Goal: Task Accomplishment & Management: Use online tool/utility

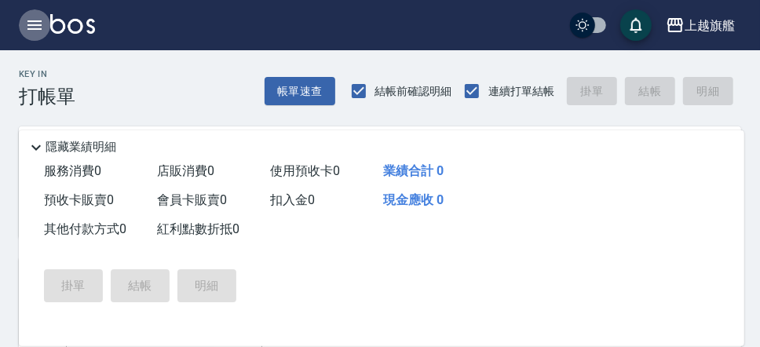
click at [32, 24] on icon "button" at bounding box center [34, 25] width 19 height 19
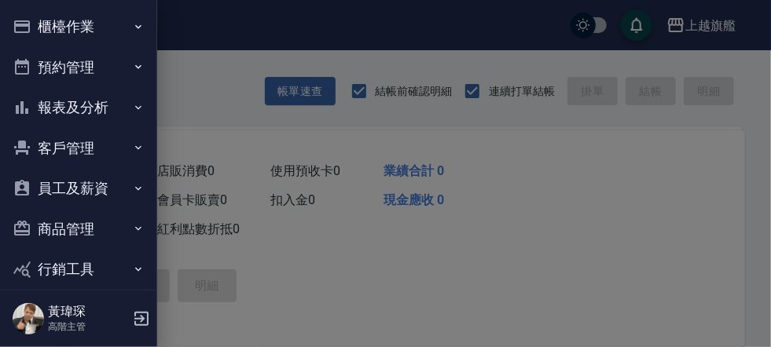
click at [79, 24] on button "櫃檯作業" at bounding box center [78, 26] width 145 height 41
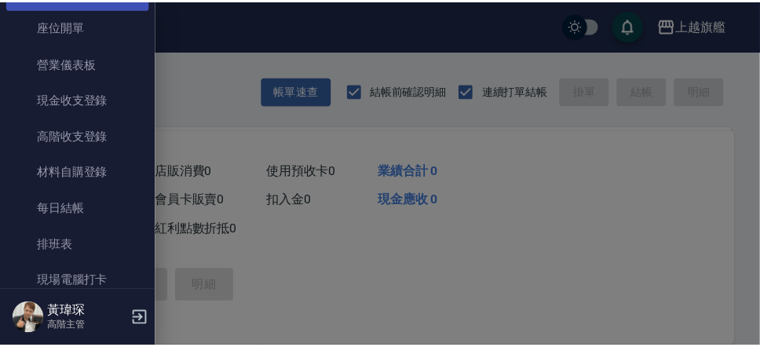
scroll to position [361, 0]
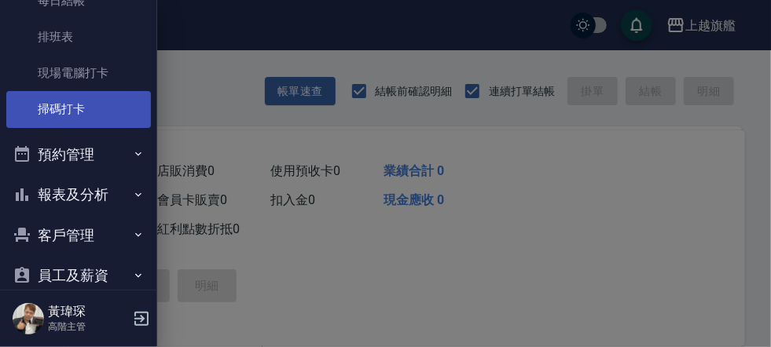
click at [68, 104] on link "掃碼打卡" at bounding box center [78, 109] width 145 height 36
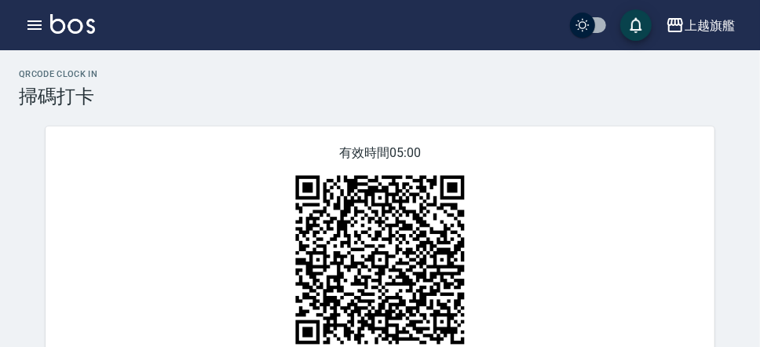
scroll to position [79, 0]
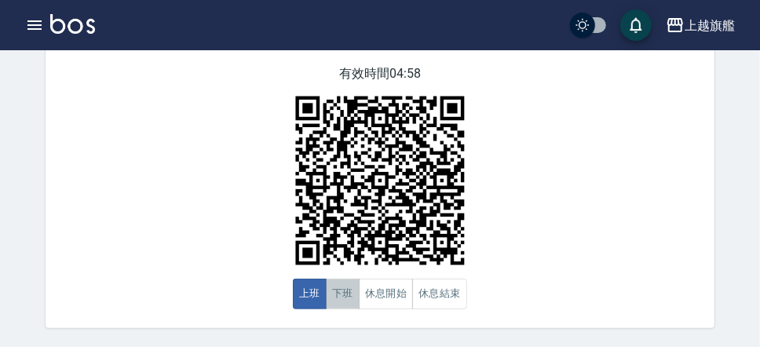
click at [347, 302] on button "下班" at bounding box center [343, 294] width 34 height 31
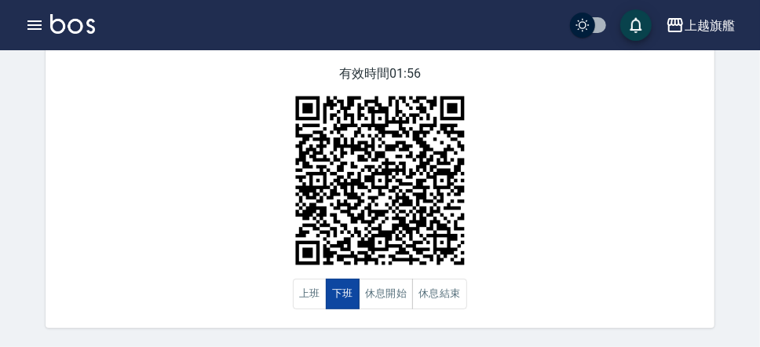
click at [348, 302] on button "下班" at bounding box center [343, 294] width 34 height 31
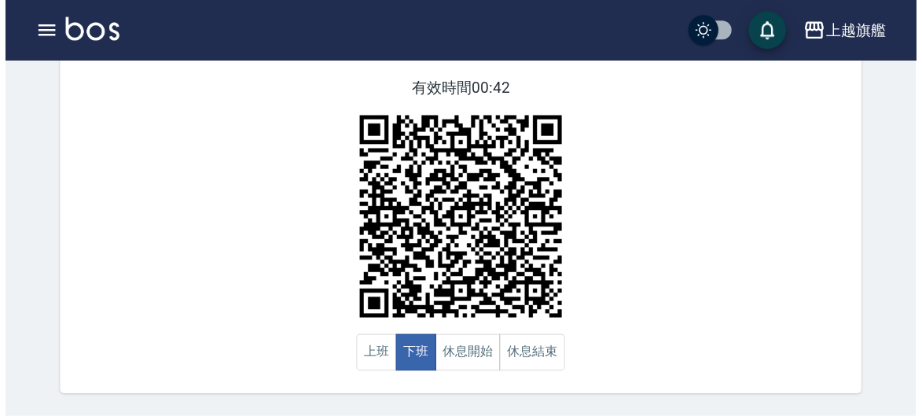
scroll to position [12, 0]
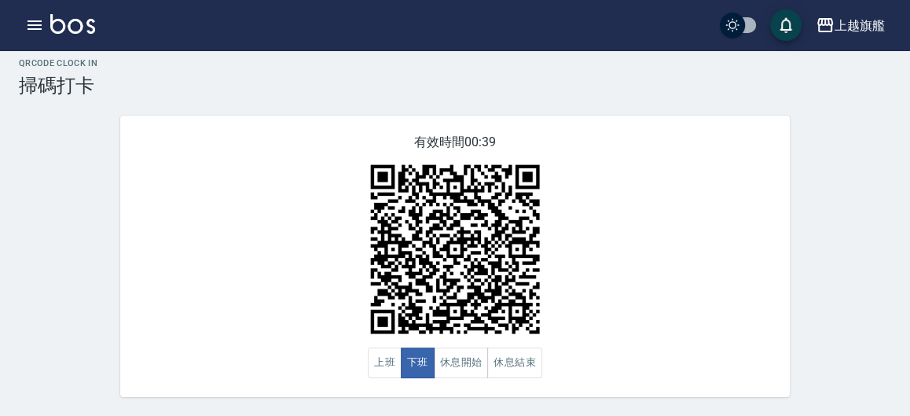
click at [18, 31] on div "上越旗艦 登出" at bounding box center [455, 25] width 910 height 50
click at [37, 28] on icon "button" at bounding box center [34, 25] width 19 height 19
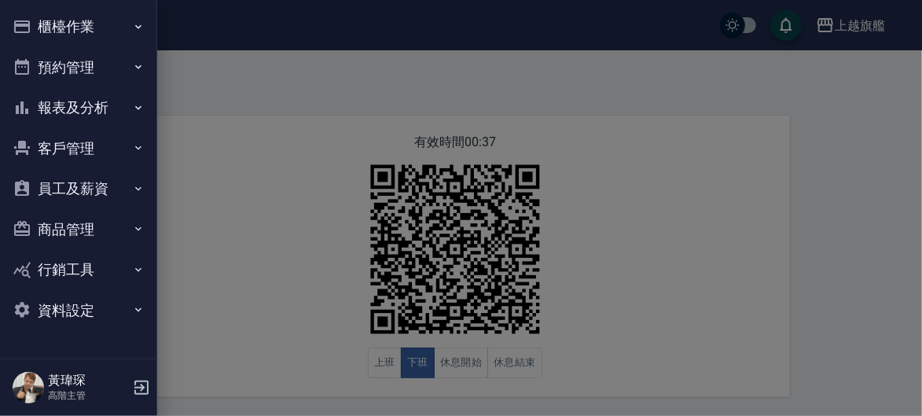
click at [57, 29] on button "櫃檯作業" at bounding box center [78, 26] width 145 height 41
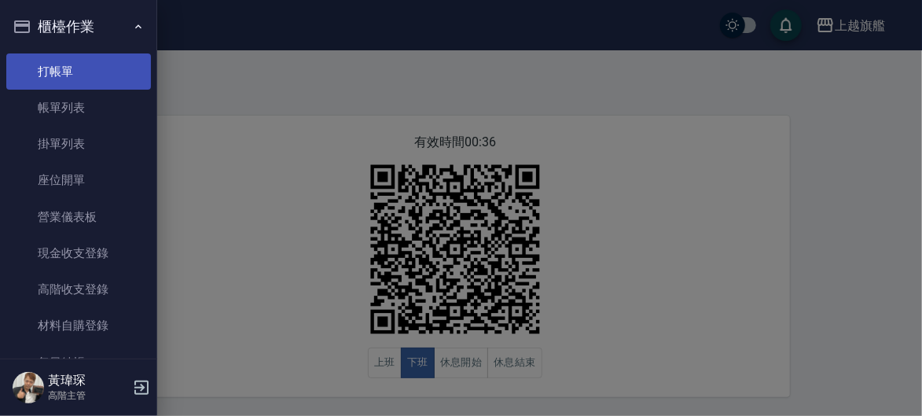
click at [87, 78] on link "打帳單" at bounding box center [78, 71] width 145 height 36
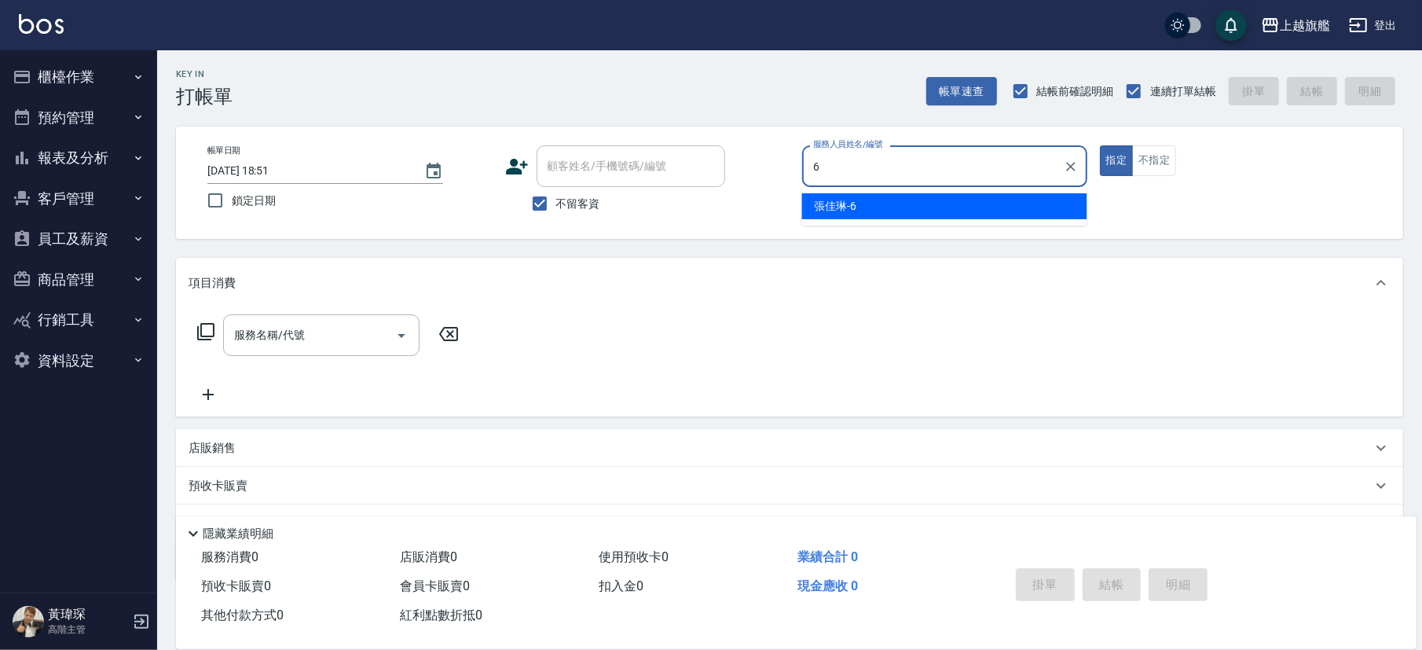
type input "張佳琳-6"
type button "true"
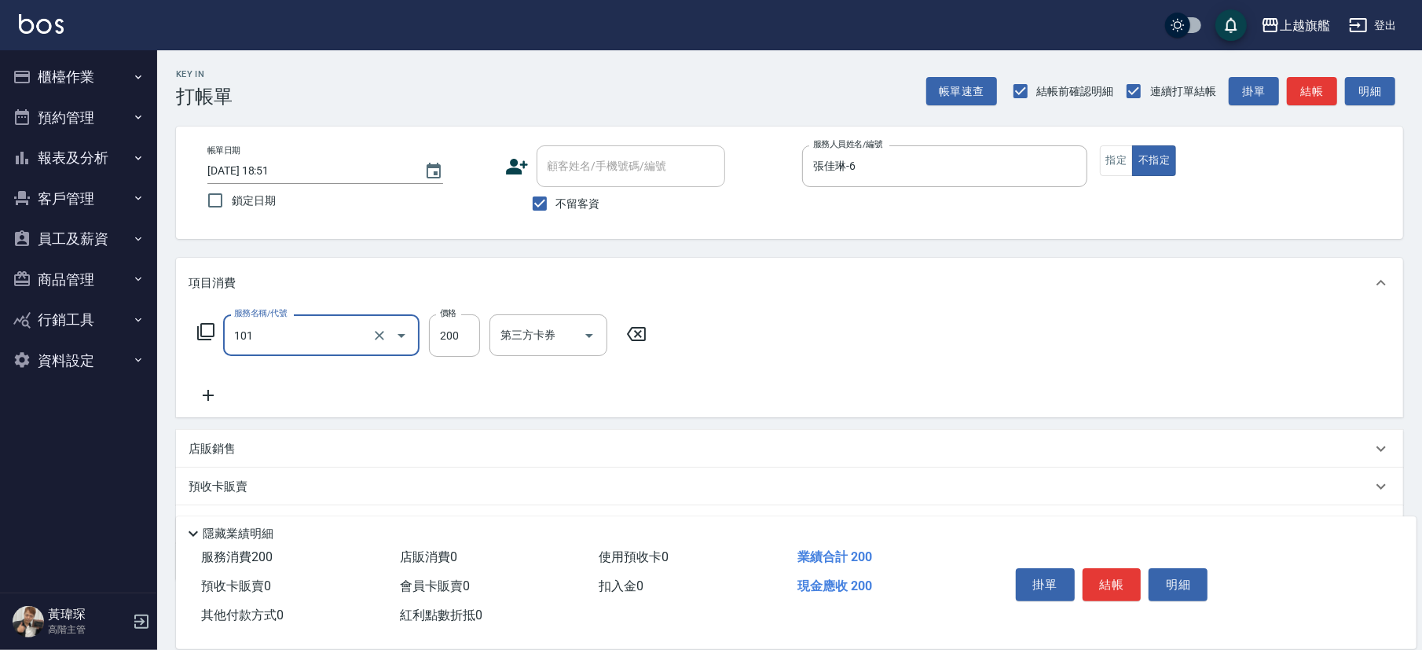
type input "一般洗(101)"
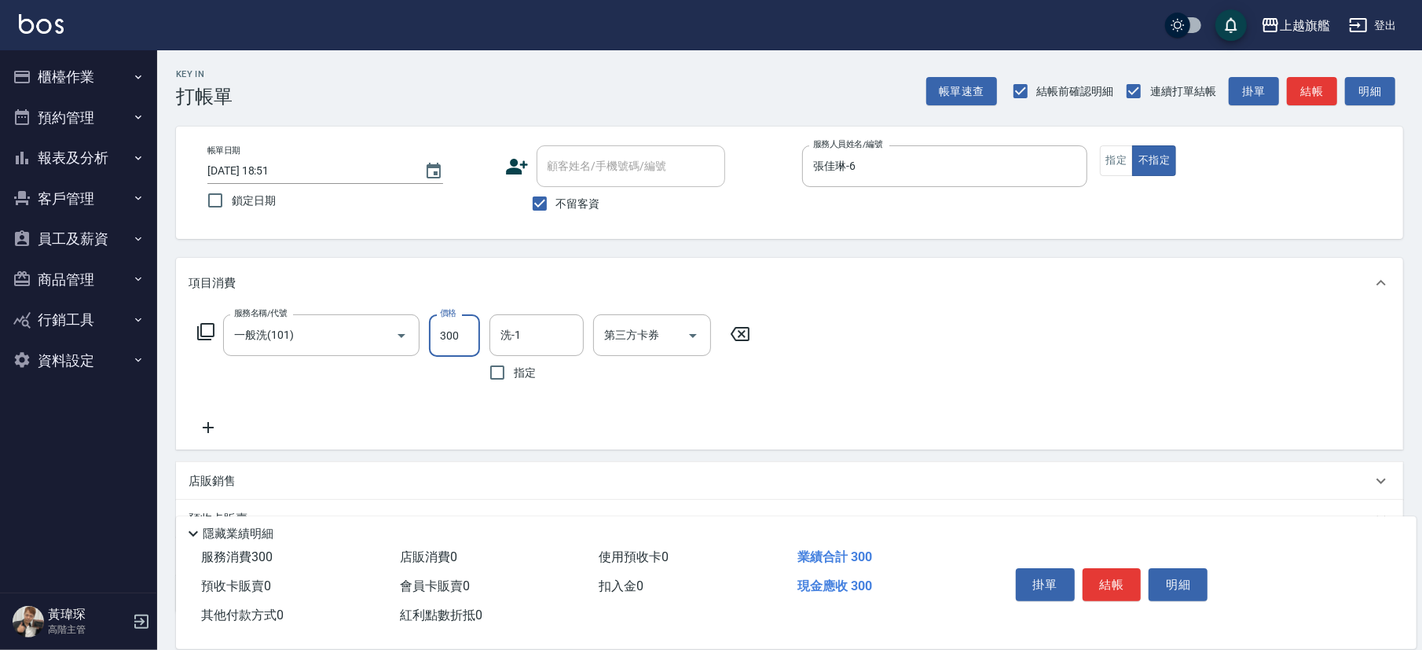
type input "300"
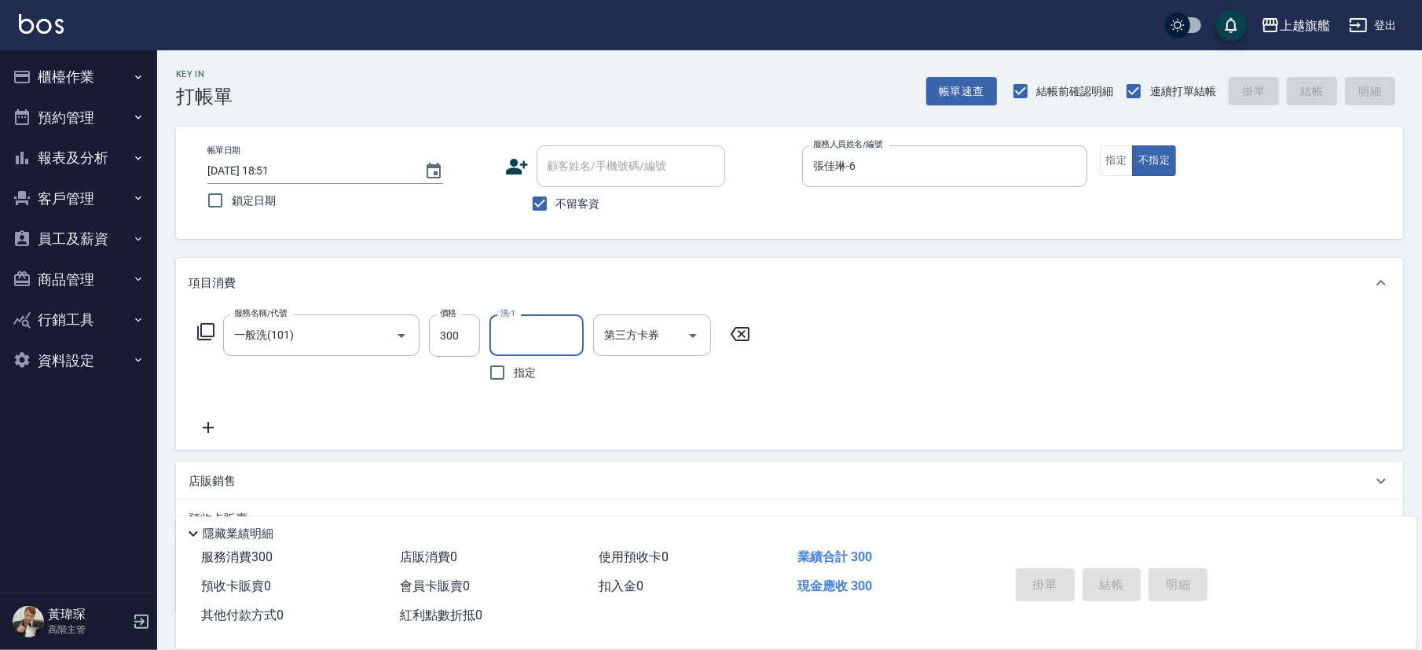
type input "[DATE] 18:57"
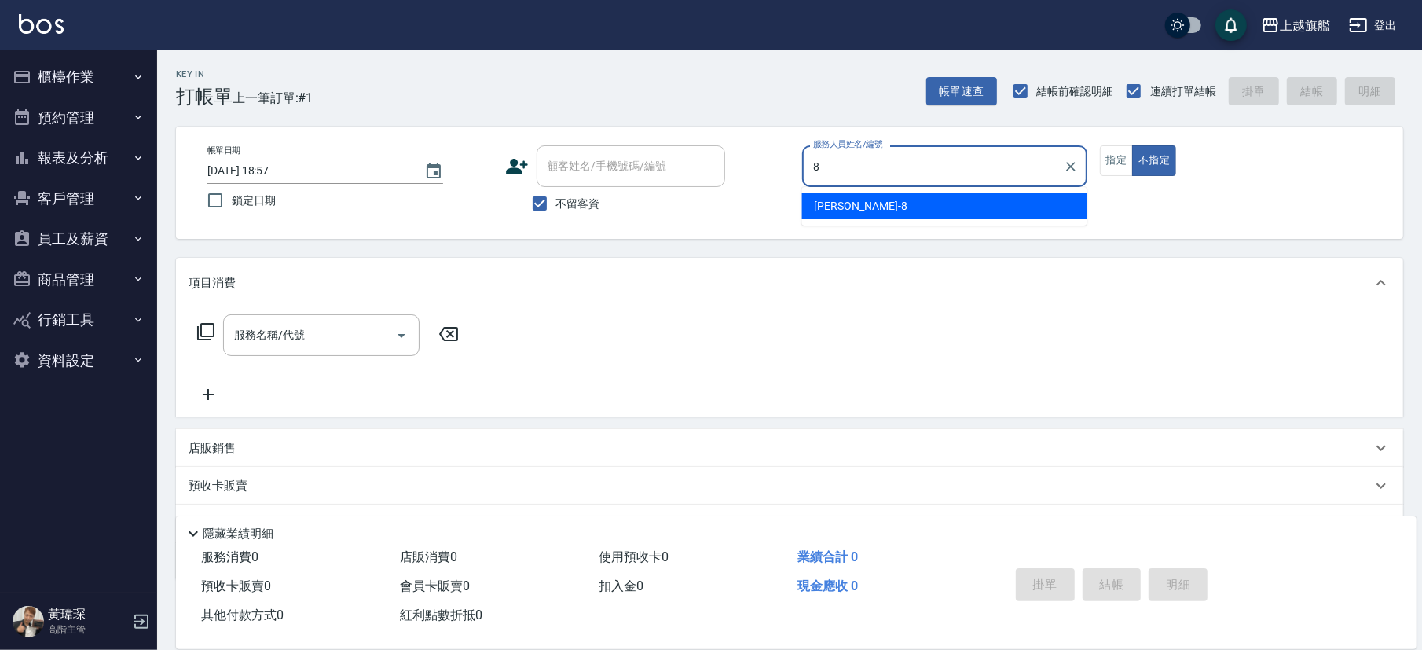
type input "[PERSON_NAME]-8"
type button "false"
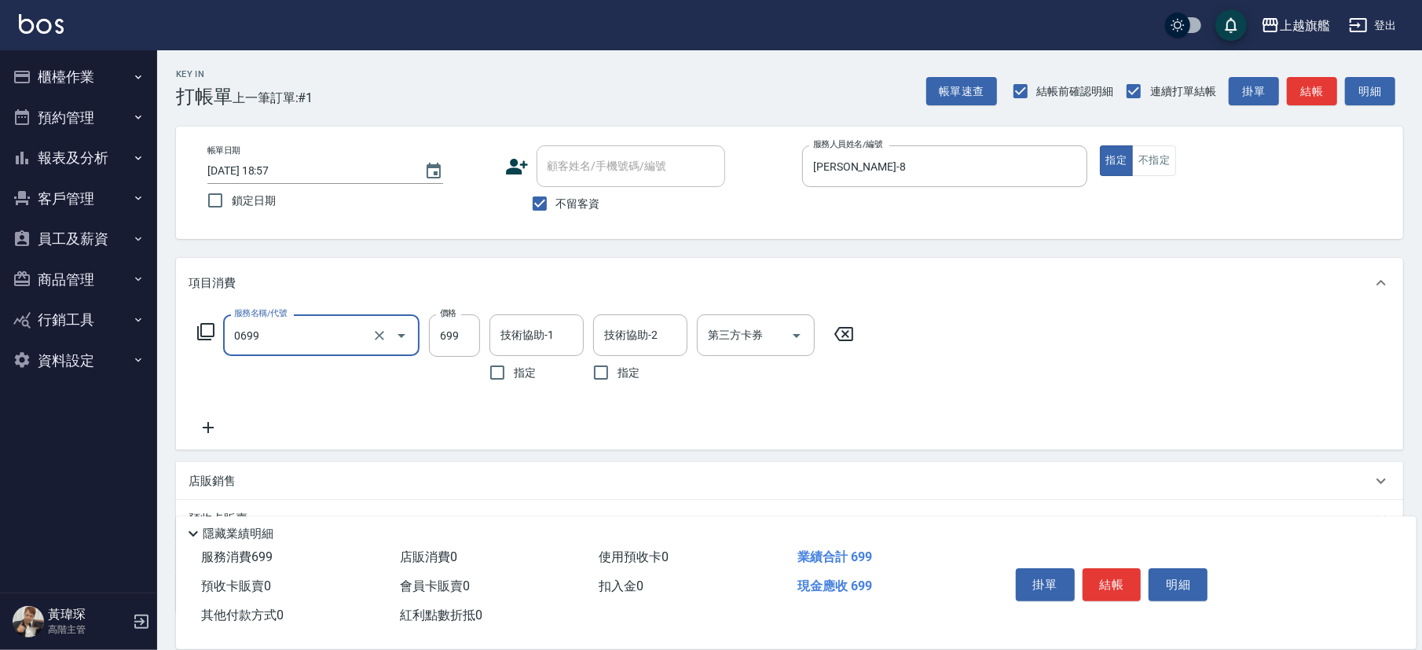
type input "精油SPA(0699)"
type input "1188"
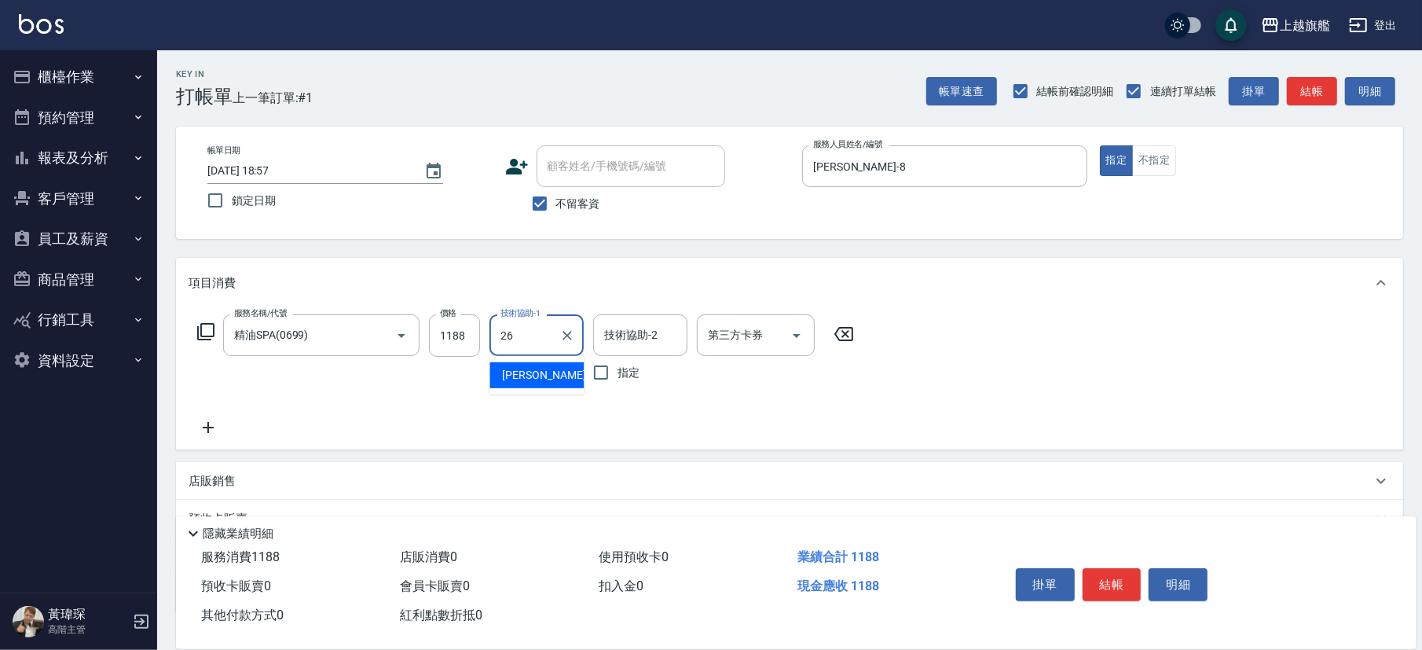
type input "[PERSON_NAME]-26"
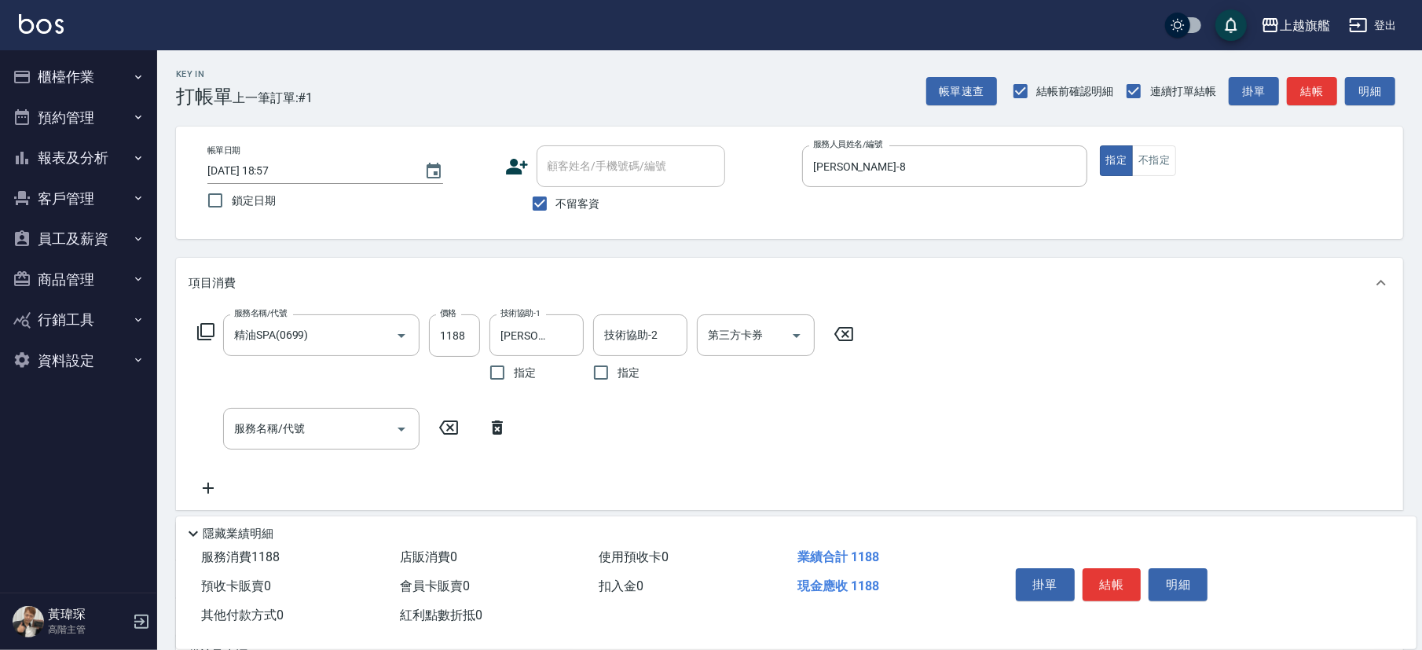
click at [760, 346] on div "服務名稱/代號 精油SPA(0699) 服務名稱/代號 價格 1188 價格 技術協助-1 [PERSON_NAME]-26 技術協助-1 指定 技術協助-2…" at bounding box center [789, 409] width 1227 height 202
click at [294, 346] on input "服務名稱/代號" at bounding box center [309, 428] width 159 height 27
type input "水漾護1000(406)"
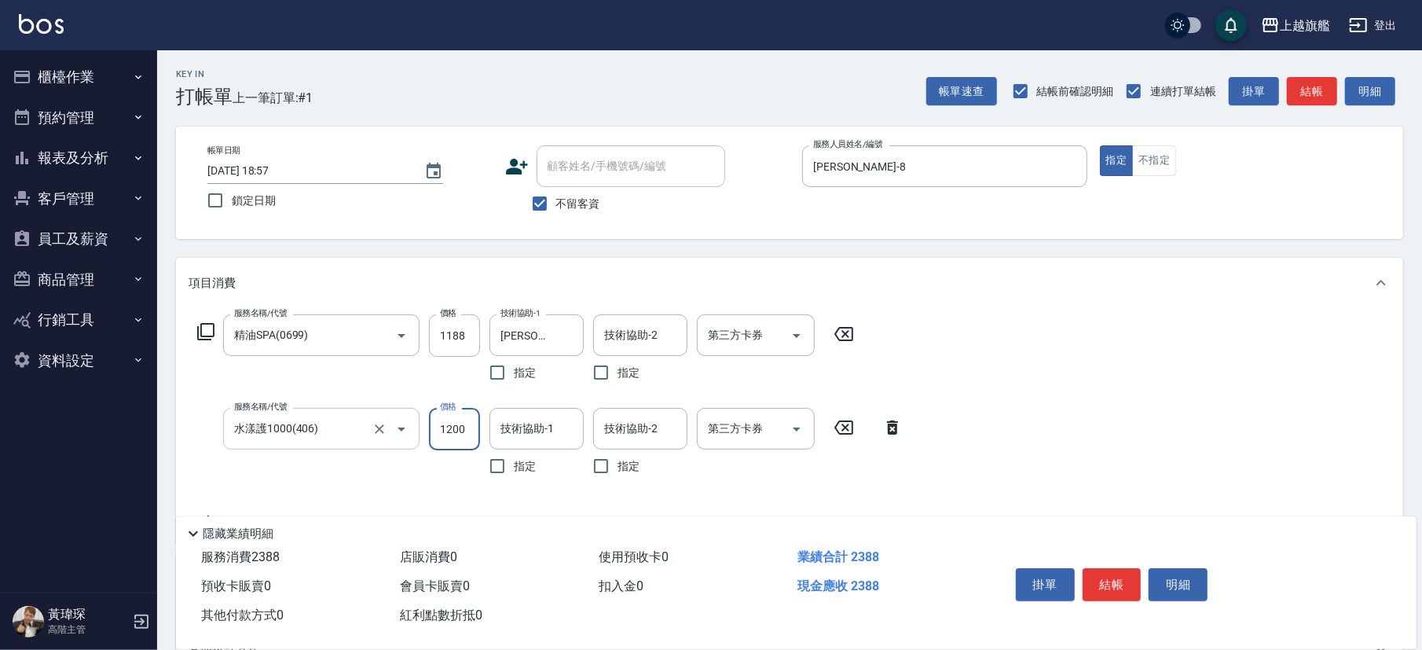
type input "1200"
type input "[PERSON_NAME]-26"
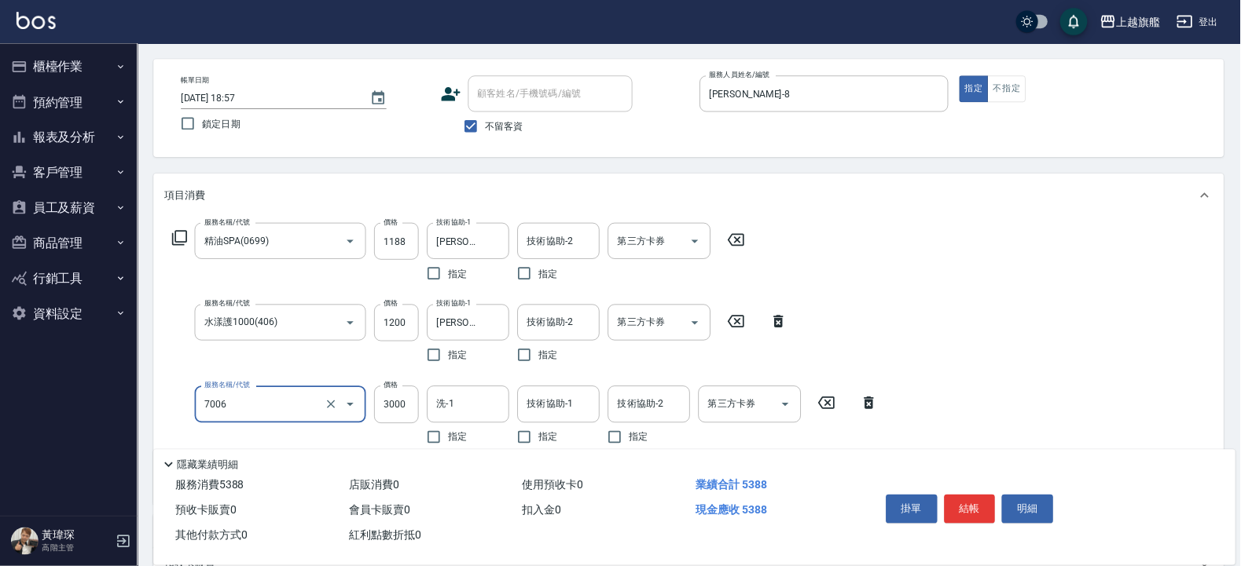
scroll to position [87, 0]
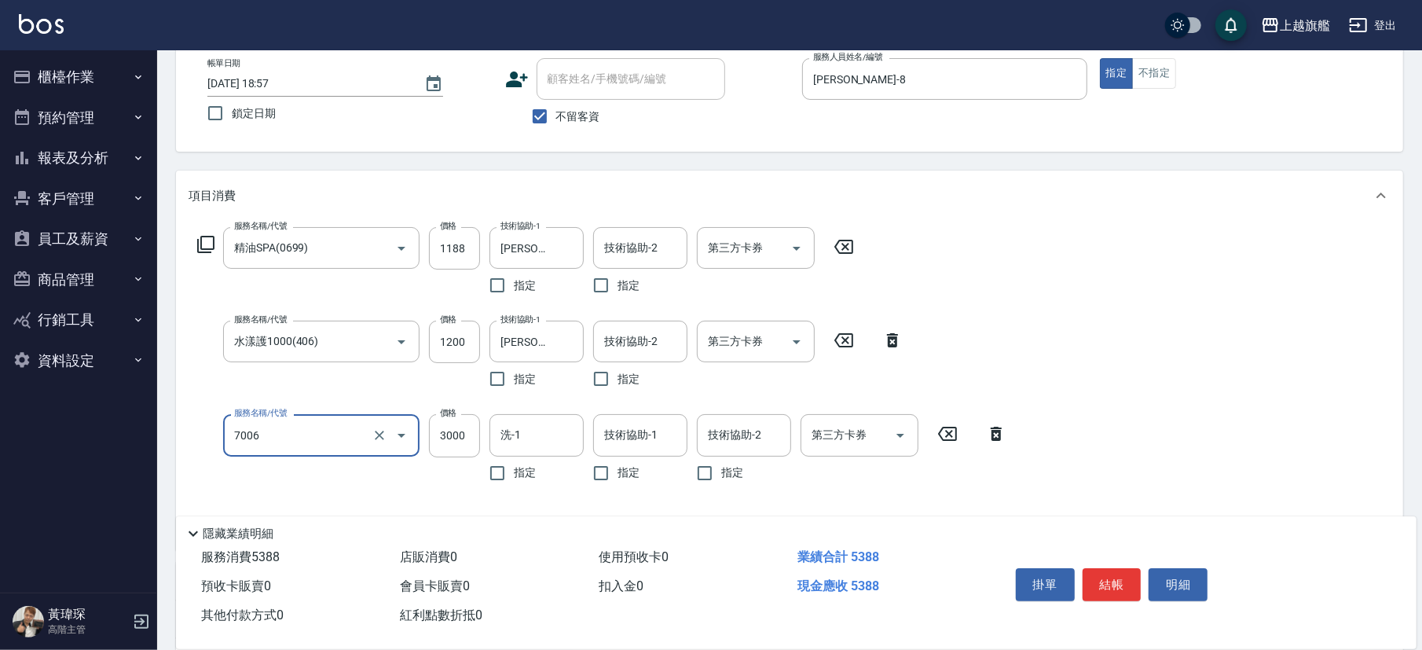
type input "重整(7006)"
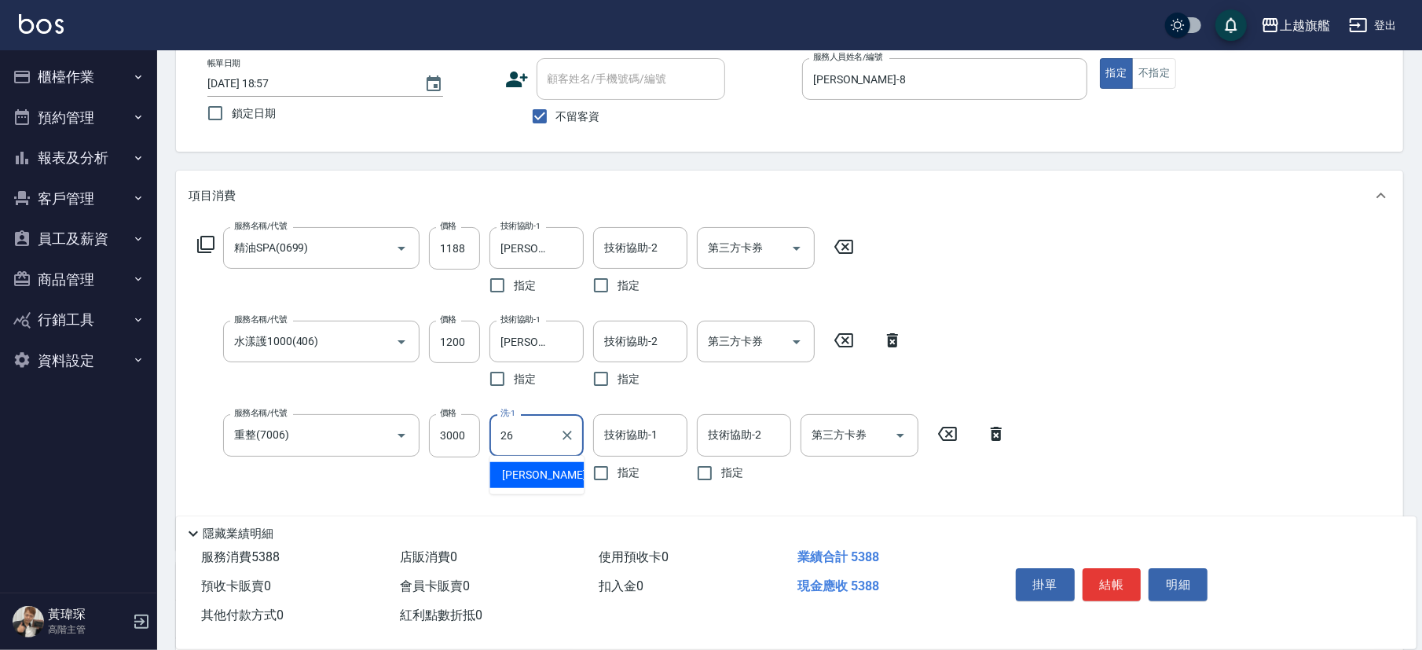
type input "[PERSON_NAME]-26"
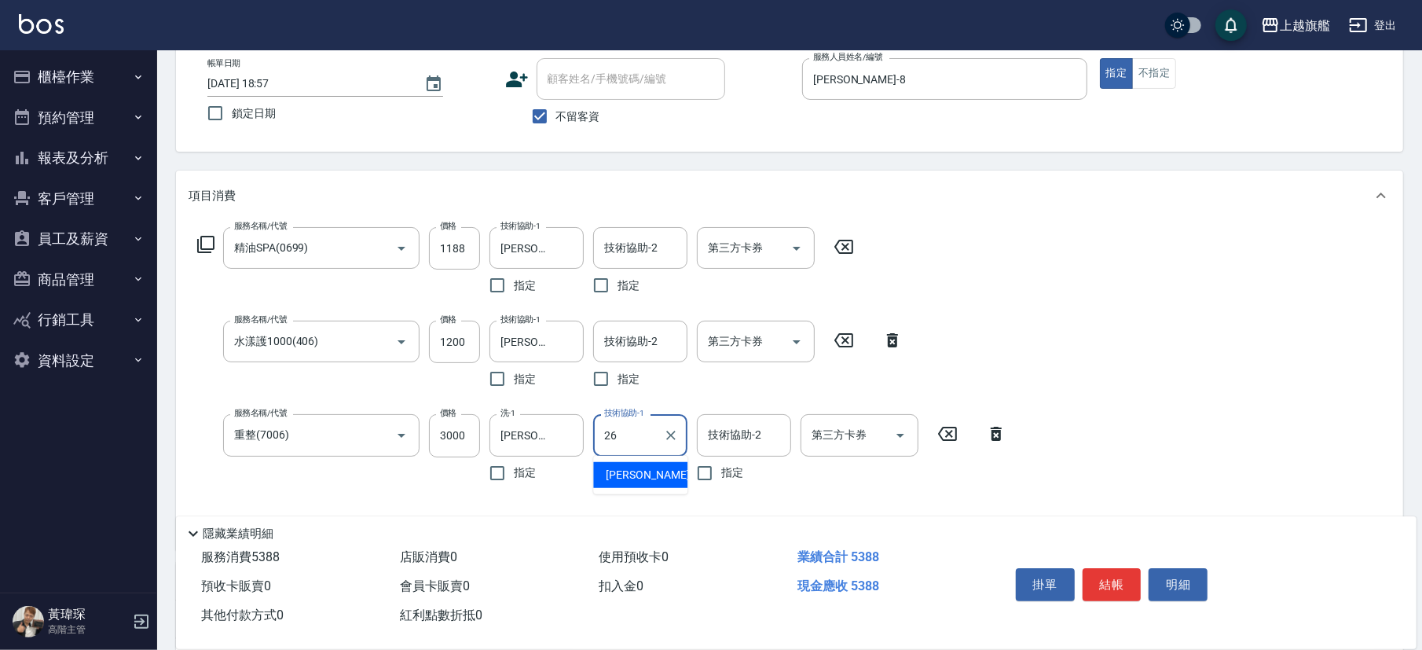
type input "[PERSON_NAME]-26"
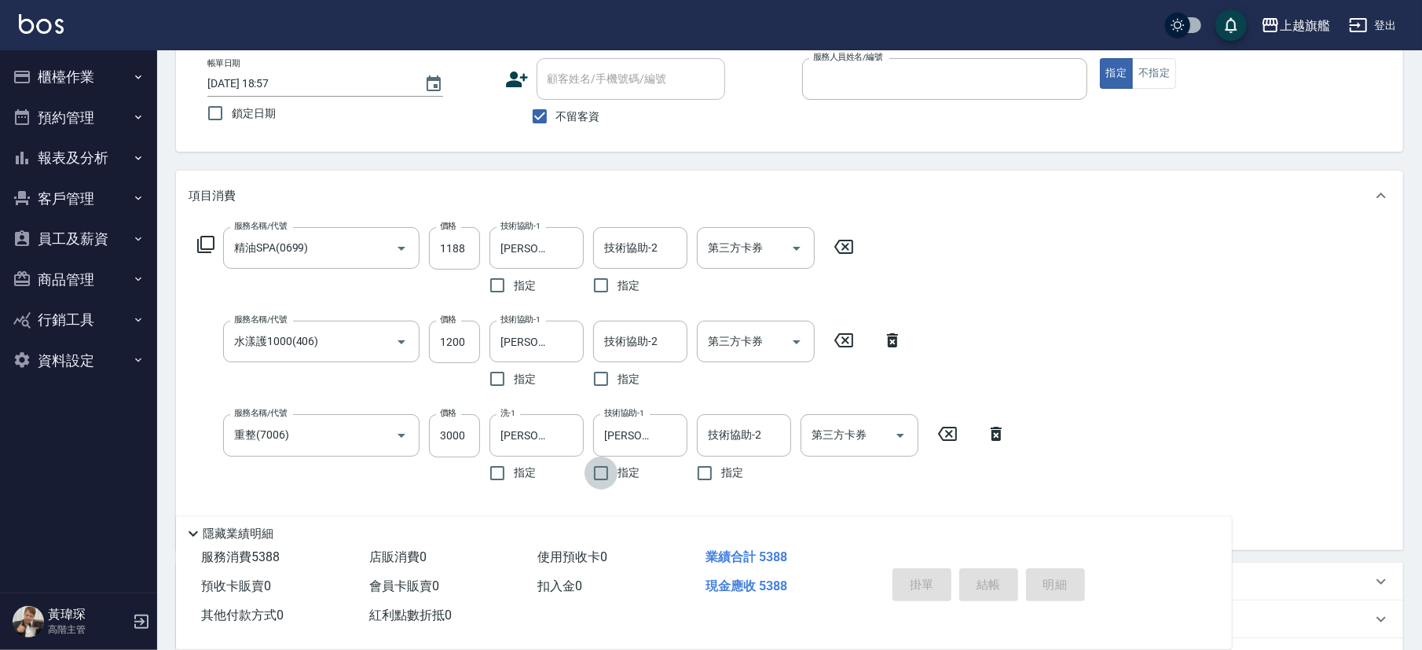
type input "[DATE] 19:06"
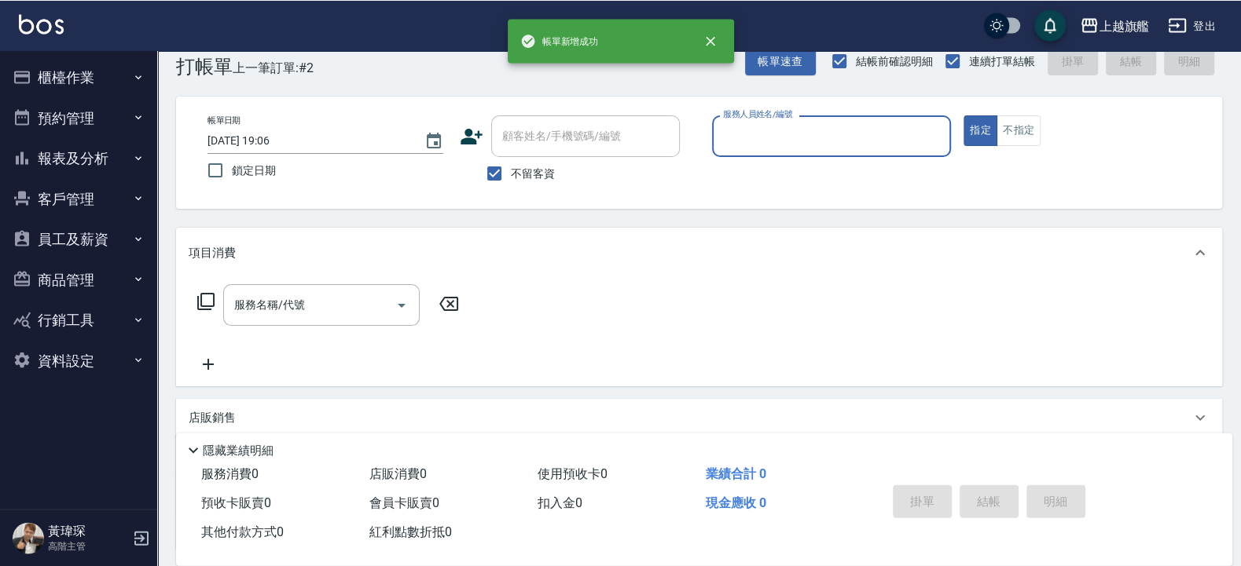
scroll to position [0, 0]
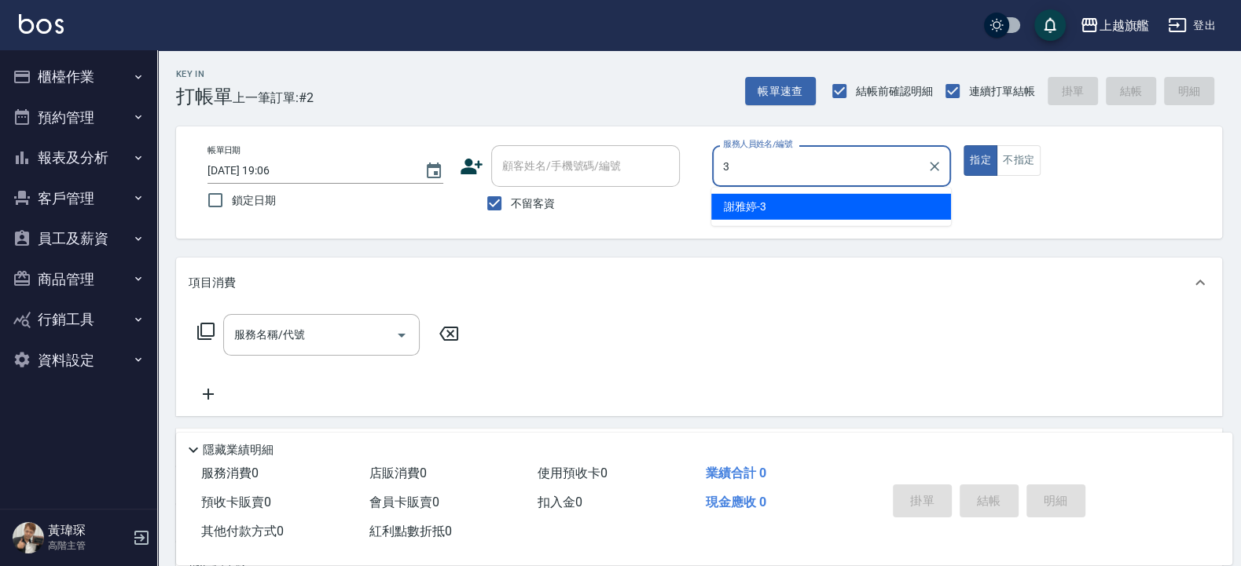
type input "[PERSON_NAME]-3"
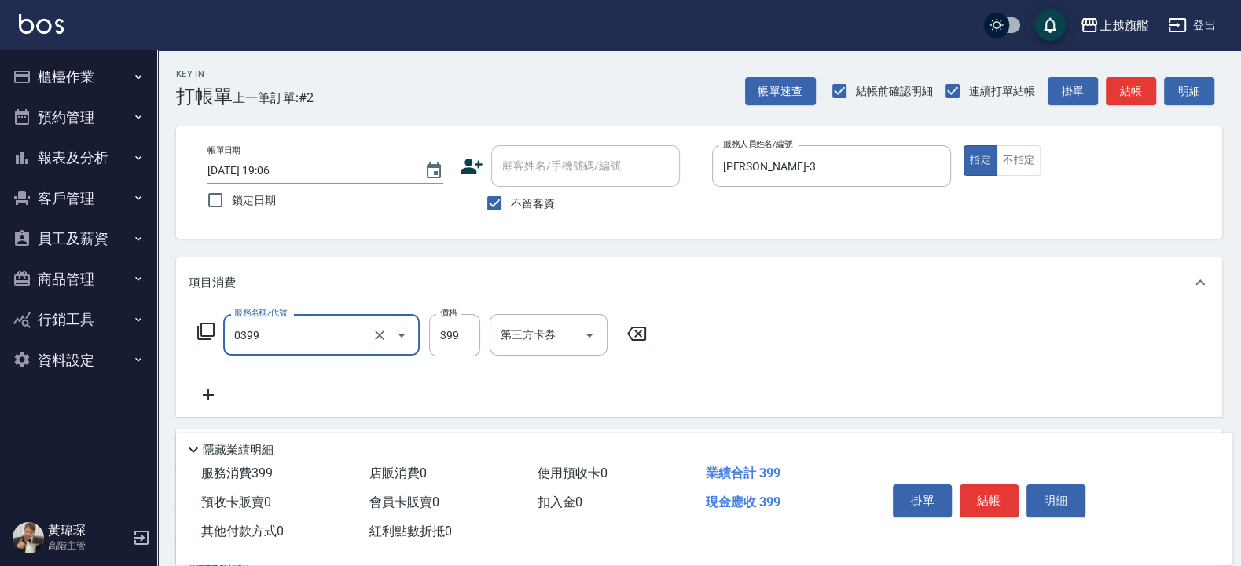
type input "海鹽SPA(0399)"
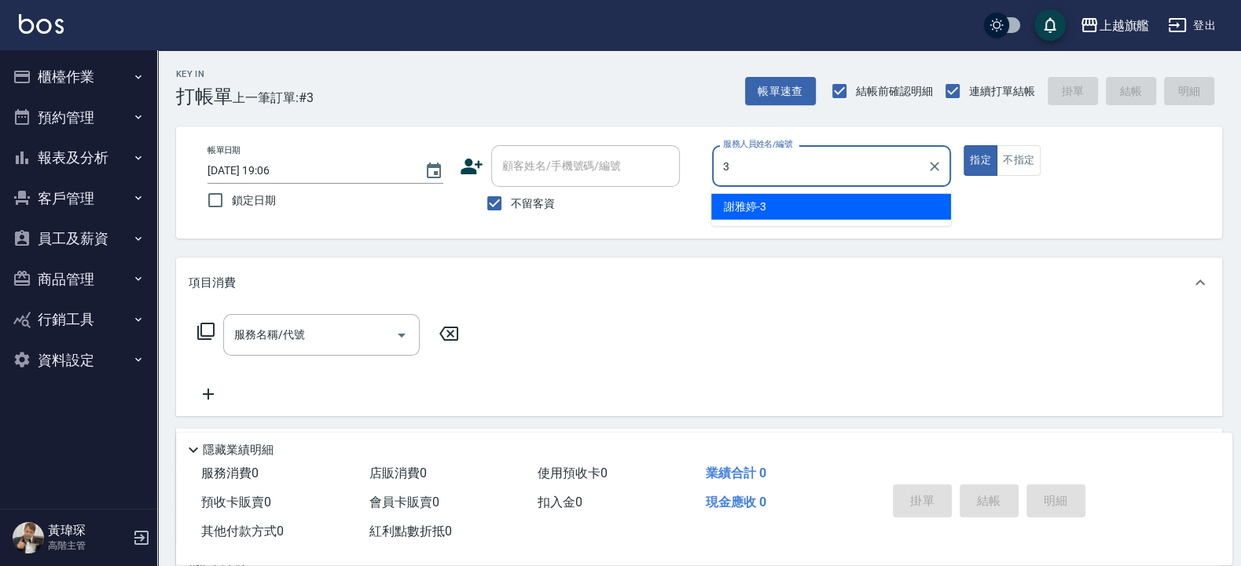
type input "[PERSON_NAME]-3"
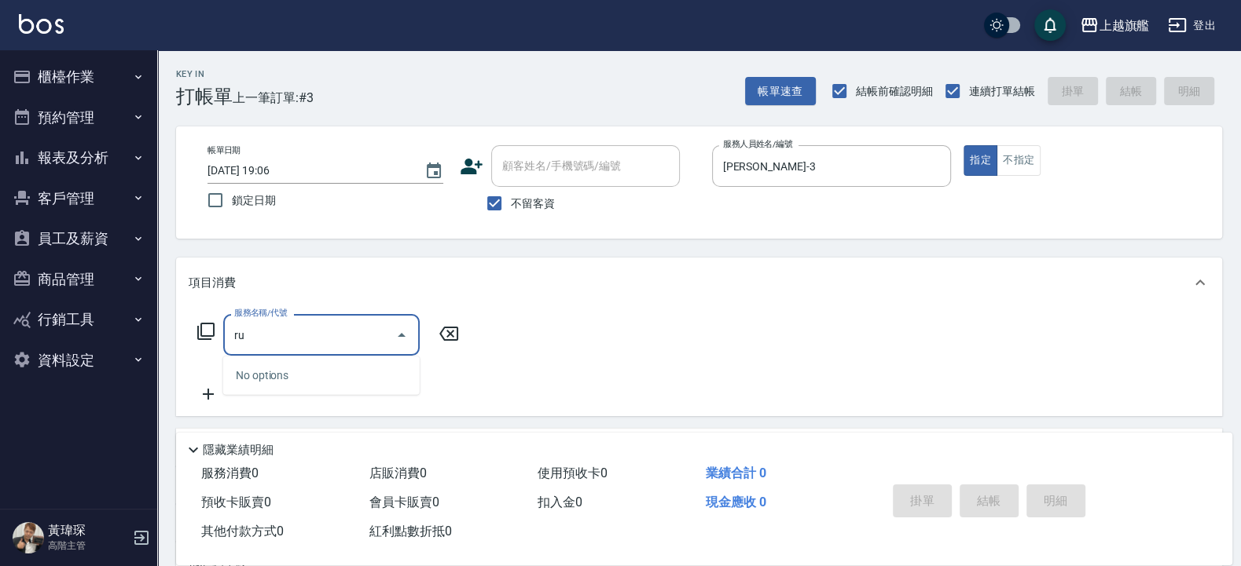
type input "r"
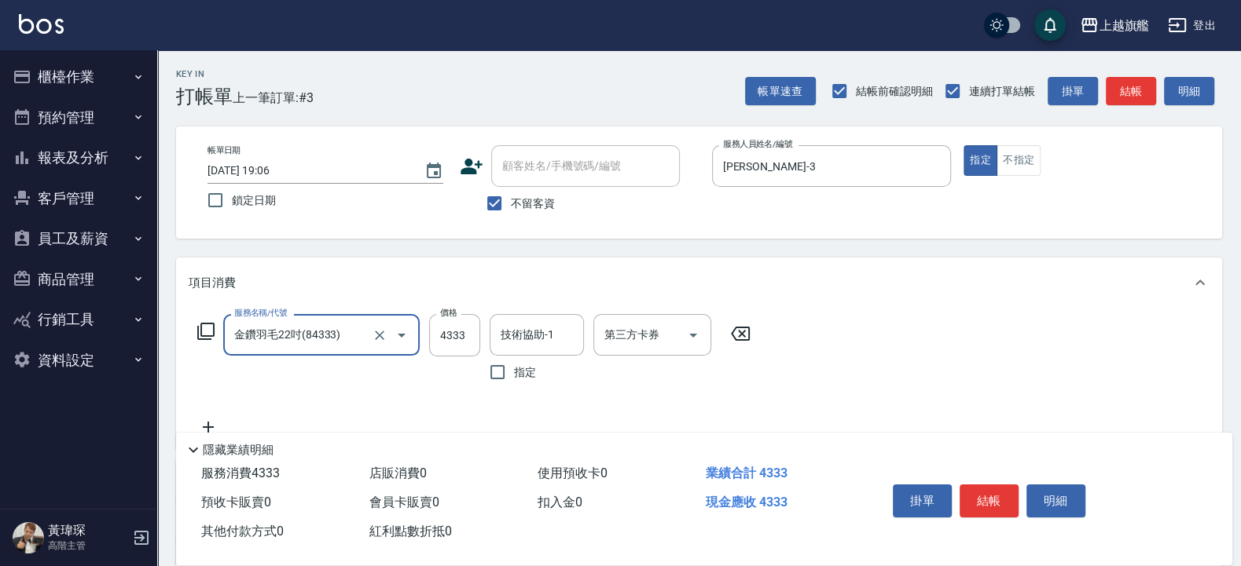
type input "金鑽羽毛22吋(84333)"
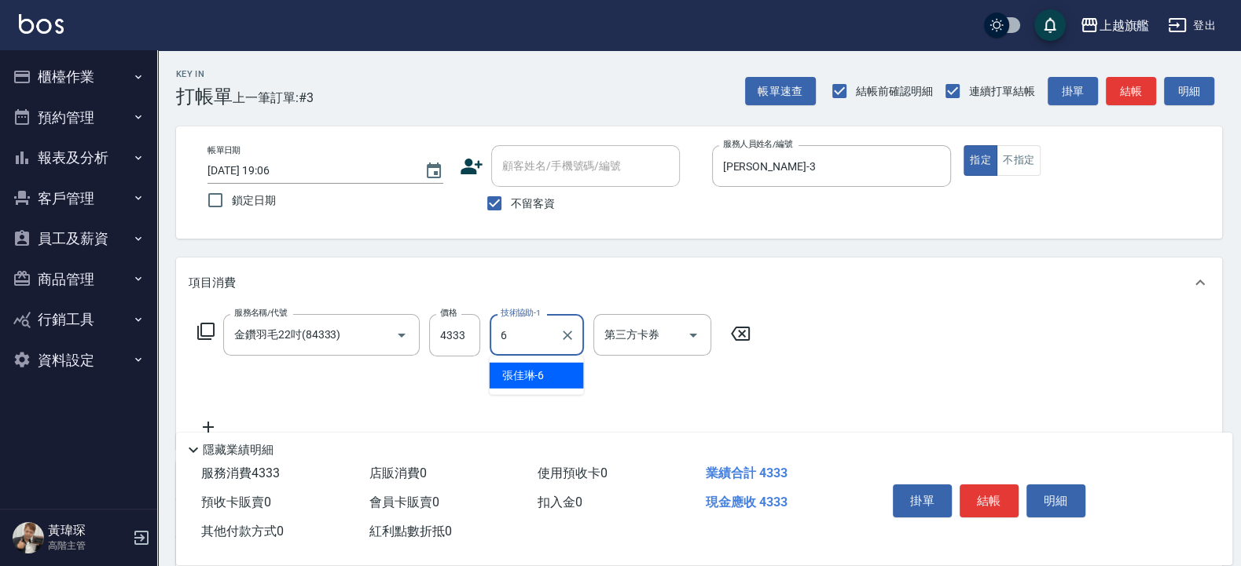
type input "張佳琳-6"
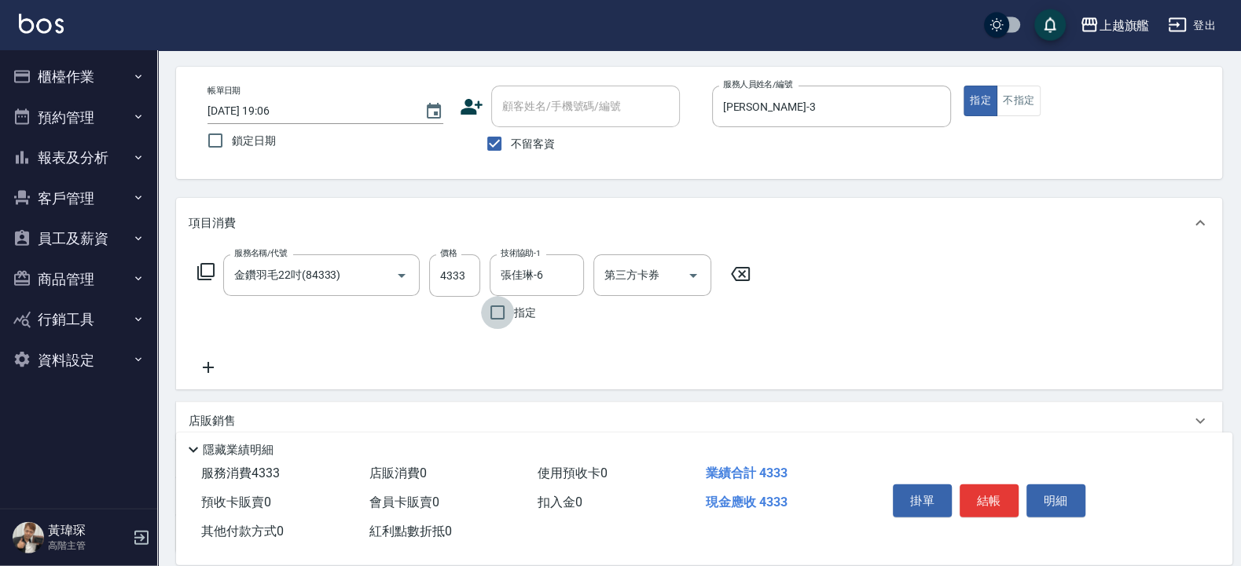
scroll to position [94, 0]
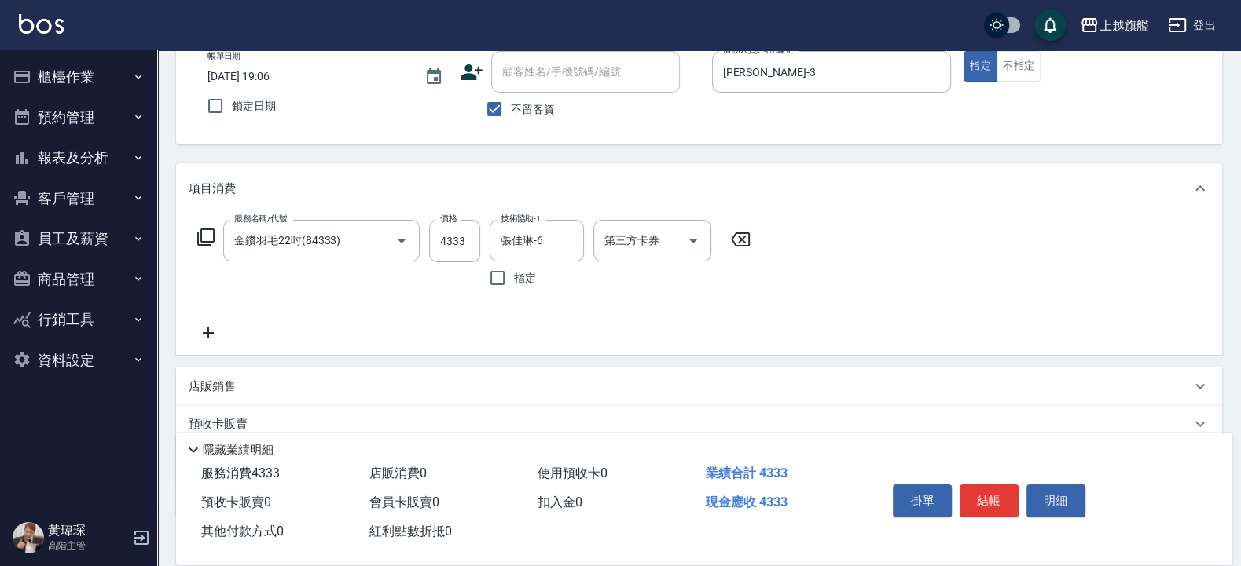
click at [211, 331] on icon at bounding box center [208, 333] width 39 height 19
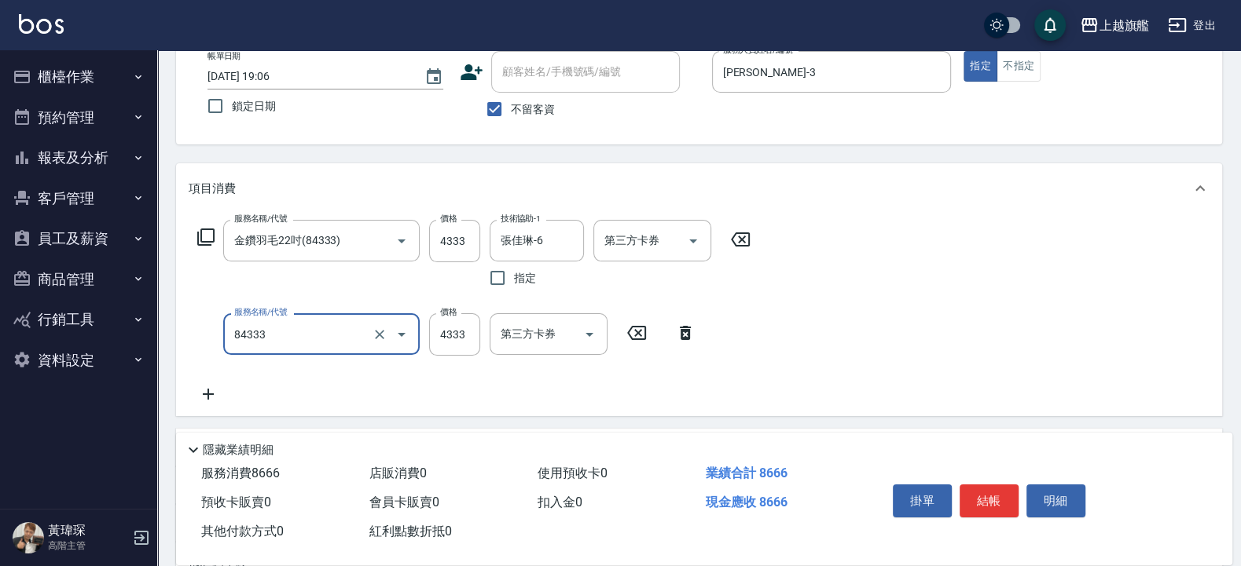
type input "金鑽羽毛22吋(84333)"
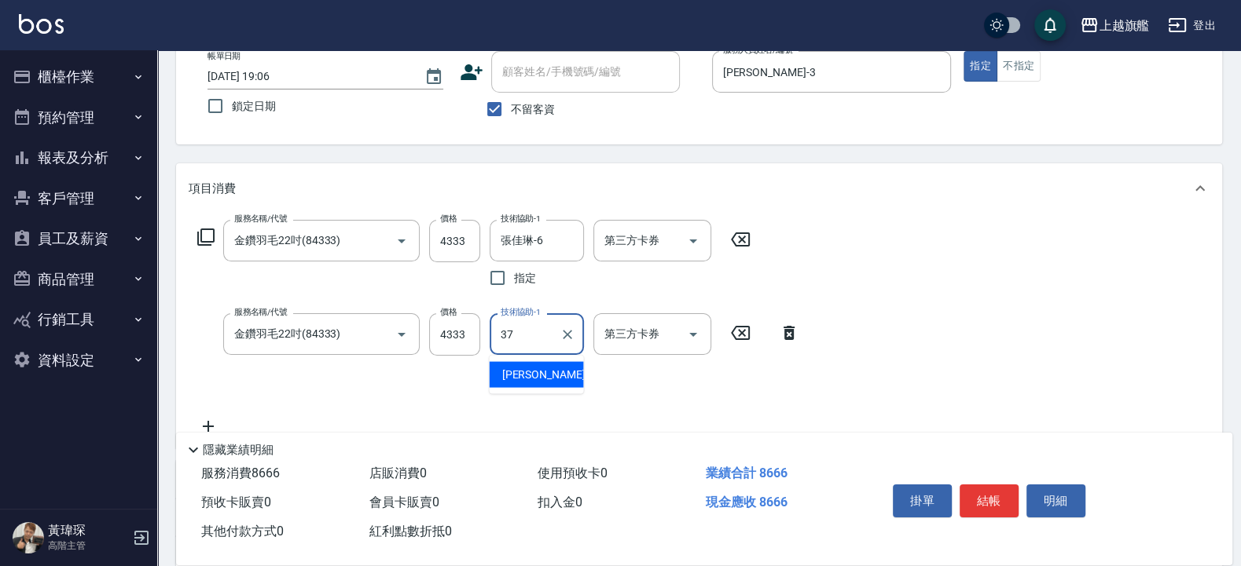
type input "[PERSON_NAME]-37"
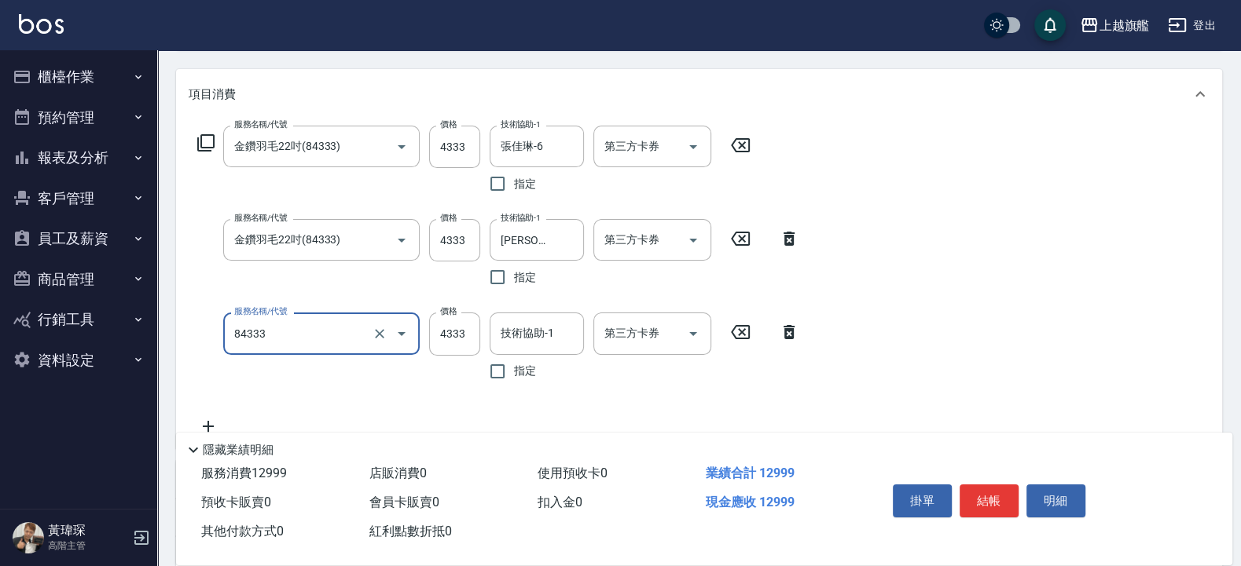
scroll to position [283, 0]
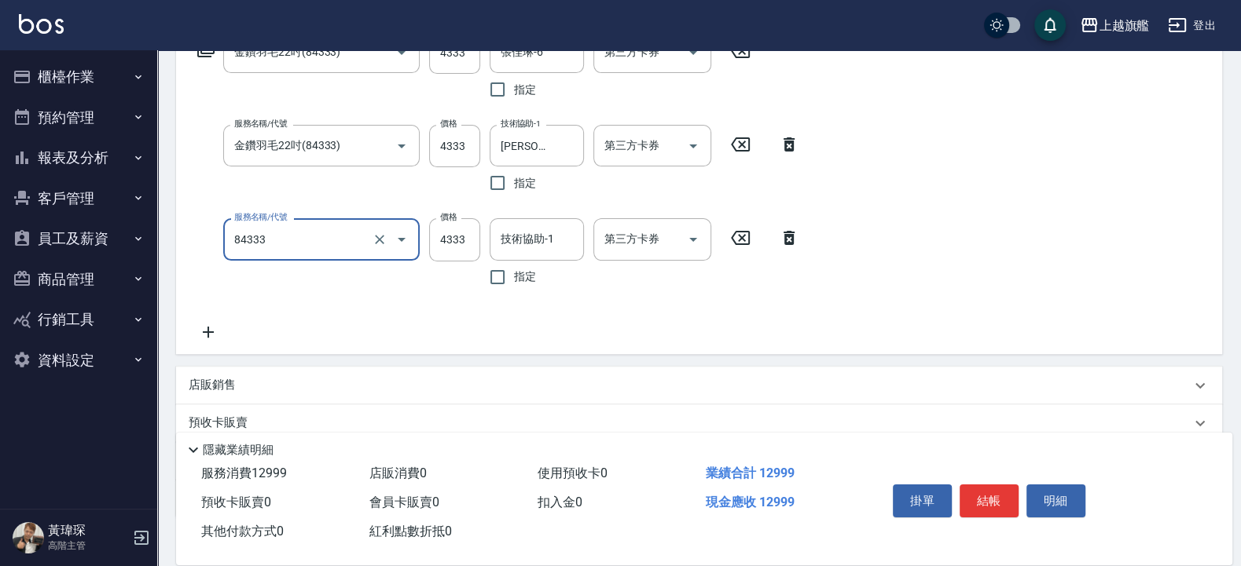
type input "金鑽羽毛22吋(84333)"
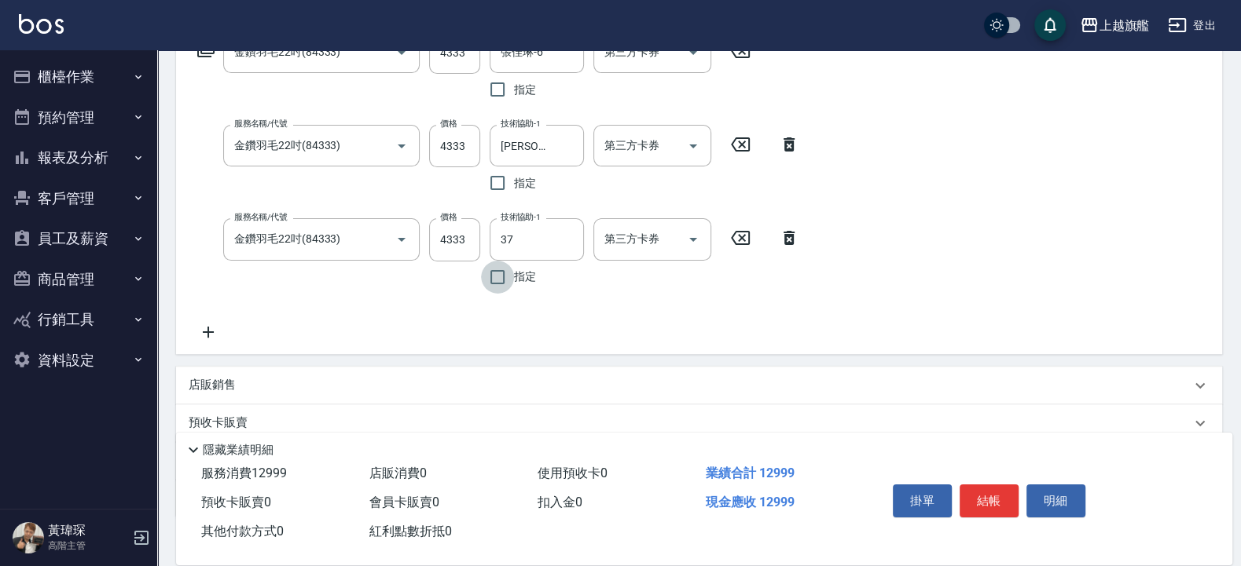
type input "[PERSON_NAME]-37"
click at [450, 235] on input "4333" at bounding box center [454, 239] width 51 height 42
type input "5333"
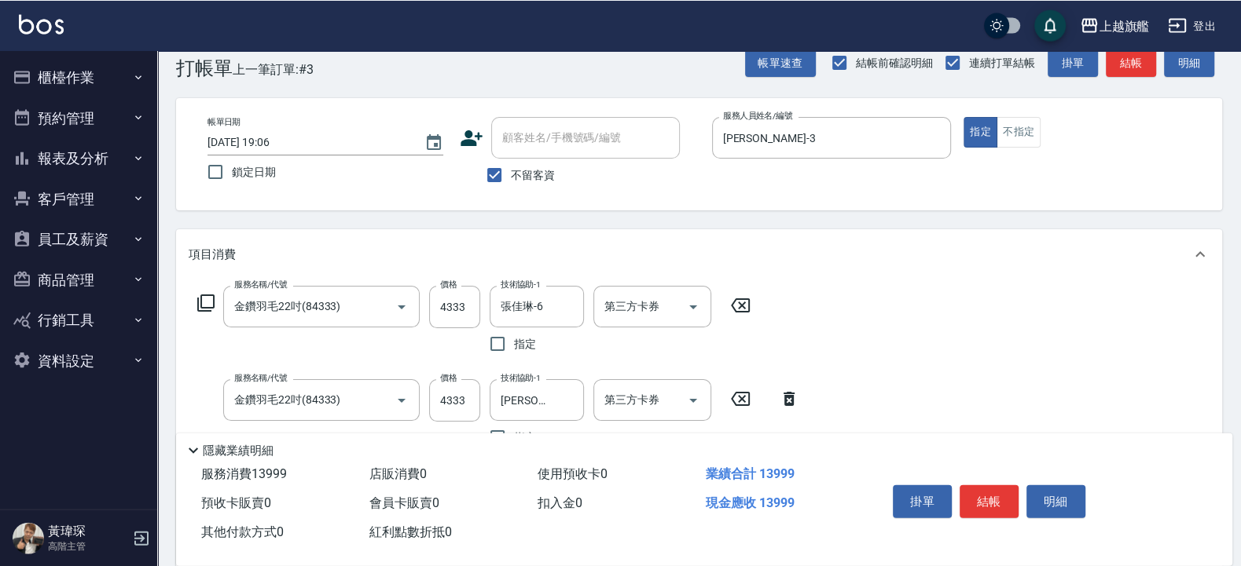
scroll to position [0, 0]
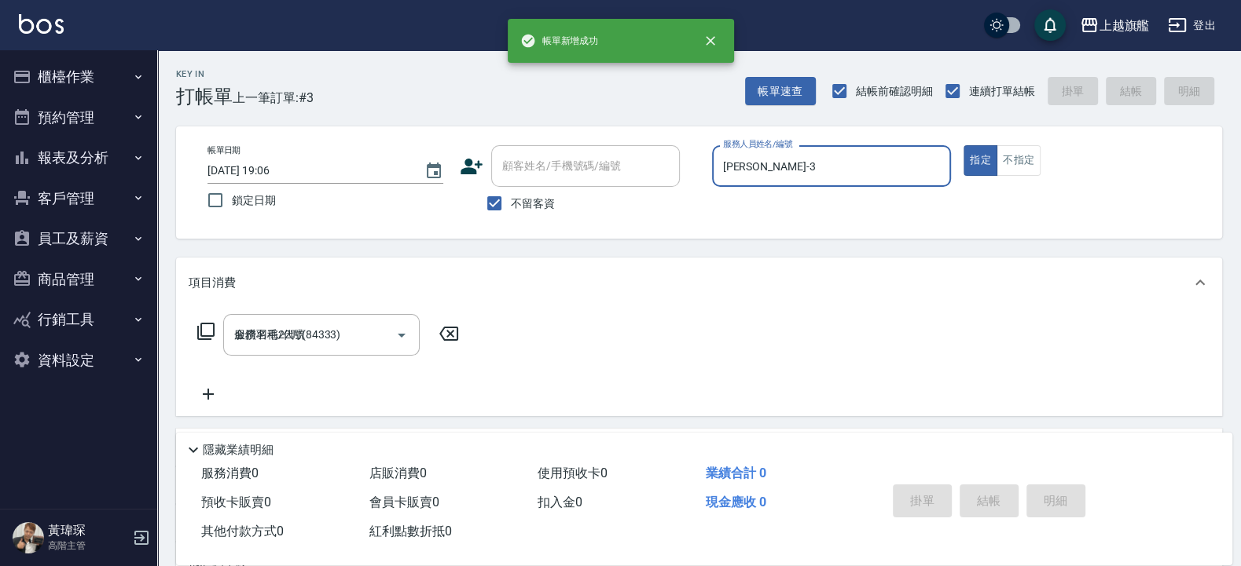
type input "[DATE] 19:11"
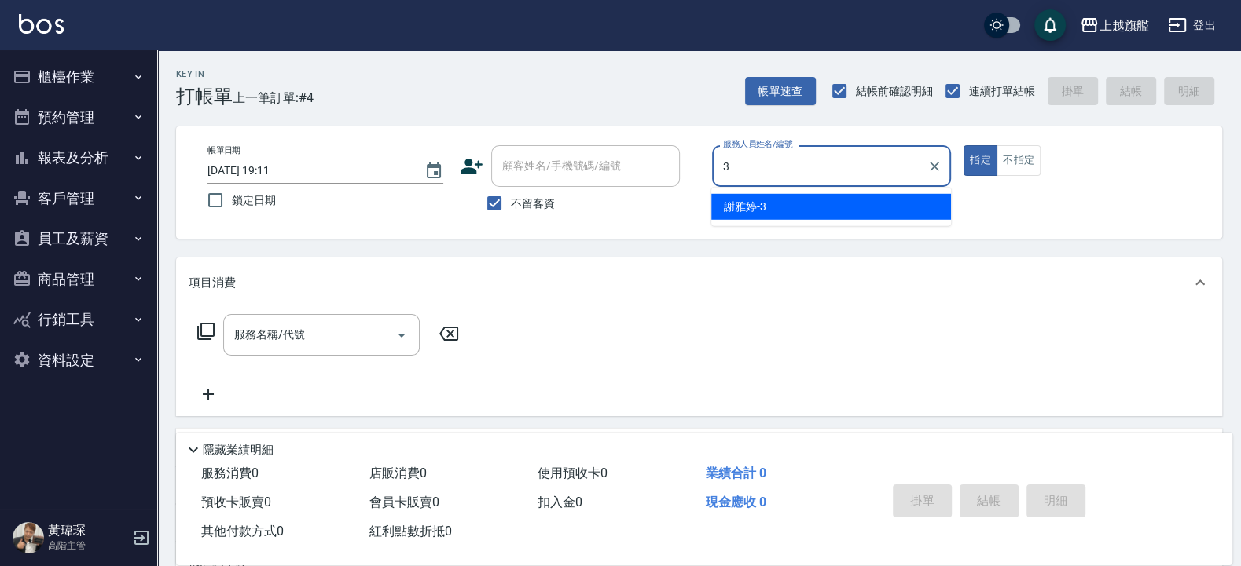
type input "[PERSON_NAME]-3"
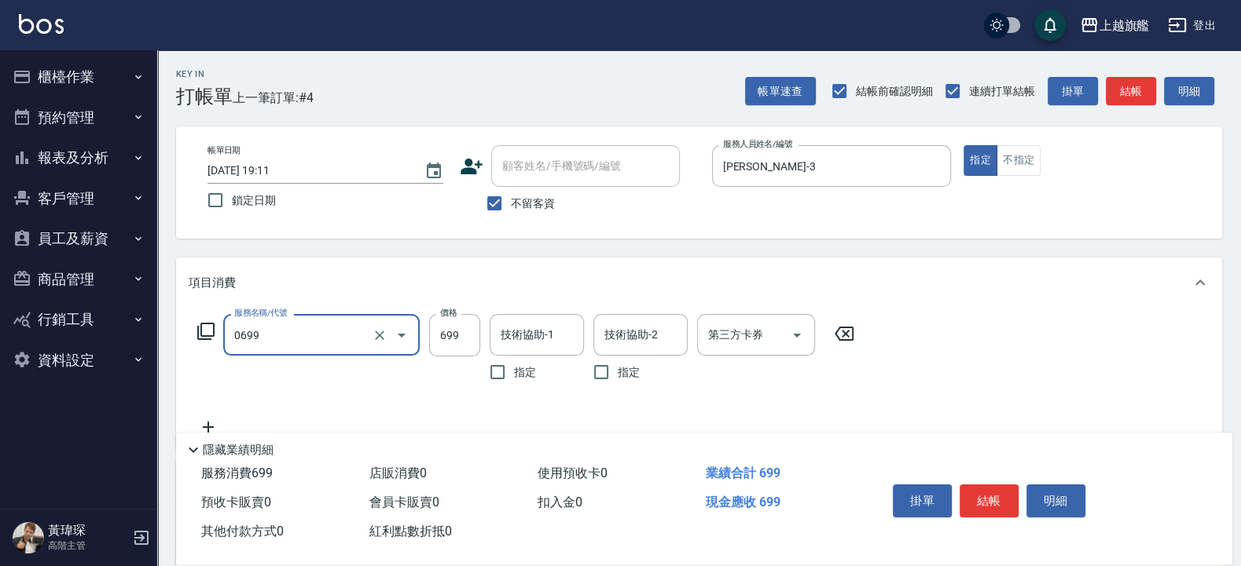
type input "精油SPA(0699)"
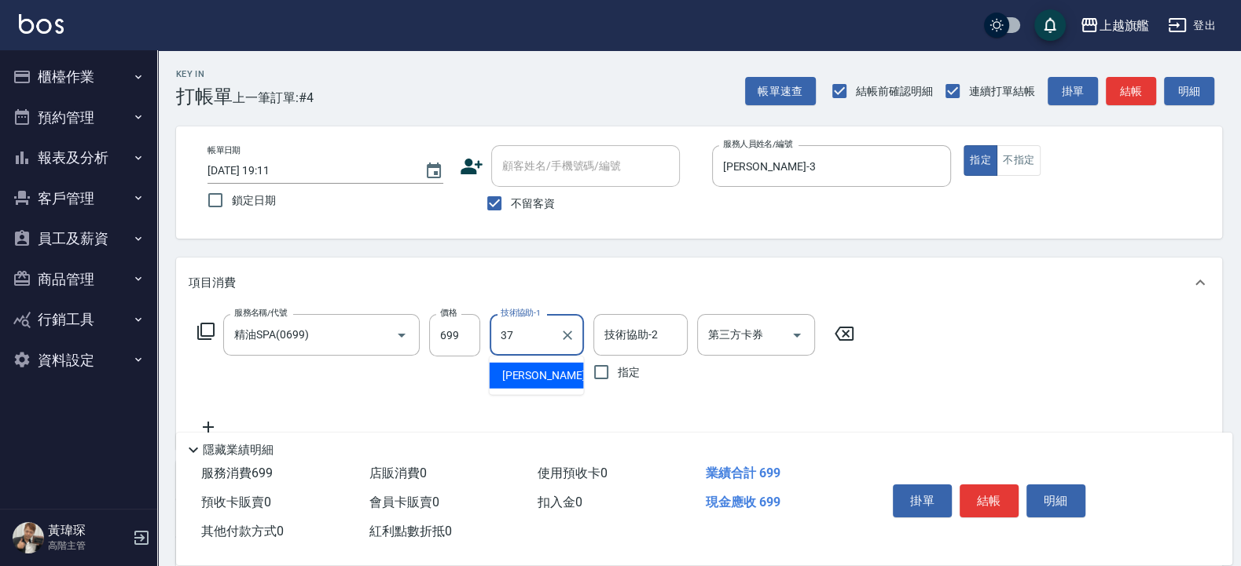
type input "[PERSON_NAME]-37"
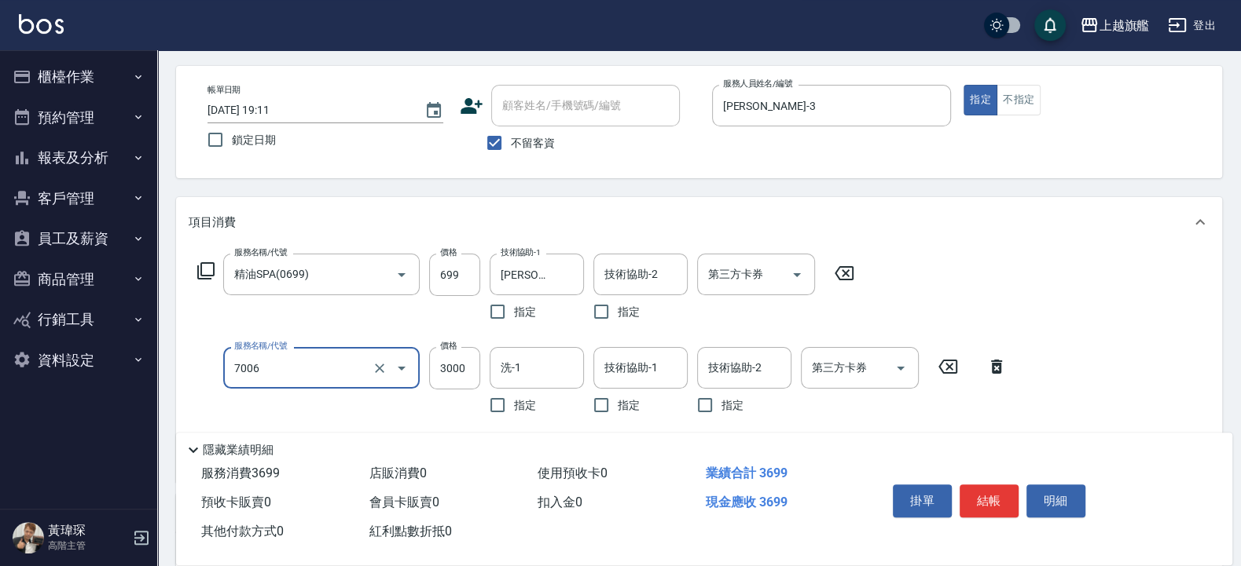
scroll to position [189, 0]
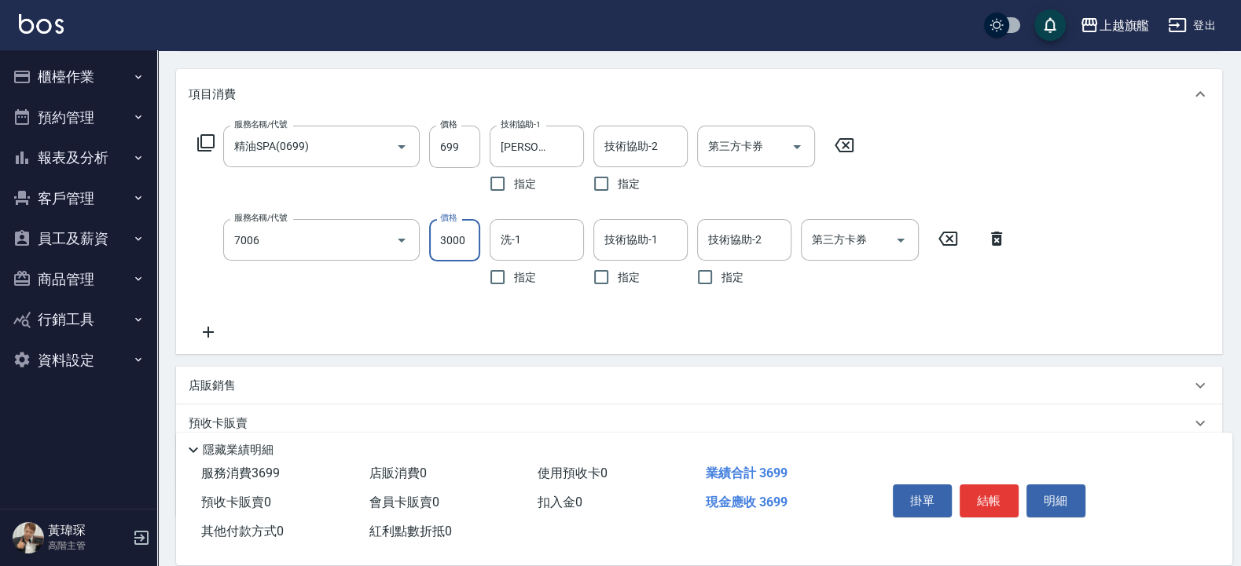
type input "重整(7006)"
type input "5200"
type input "[PERSON_NAME]-37"
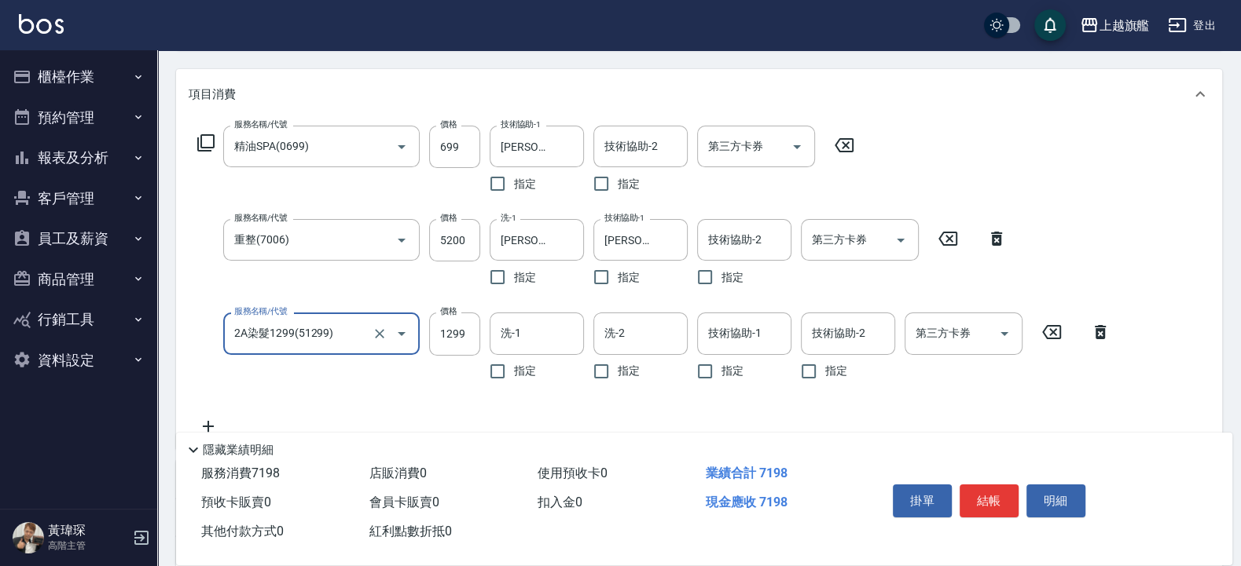
type input "2A染髮1299(51299)"
type input "1500"
type input "[PERSON_NAME]-37"
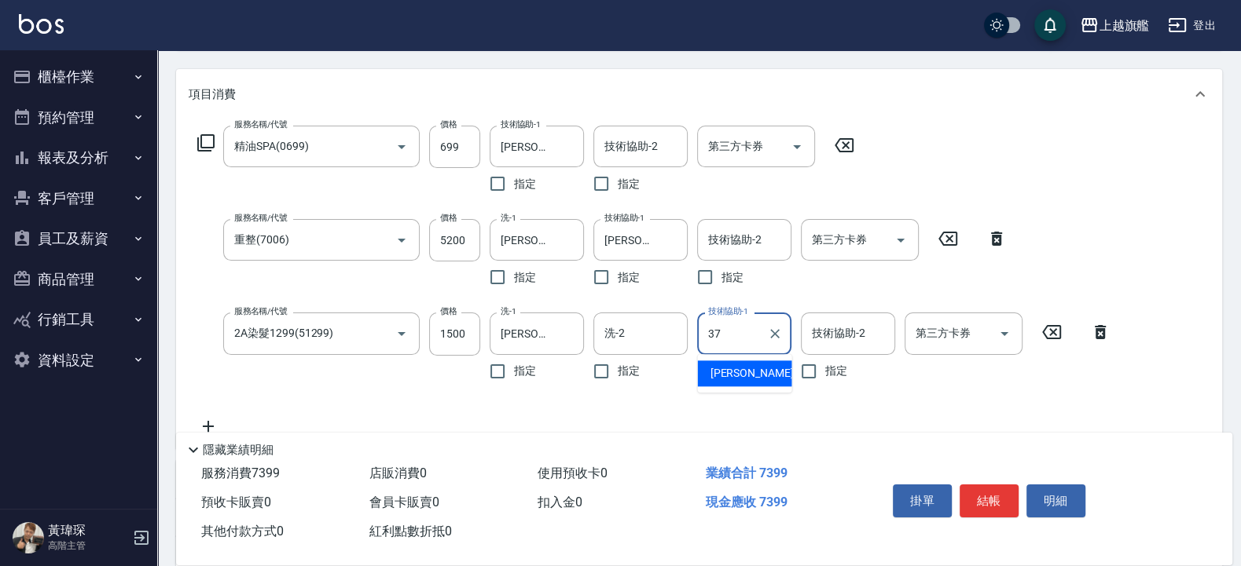
type input "[PERSON_NAME]-37"
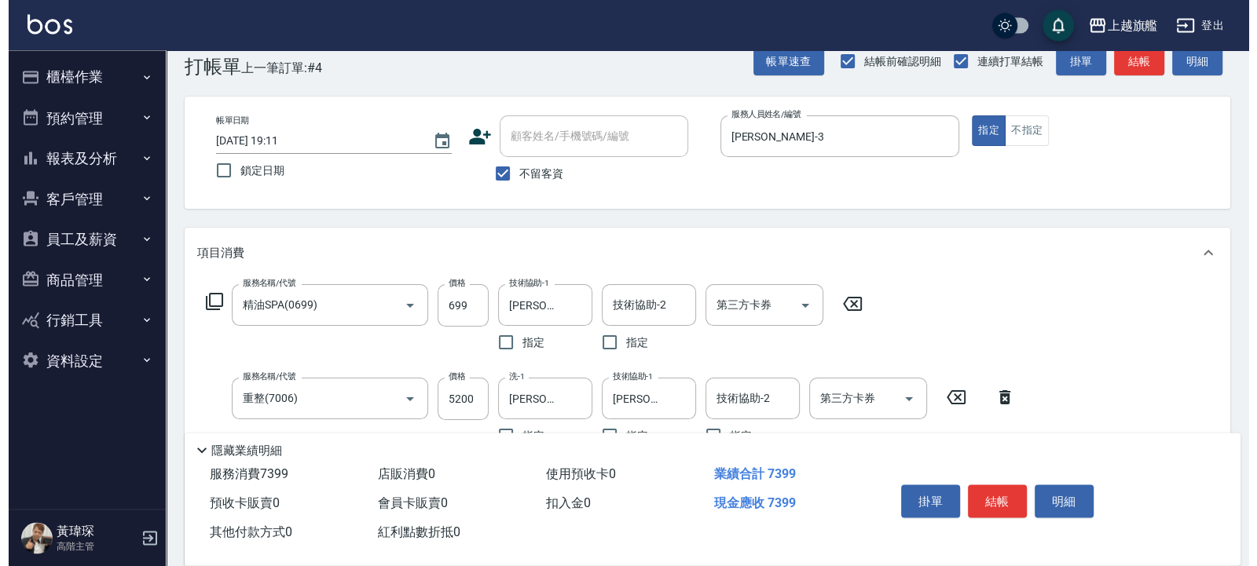
scroll to position [0, 0]
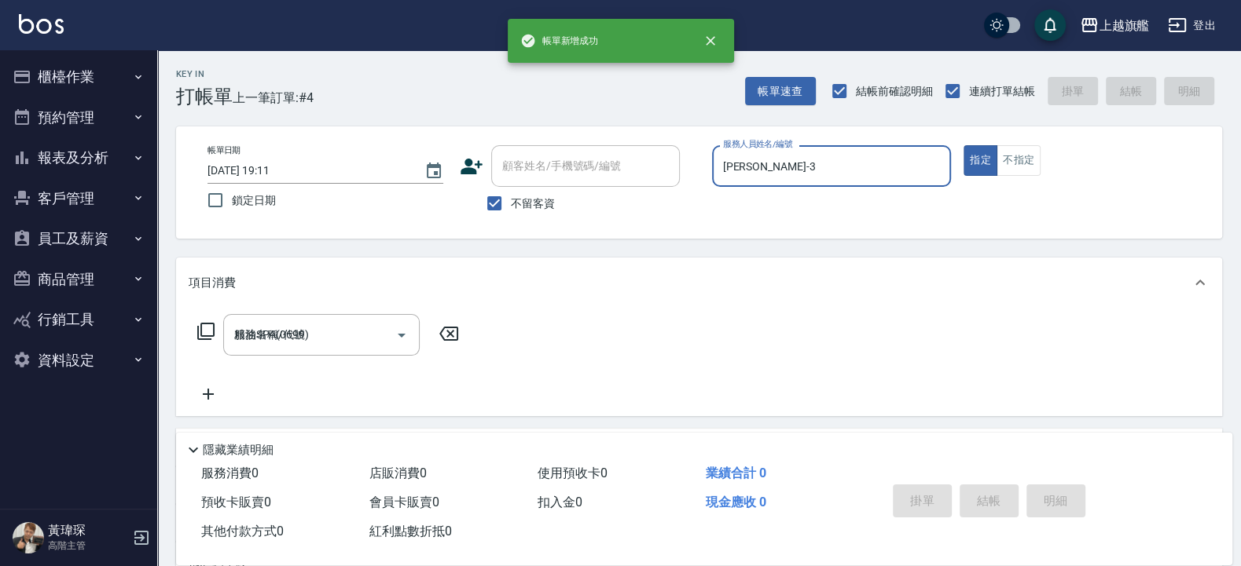
type input "[DATE] 19:12"
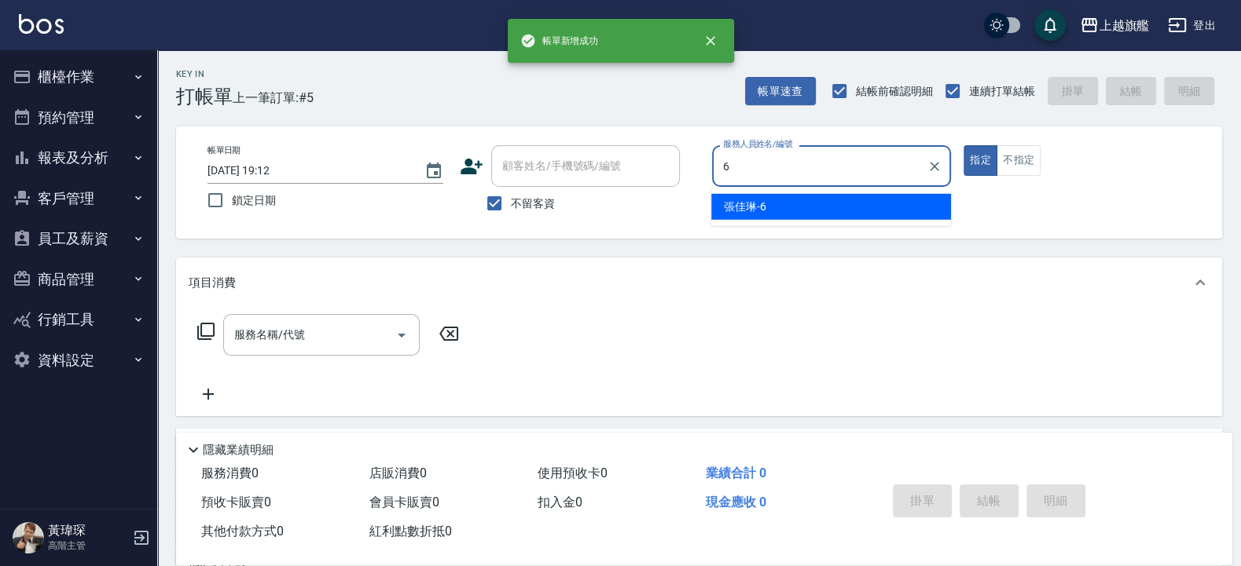
type input "張佳琳-6"
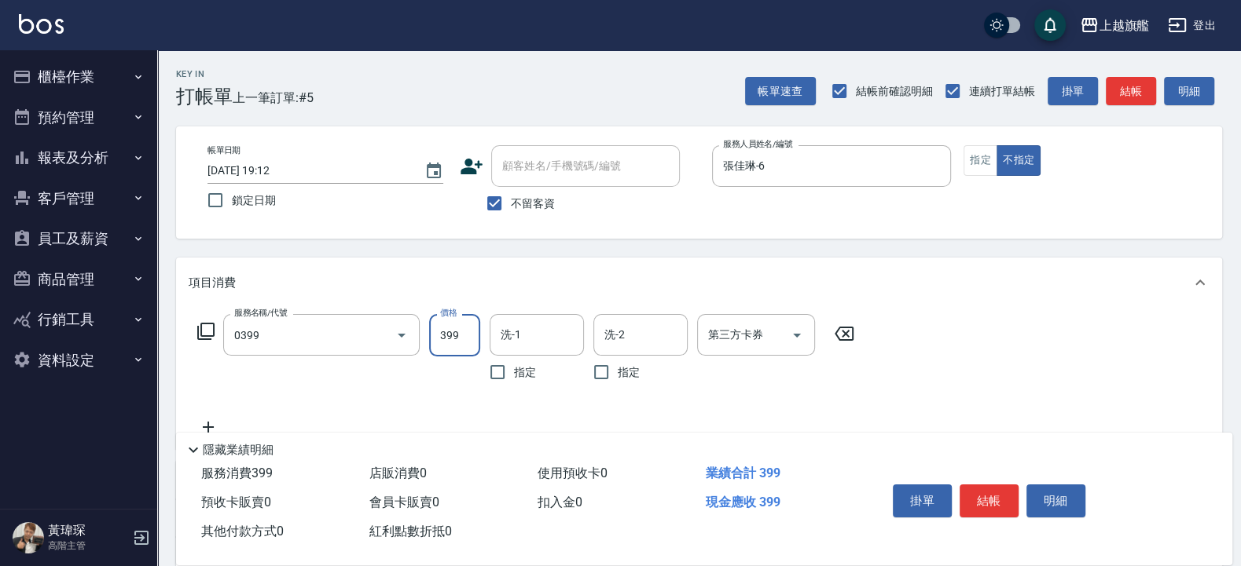
type input "海鹽SPA(0399)"
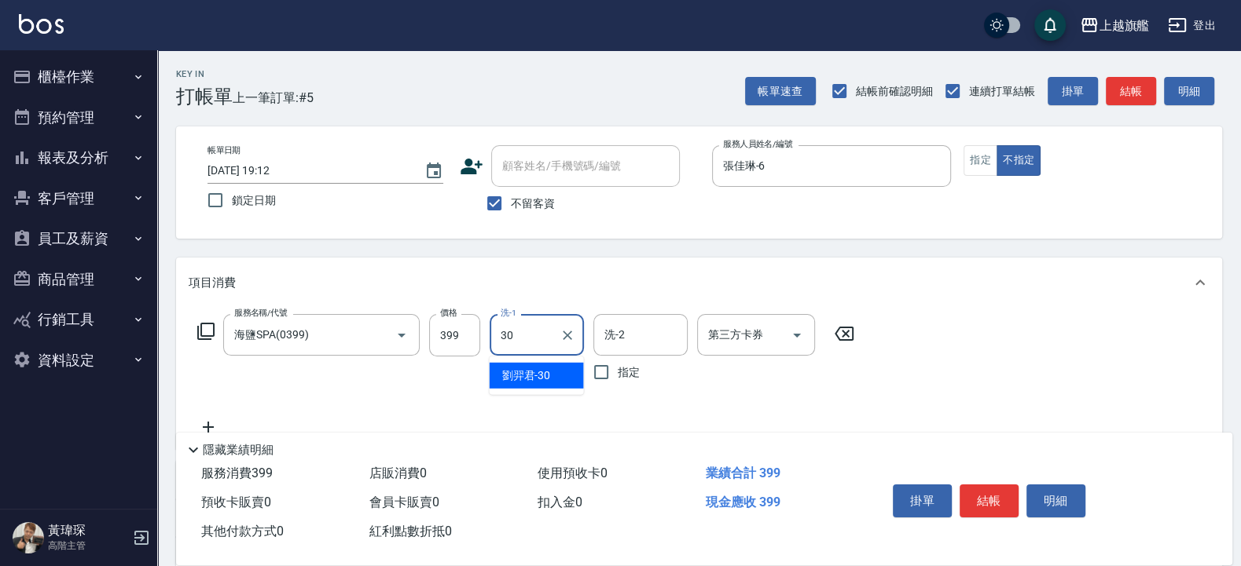
type input "[PERSON_NAME]-30"
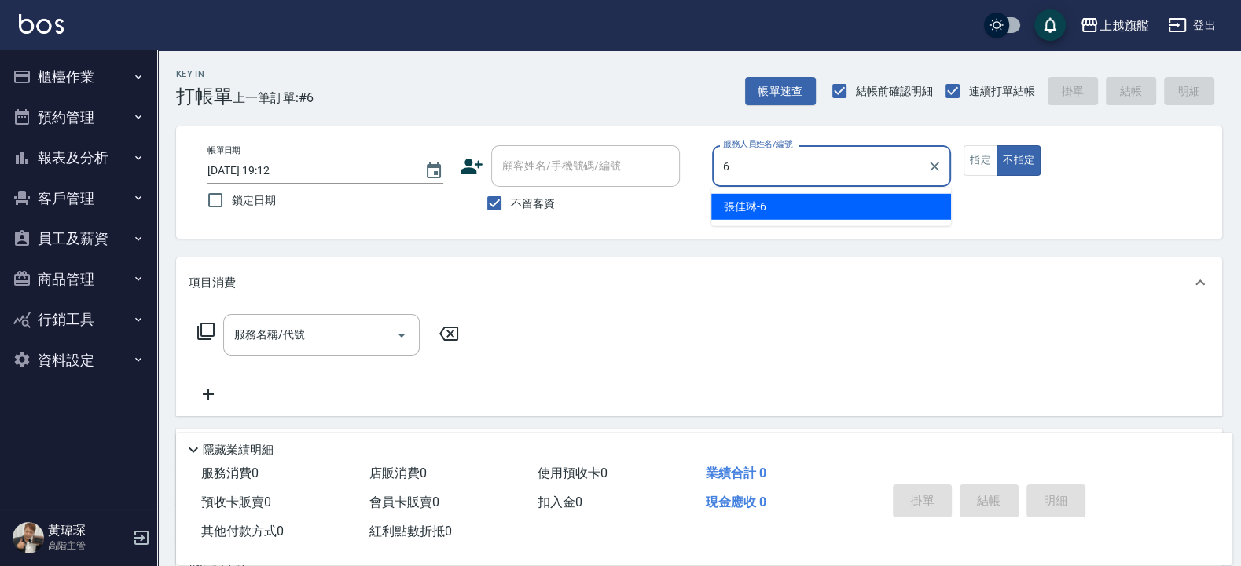
type input "張佳琳-6"
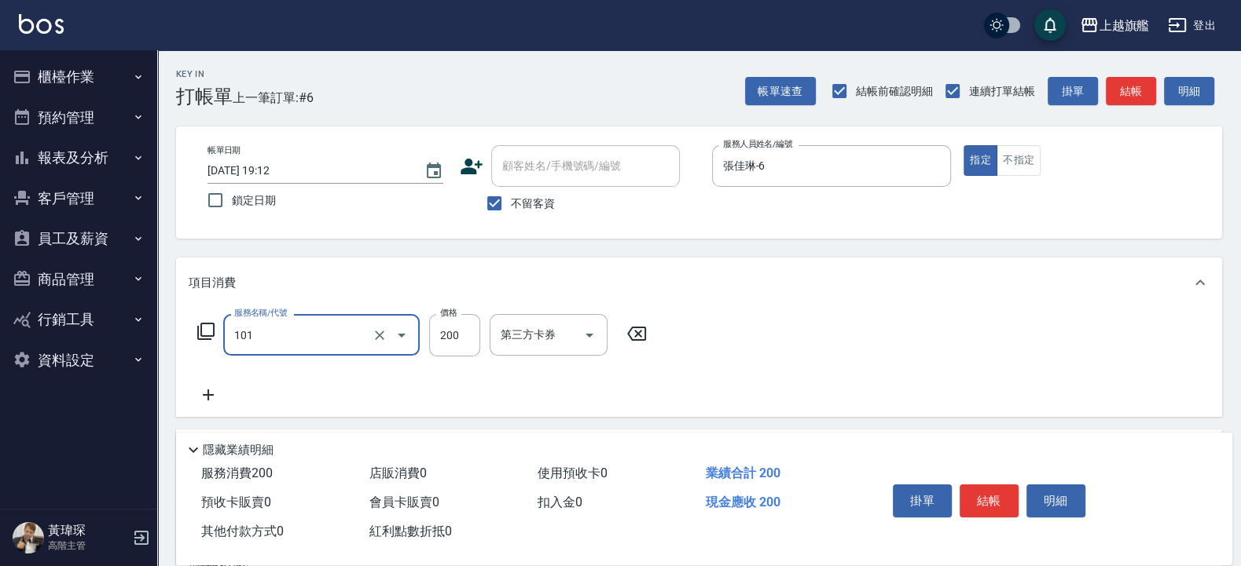
type input "一般洗(101)"
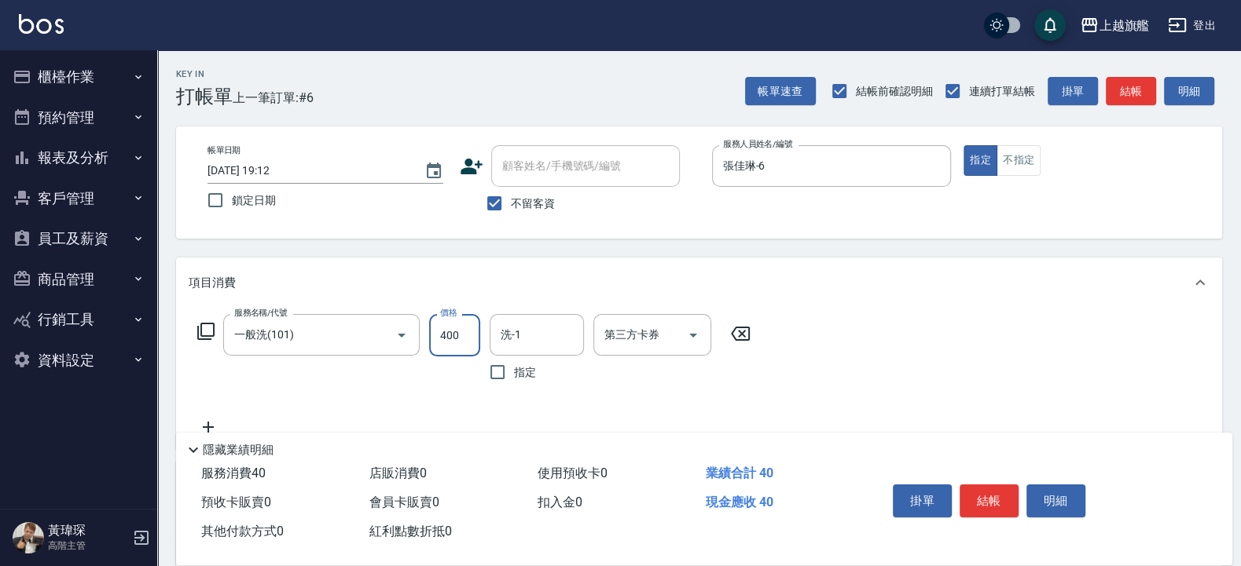
type input "400"
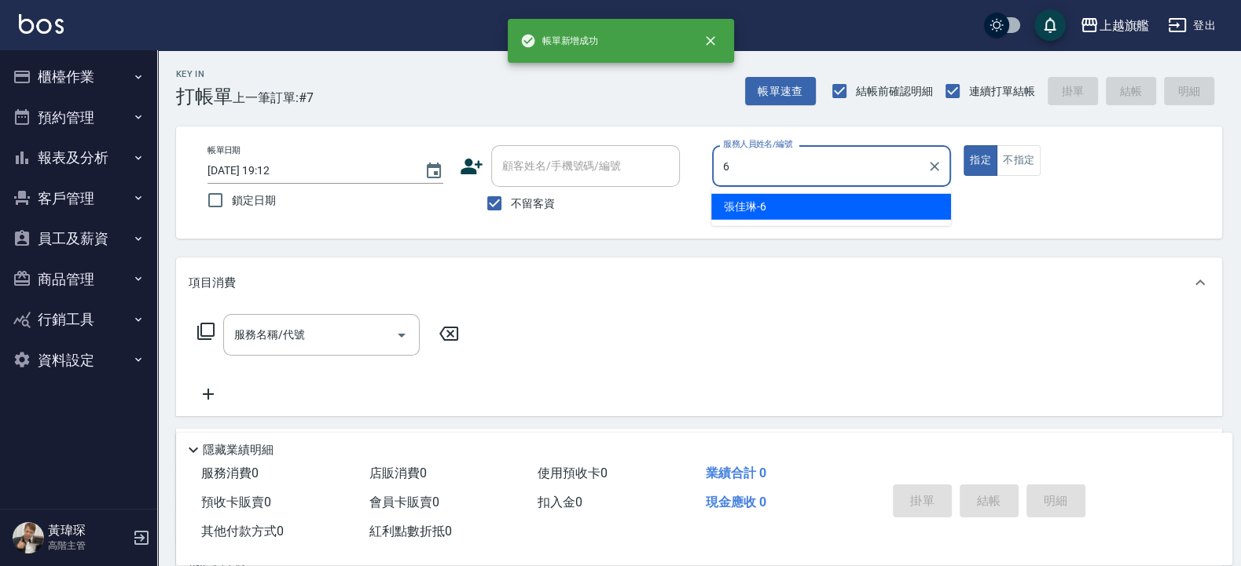
type input "張佳琳-6"
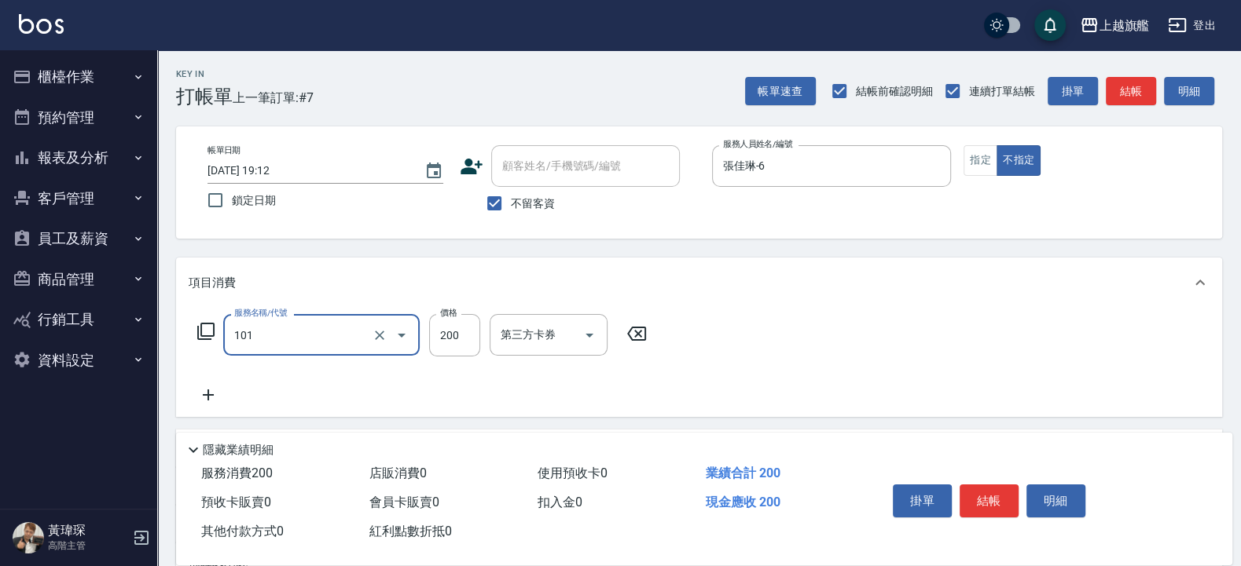
type input "一般洗(101)"
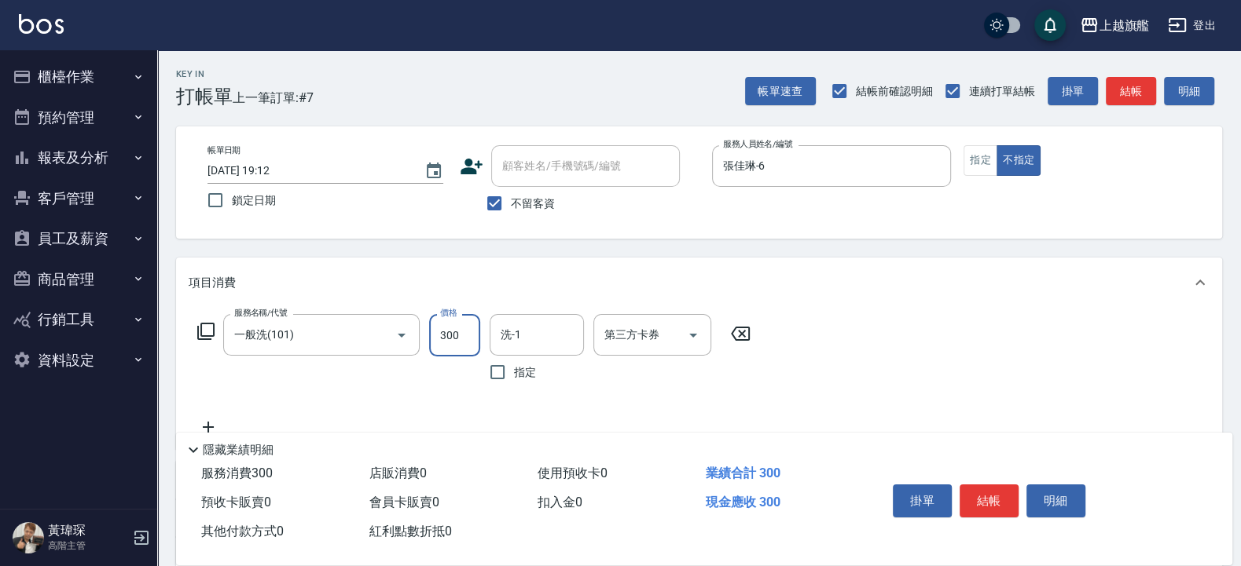
type input "300"
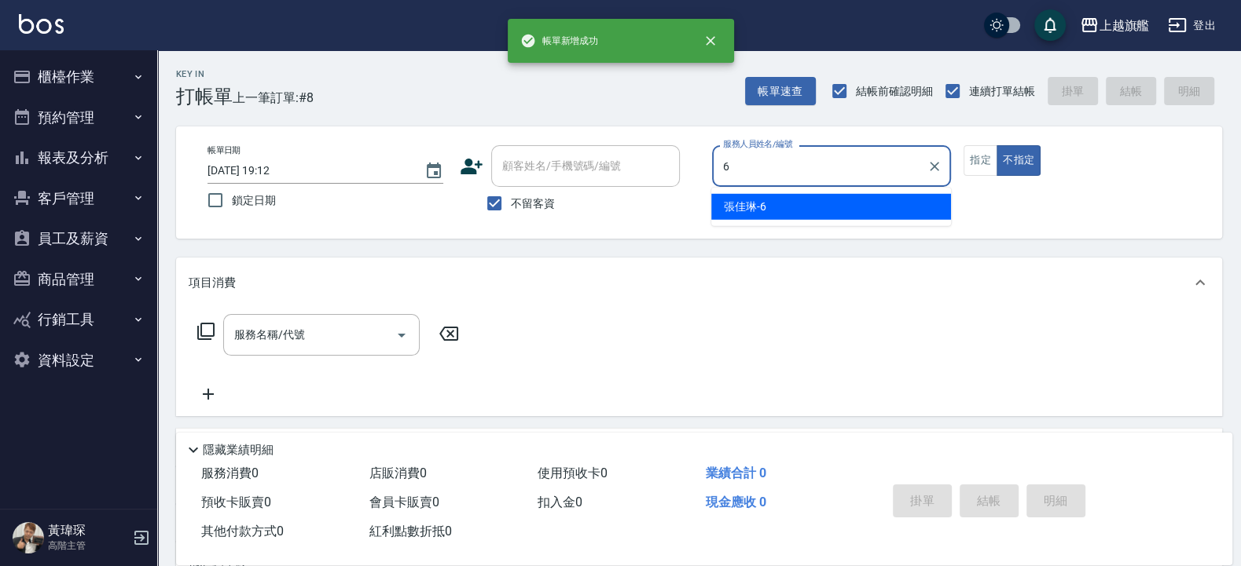
type input "張佳琳-6"
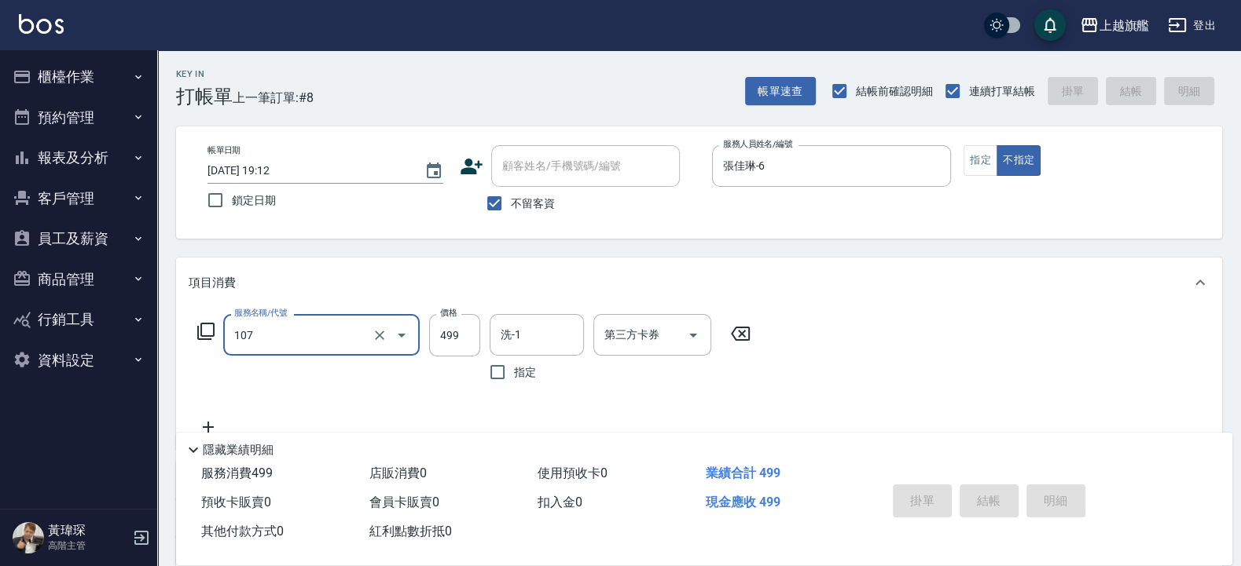
type input "107"
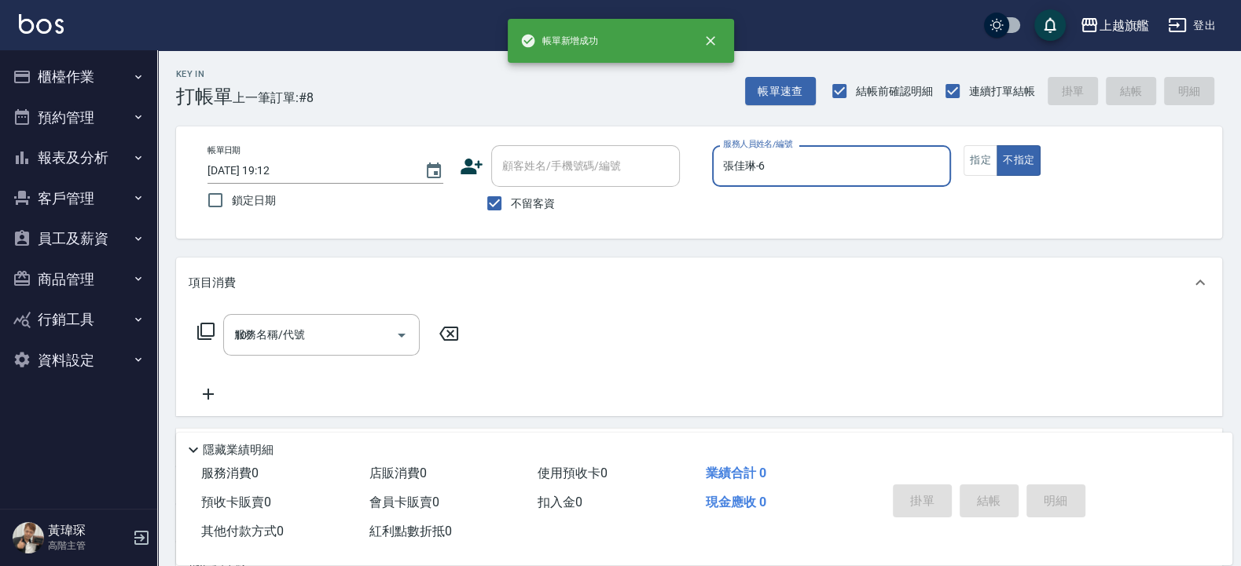
type input "[DATE] 19:13"
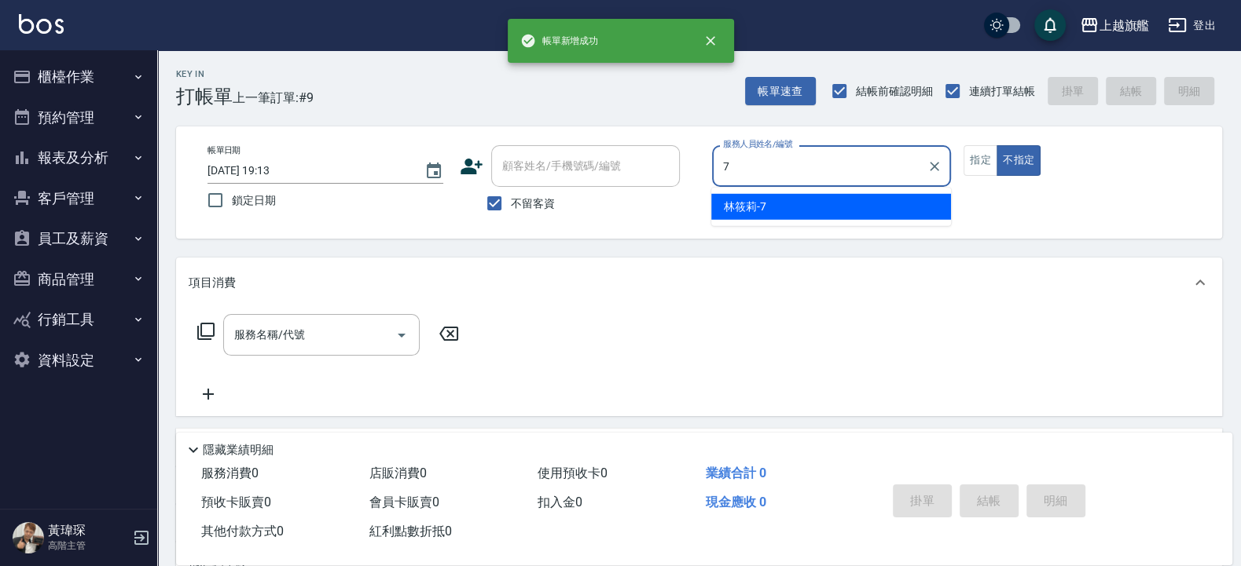
type input "林筱莉-7"
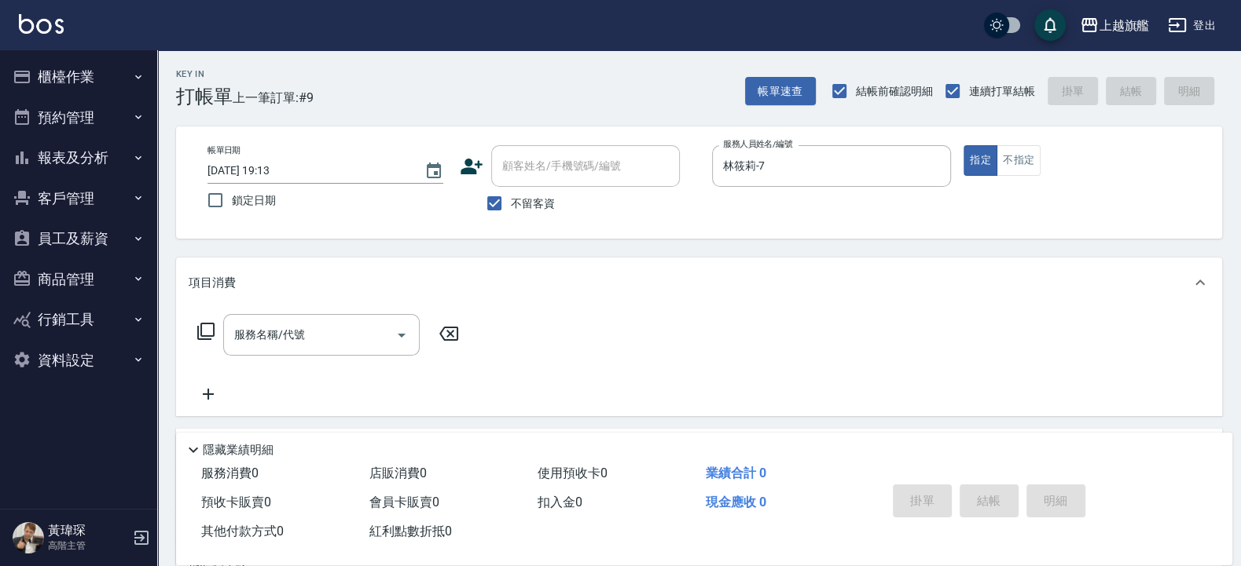
click at [521, 207] on span "不留客資" at bounding box center [533, 204] width 44 height 16
click at [511, 207] on input "不留客資" at bounding box center [494, 203] width 33 height 33
checkbox input "false"
click at [533, 164] on input "顧客姓名/手機號碼/編號" at bounding box center [573, 165] width 151 height 27
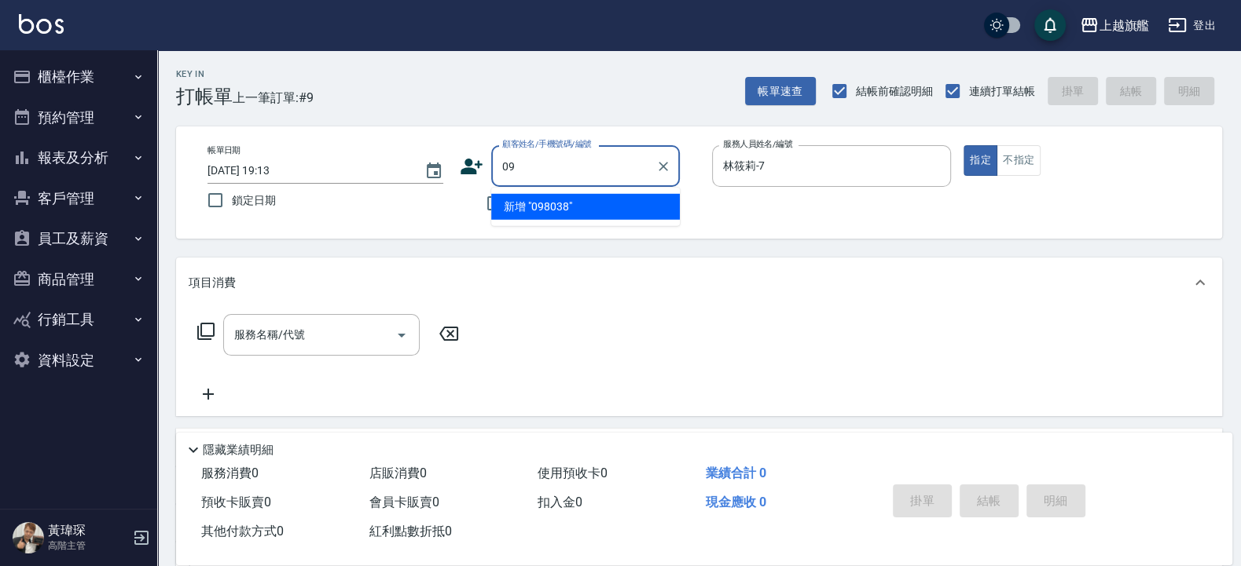
type input "0"
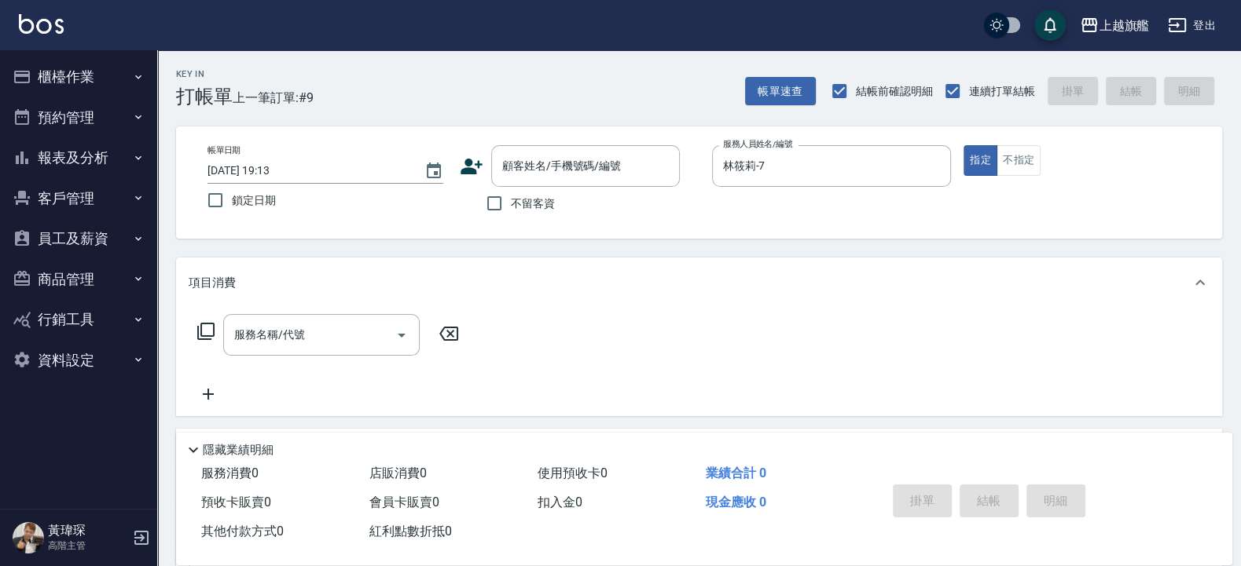
click at [464, 162] on icon at bounding box center [472, 167] width 24 height 24
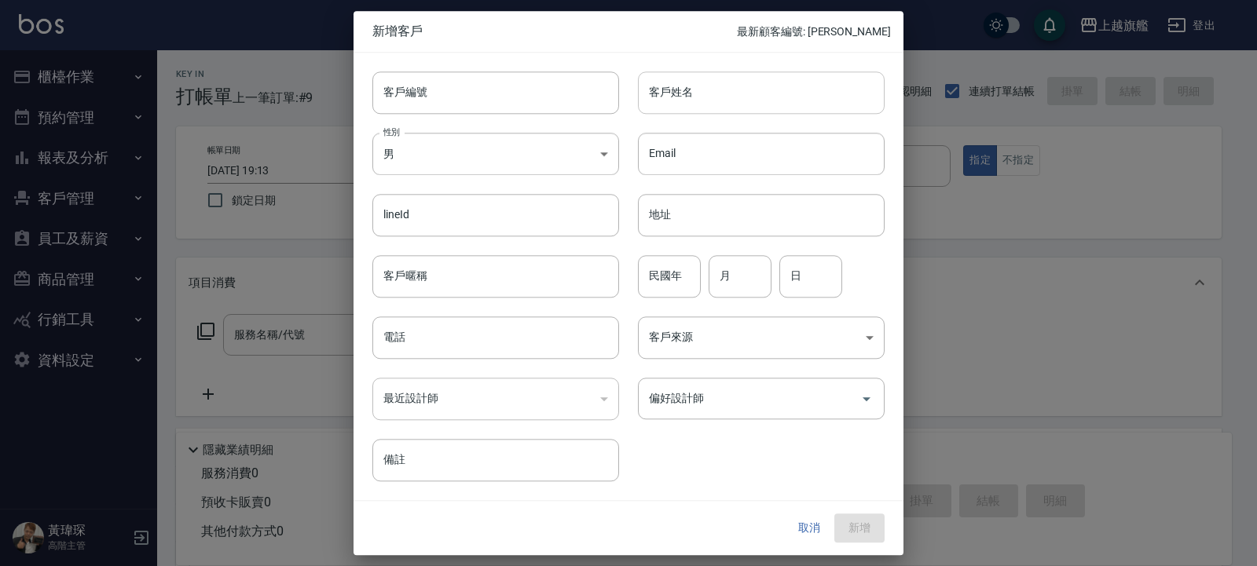
click at [698, 90] on input "客戶姓名" at bounding box center [761, 92] width 247 height 42
type input "[PERSON_NAME]"
click at [417, 346] on input "電話" at bounding box center [495, 338] width 247 height 42
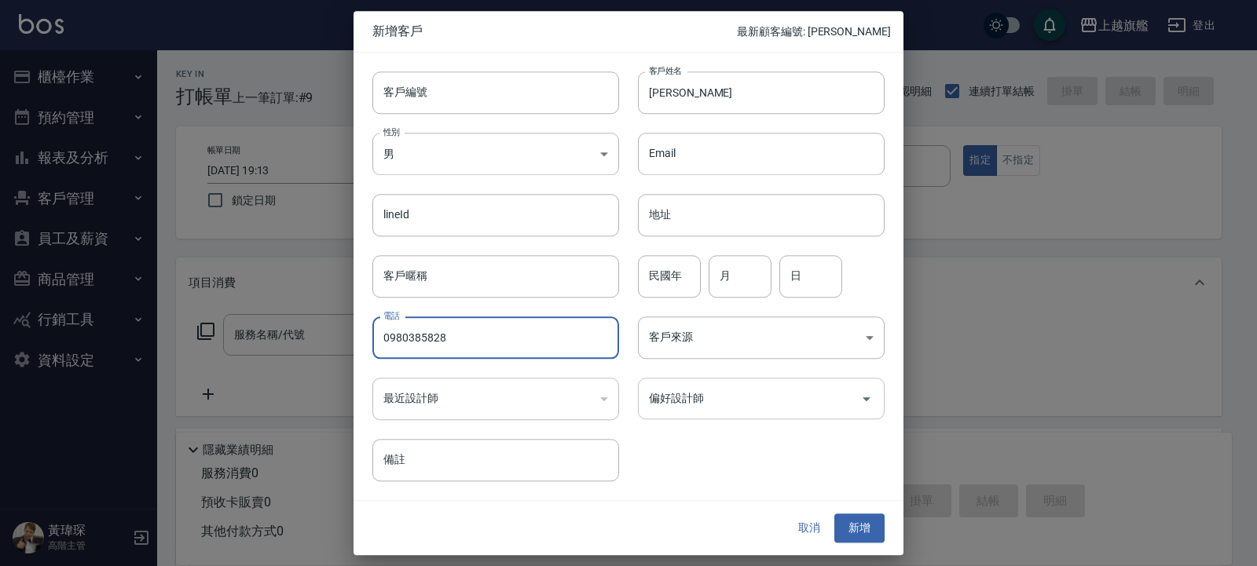
click at [683, 346] on div "偏好設計師" at bounding box center [761, 399] width 247 height 42
type input "0980385828"
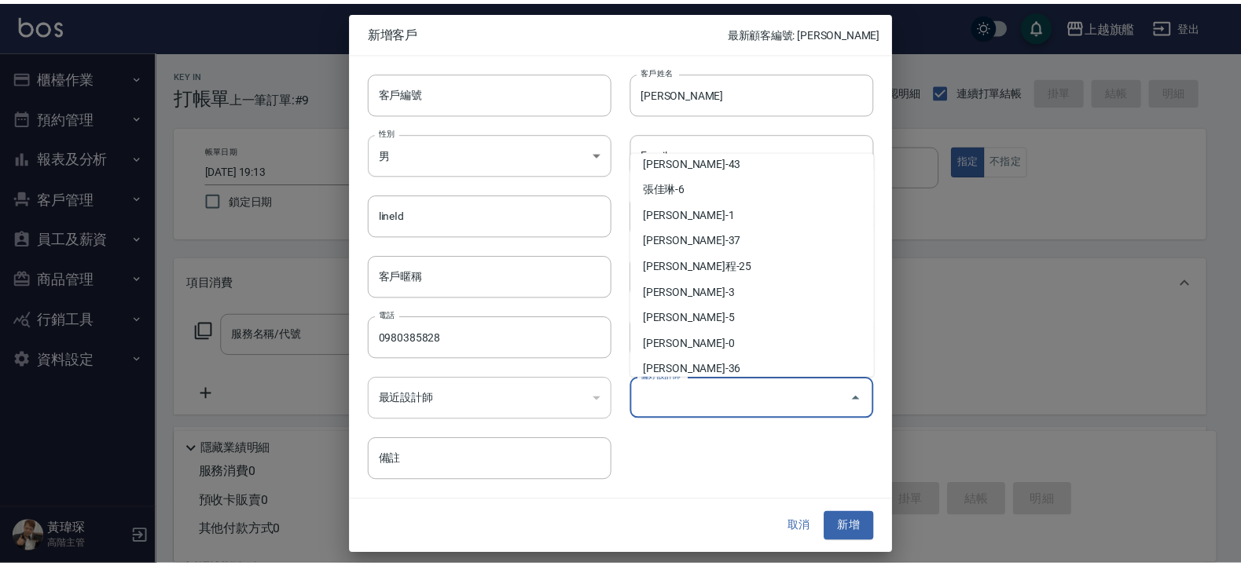
scroll to position [82, 0]
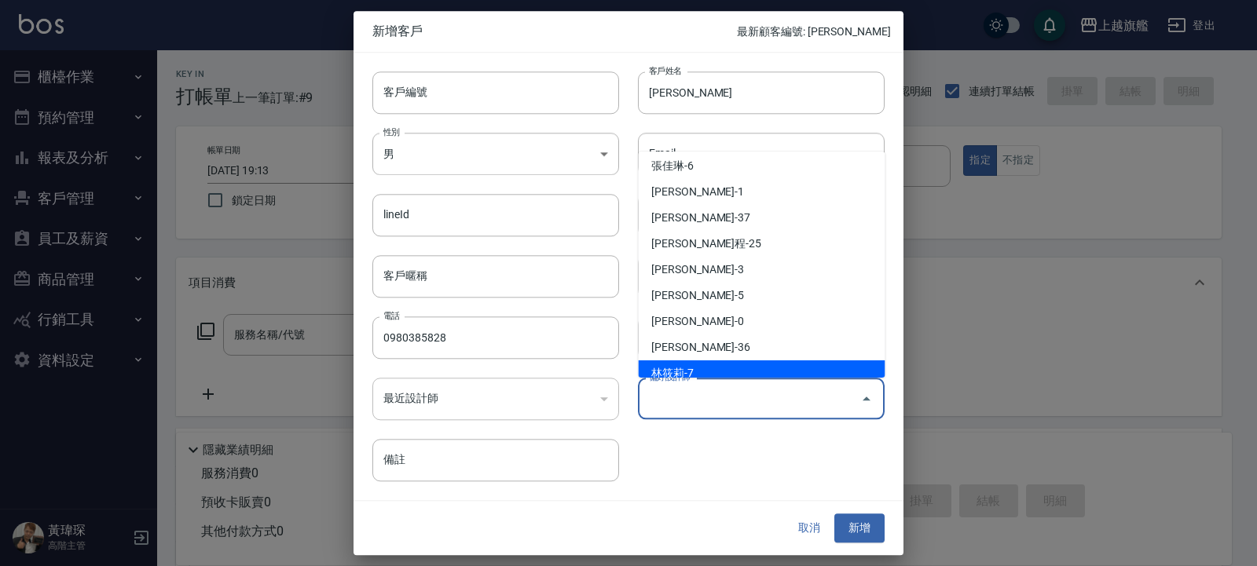
click at [702, 346] on li "林筱莉-7" at bounding box center [762, 374] width 247 height 26
type input "林筱莉"
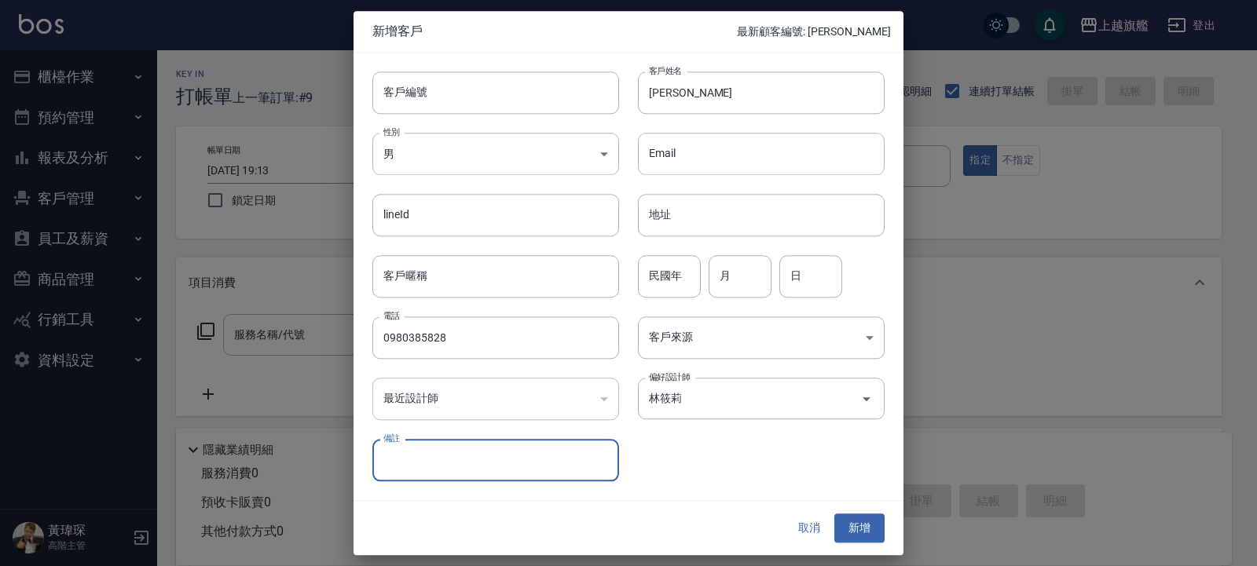
click at [709, 346] on div "客戶編號 客戶編號 客戶姓名 [PERSON_NAME]姓名 性別 男 [DEMOGRAPHIC_DATA] 性別 Email Email lineId li…" at bounding box center [619, 268] width 531 height 430
click at [739, 334] on body "上越旗艦 登出 櫃檯作業 打帳單 帳單列表 掛單列表 座位開單 營業儀表板 現金收支登錄 高階收支登錄 材料自購登錄 每日結帳 排班表 現場電腦打卡 掃碼打卡…" at bounding box center [628, 384] width 1257 height 768
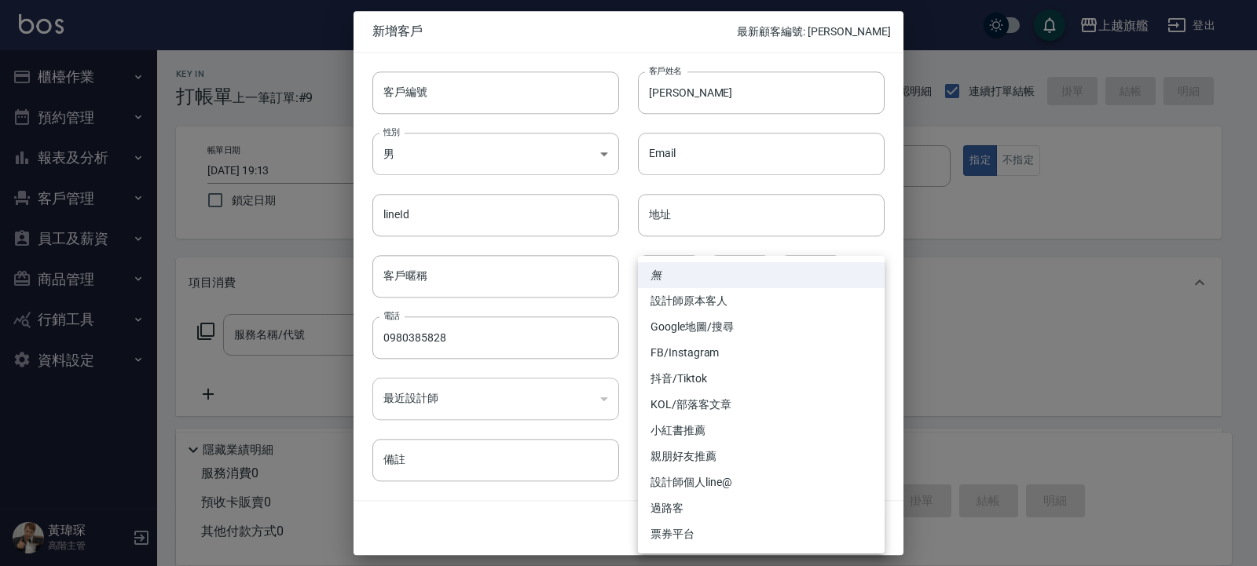
click at [555, 346] on div at bounding box center [628, 283] width 1257 height 566
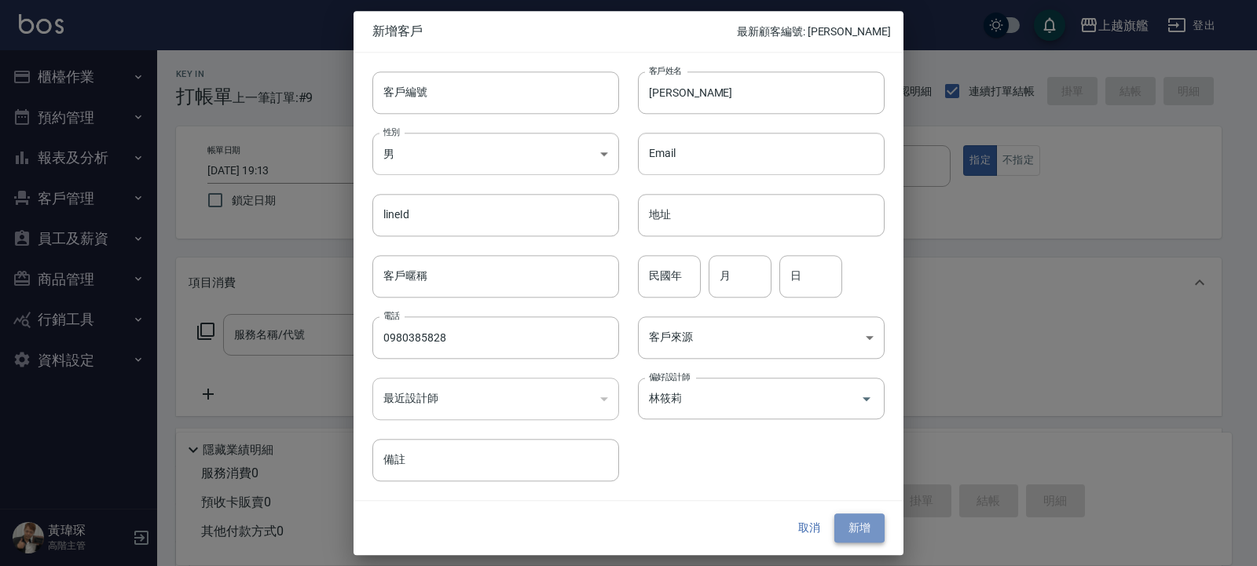
click at [760, 346] on button "新增" at bounding box center [859, 529] width 50 height 29
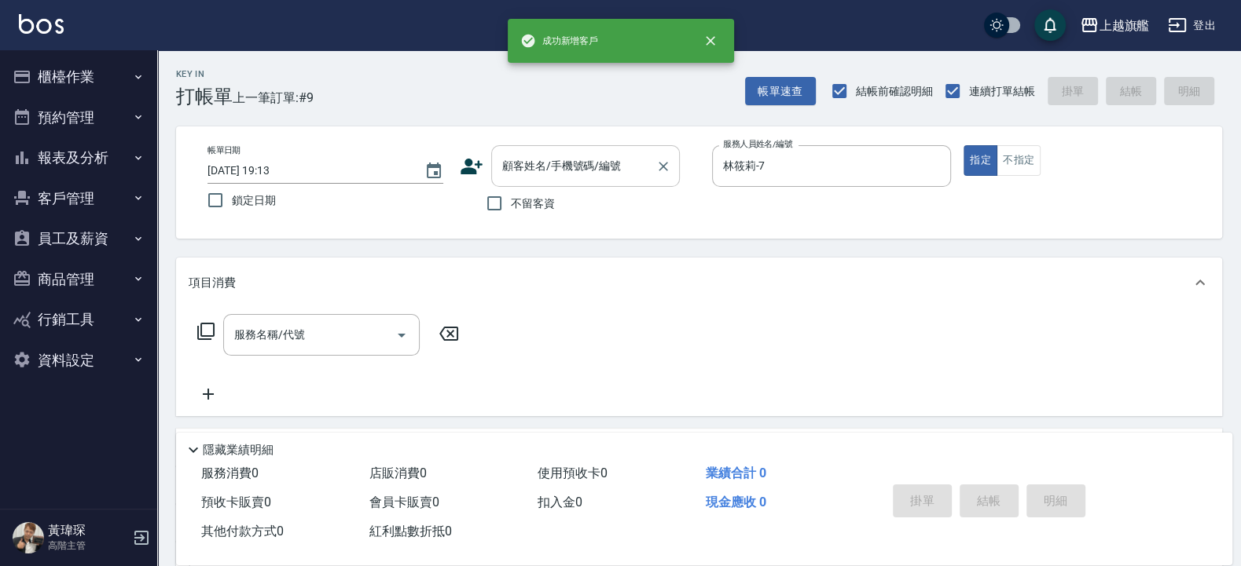
click at [551, 167] on input "顧客姓名/手機號碼/編號" at bounding box center [573, 165] width 151 height 27
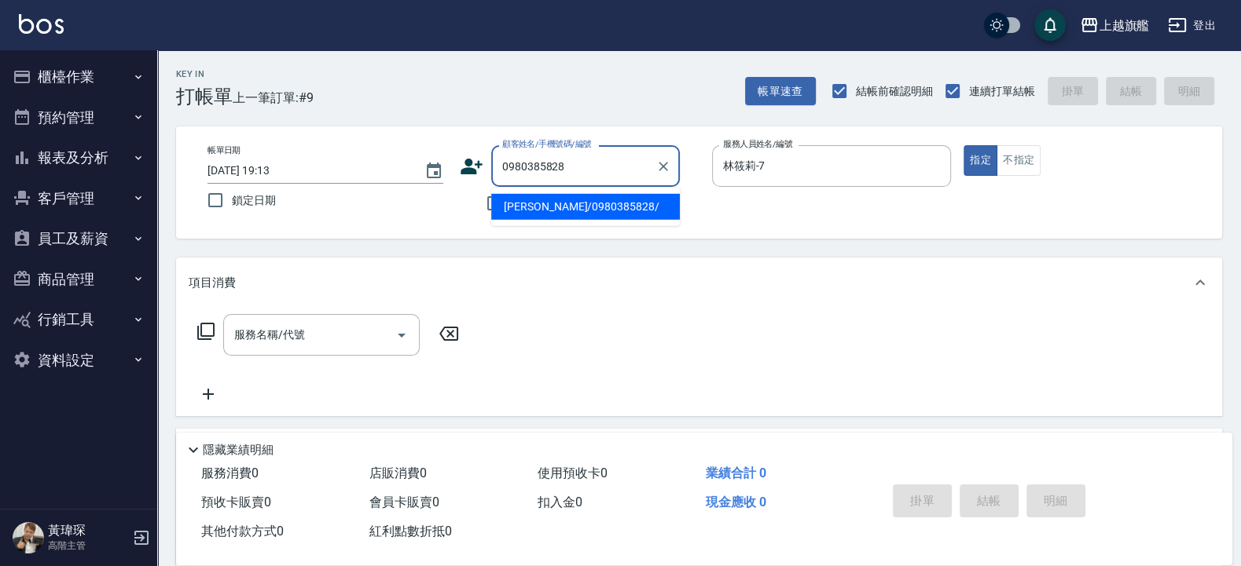
type input "[PERSON_NAME]/0980385828/"
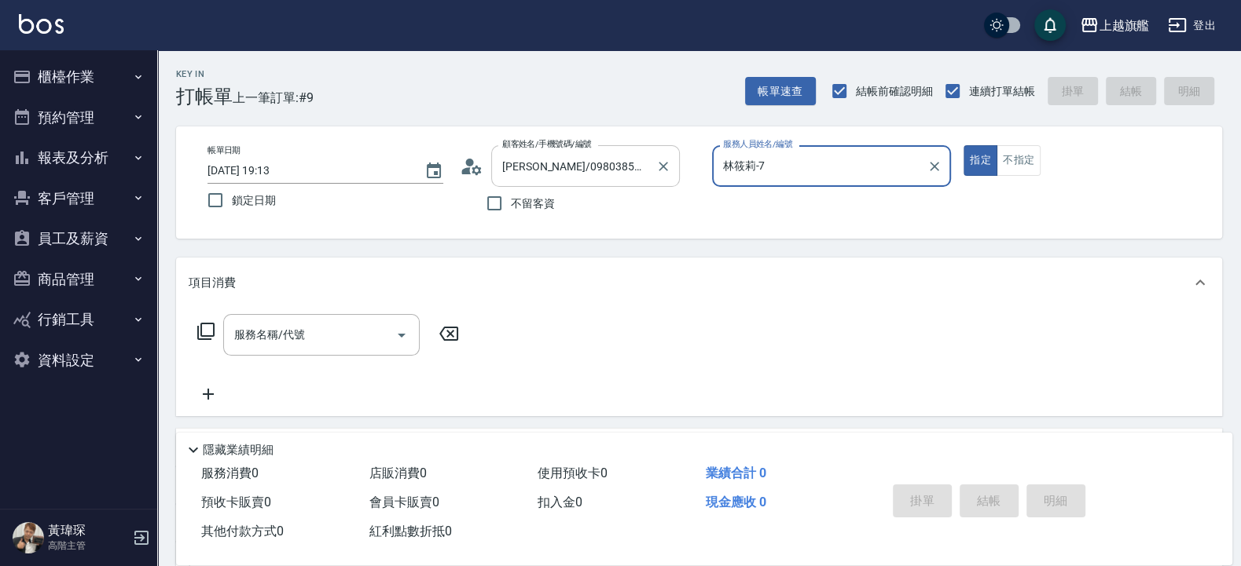
click at [760, 145] on button "指定" at bounding box center [980, 160] width 34 height 31
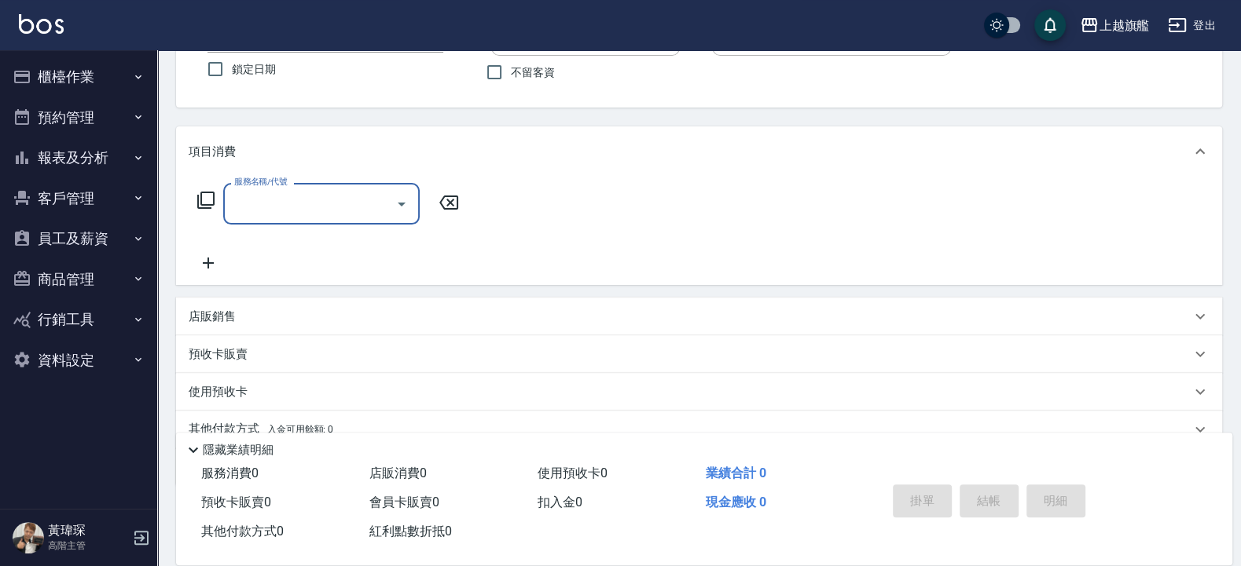
scroll to position [189, 0]
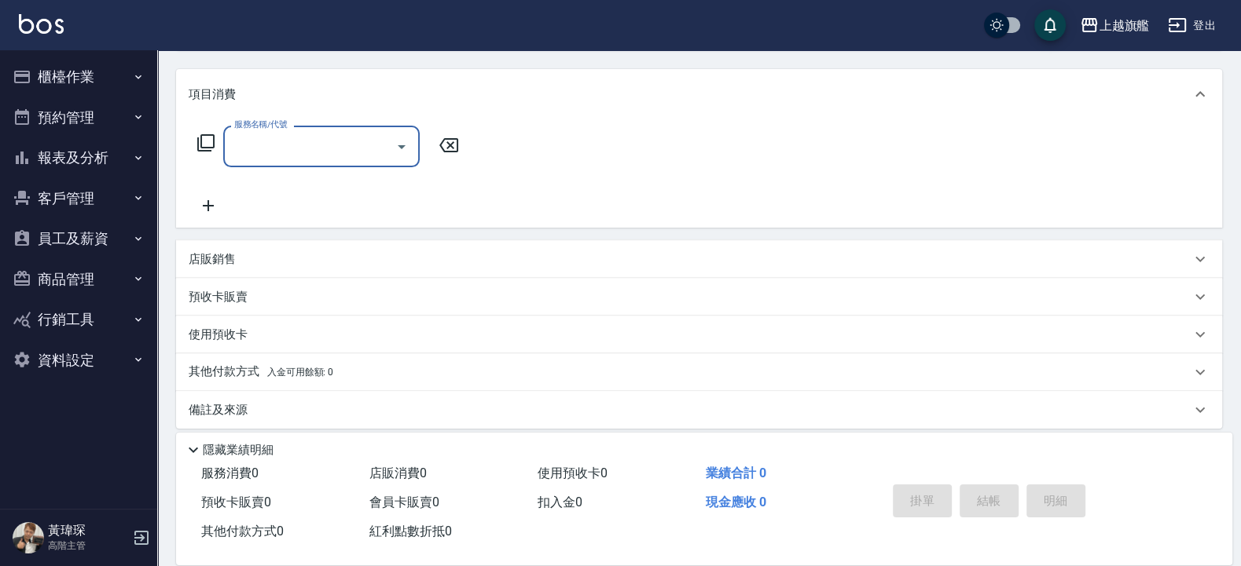
click at [258, 295] on div "預收卡販賣" at bounding box center [690, 297] width 1002 height 16
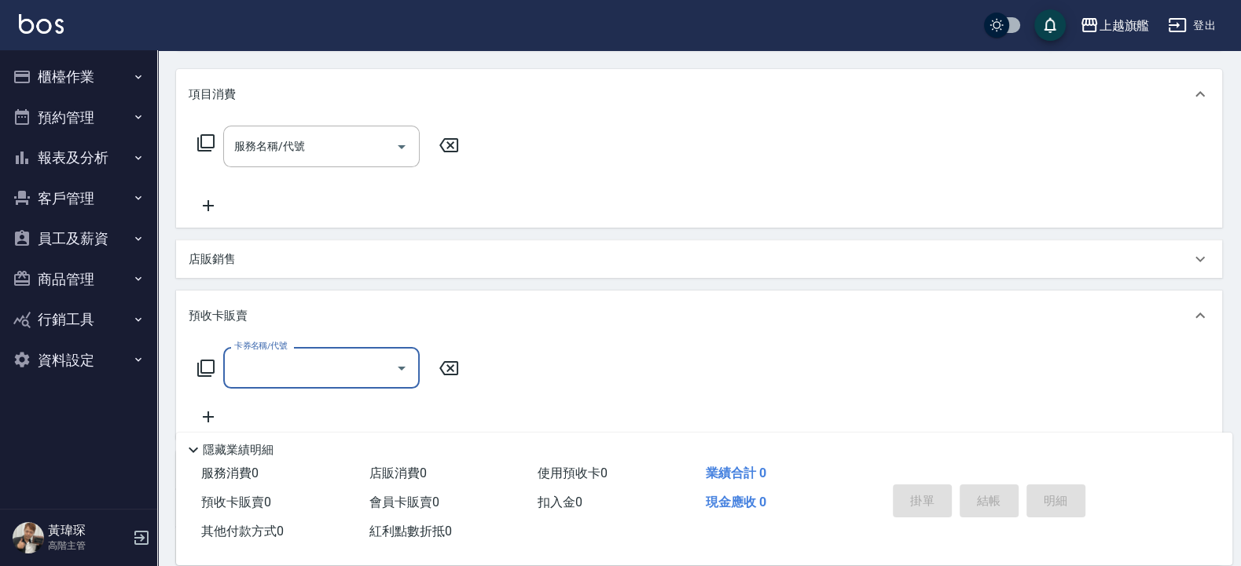
scroll to position [1, 0]
click at [262, 346] on input "卡券名稱/代號" at bounding box center [309, 367] width 159 height 27
click at [240, 346] on span "重整卡" at bounding box center [321, 408] width 196 height 26
type input "重整卡(70069)"
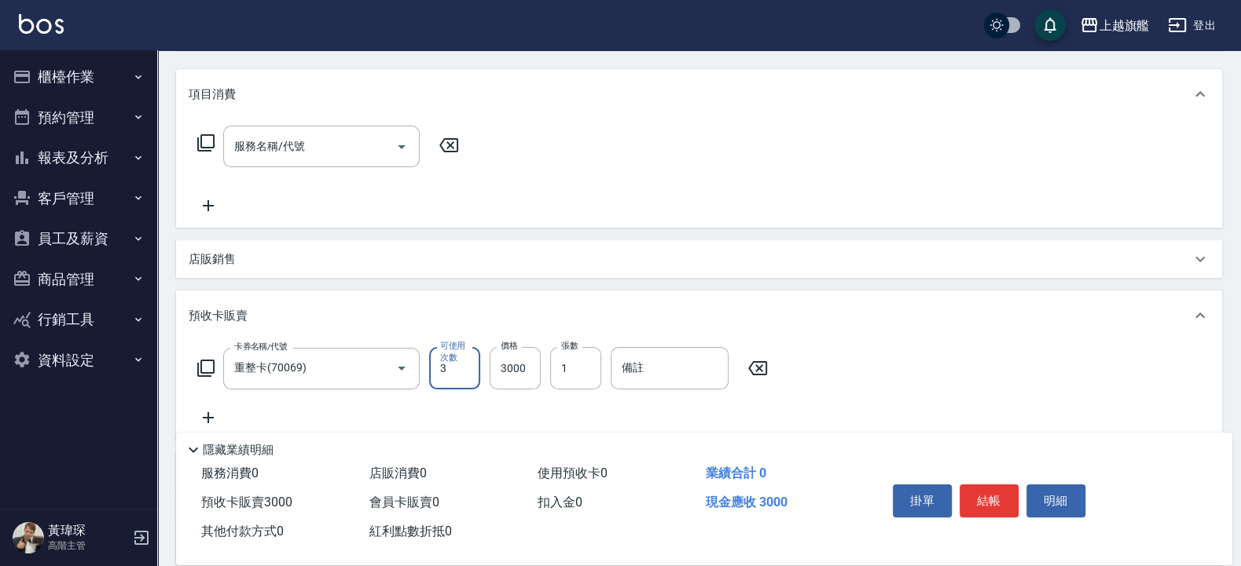
type input "3"
type input "5000"
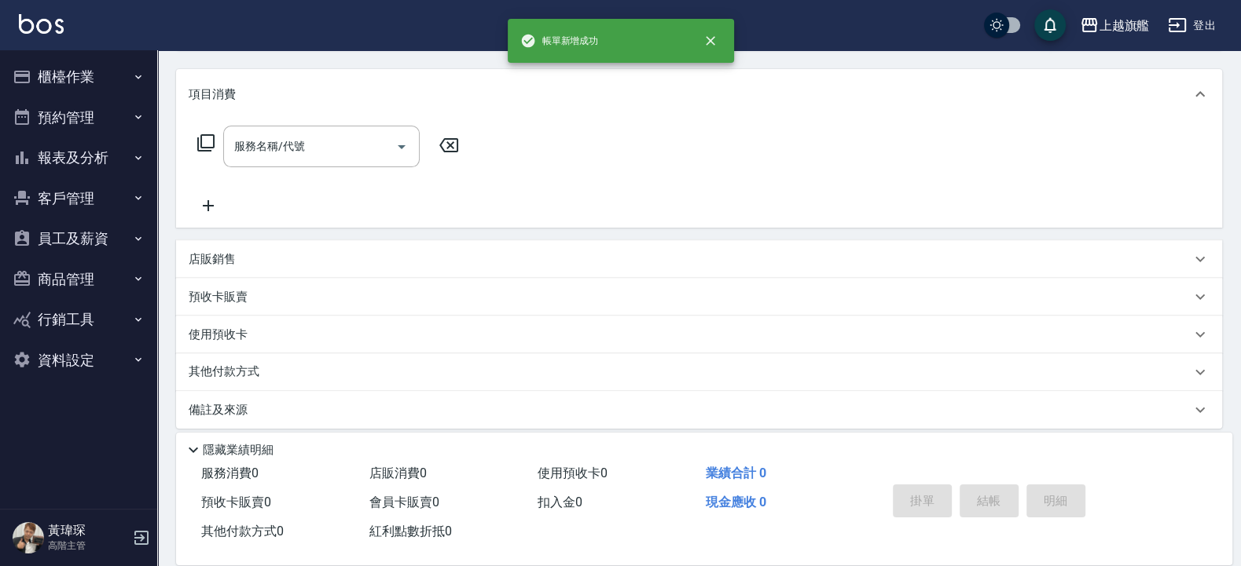
type input "[DATE] 19:14"
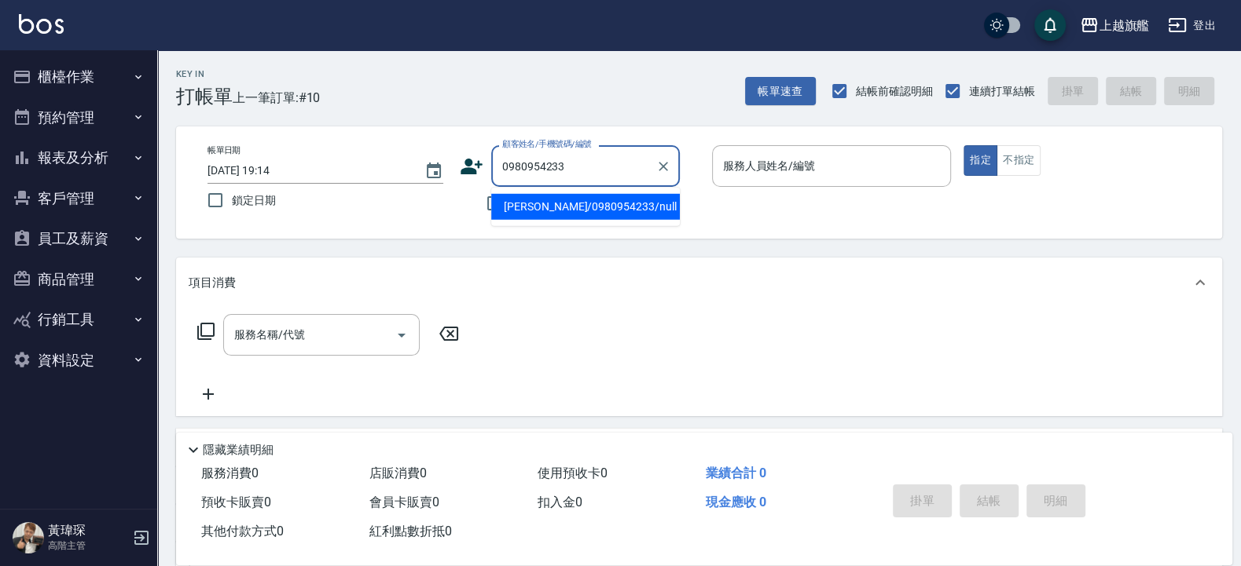
type input "[PERSON_NAME]/0980954233/null"
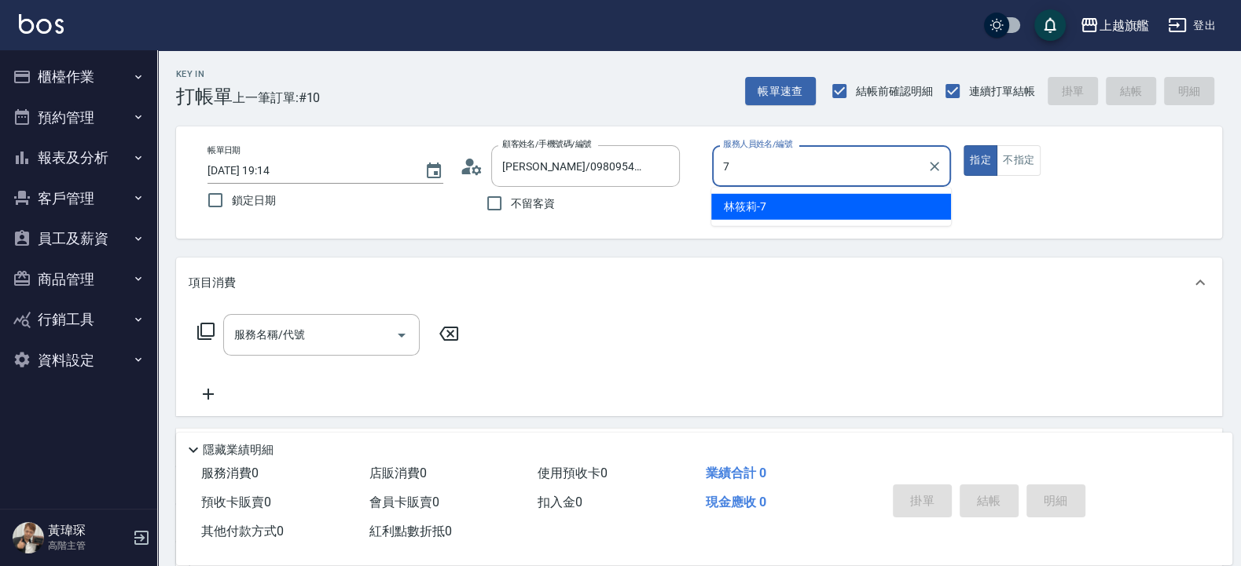
type input "林筱莉-7"
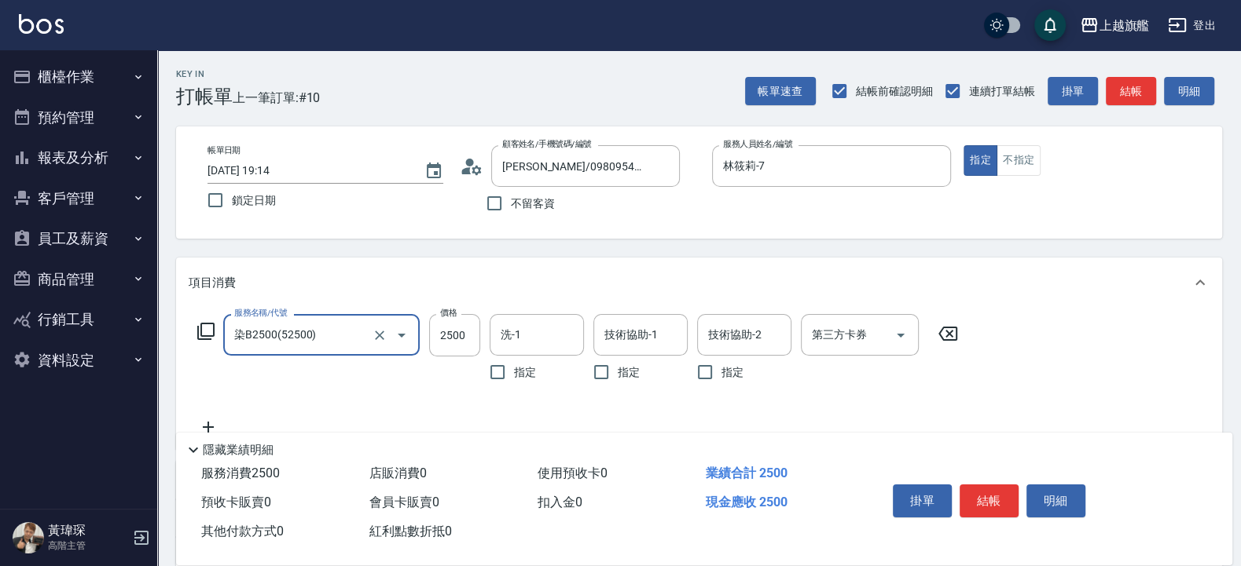
type input "染B2500(52500)"
type input "1980"
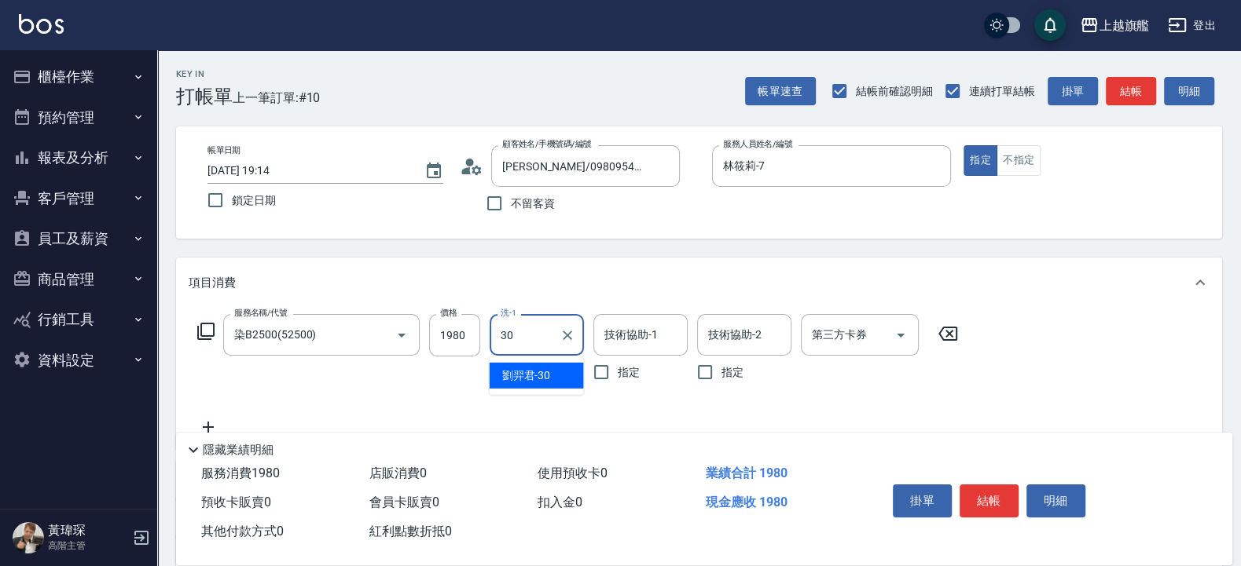
type input "[PERSON_NAME]-30"
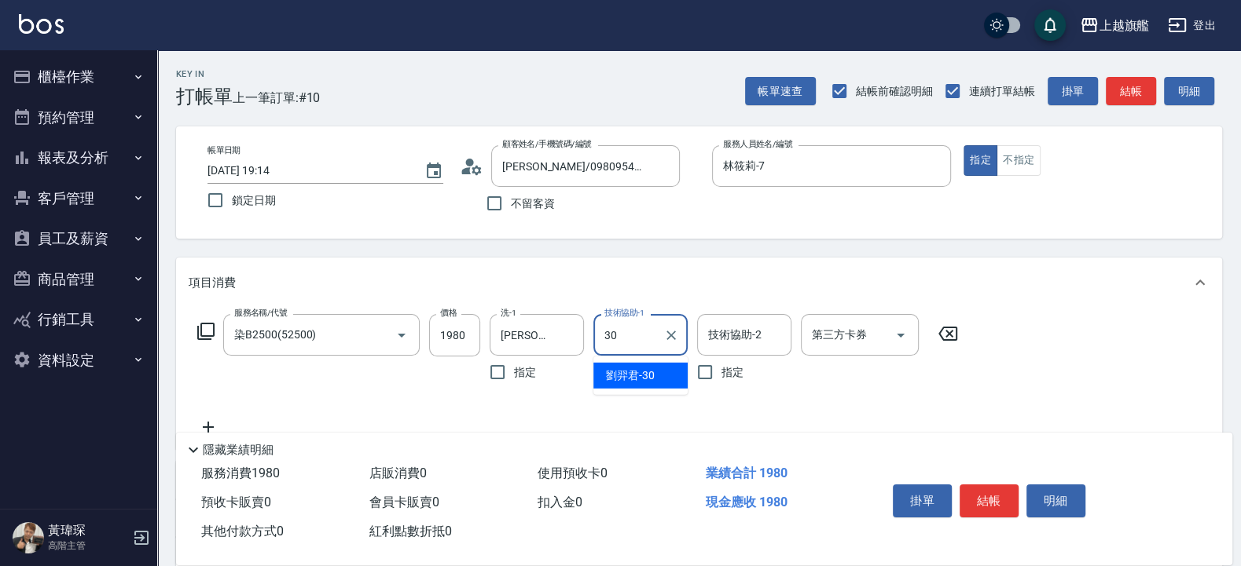
type input "[PERSON_NAME]-30"
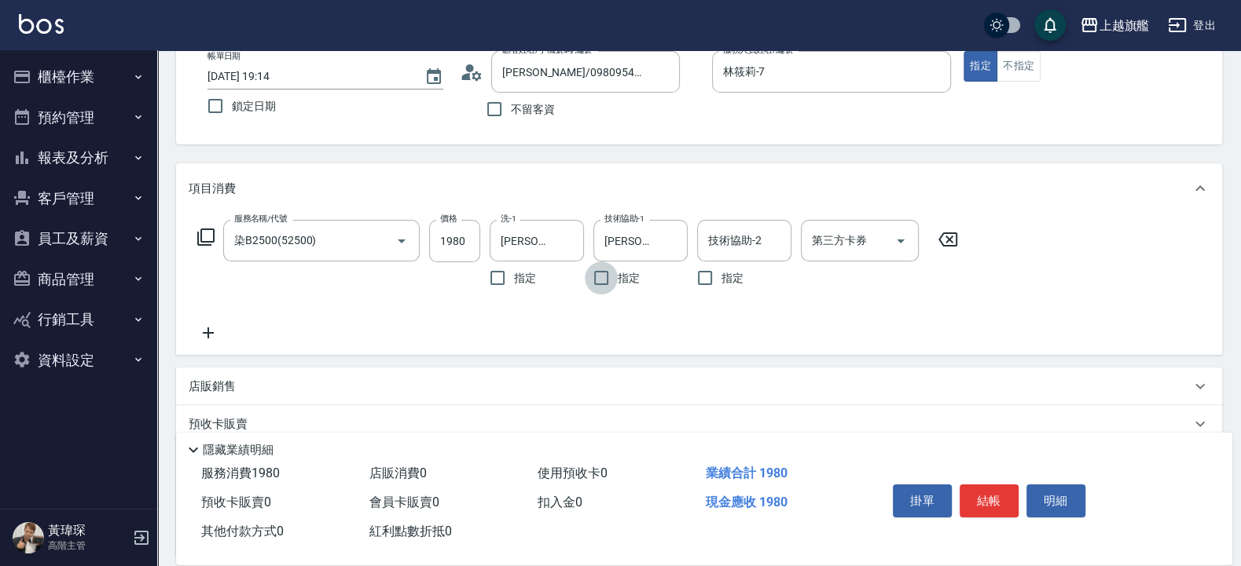
click at [217, 336] on icon at bounding box center [208, 333] width 39 height 19
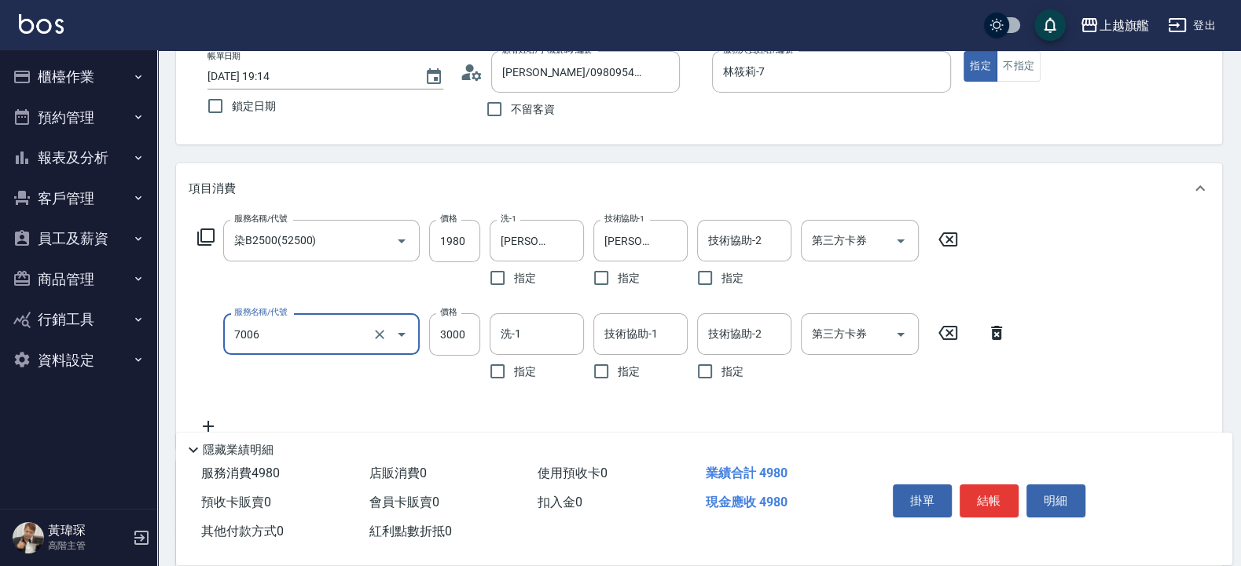
type input "重整(7006)"
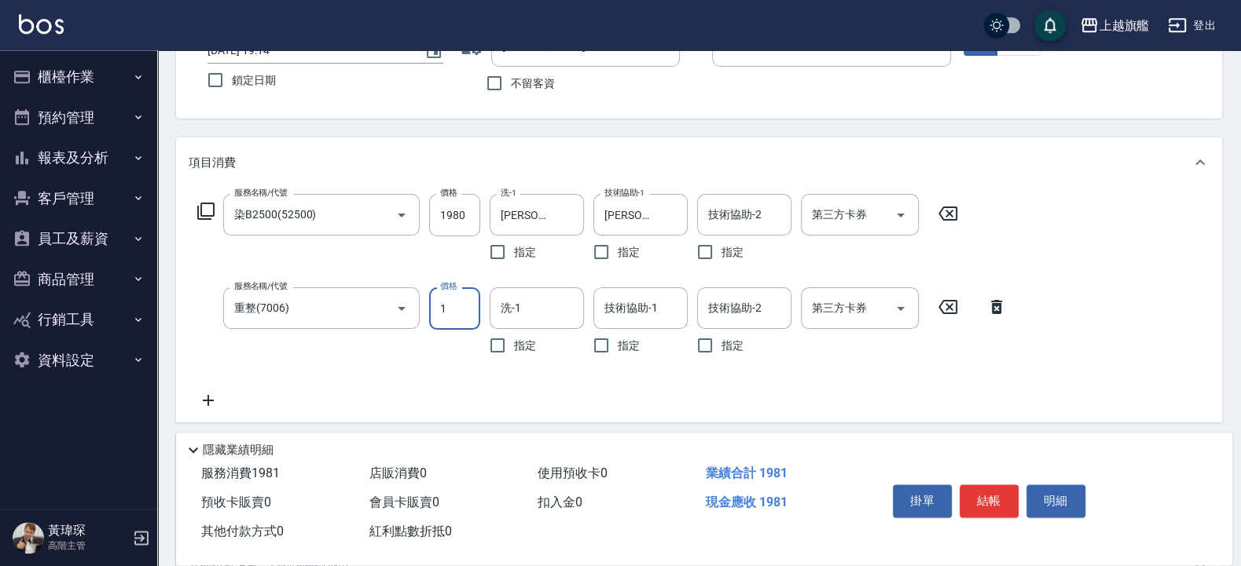
scroll to position [189, 0]
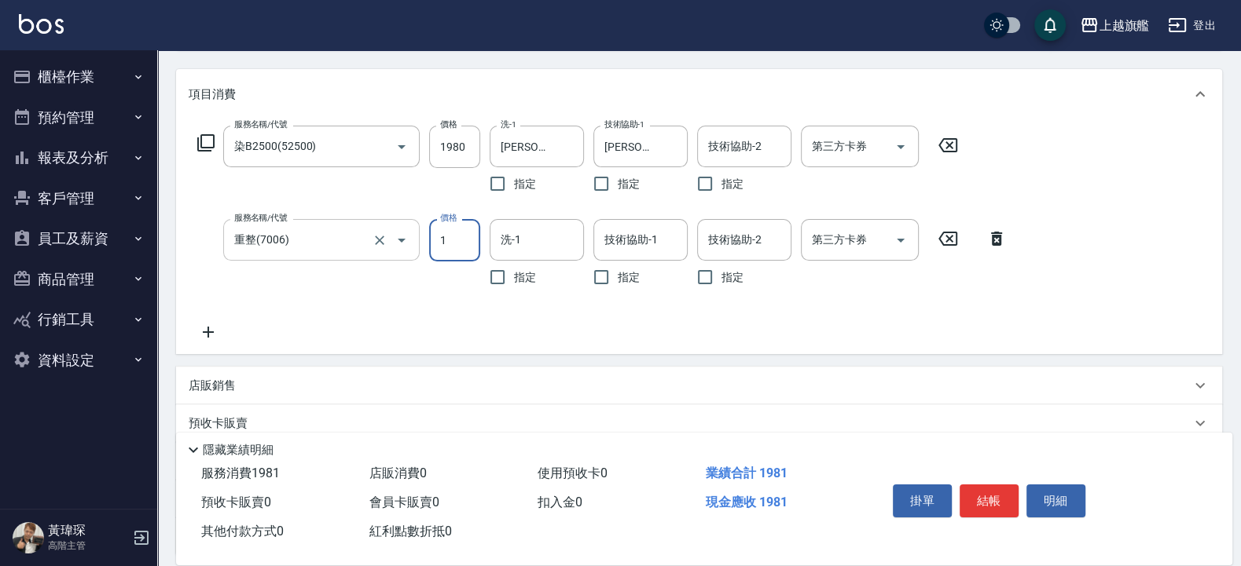
type input "1"
drag, startPoint x: 268, startPoint y: 244, endPoint x: 168, endPoint y: 221, distance: 102.5
click at [230, 226] on input "重整(7006)" at bounding box center [299, 239] width 138 height 27
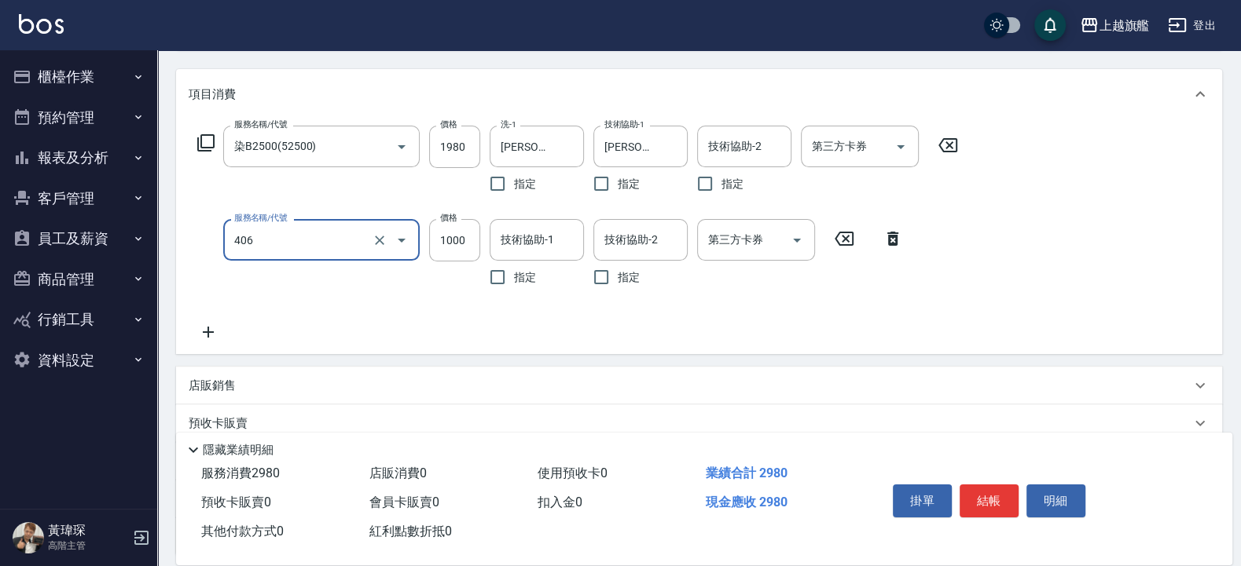
type input "水漾護1000(406)"
type input "1500"
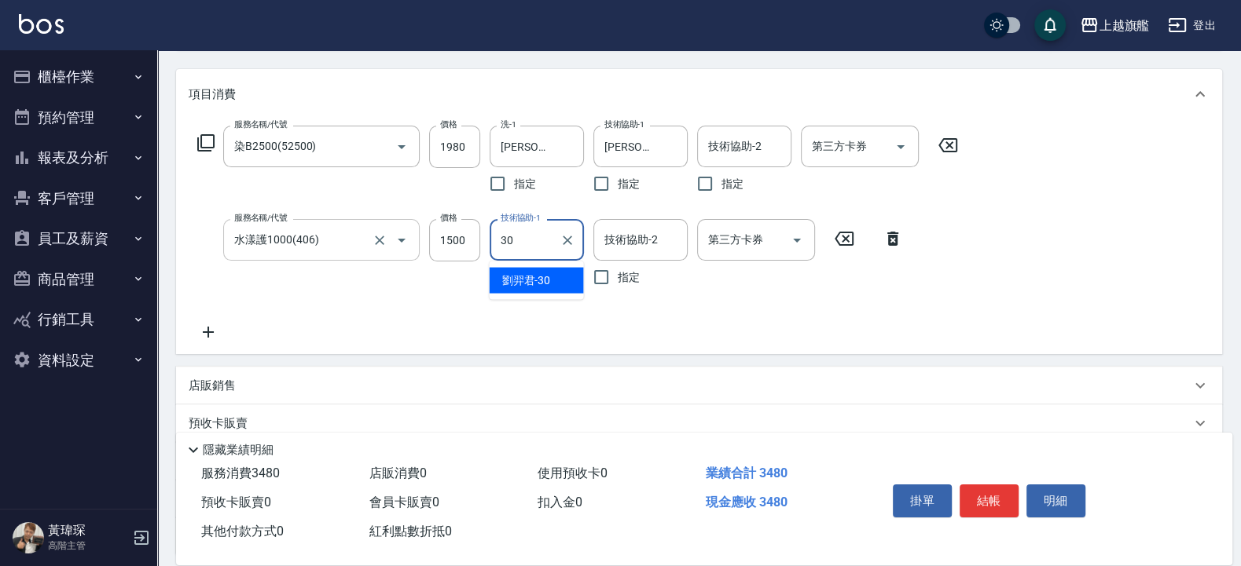
type input "[PERSON_NAME]-30"
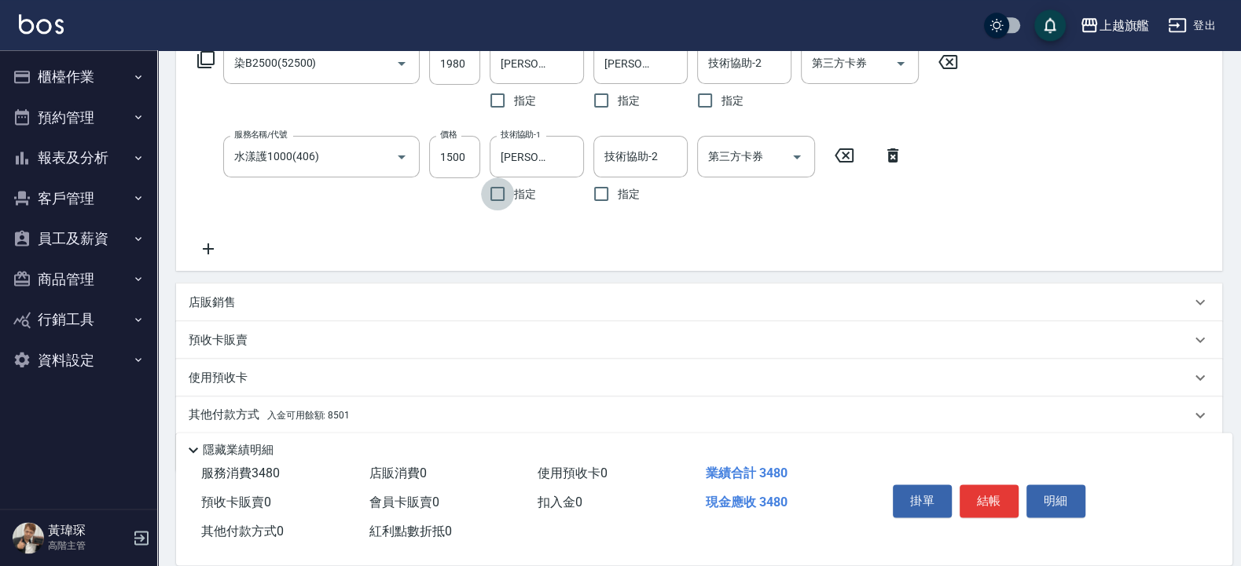
scroll to position [328, 0]
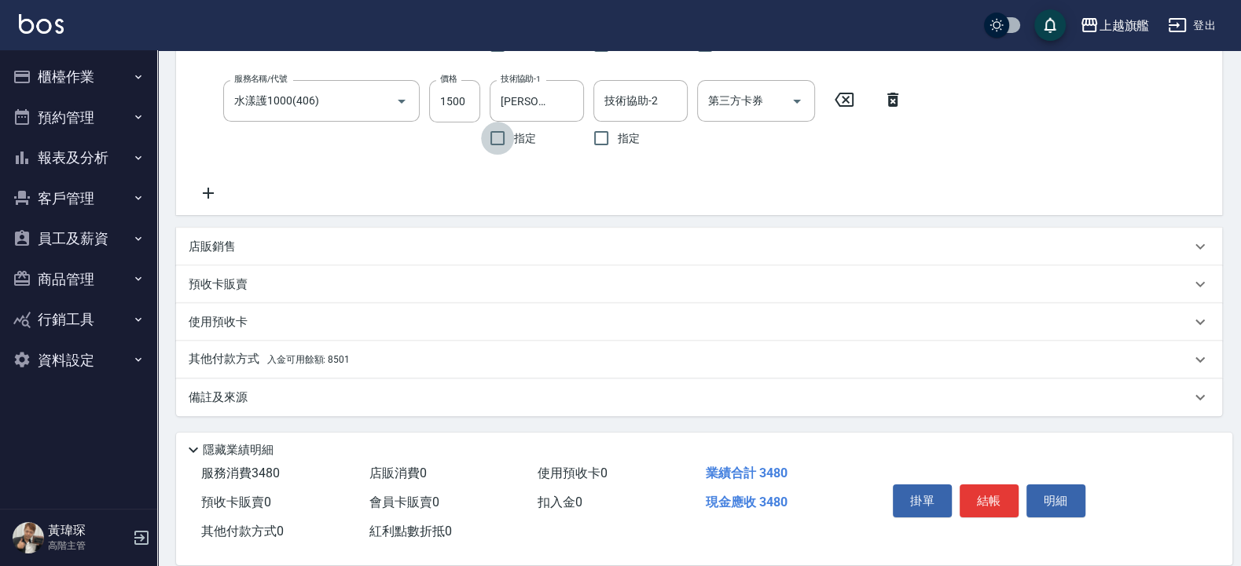
click at [330, 346] on div "其他付款方式 入金可用餘額: 8501" at bounding box center [699, 360] width 1046 height 38
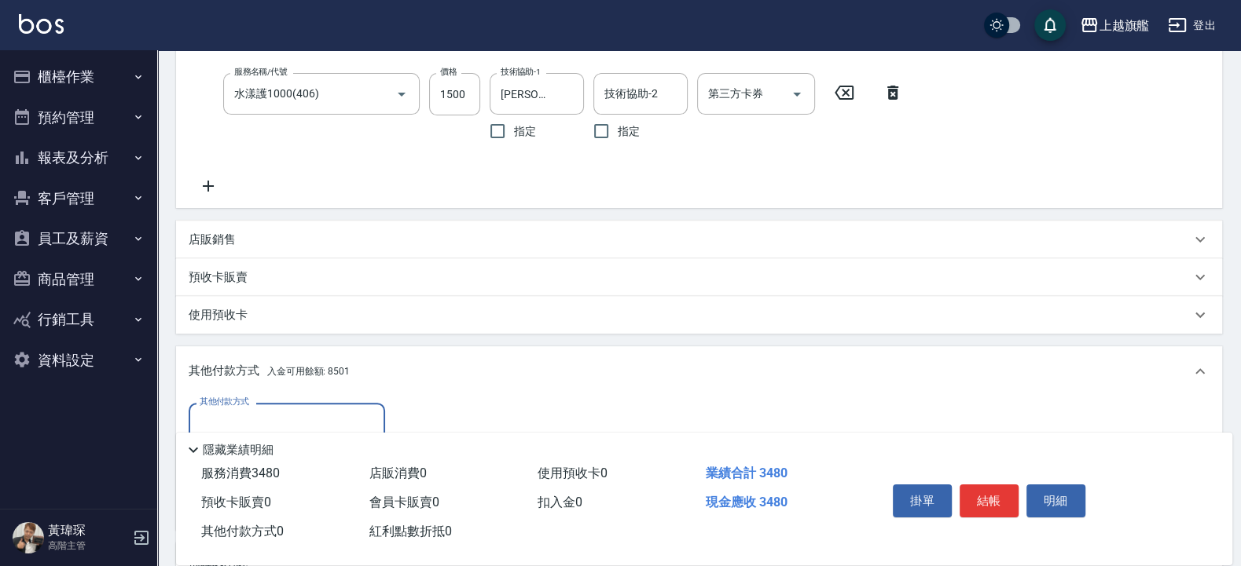
scroll to position [422, 0]
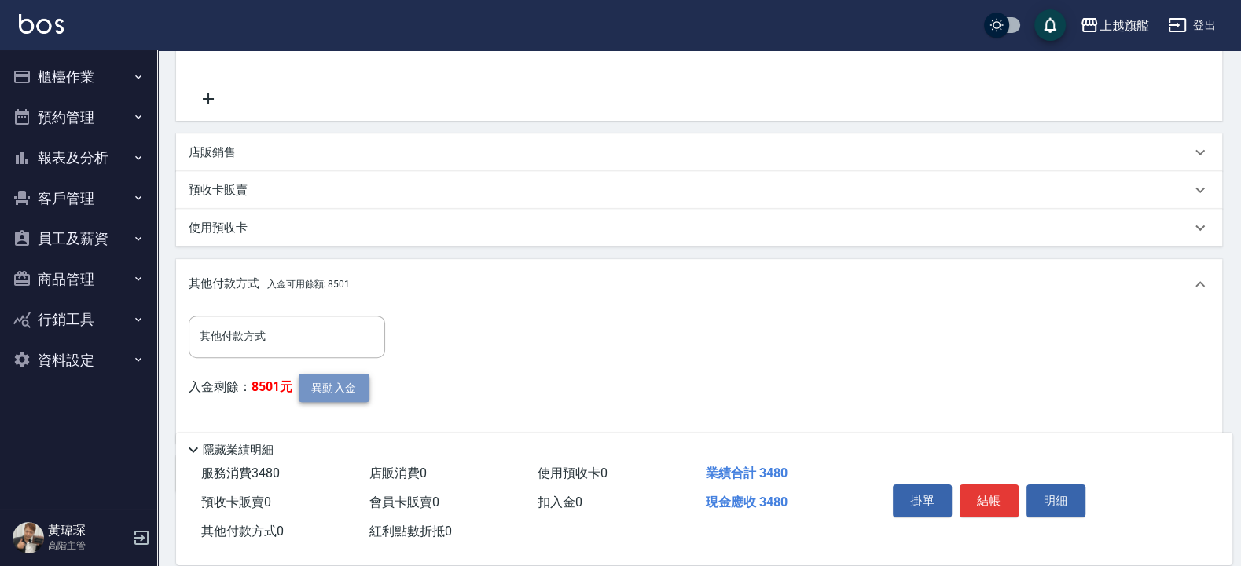
click at [326, 346] on button "異動入金" at bounding box center [334, 388] width 71 height 29
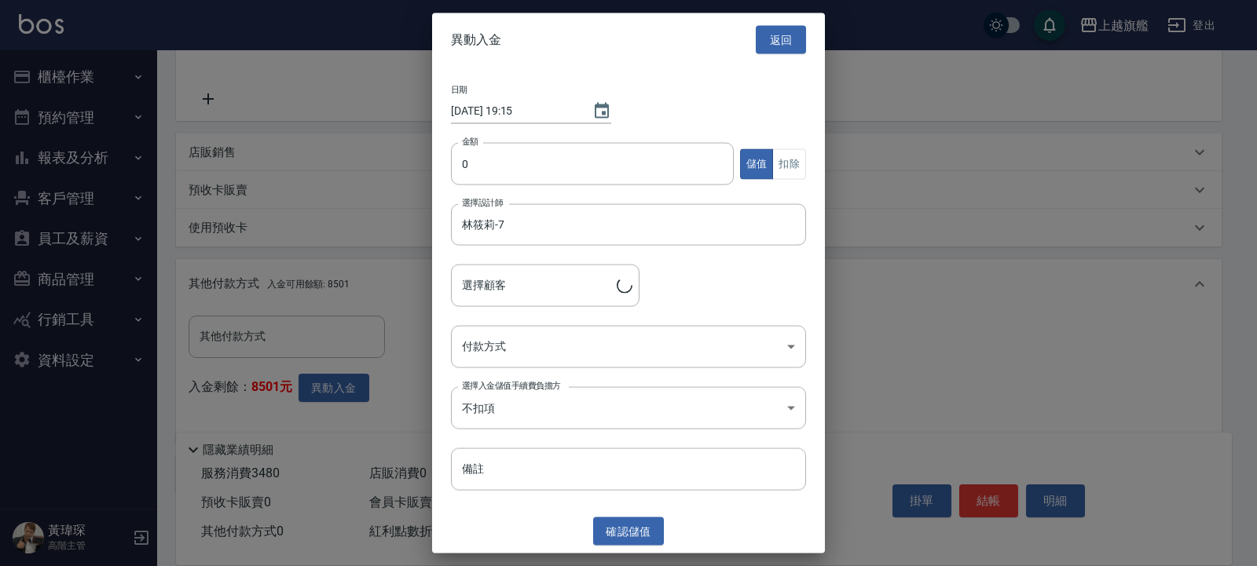
type input "[PERSON_NAME]/0980954233"
click at [541, 170] on input "0" at bounding box center [592, 164] width 283 height 42
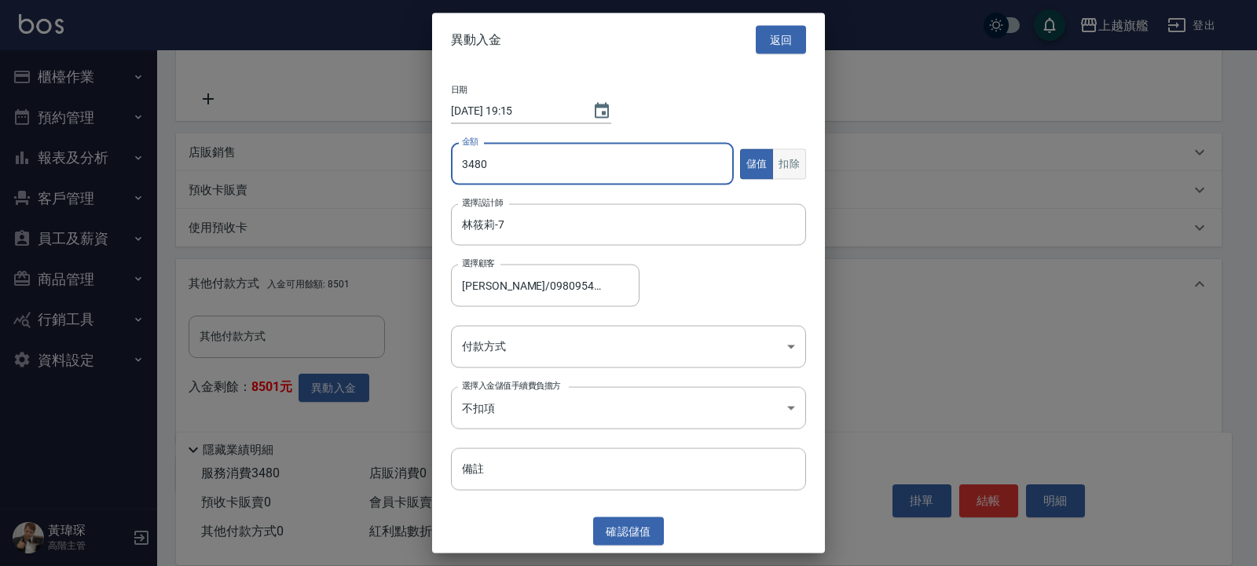
type input "3480"
click at [760, 158] on button "扣除" at bounding box center [789, 163] width 34 height 31
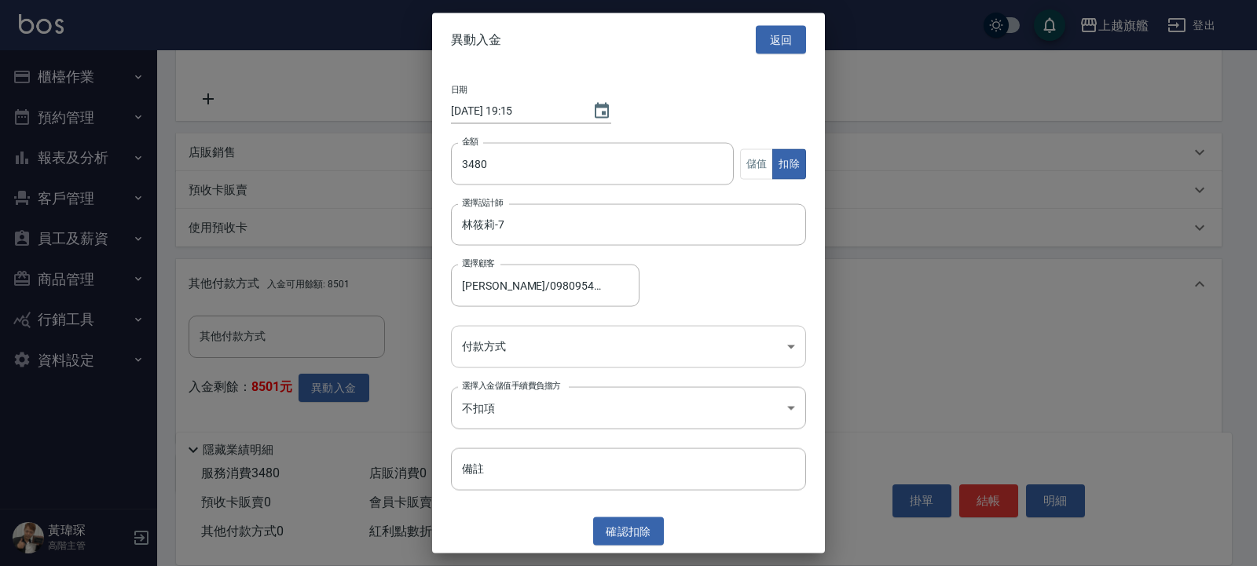
click at [511, 345] on body "上越旗艦 登出 櫃檯作業 打帳單 帳單列表 掛單列表 座位開單 營業儀表板 現金收支登錄 高階收支登錄 材料自購登錄 每日結帳 排班表 現場電腦打卡 掃碼打卡…" at bounding box center [628, 110] width 1257 height 1065
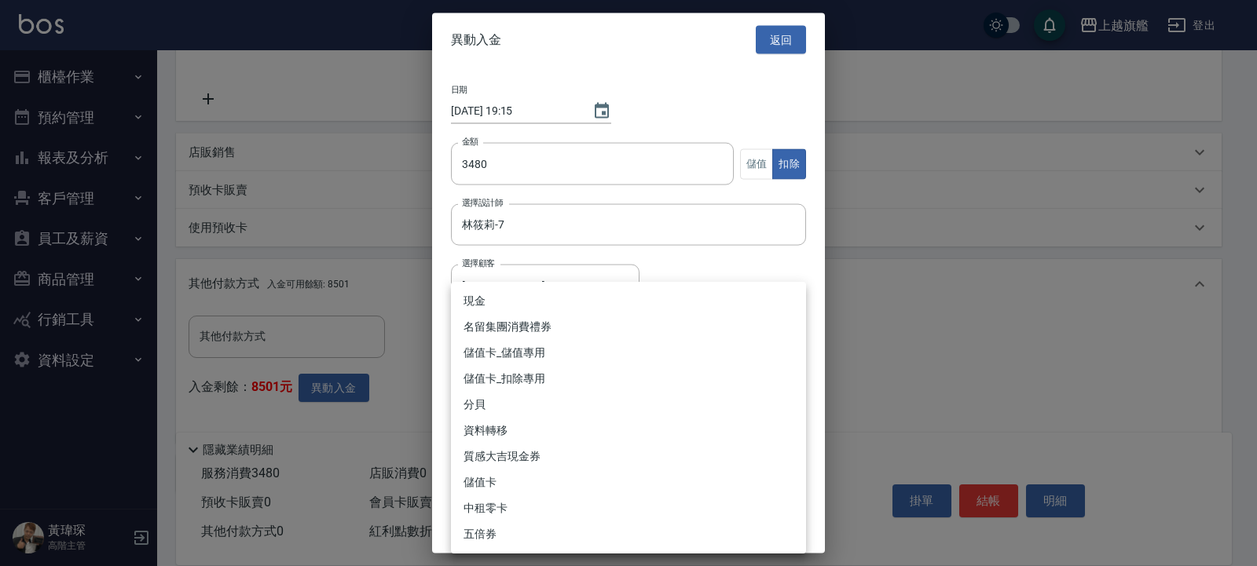
click at [509, 346] on li "儲值卡_扣除專用" at bounding box center [628, 379] width 355 height 26
type input "儲值卡_扣除專用"
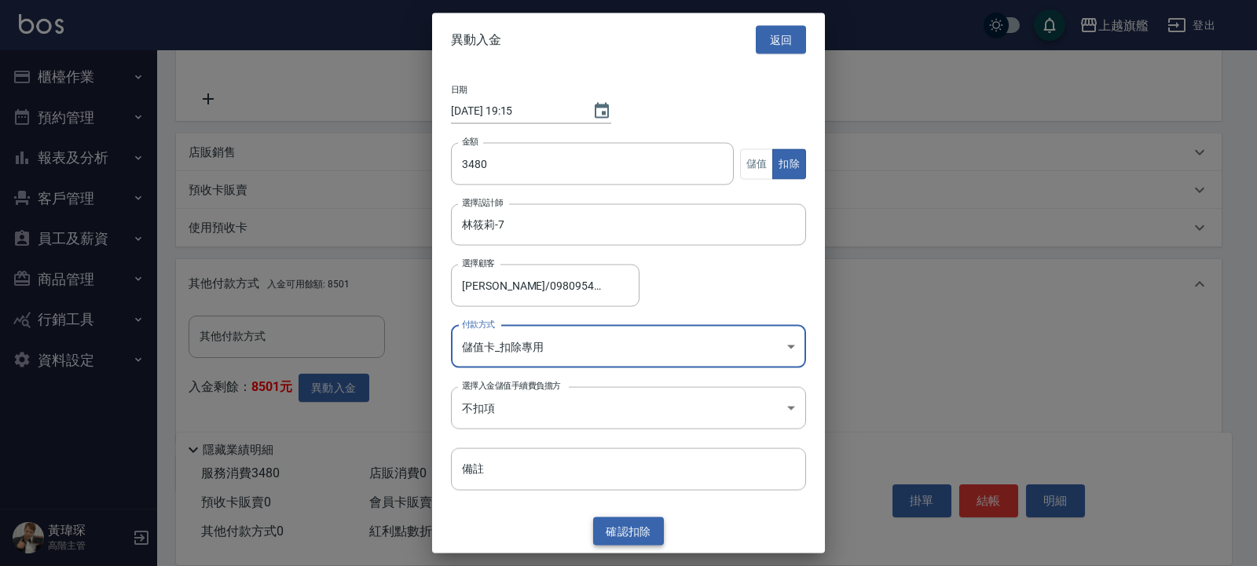
click at [629, 346] on button "確認 扣除" at bounding box center [628, 531] width 71 height 29
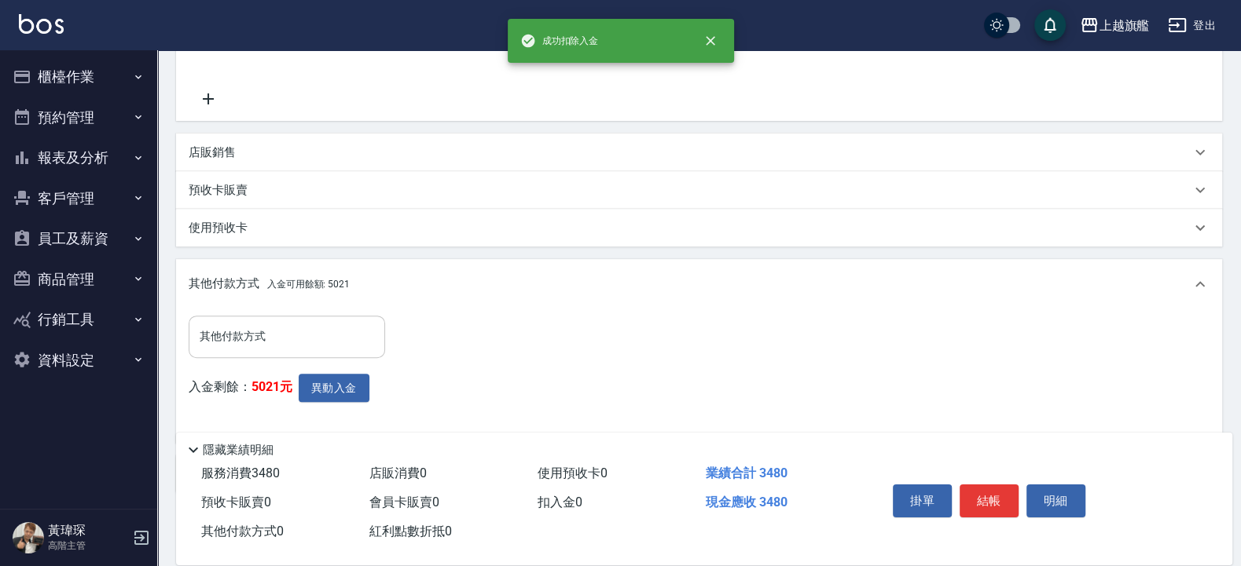
click at [291, 325] on input "其他付款方式" at bounding box center [287, 336] width 182 height 27
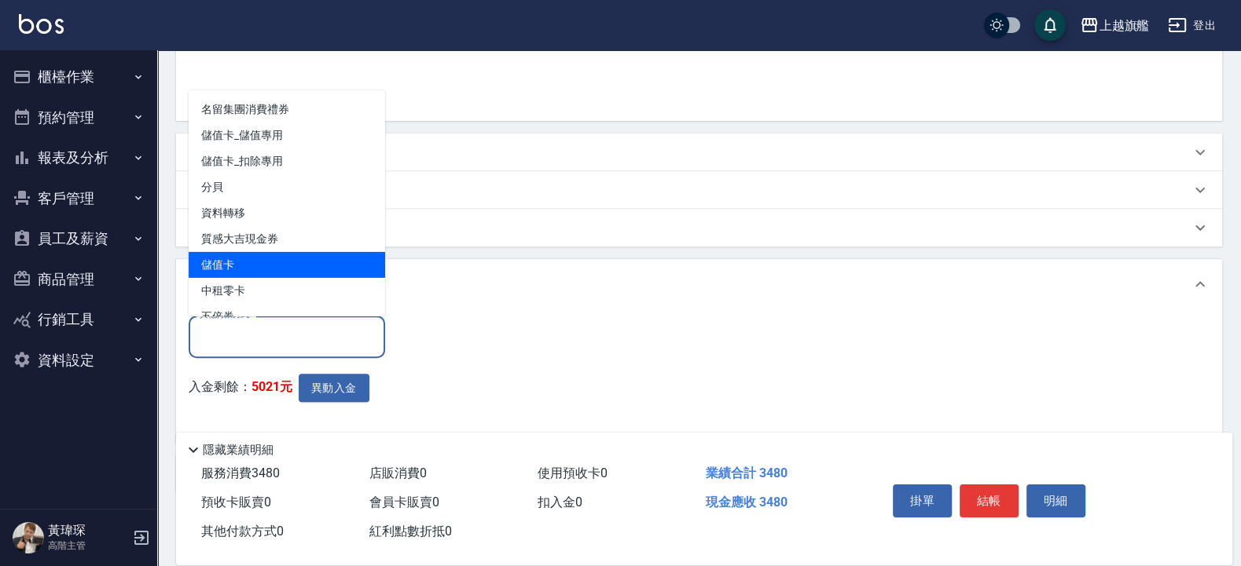
click at [239, 260] on span "儲值卡" at bounding box center [287, 264] width 196 height 26
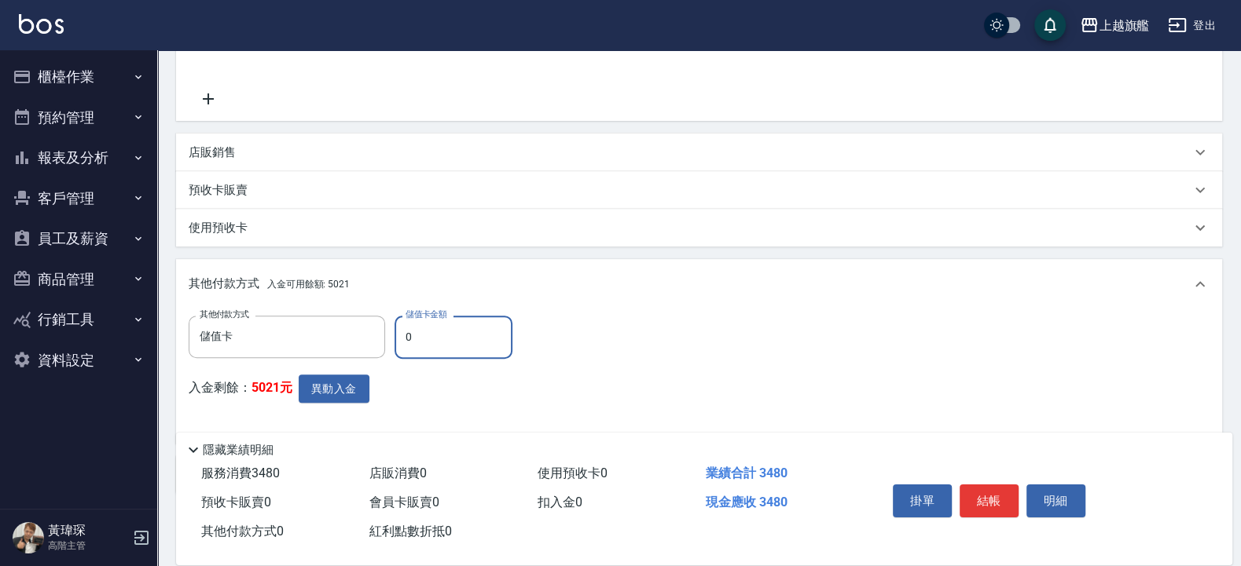
type input "儲值卡"
drag, startPoint x: 462, startPoint y: 334, endPoint x: 346, endPoint y: 335, distance: 115.5
click at [394, 335] on input "0" at bounding box center [453, 337] width 118 height 42
type input "3480"
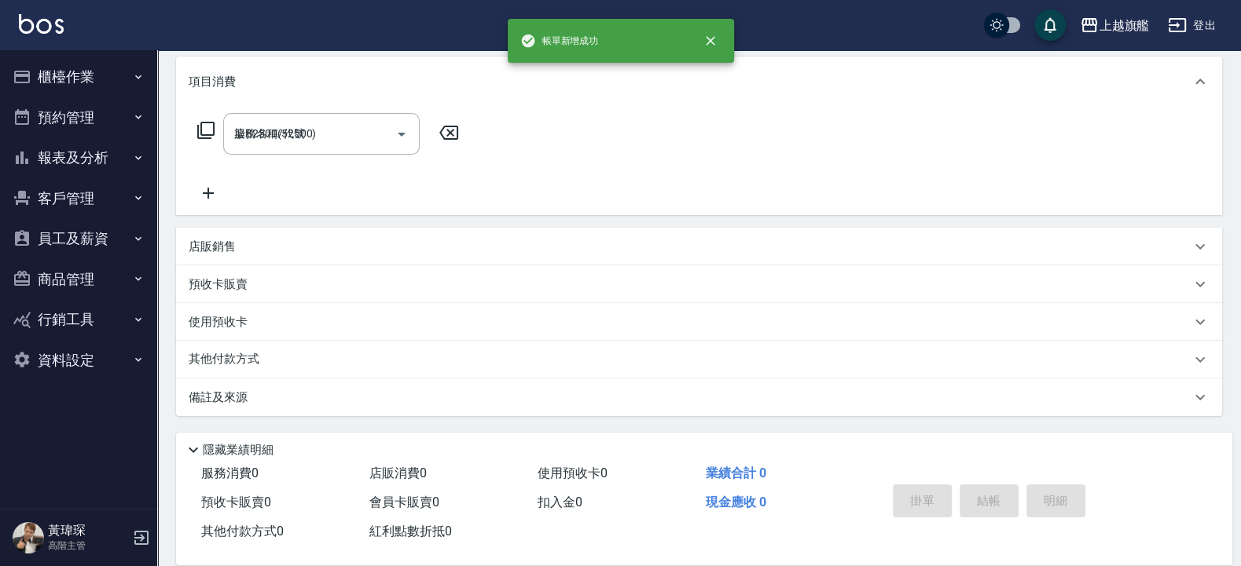
type input "[DATE] 19:15"
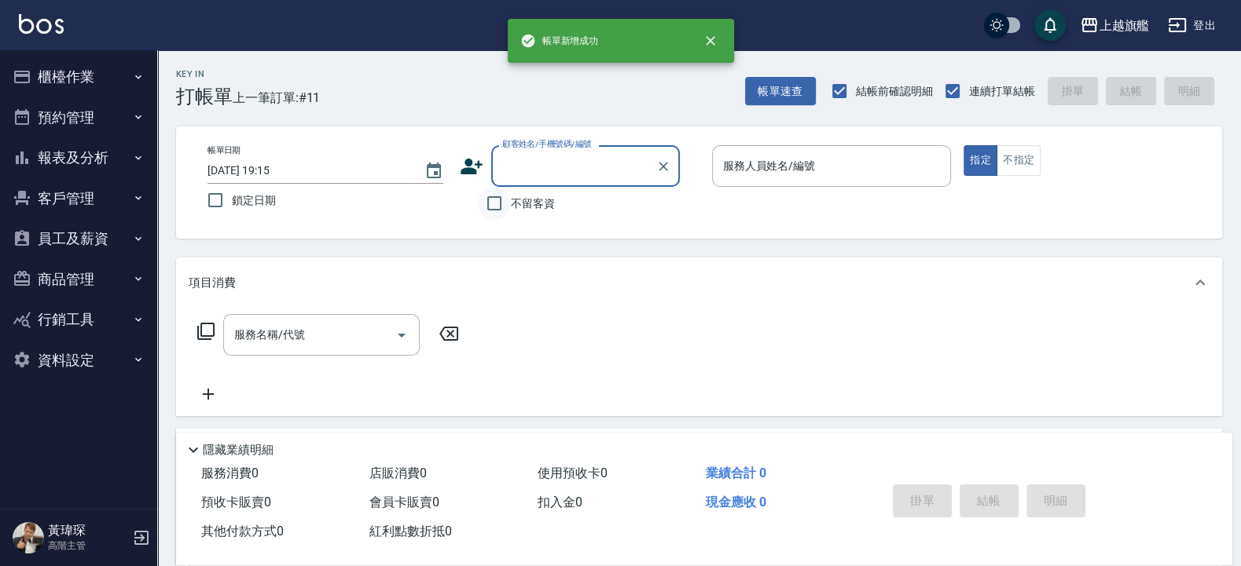
click at [503, 205] on input "不留客資" at bounding box center [494, 203] width 33 height 33
checkbox input "true"
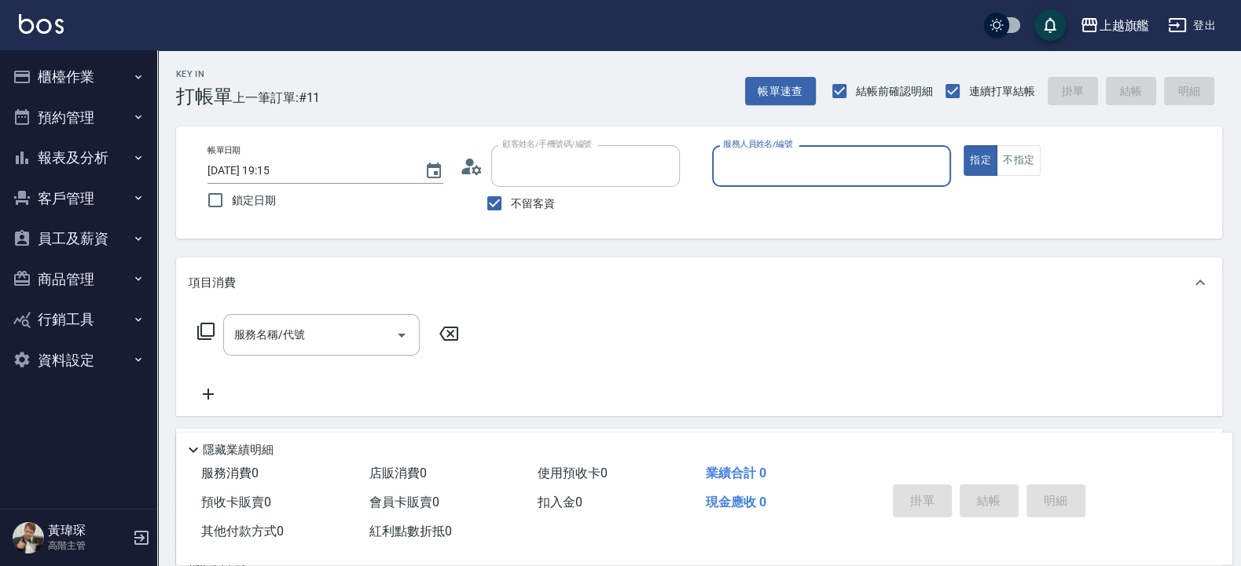
type input "[PERSON_NAME]/0983810883/"
type input "陳佩君-12"
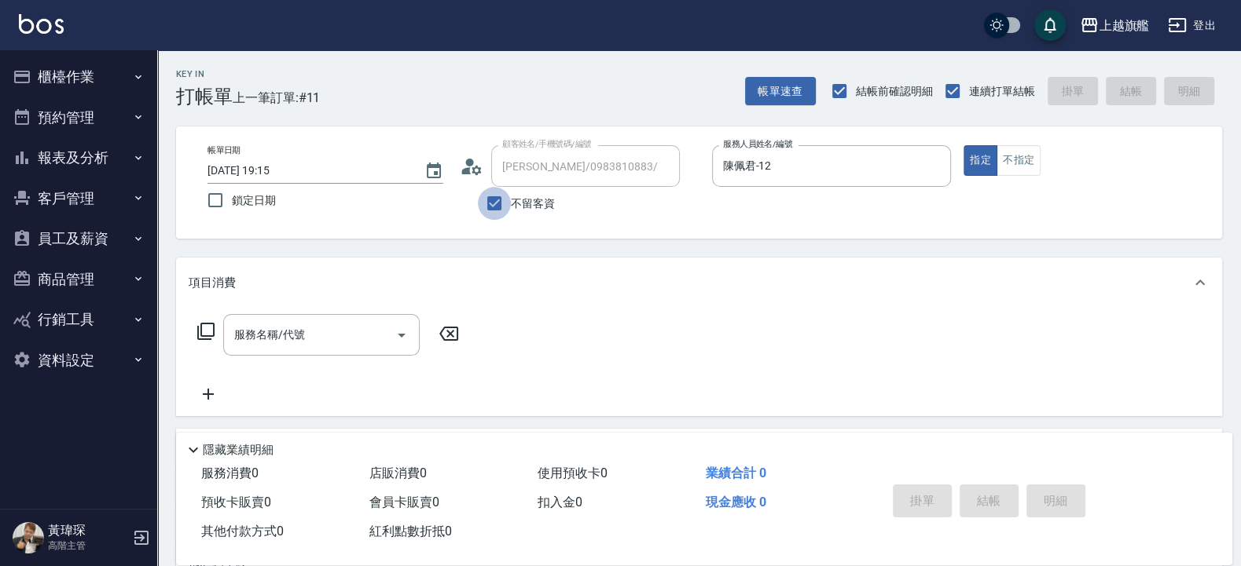
click at [496, 192] on input "不留客資" at bounding box center [494, 203] width 33 height 33
checkbox input "false"
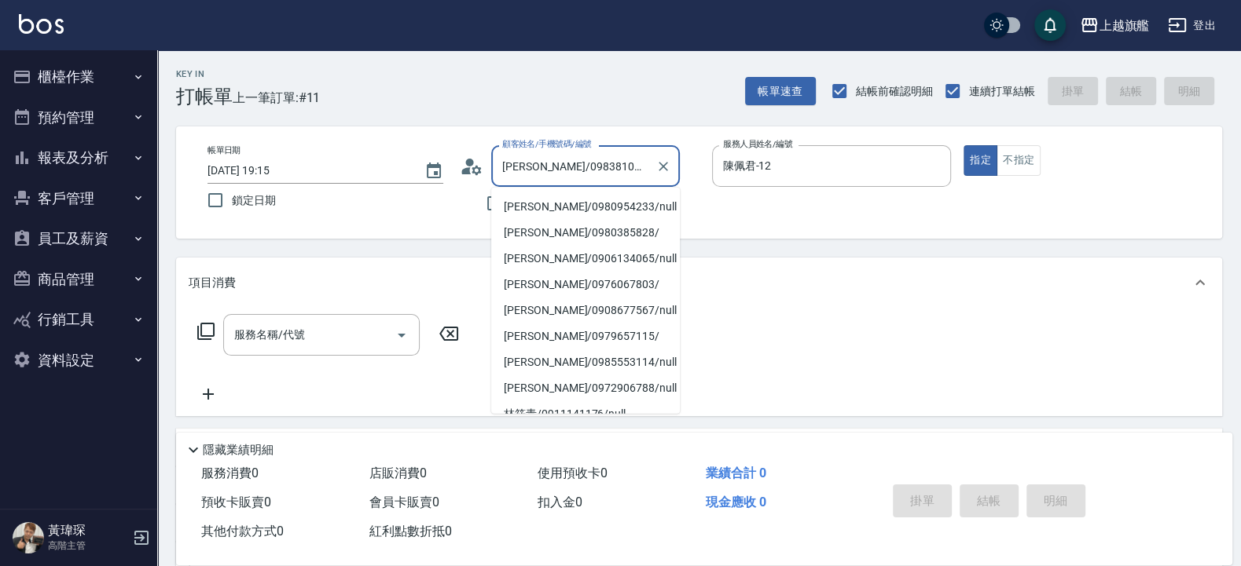
scroll to position [297, 0]
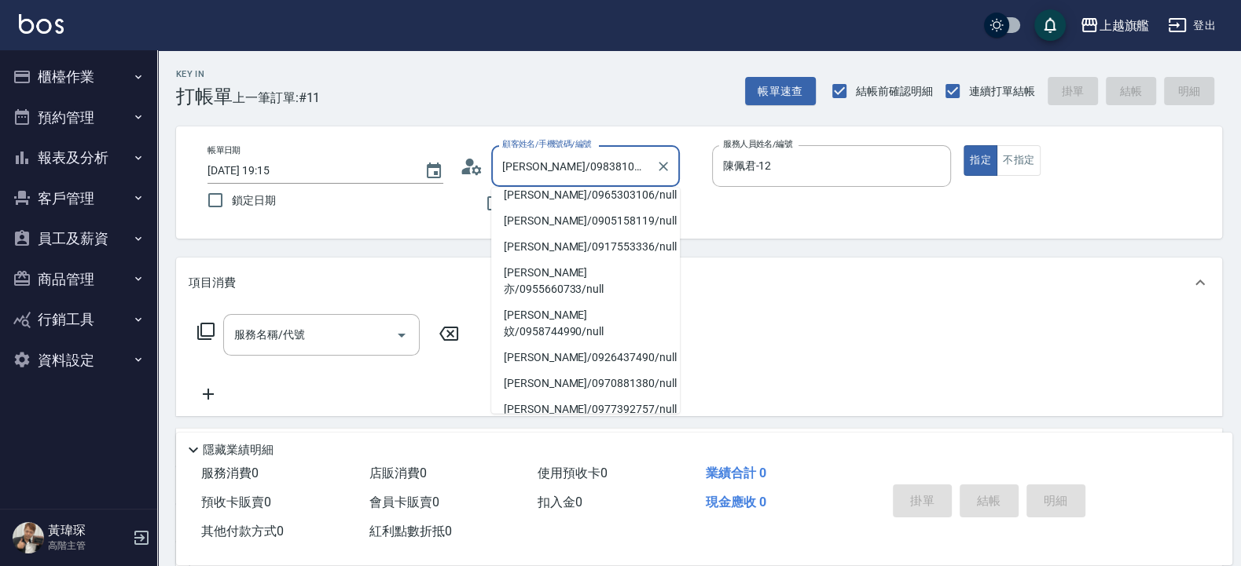
drag, startPoint x: 629, startPoint y: 166, endPoint x: 419, endPoint y: 156, distance: 210.8
click at [498, 156] on input "[PERSON_NAME]/0983810883/" at bounding box center [573, 165] width 151 height 27
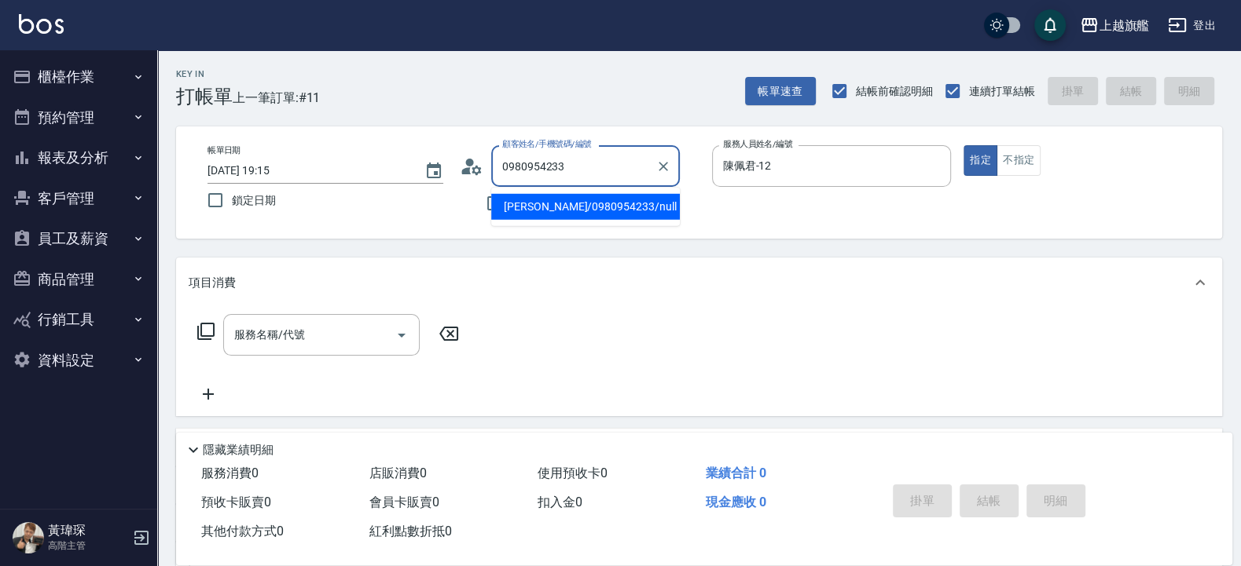
type input "[PERSON_NAME]/0980954233/null"
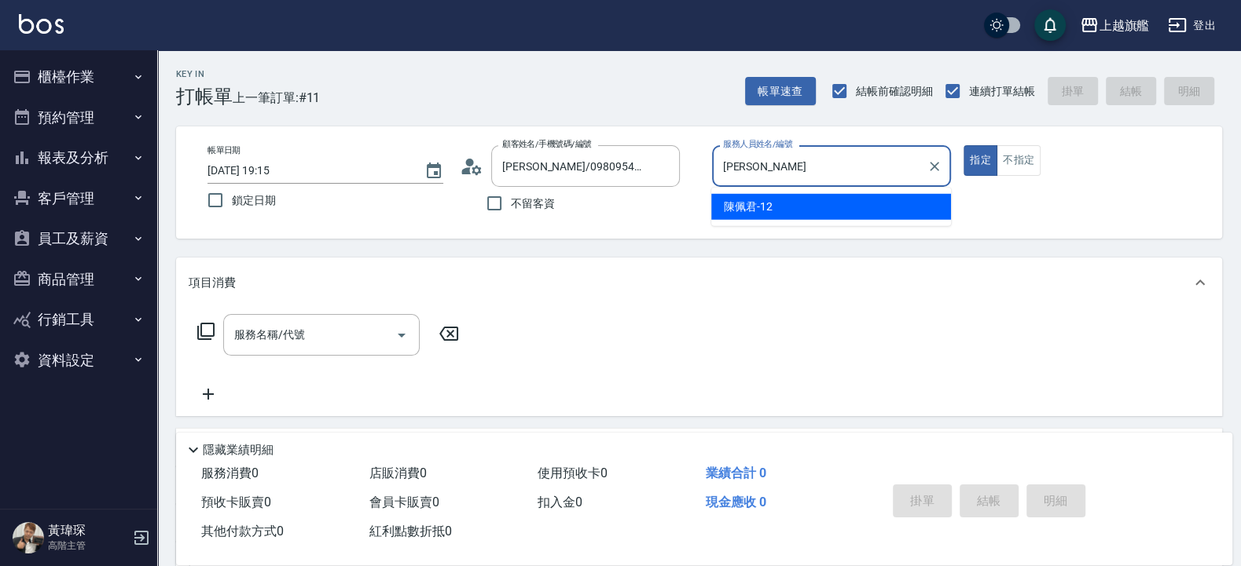
type input "陳"
type input "林筱莉-7"
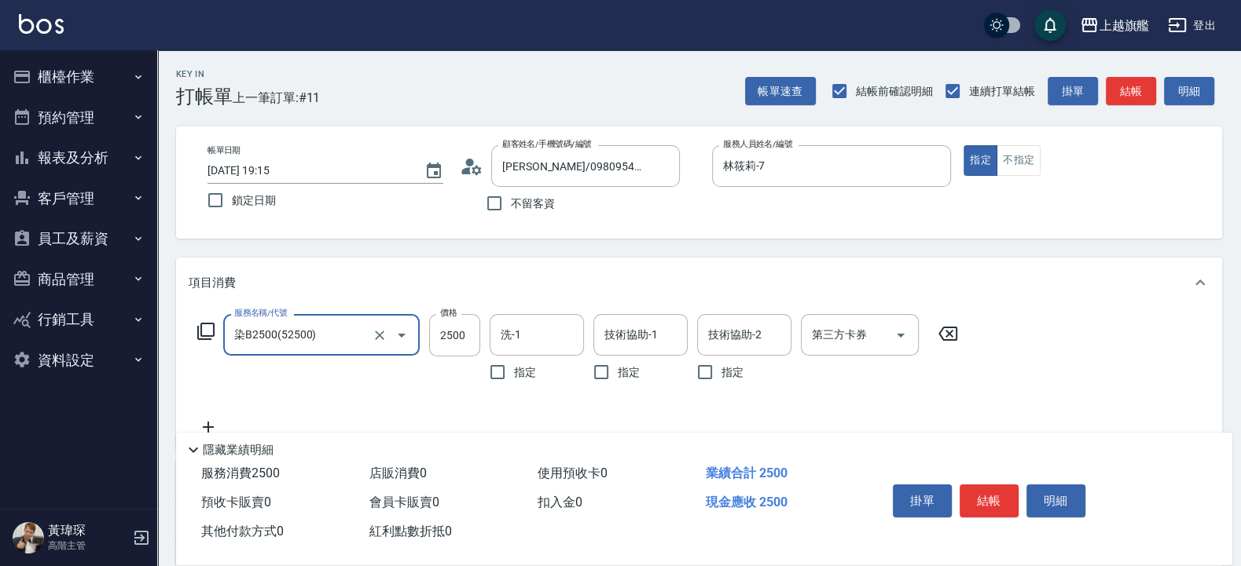
type input "染B2500(52500)"
type input "1980"
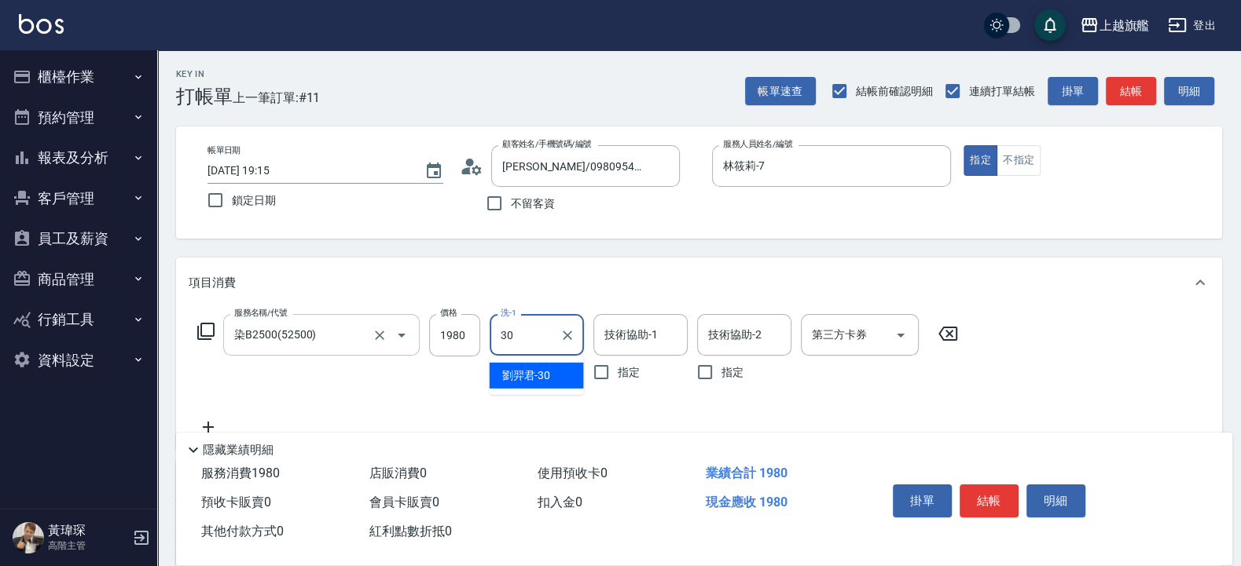
type input "[PERSON_NAME]-30"
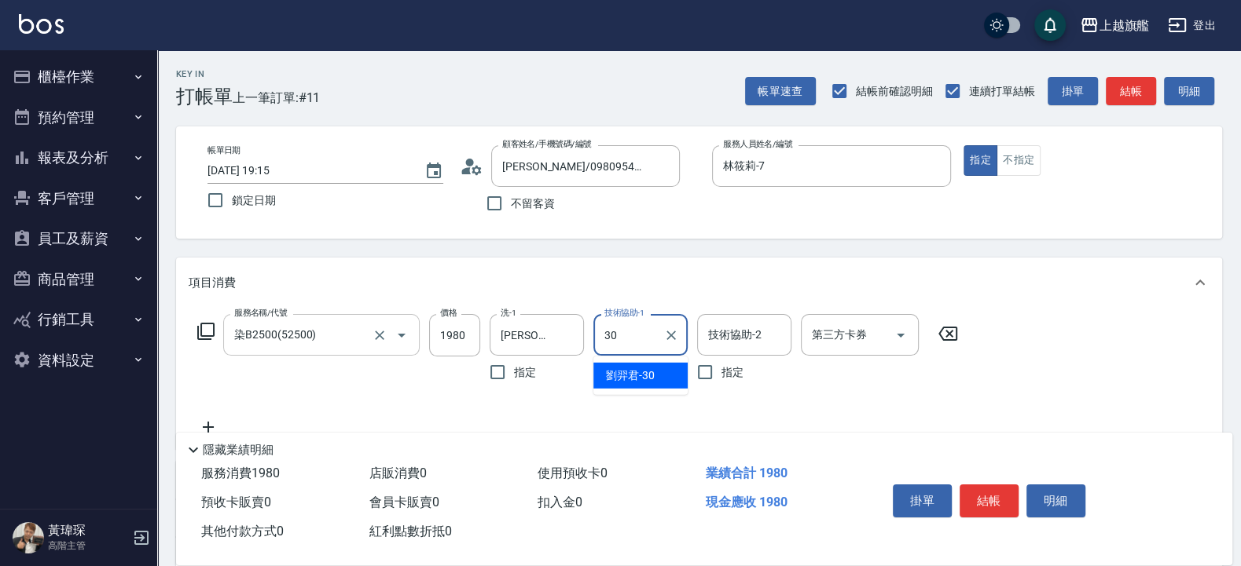
type input "[PERSON_NAME]-30"
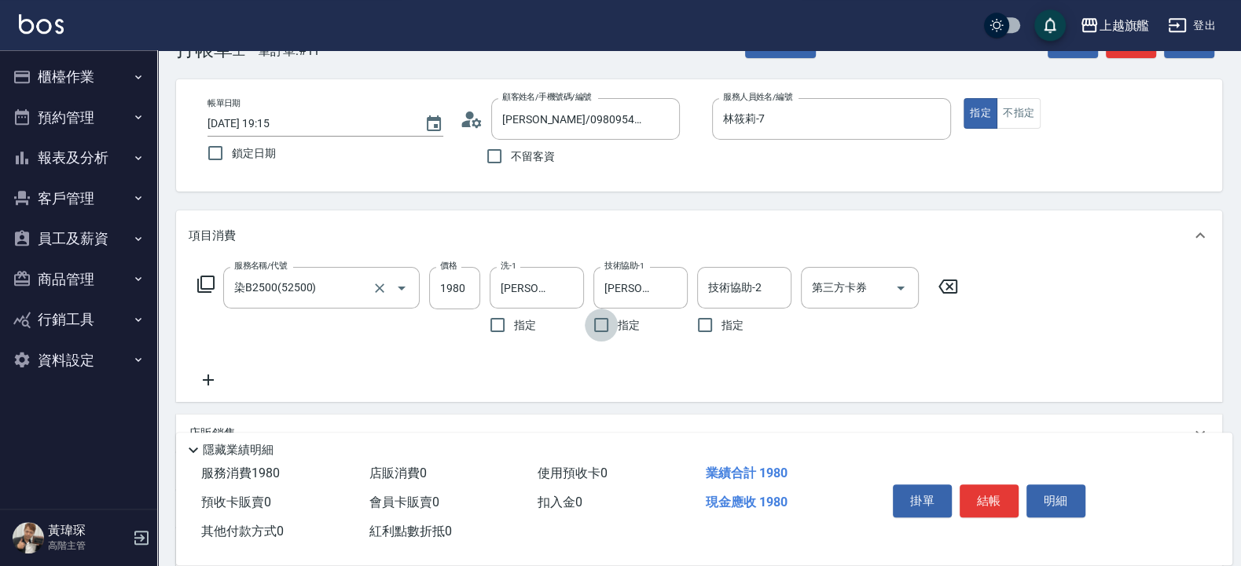
scroll to position [94, 0]
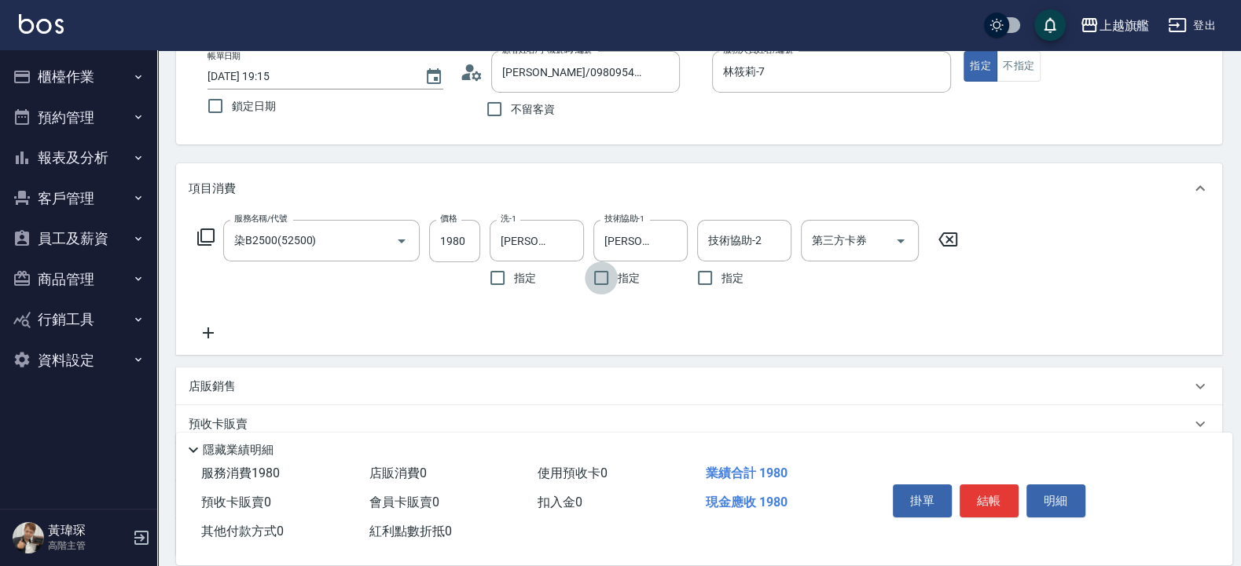
click at [214, 338] on icon at bounding box center [208, 333] width 39 height 19
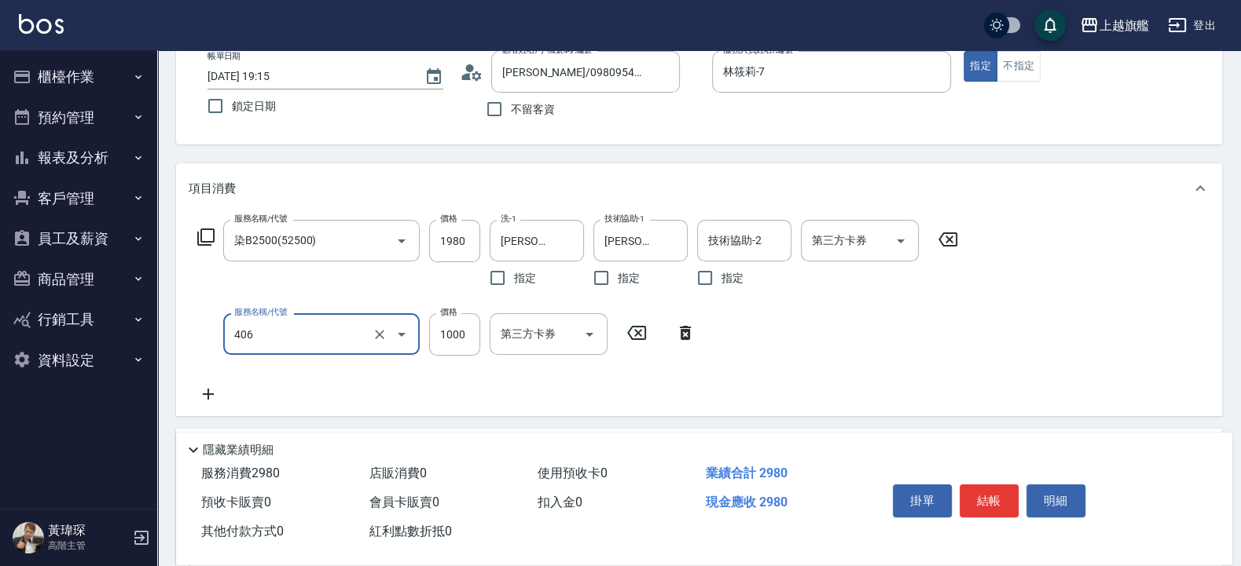
type input "水漾護1000(406)"
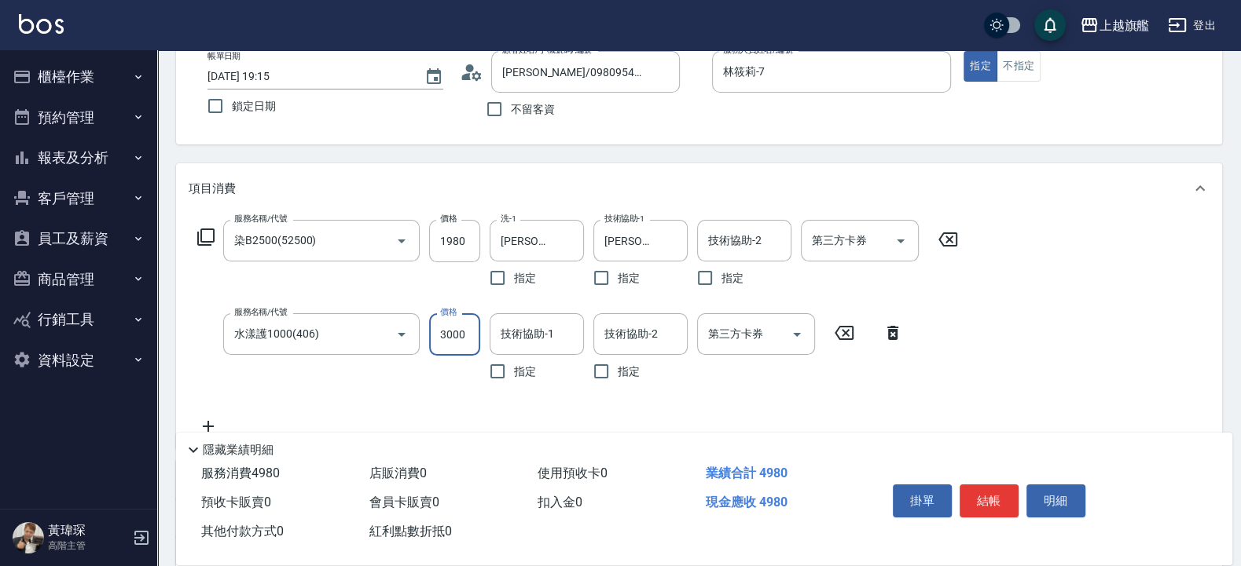
type input "3000"
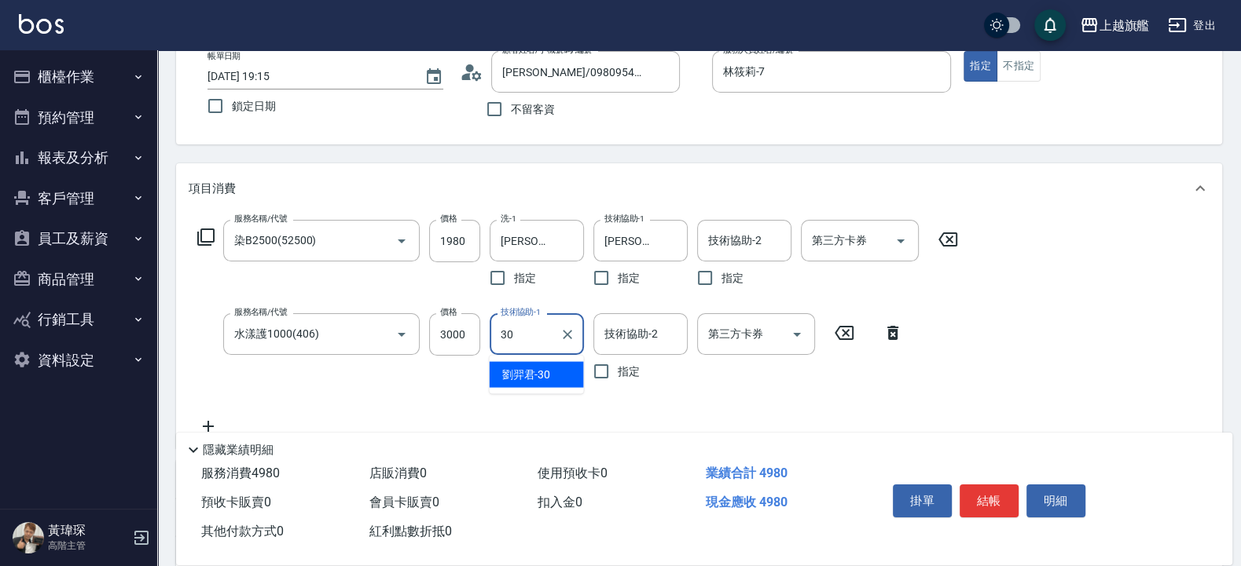
type input "[PERSON_NAME]-30"
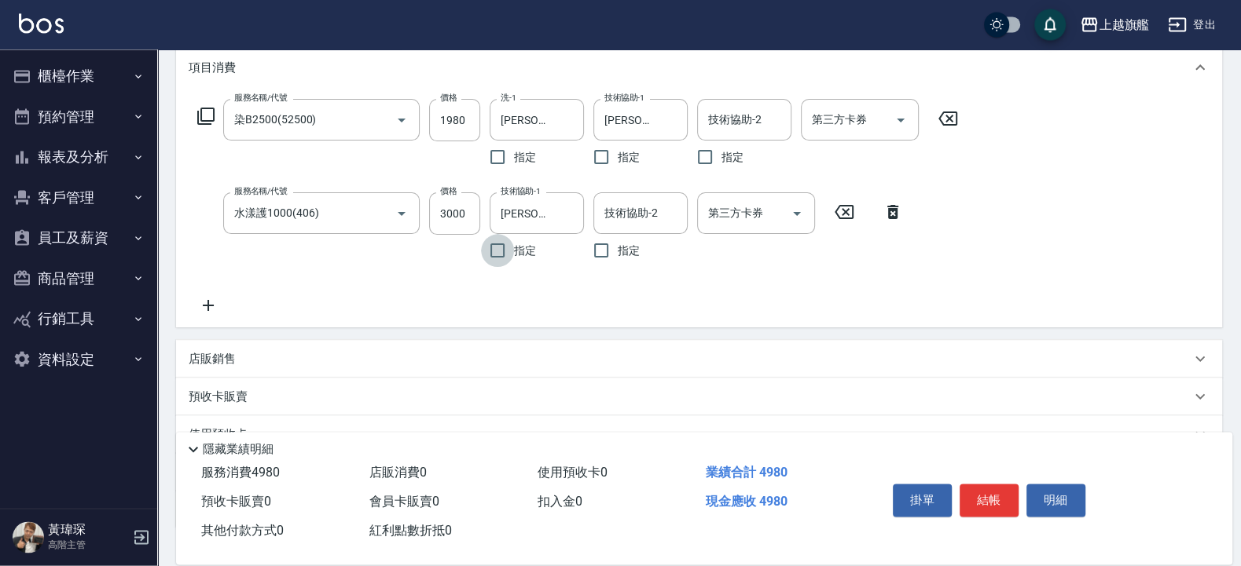
scroll to position [283, 0]
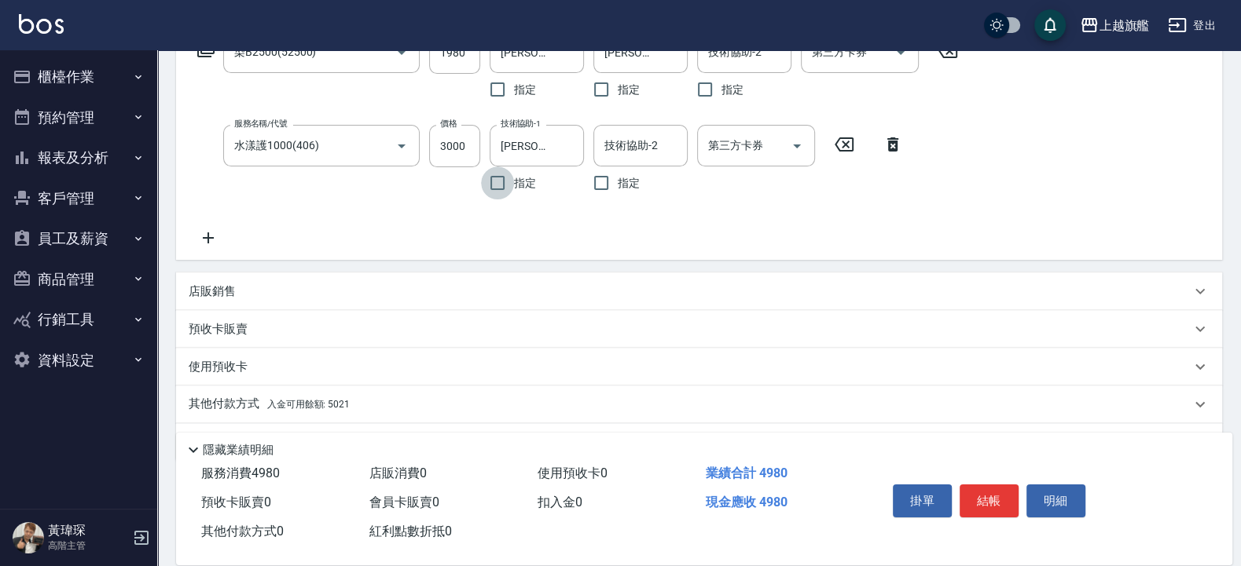
click at [328, 346] on span "入金可用餘額: 5021" at bounding box center [308, 404] width 82 height 11
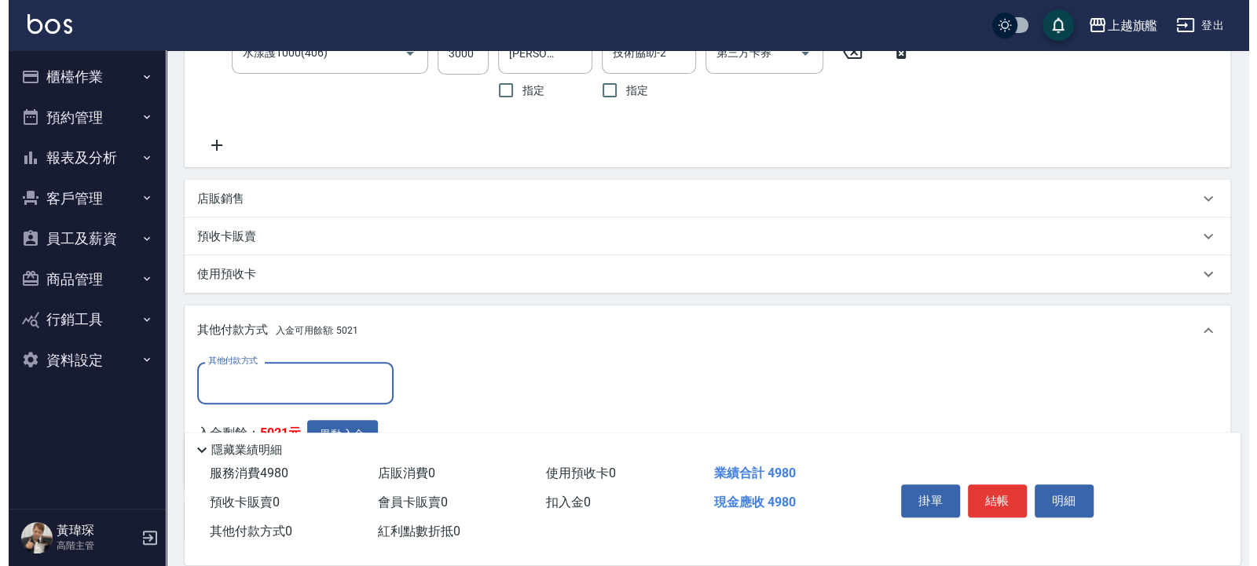
scroll to position [471, 0]
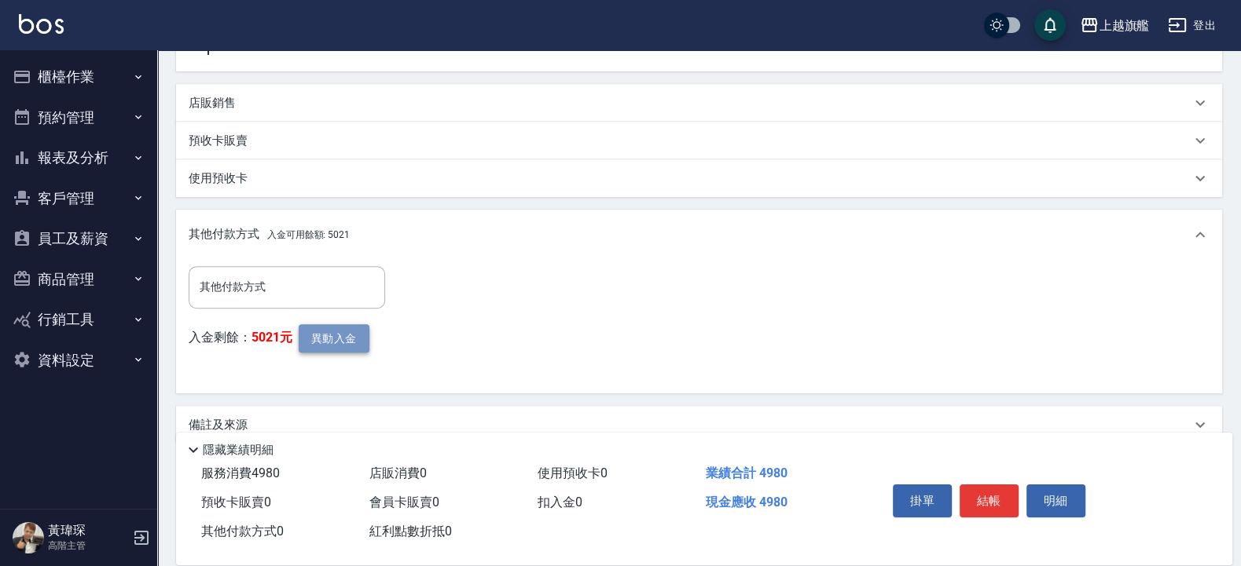
click at [329, 346] on button "異動入金" at bounding box center [334, 338] width 71 height 29
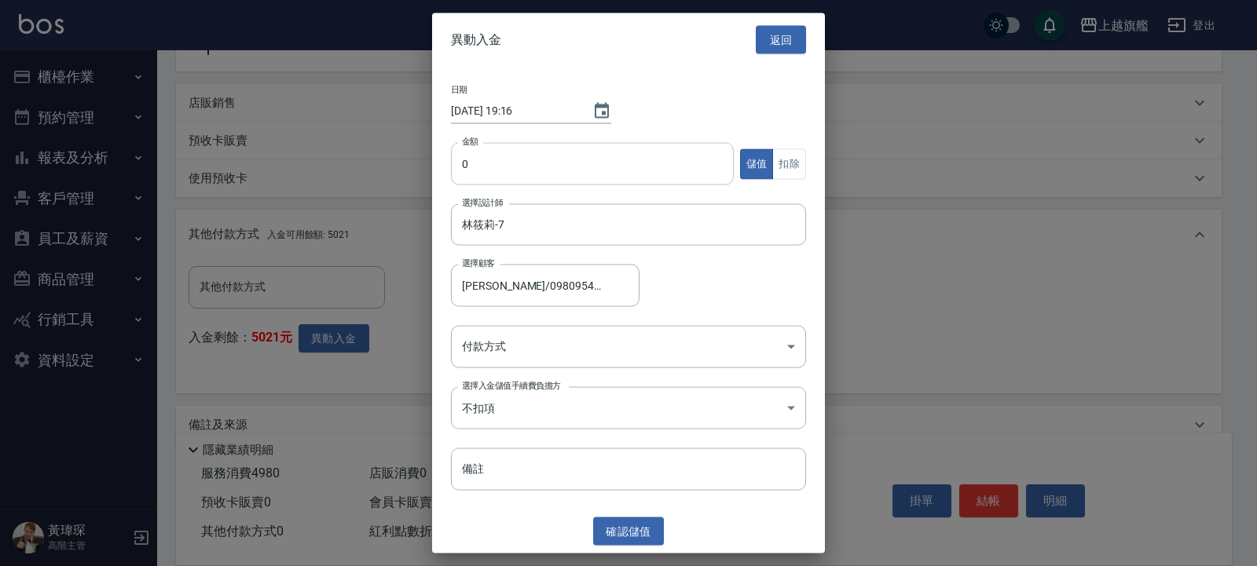
click at [503, 179] on input "0" at bounding box center [592, 164] width 283 height 42
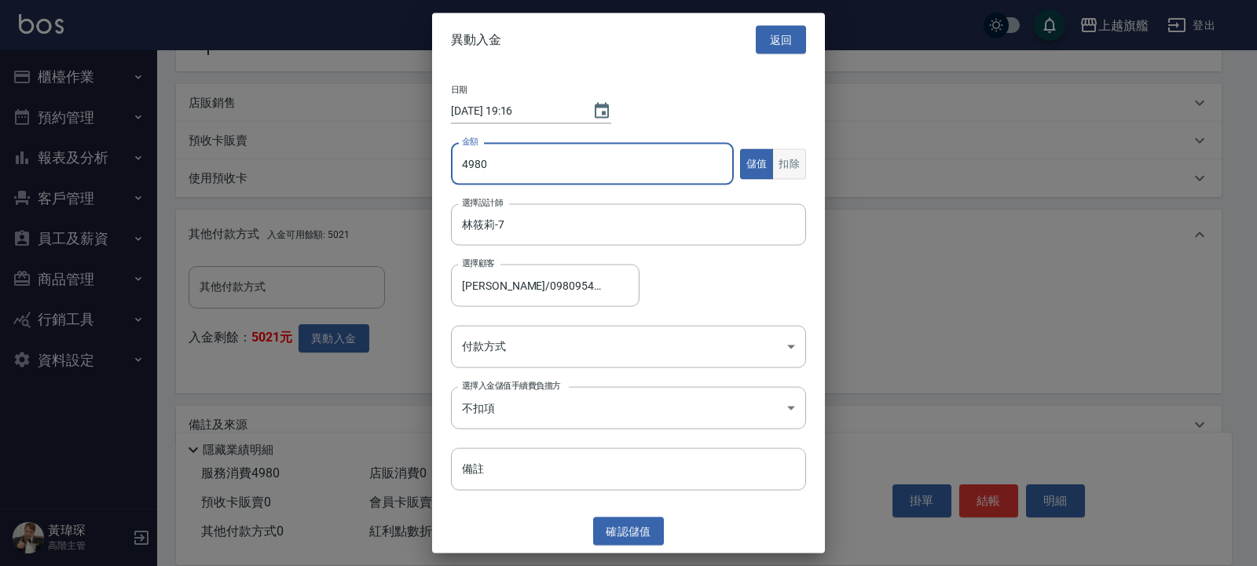
type input "4980"
click at [760, 168] on button "扣除" at bounding box center [789, 163] width 34 height 31
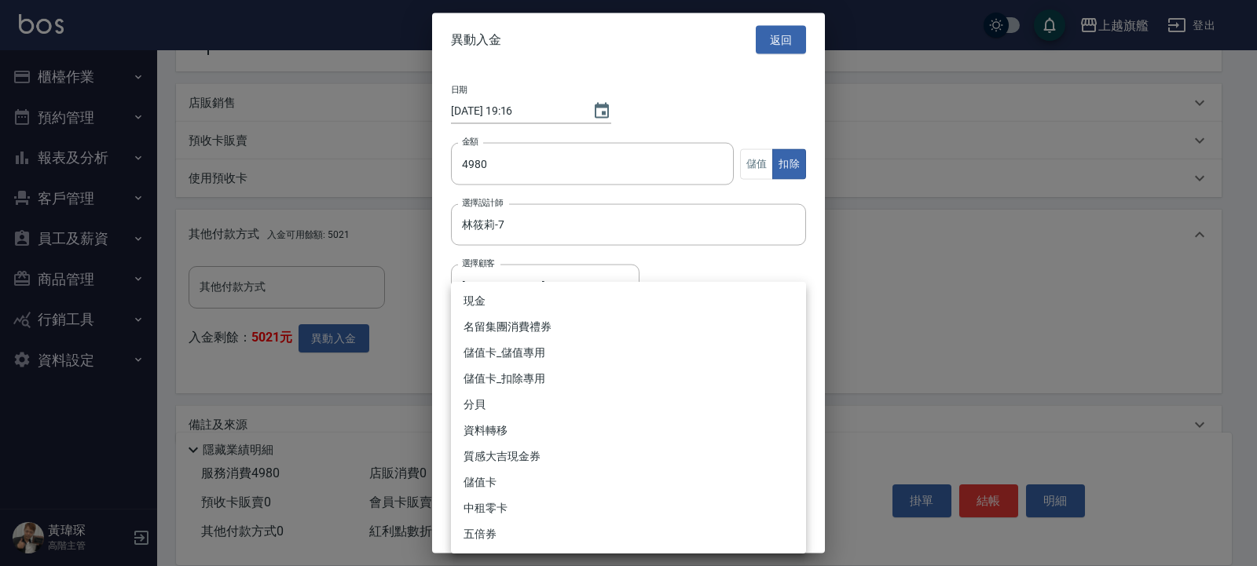
click at [495, 346] on body "上越旗艦 登出 櫃檯作業 打帳單 帳單列表 掛單列表 座位開單 營業儀表板 現金收支登錄 高階收支登錄 材料自購登錄 每日結帳 排班表 現場電腦打卡 掃碼打卡…" at bounding box center [628, 61] width 1257 height 1065
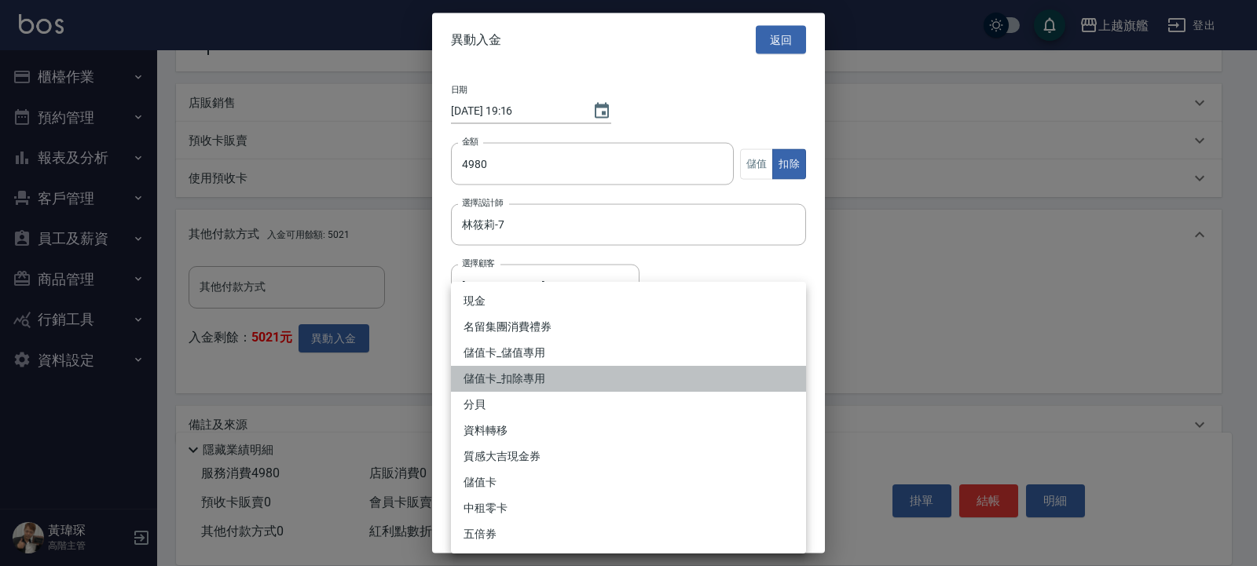
click at [548, 346] on li "儲值卡_扣除專用" at bounding box center [628, 379] width 355 height 26
type input "儲值卡_扣除專用"
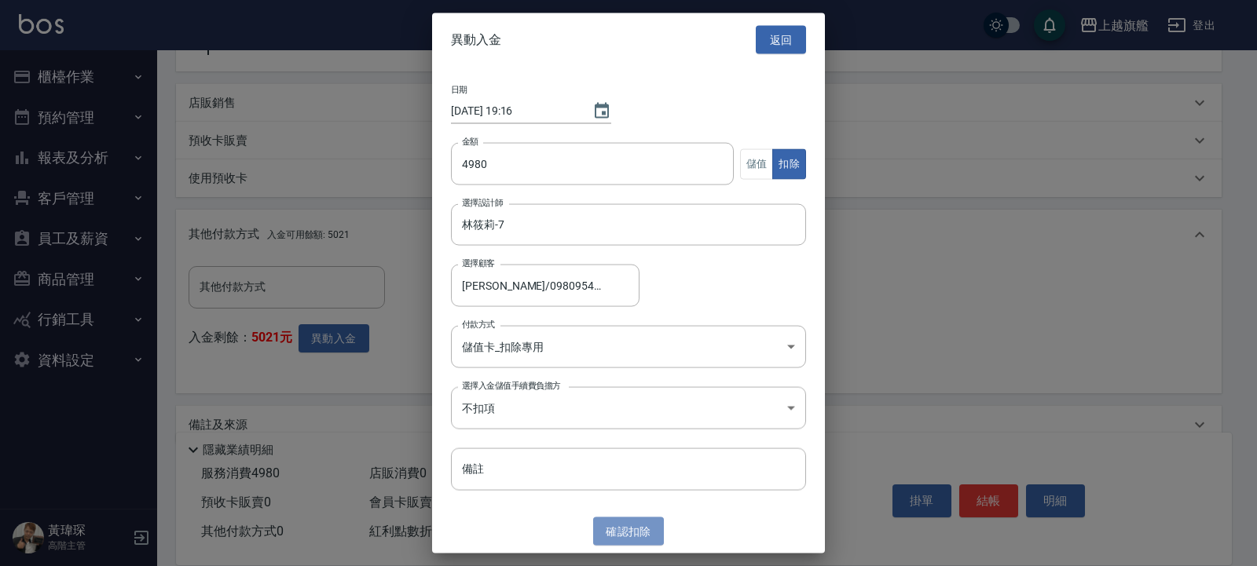
click at [627, 346] on button "確認 扣除" at bounding box center [628, 531] width 71 height 29
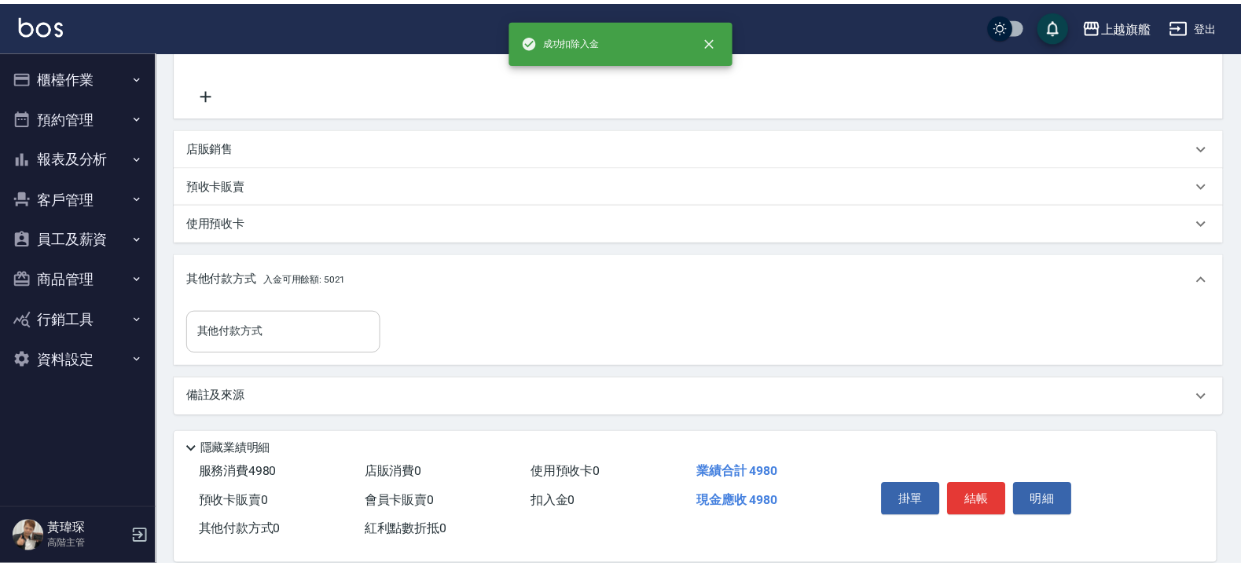
scroll to position [426, 0]
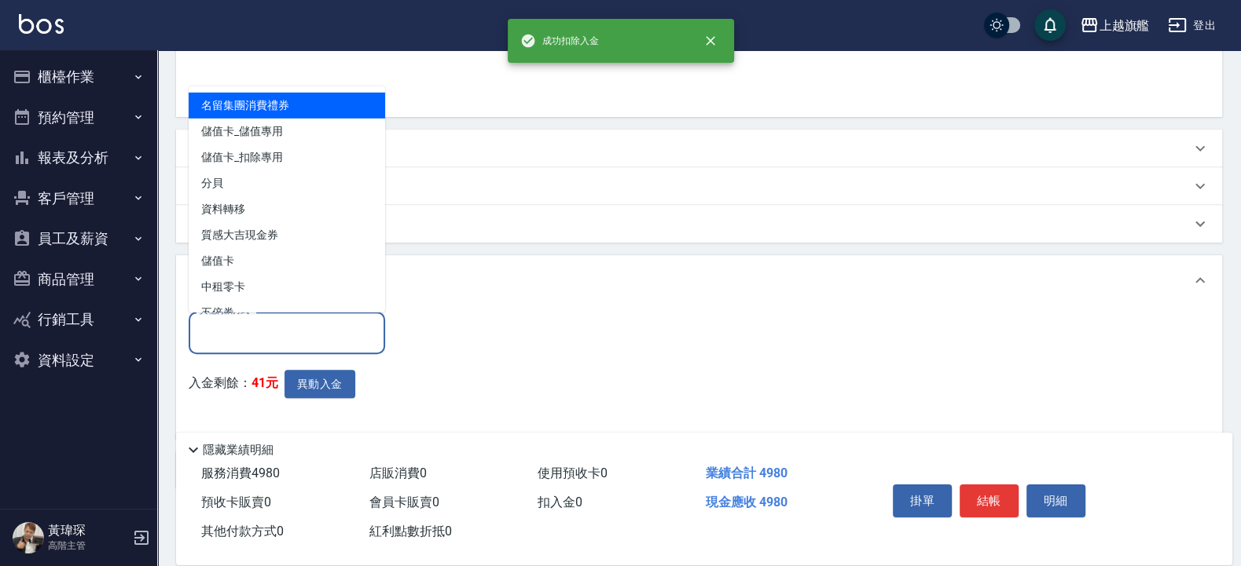
click at [279, 326] on input "其他付款方式" at bounding box center [287, 332] width 182 height 27
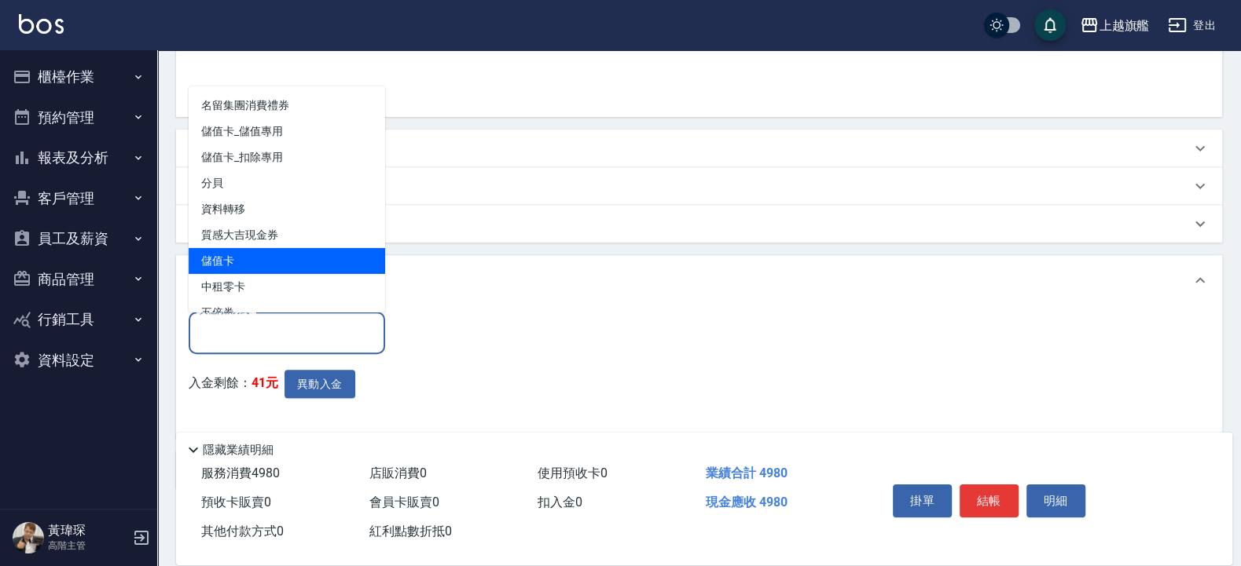
click at [243, 250] on span "儲值卡" at bounding box center [287, 260] width 196 height 26
type input "儲值卡"
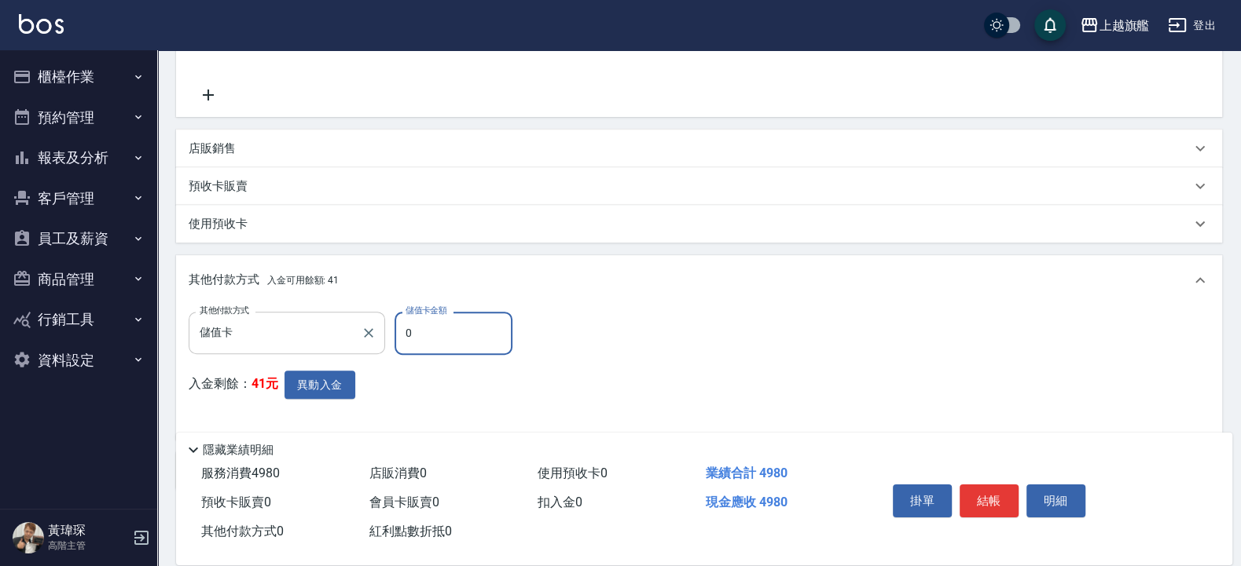
drag, startPoint x: 440, startPoint y: 330, endPoint x: 344, endPoint y: 319, distance: 96.5
click at [394, 319] on input "0" at bounding box center [453, 333] width 118 height 42
type input "4980"
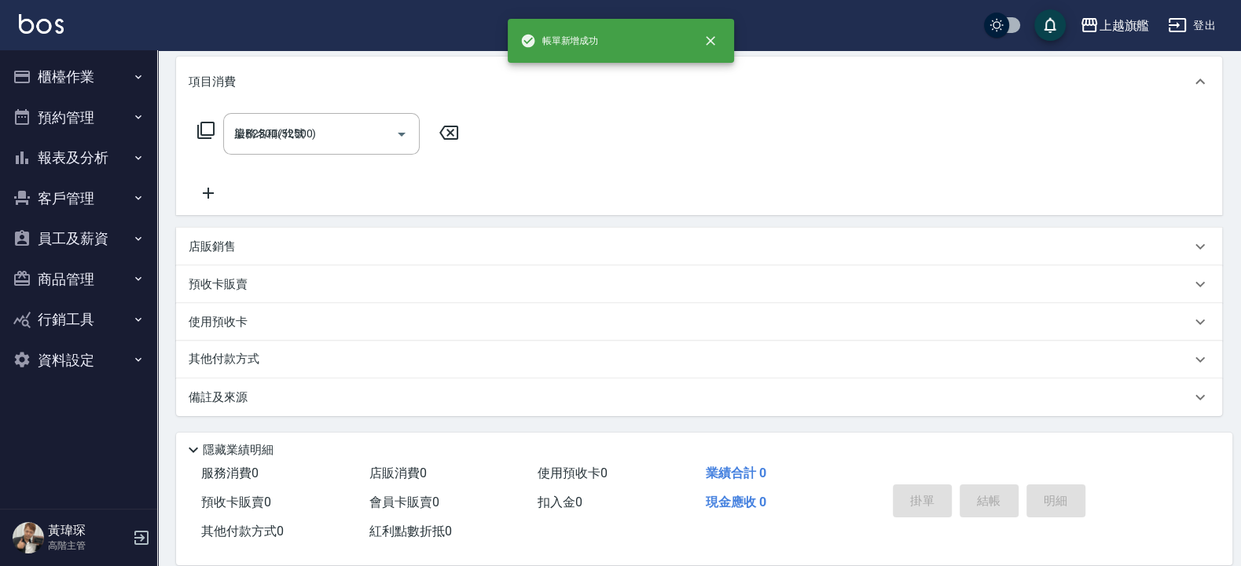
type input "[DATE] 19:16"
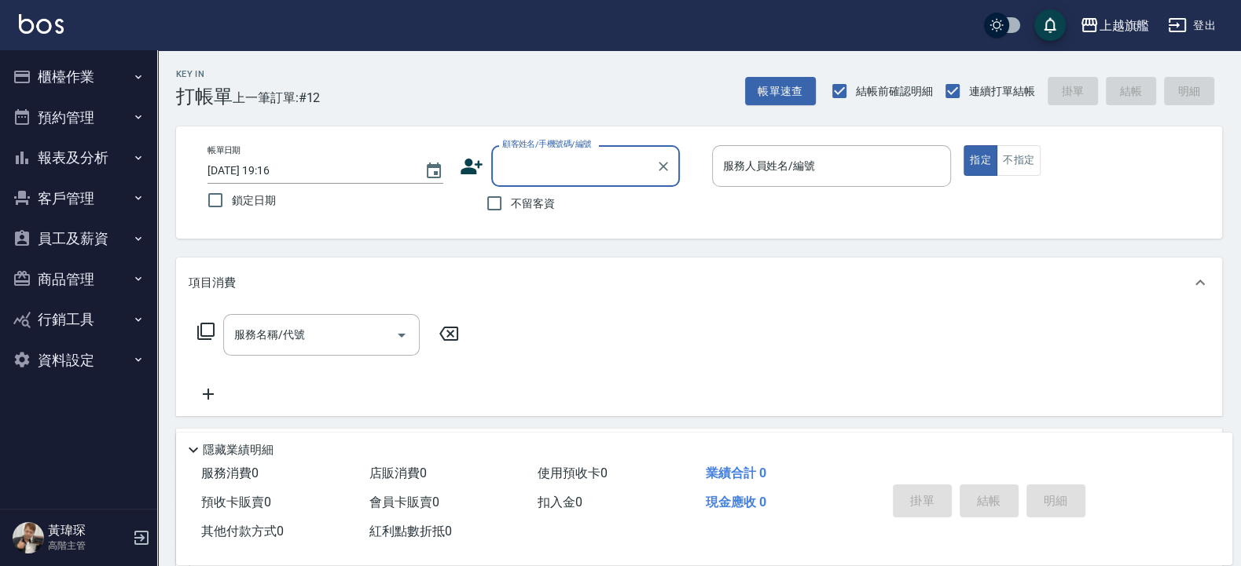
click at [514, 196] on span "不留客資" at bounding box center [533, 204] width 44 height 16
click at [511, 196] on input "不留客資" at bounding box center [494, 203] width 33 height 33
checkbox input "true"
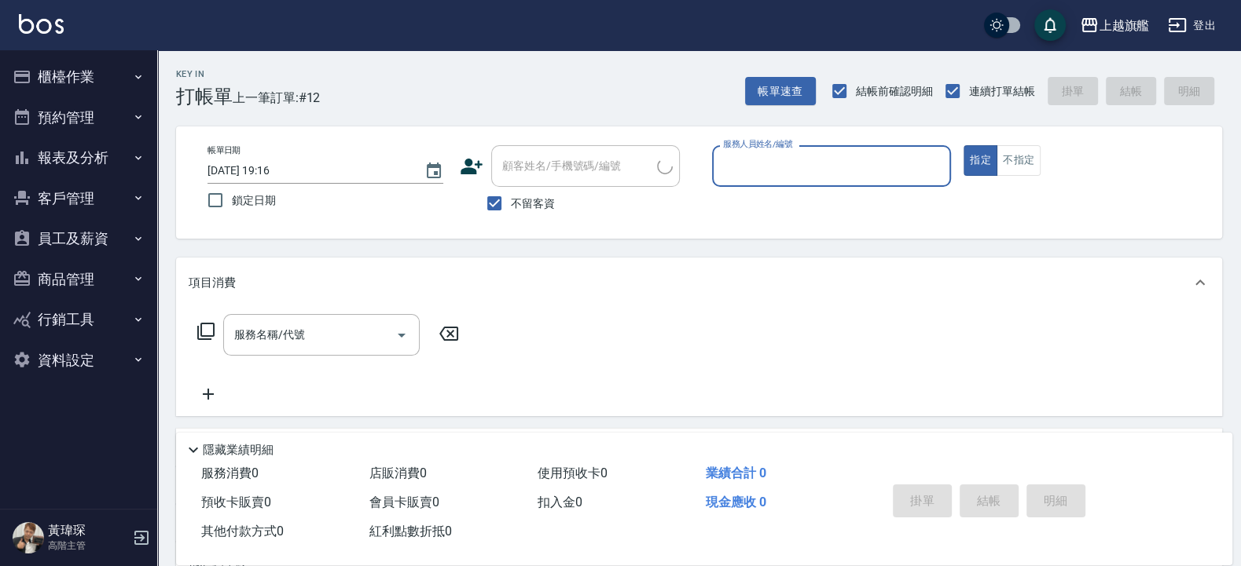
type input "[PERSON_NAME]/0983810883/"
drag, startPoint x: 824, startPoint y: 150, endPoint x: 733, endPoint y: 164, distance: 92.2
click at [733, 164] on div "[PERSON_NAME]-120 服務人員姓名/編號" at bounding box center [832, 166] width 240 height 42
drag, startPoint x: 806, startPoint y: 169, endPoint x: 577, endPoint y: 160, distance: 228.8
click at [719, 160] on input "[PERSON_NAME]-120" at bounding box center [820, 165] width 202 height 27
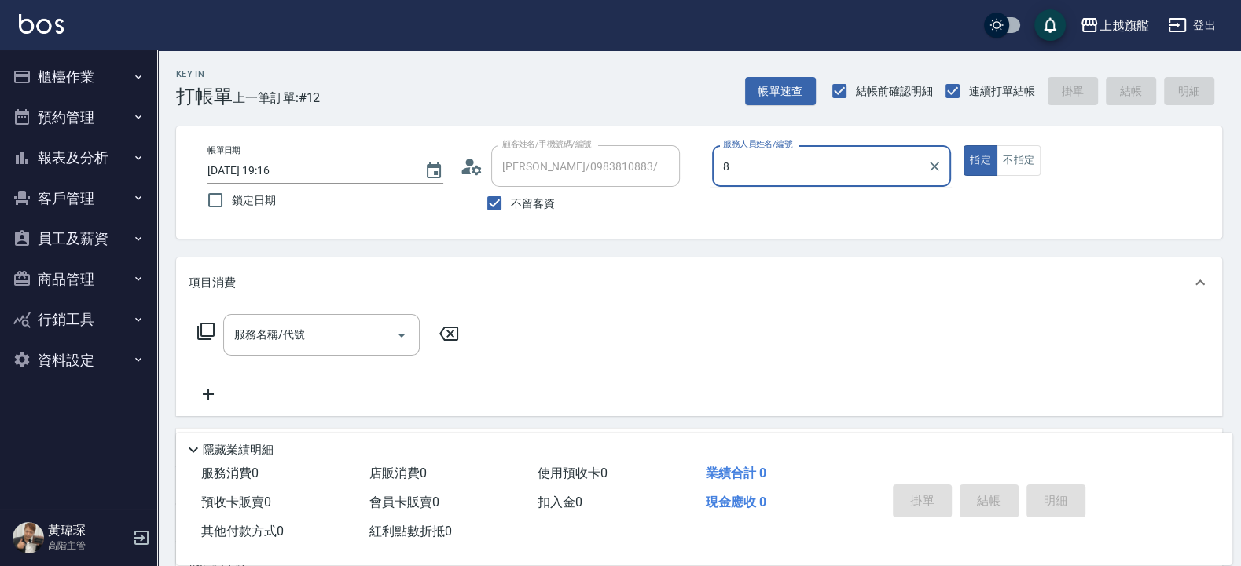
type input "[PERSON_NAME]-8"
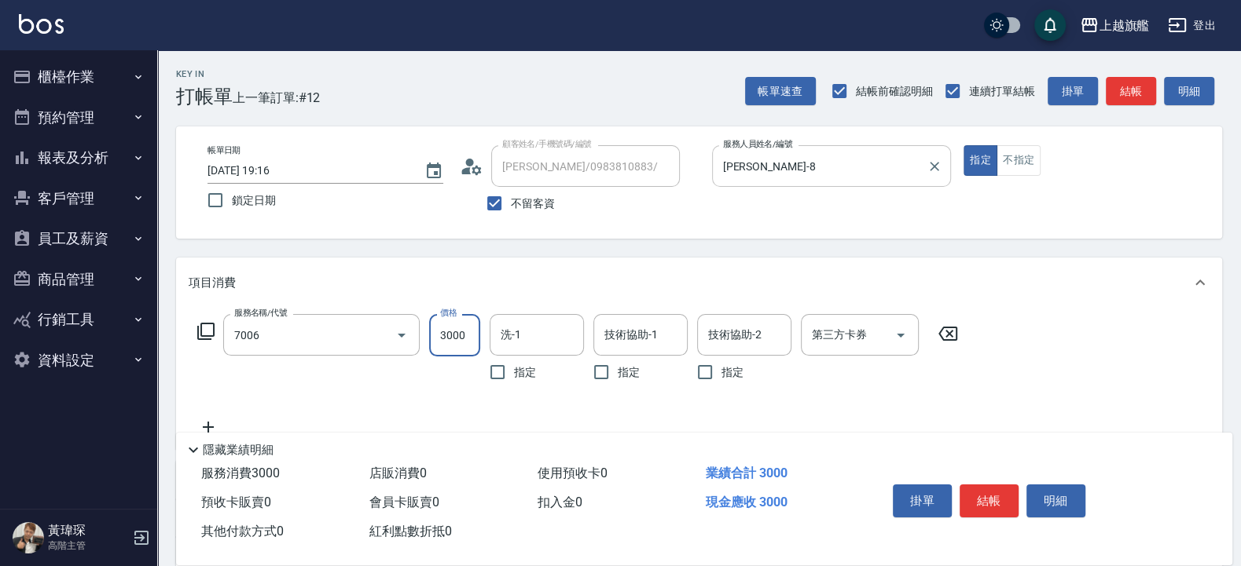
type input "重整(7006)"
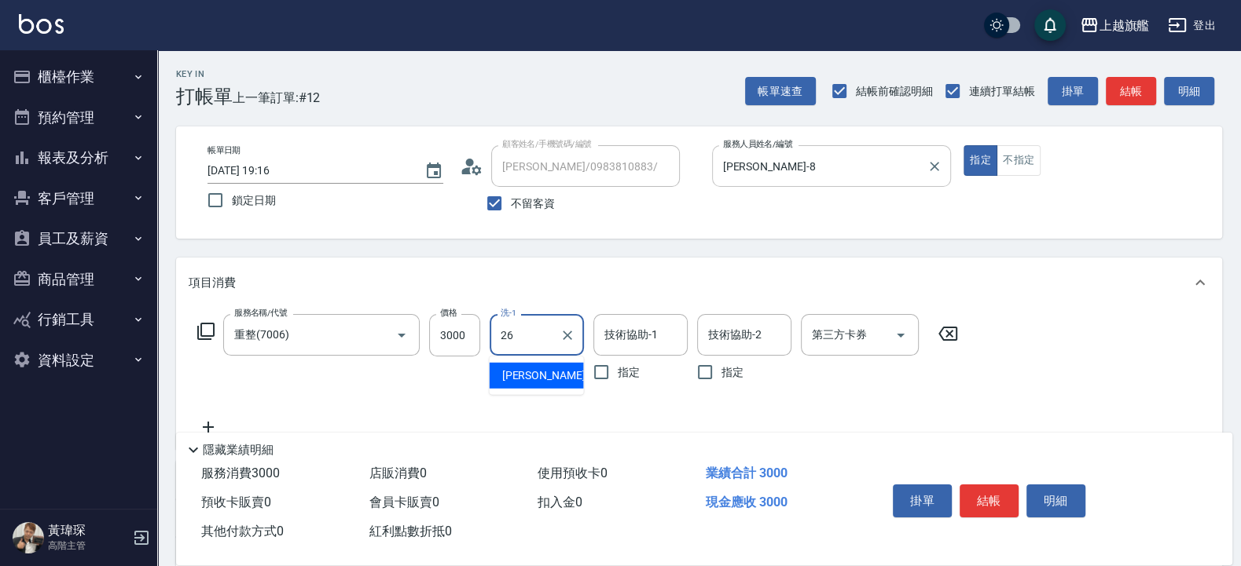
type input "[PERSON_NAME]-26"
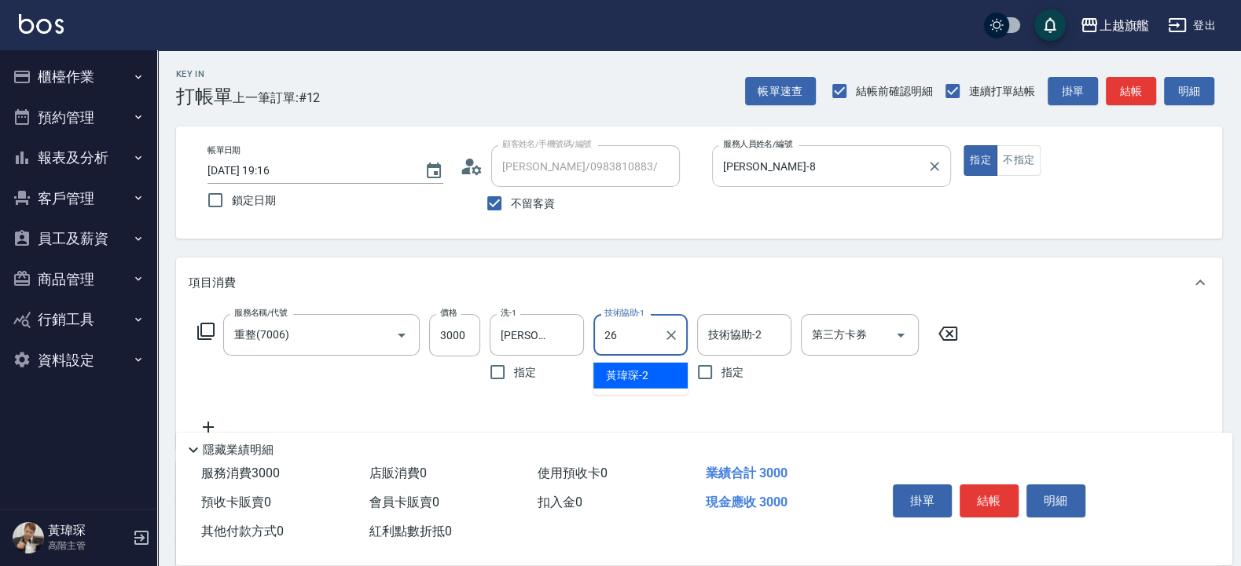
type input "[PERSON_NAME]-26"
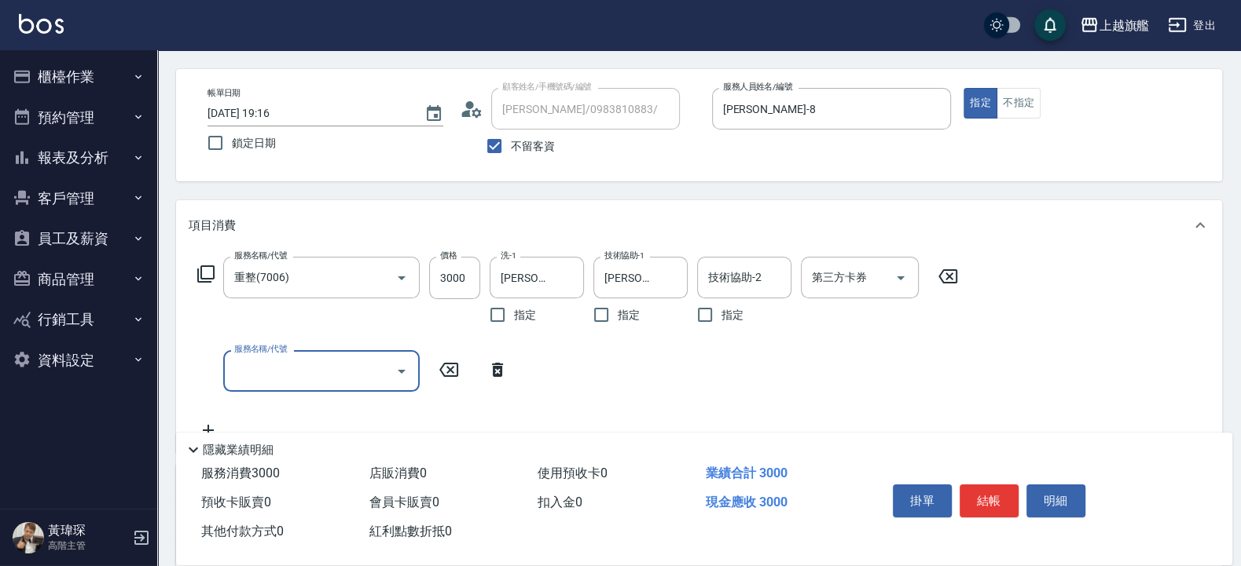
scroll to position [94, 0]
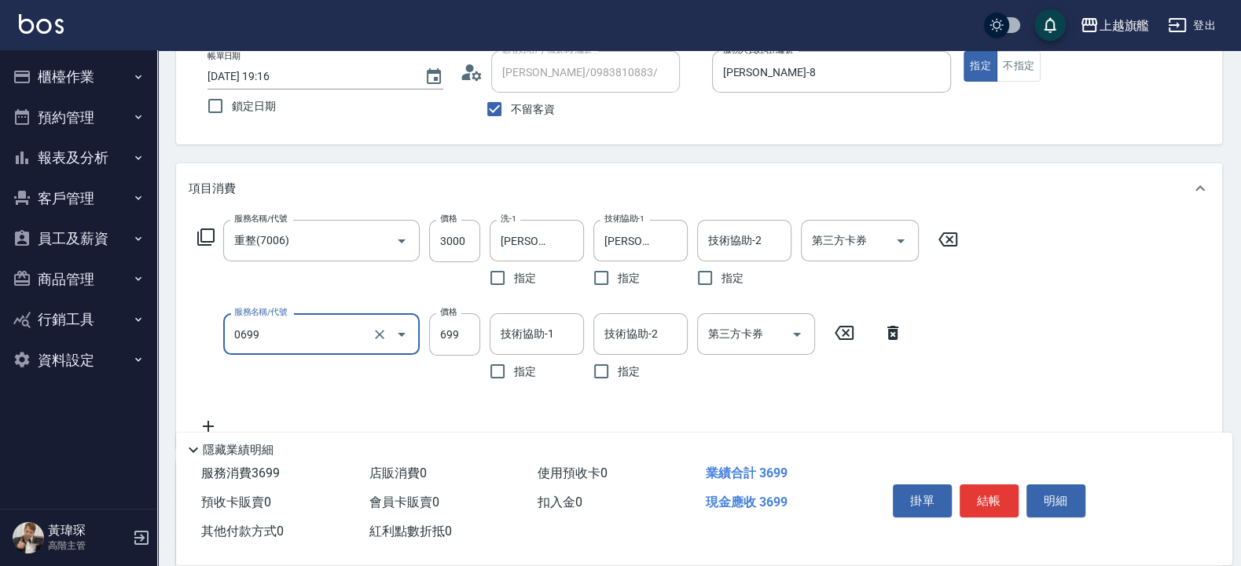
type input "精油SPA(0699)"
type input "[PERSON_NAME]-26"
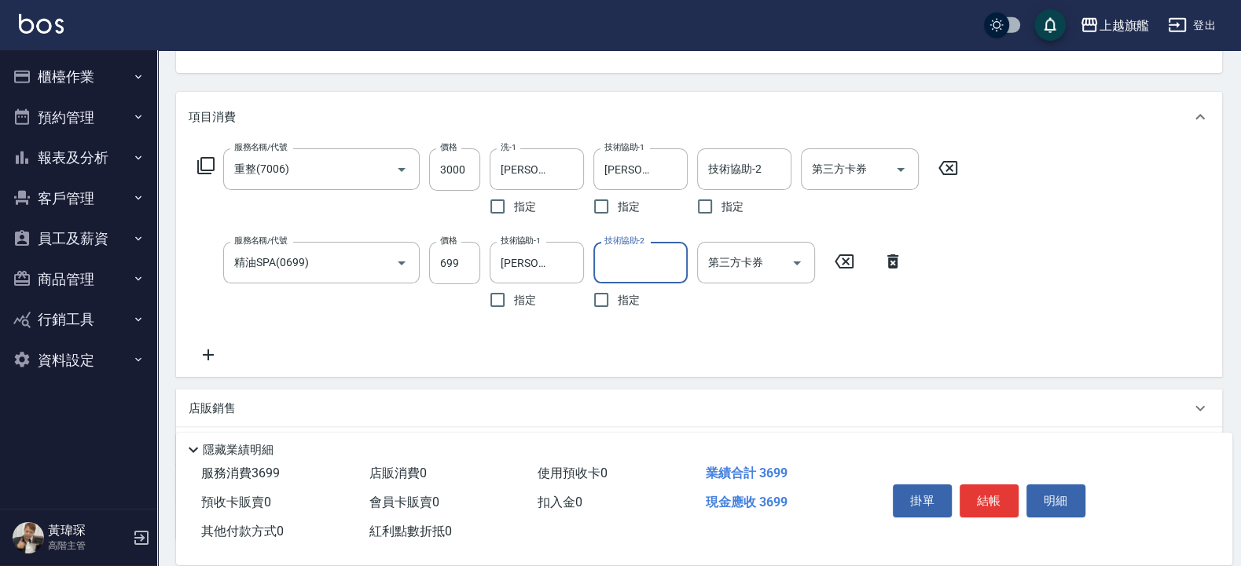
scroll to position [189, 0]
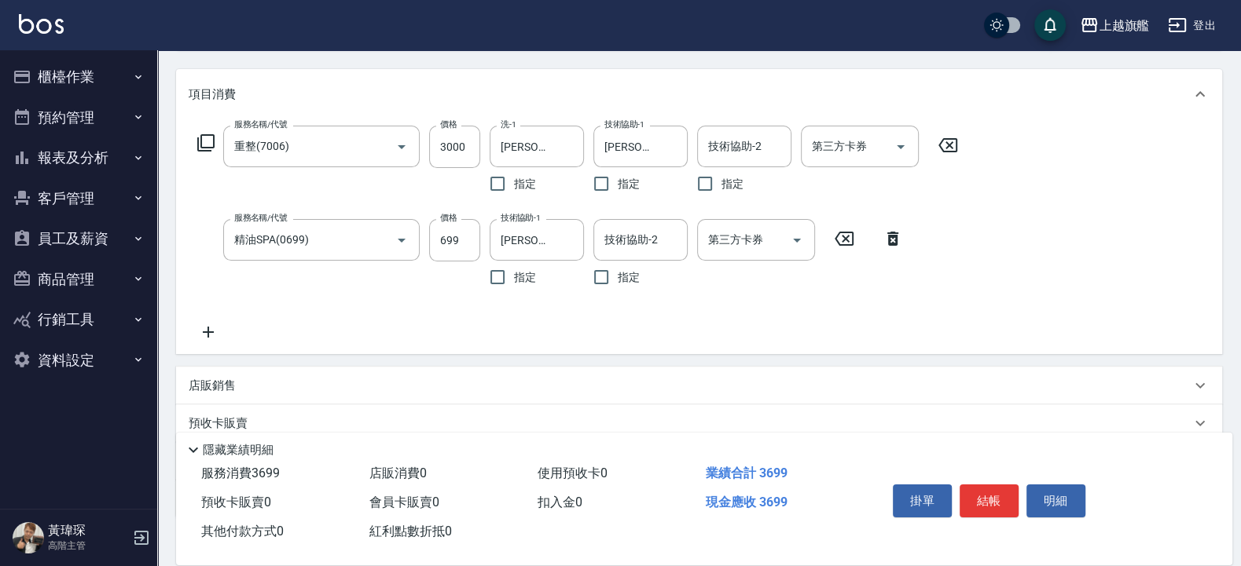
click at [209, 330] on icon at bounding box center [208, 332] width 39 height 19
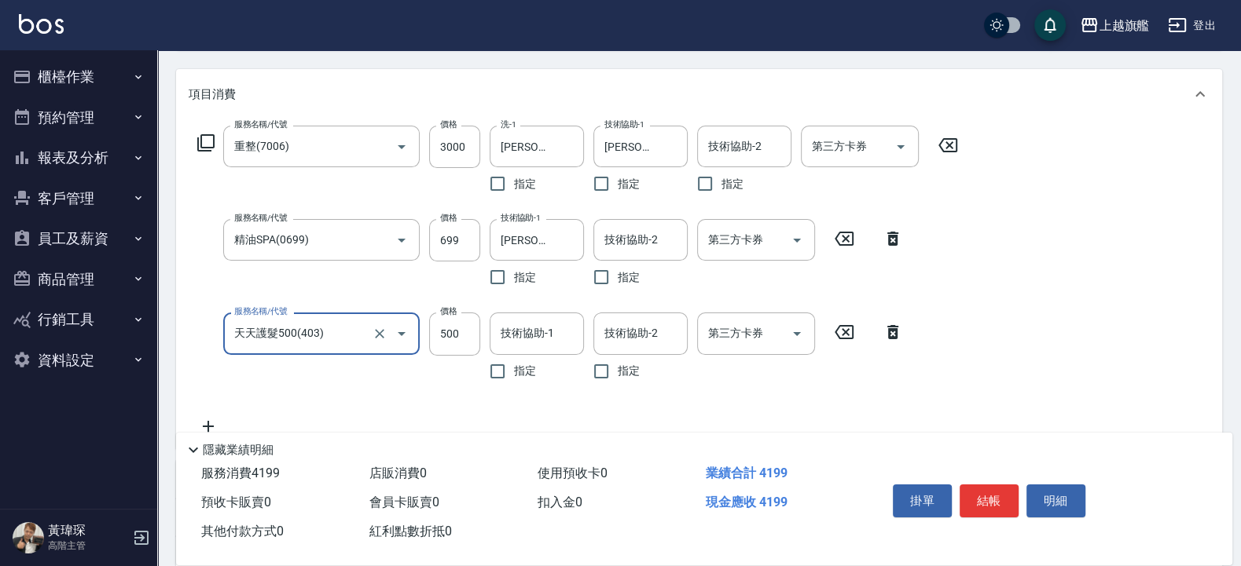
type input "天天護髮500(403)"
type input "1200"
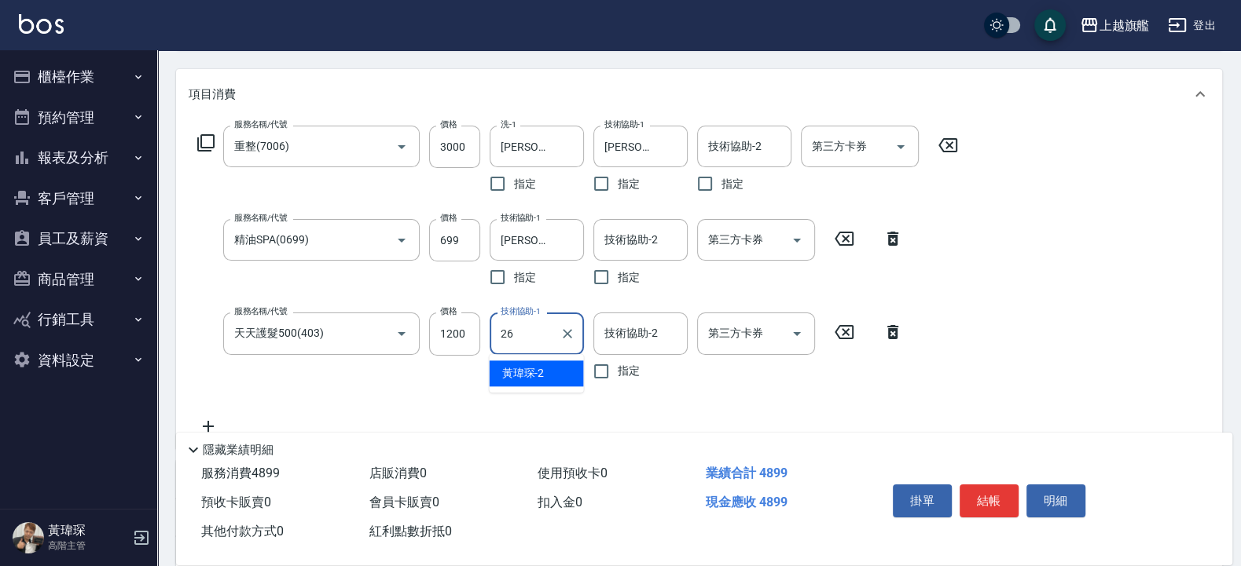
type input "[PERSON_NAME]-26"
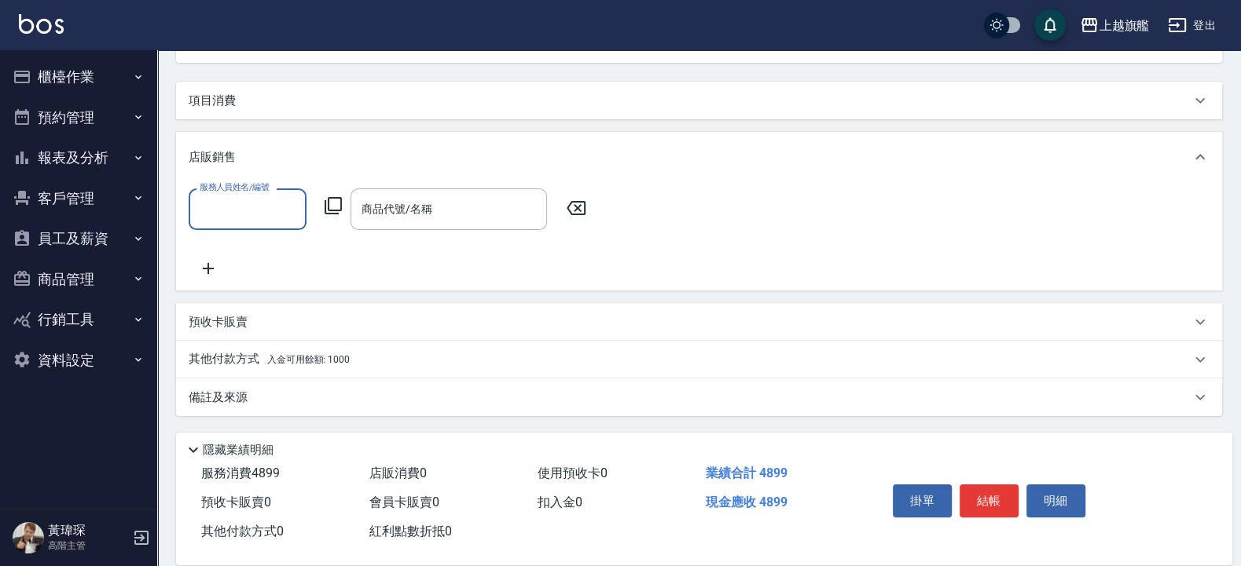
scroll to position [175, 0]
type input "[PERSON_NAME]-8"
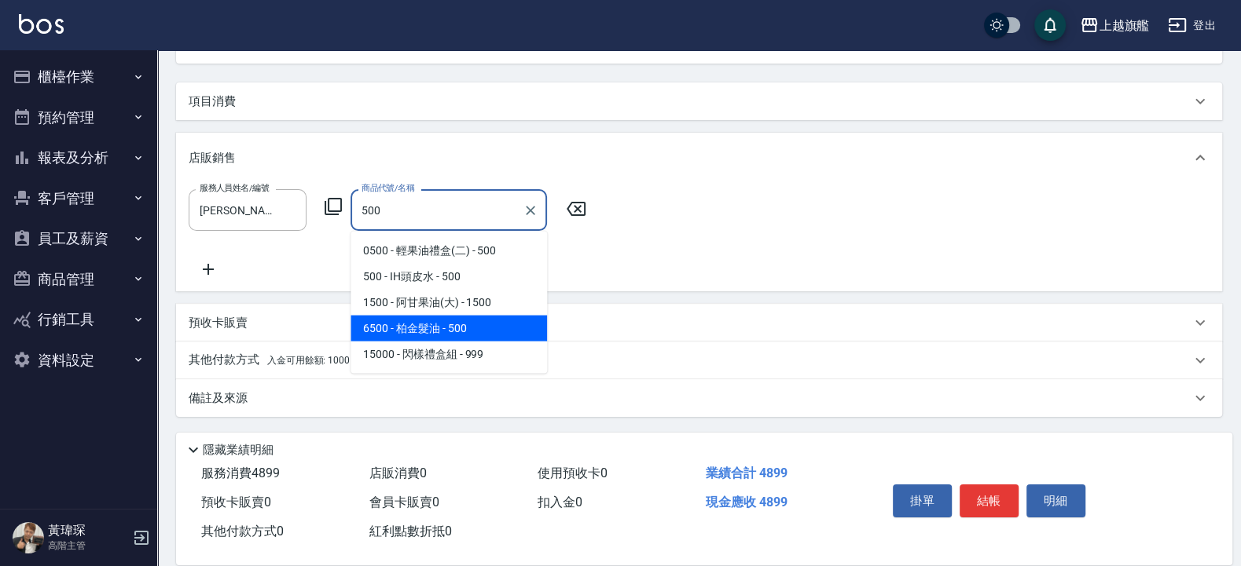
type input "柏金髮油"
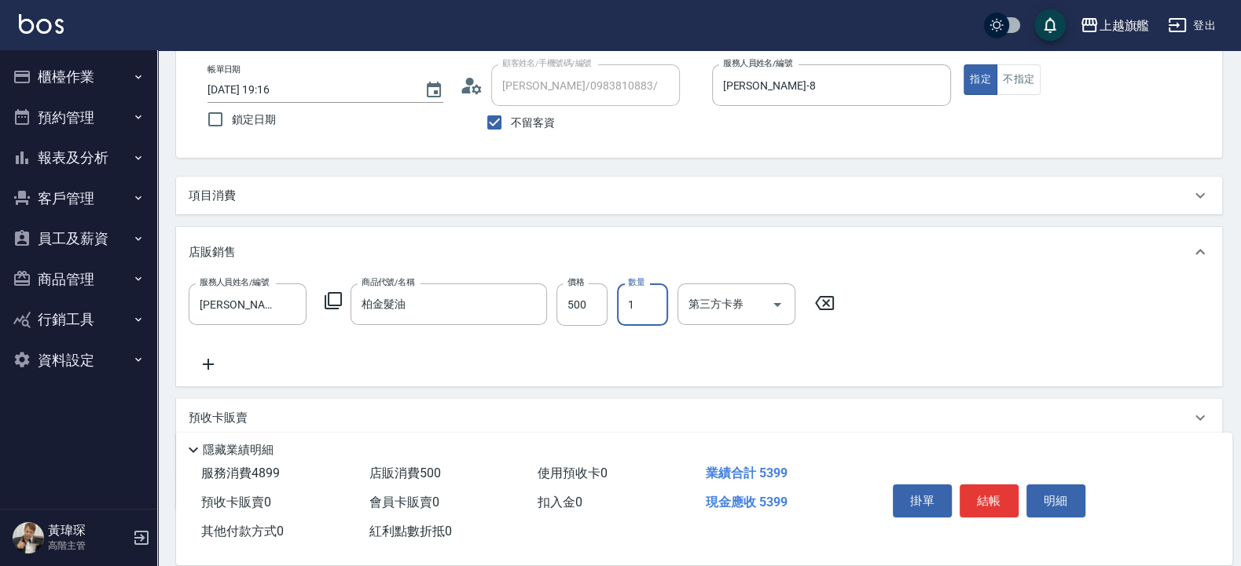
scroll to position [0, 0]
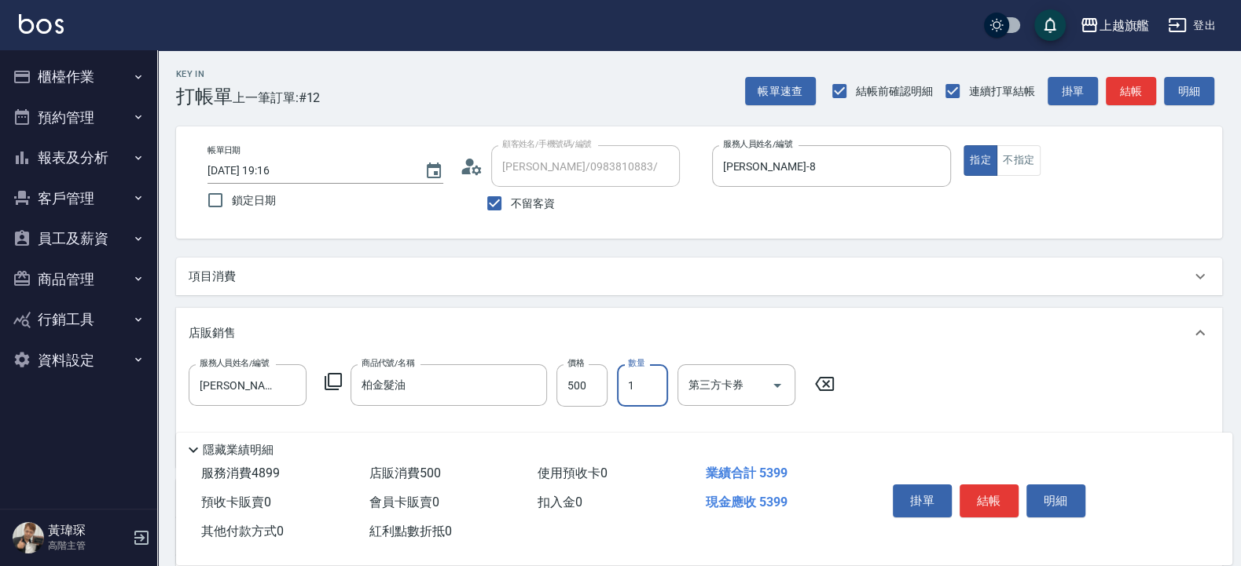
click at [221, 272] on p "項目消費" at bounding box center [212, 277] width 47 height 16
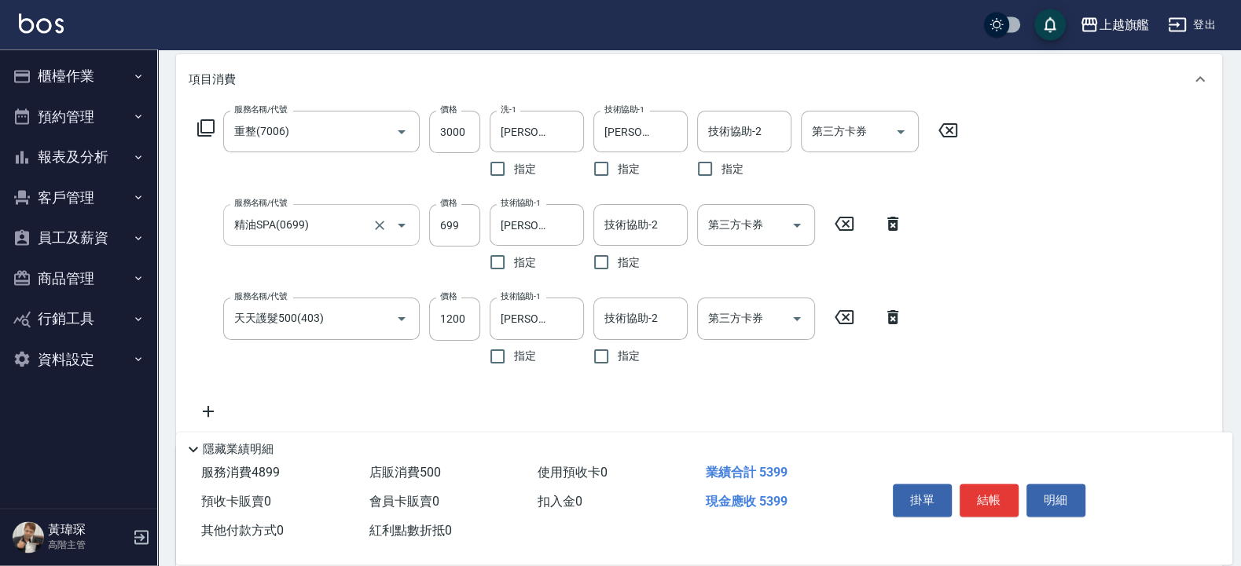
scroll to position [189, 0]
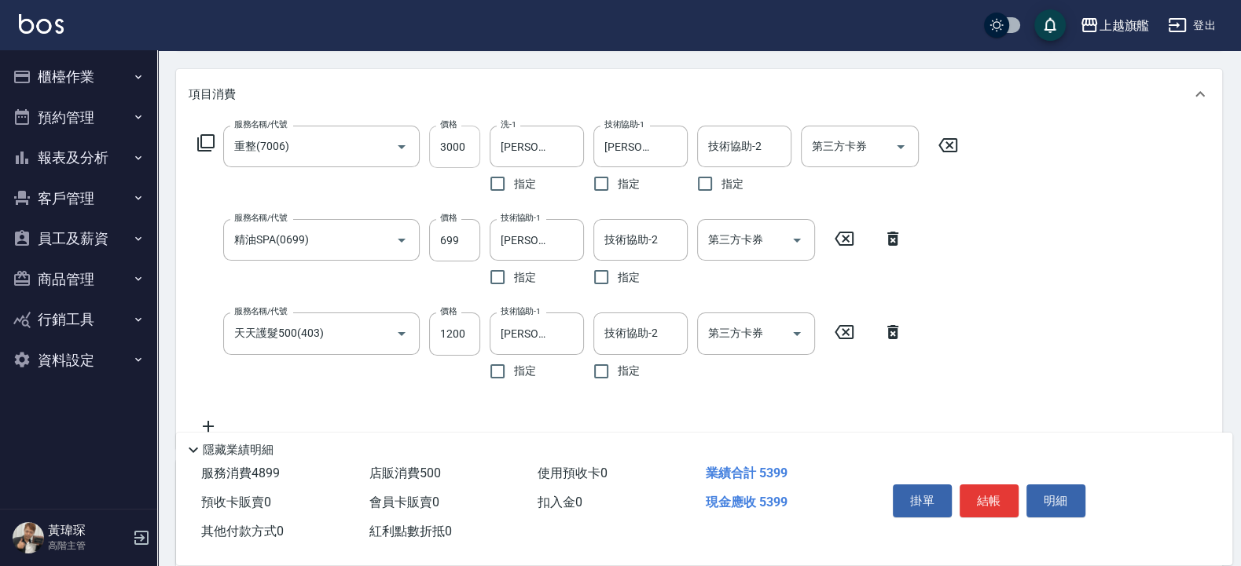
click at [450, 149] on input "3000" at bounding box center [454, 147] width 51 height 42
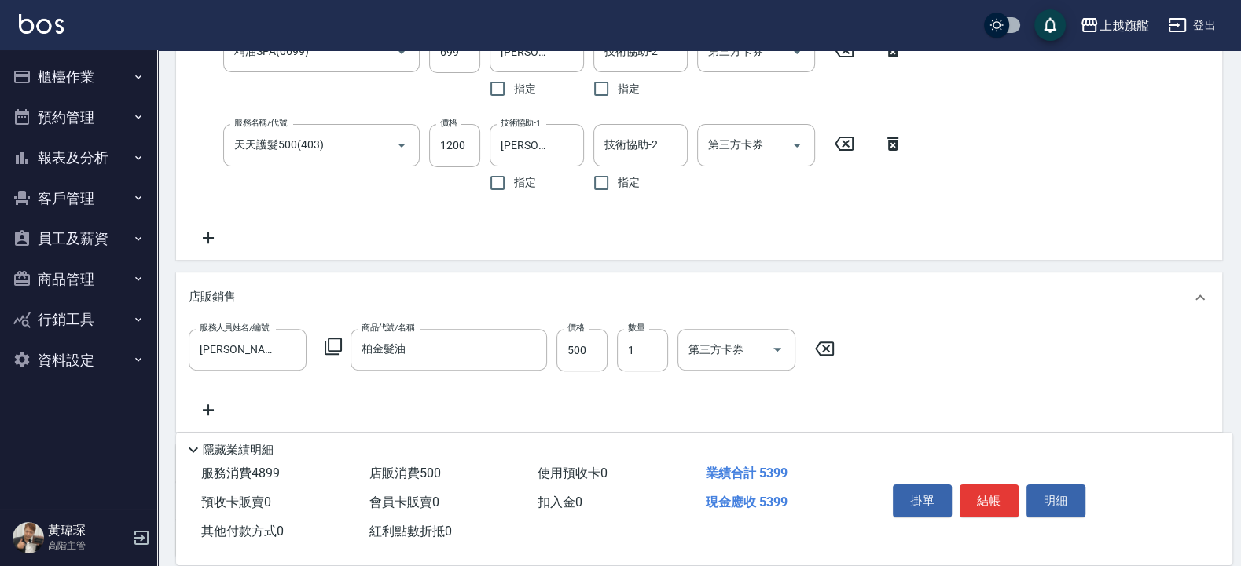
click at [212, 232] on icon at bounding box center [208, 238] width 39 height 19
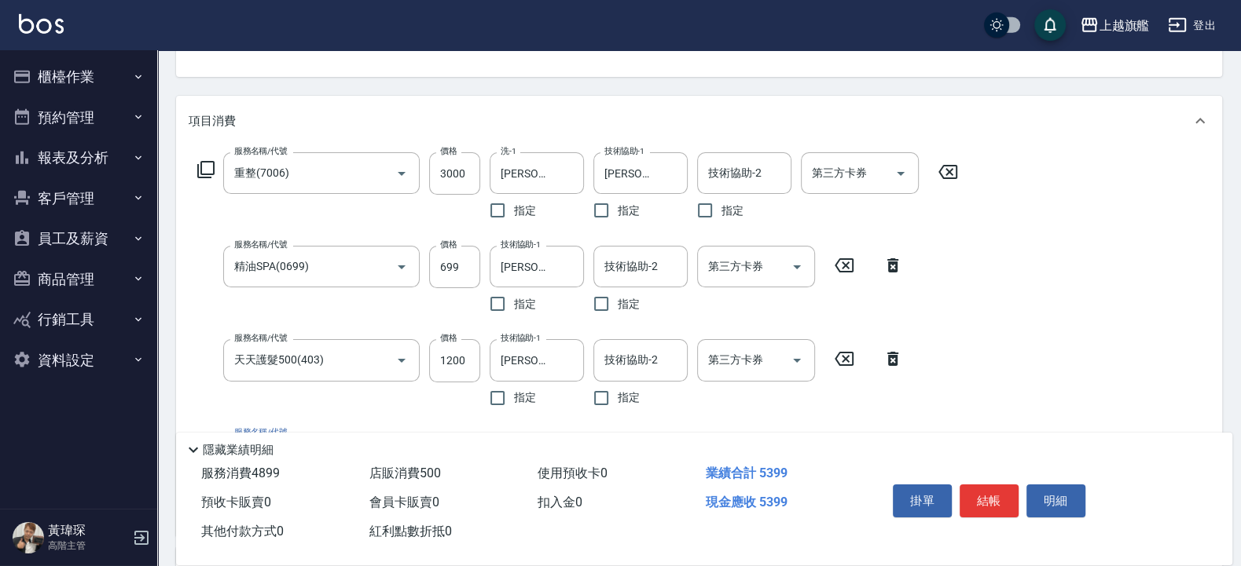
scroll to position [335, 0]
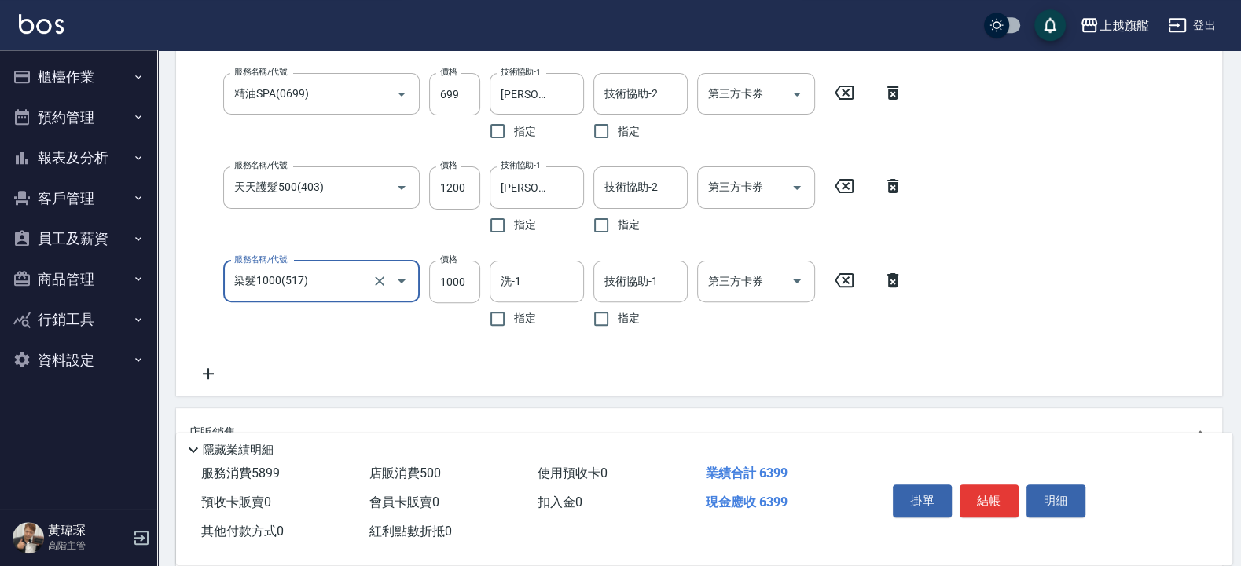
type input "染髮1000(517)"
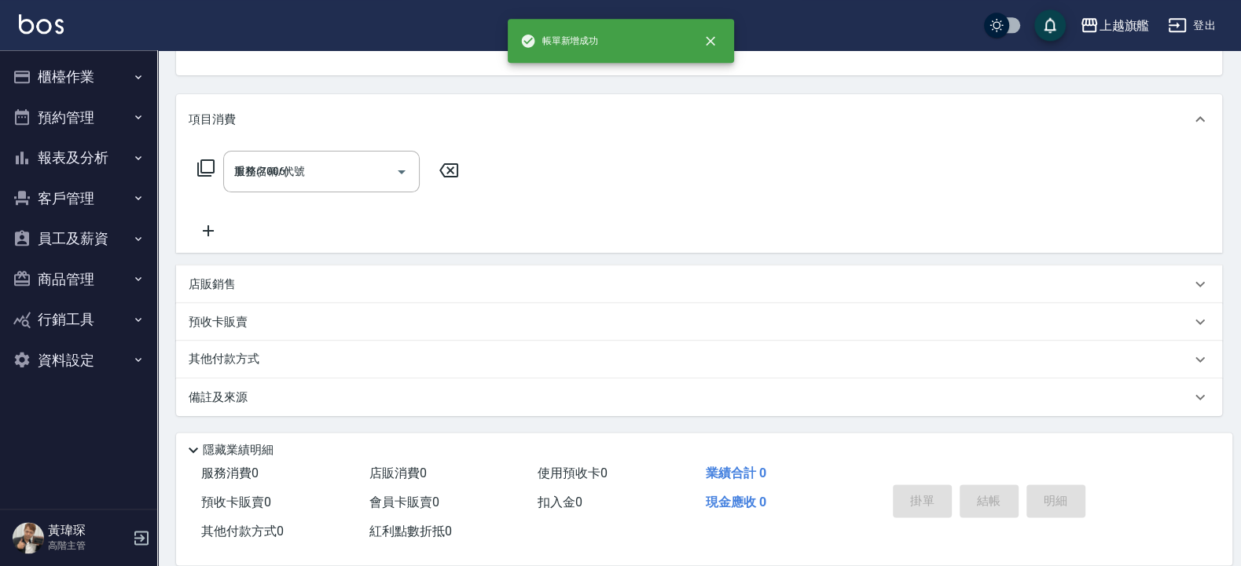
type input "[DATE] 19:18"
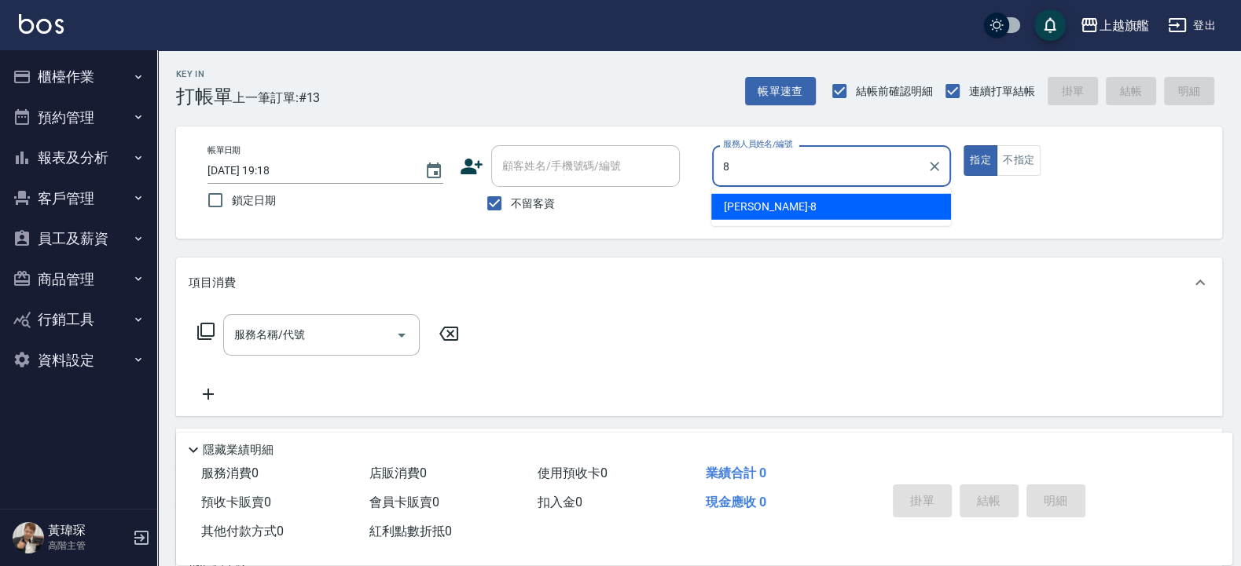
type input "[PERSON_NAME]-8"
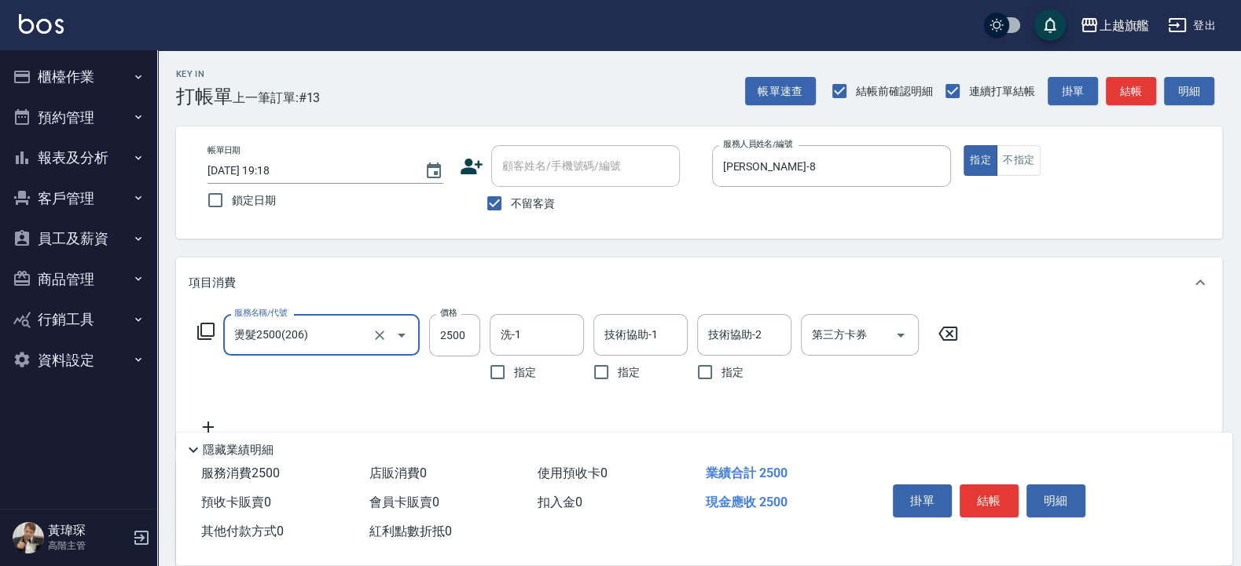
type input "燙髮2500(206)"
type input "4899"
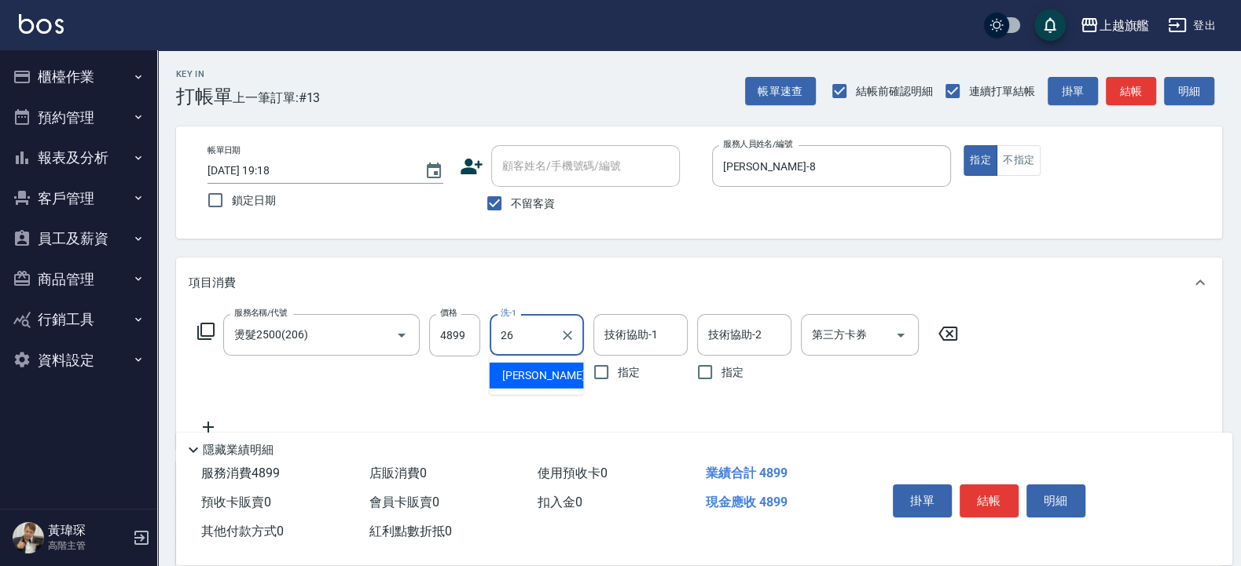
type input "[PERSON_NAME]-26"
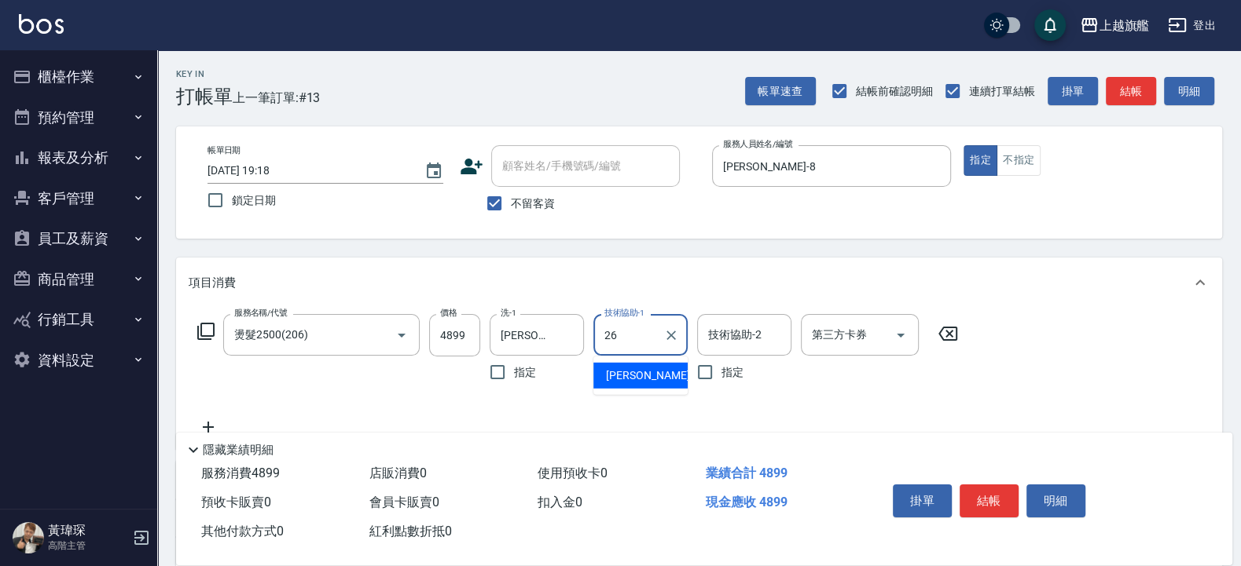
type input "[PERSON_NAME]-26"
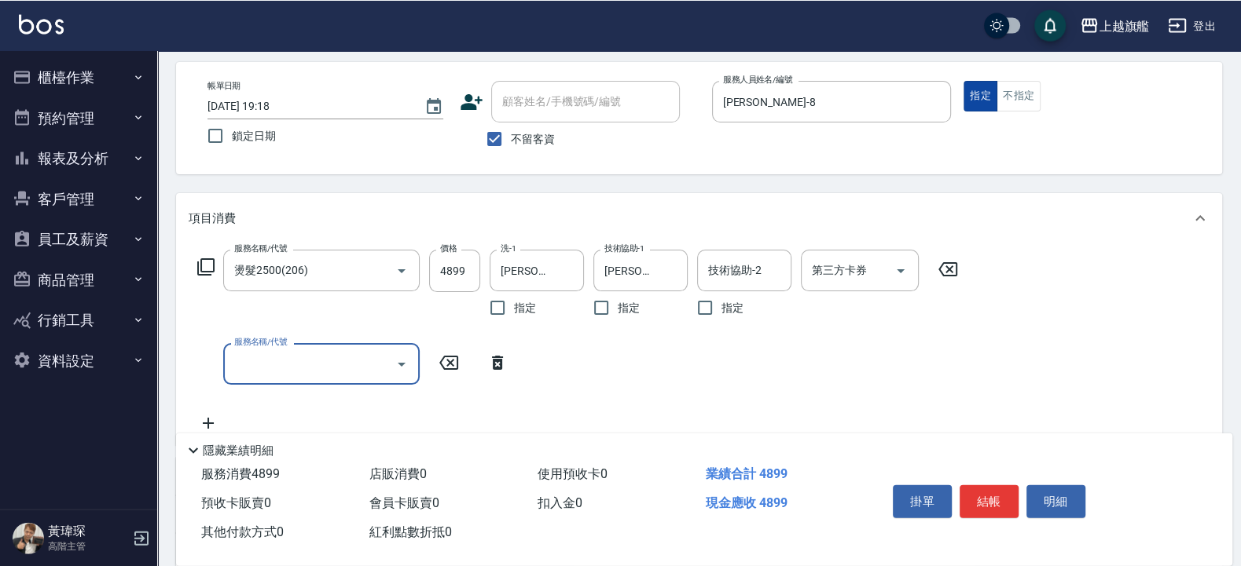
scroll to position [94, 0]
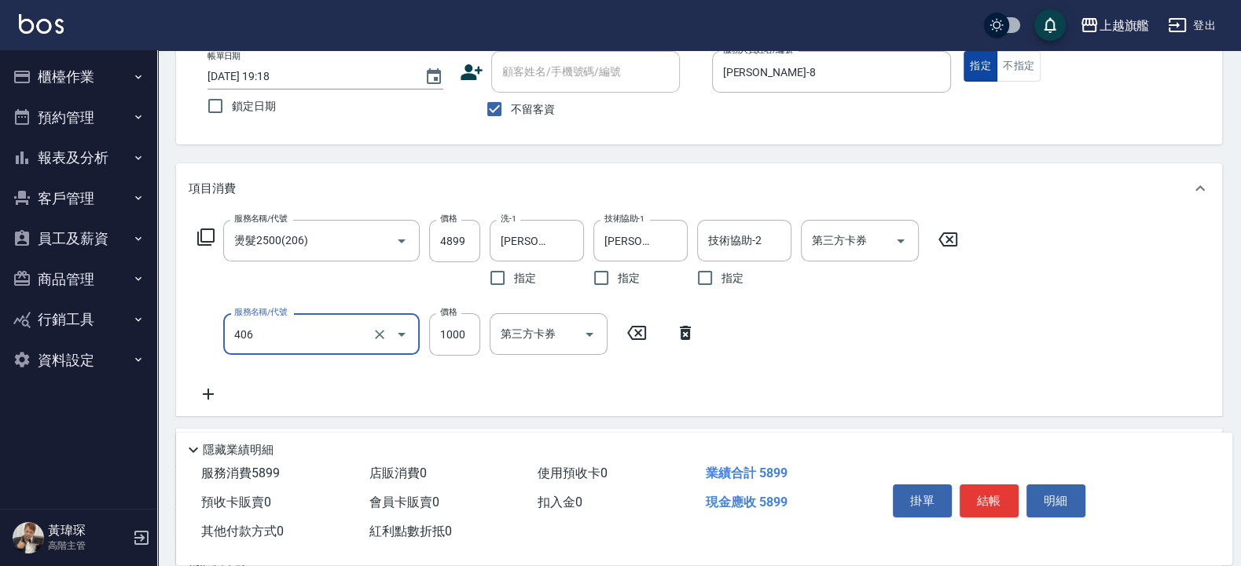
type input "水漾護1000(406)"
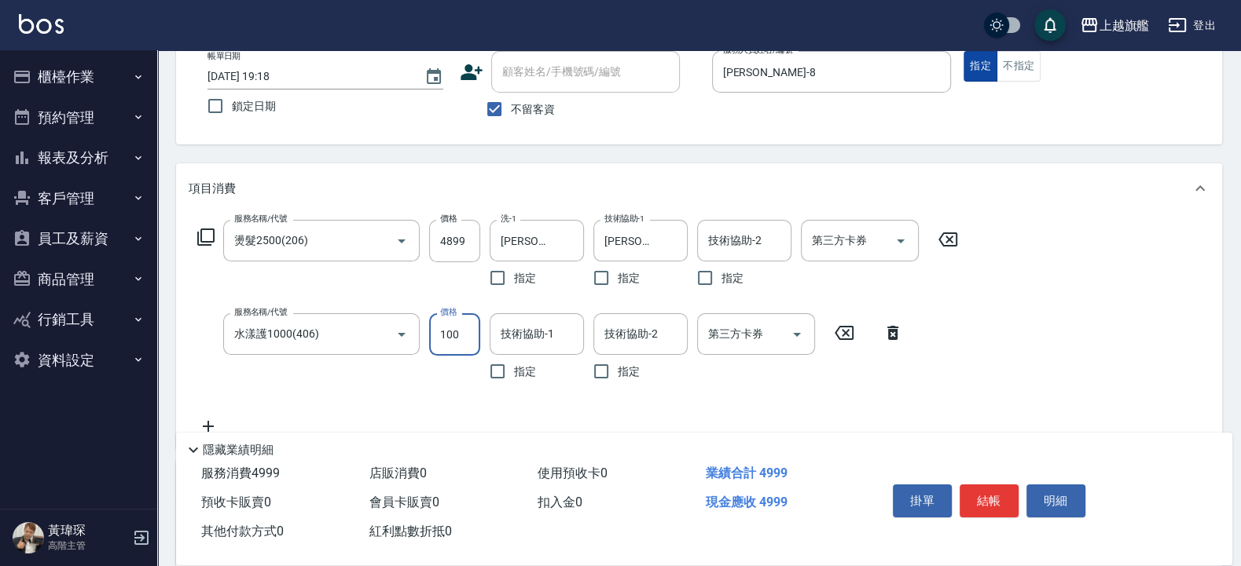
type input "1000"
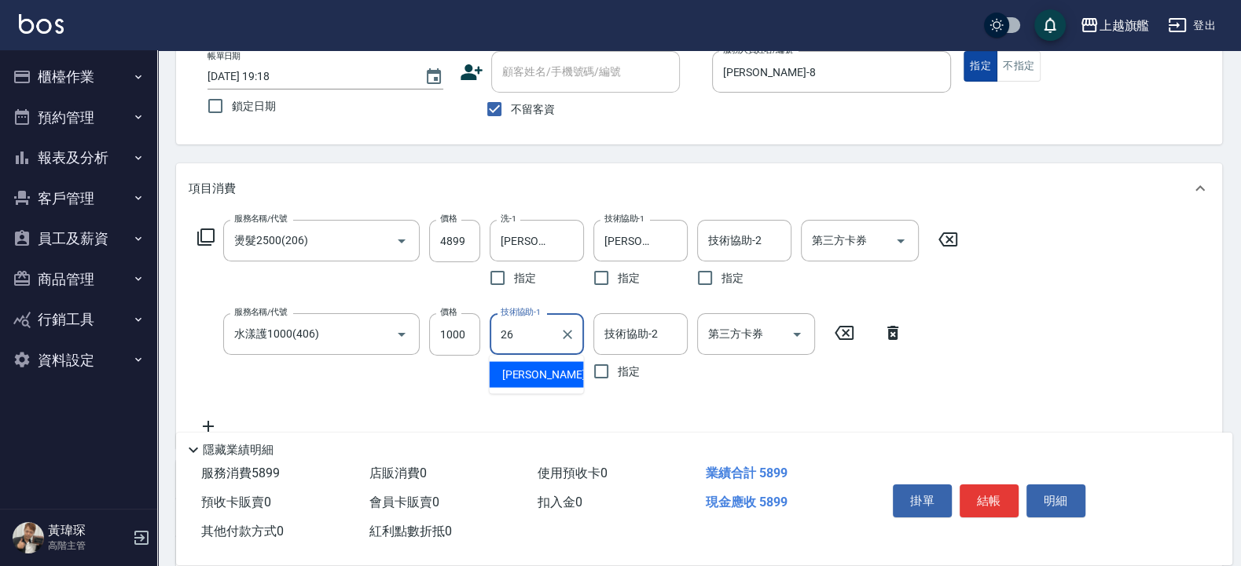
type input "[PERSON_NAME]-26"
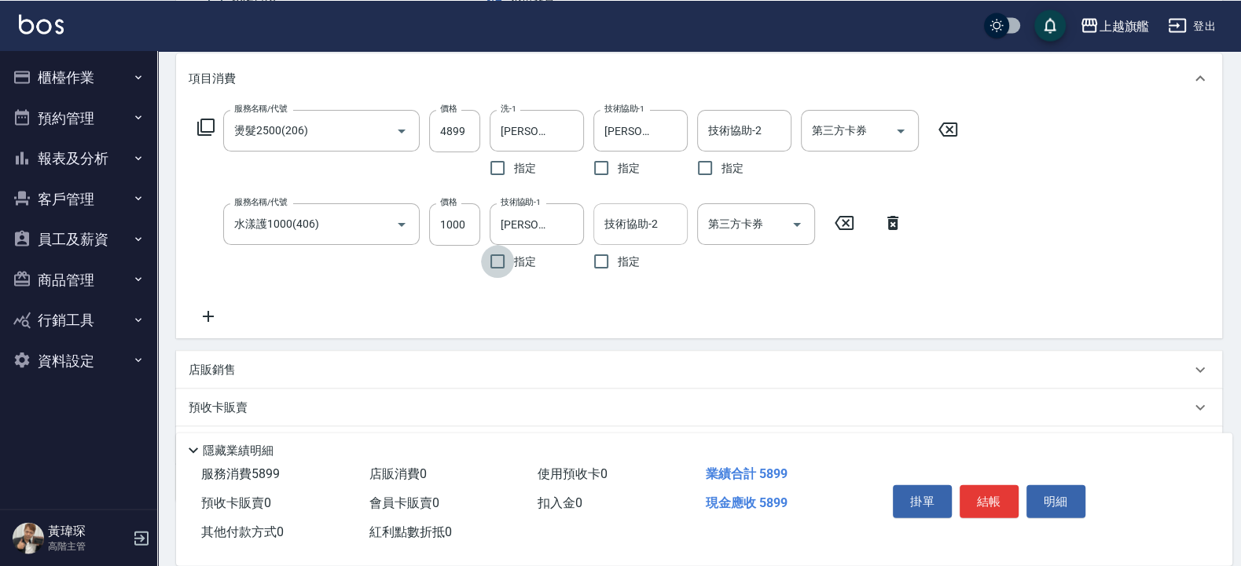
scroll to position [283, 0]
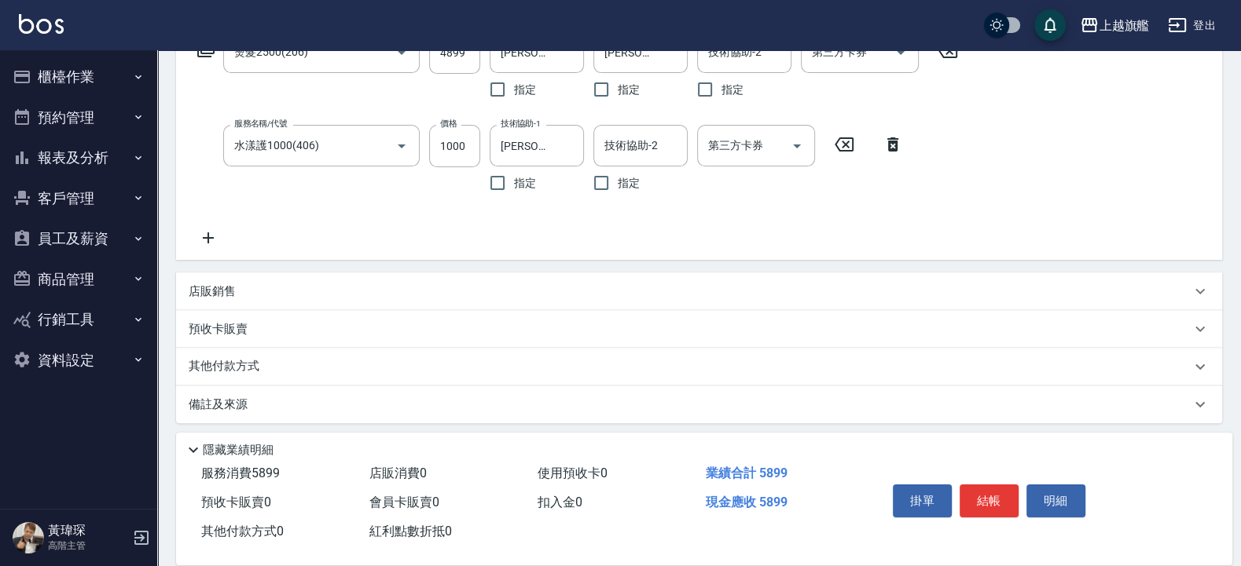
click at [208, 244] on icon at bounding box center [208, 238] width 39 height 19
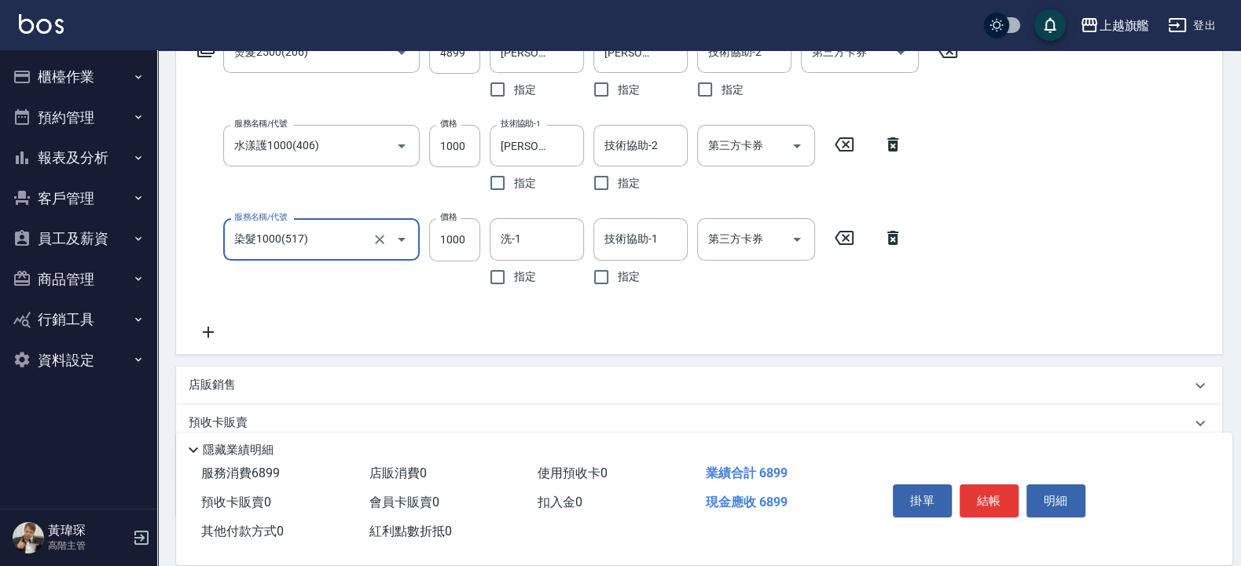
type input "染髮1000(517)"
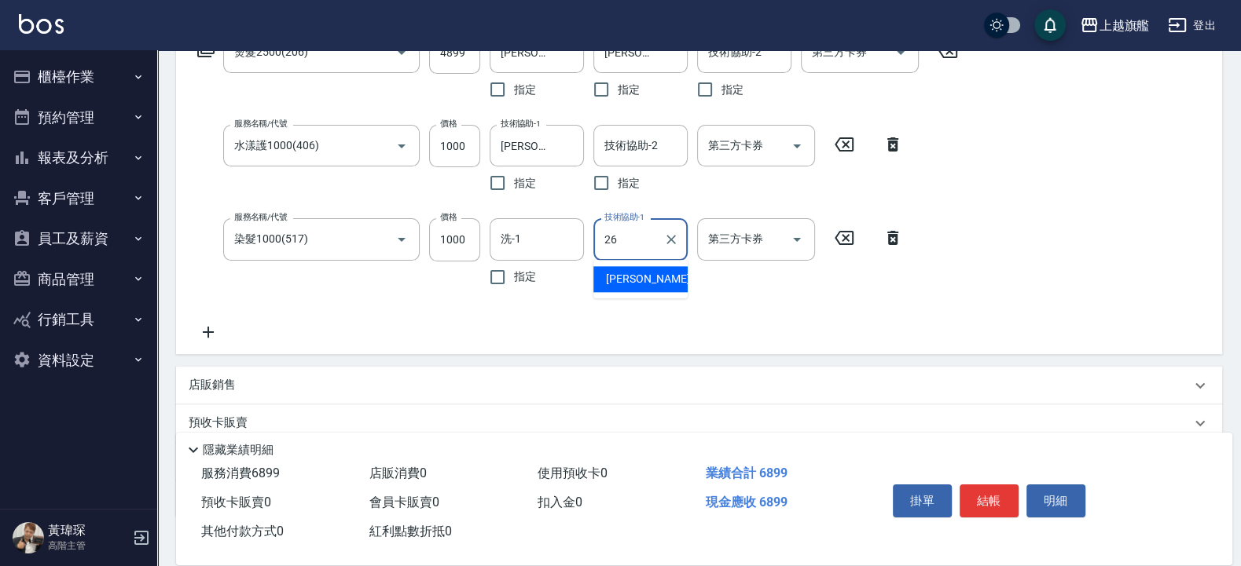
type input "[PERSON_NAME]-26"
click at [458, 236] on input "1000" at bounding box center [454, 239] width 51 height 42
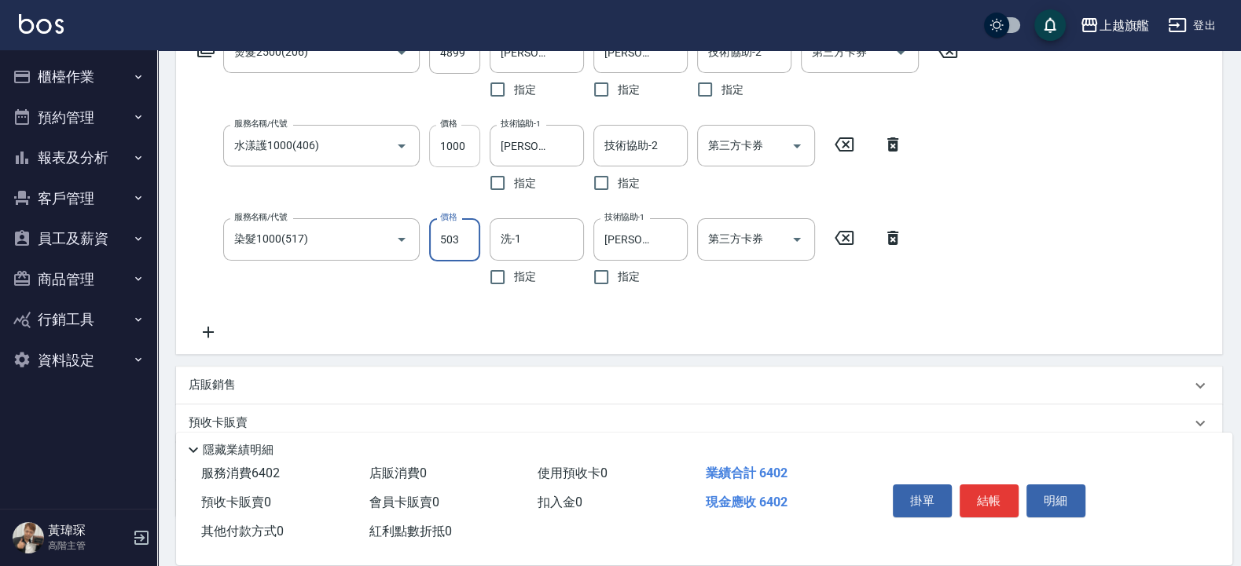
type input "503"
click at [456, 141] on input "1000" at bounding box center [454, 146] width 51 height 42
click at [444, 138] on input "1497" at bounding box center [454, 146] width 51 height 42
type input "1797"
drag, startPoint x: 856, startPoint y: 336, endPoint x: 839, endPoint y: 273, distance: 65.2
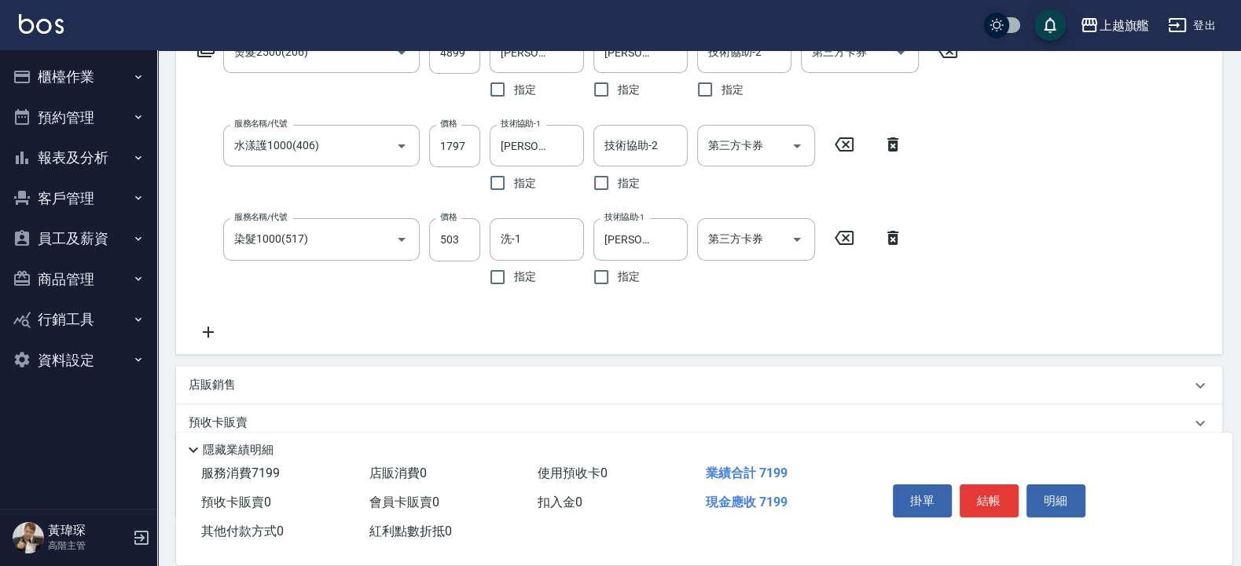
click at [760, 336] on div "服務名稱/代號 燙髮2500(206) 服務名稱/代號 價格 4899 價格 洗-1 [PERSON_NAME]-26 洗-1 指定 技術協助-1 [PERS…" at bounding box center [578, 186] width 779 height 310
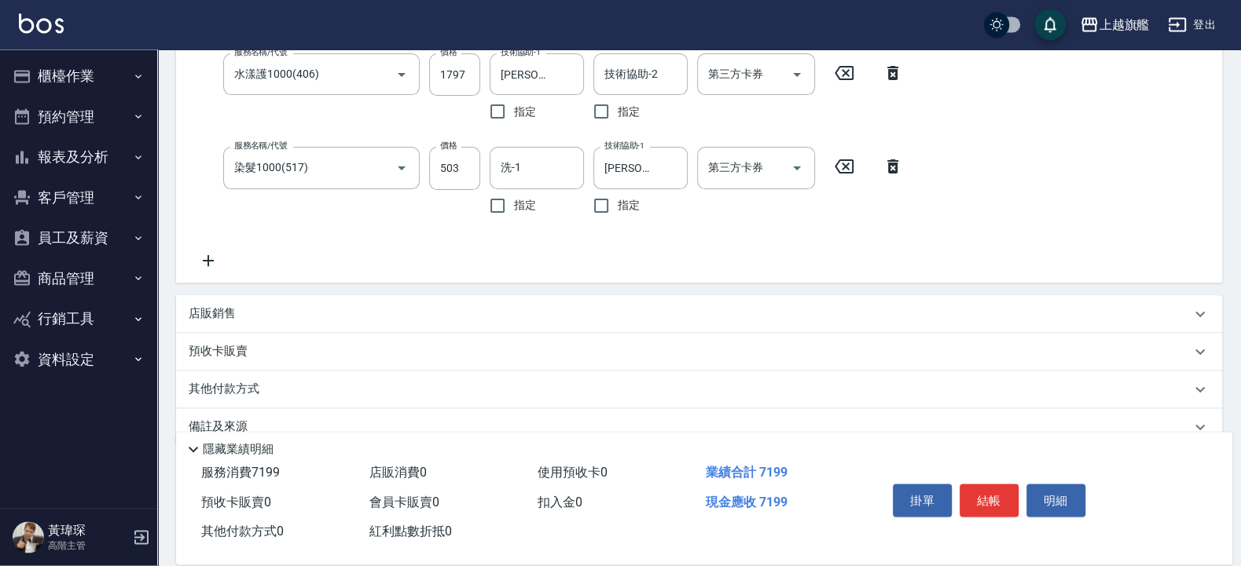
scroll to position [383, 0]
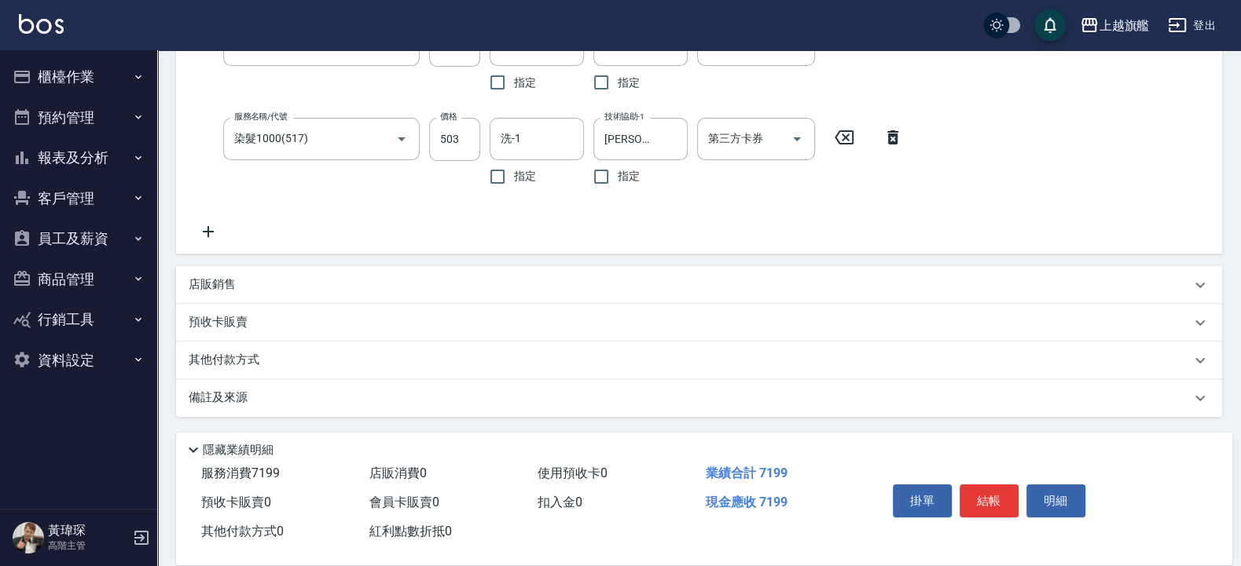
click at [244, 346] on p "其他付款方式" at bounding box center [228, 360] width 79 height 17
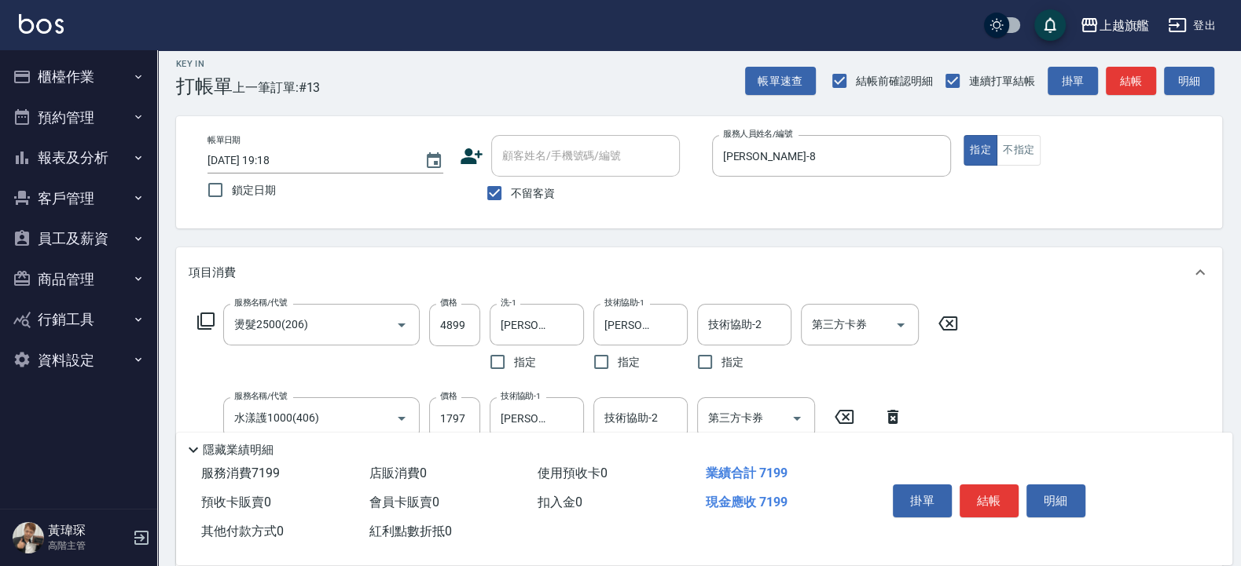
scroll to position [0, 0]
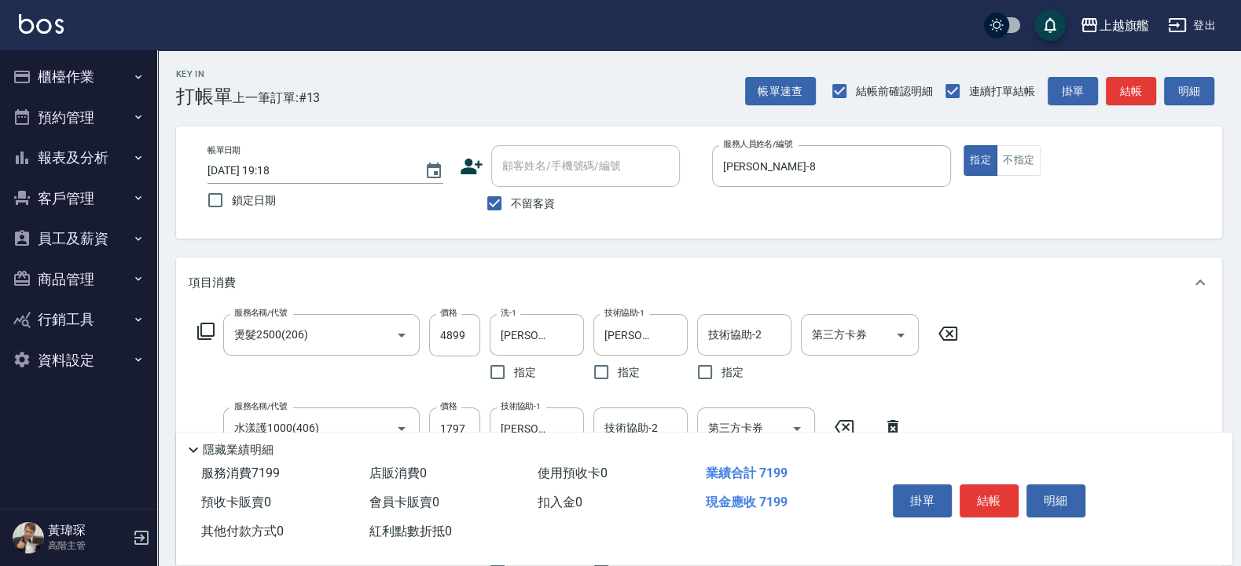
click at [533, 196] on span "不留客資" at bounding box center [533, 204] width 44 height 16
click at [511, 196] on input "不留客資" at bounding box center [494, 203] width 33 height 33
checkbox input "false"
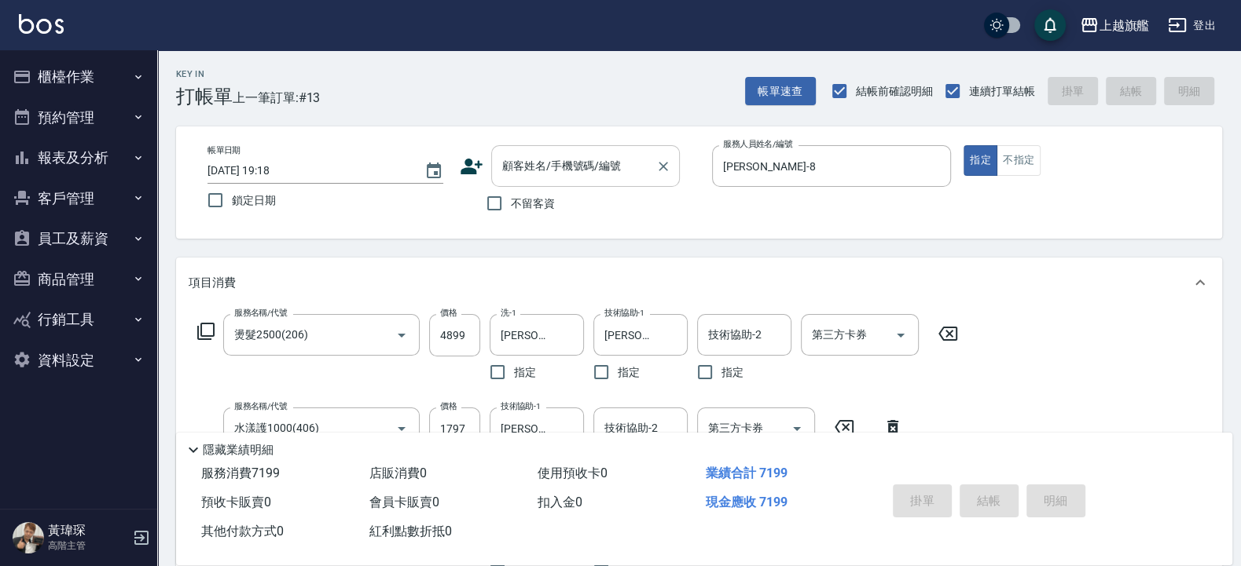
click at [543, 152] on div "顧客姓名/手機號碼/編號" at bounding box center [585, 166] width 189 height 42
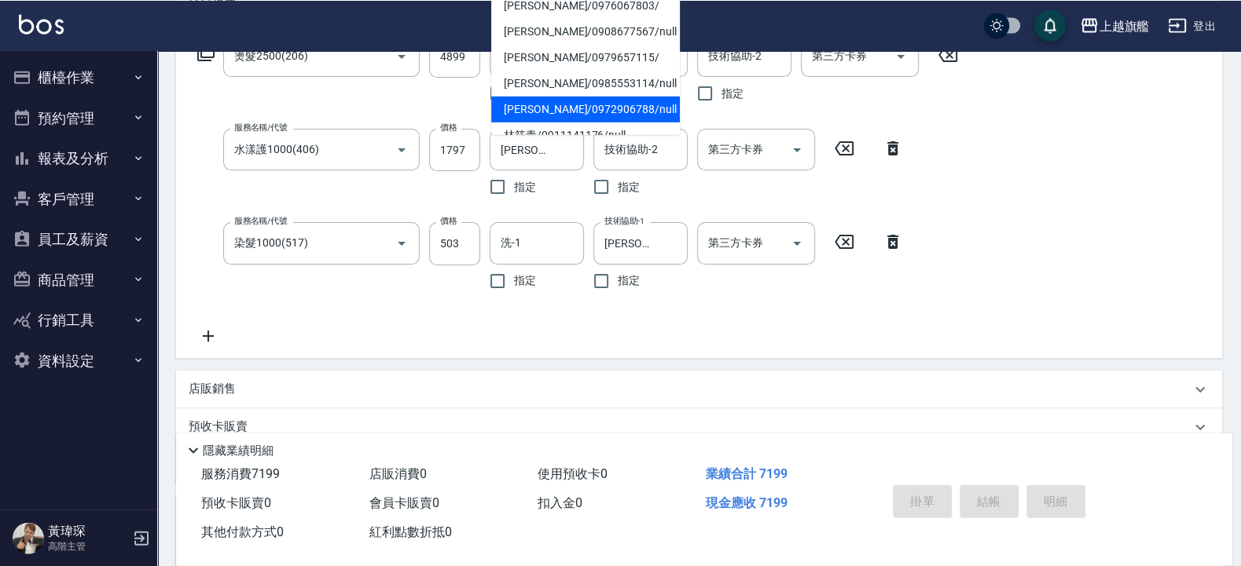
scroll to position [283, 0]
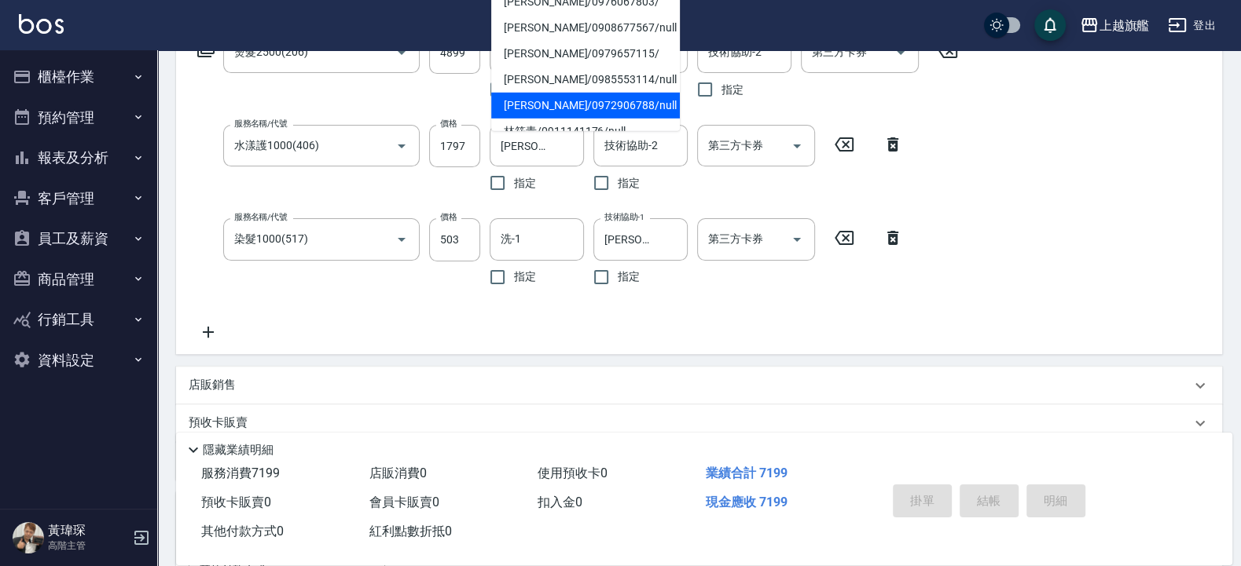
click at [760, 246] on div "服務名稱/代號 燙髮2500(206) 服務名稱/代號 價格 4899 價格 洗-1 [PERSON_NAME]-26 洗-1 指定 技術協助-1 [PERS…" at bounding box center [699, 189] width 1046 height 328
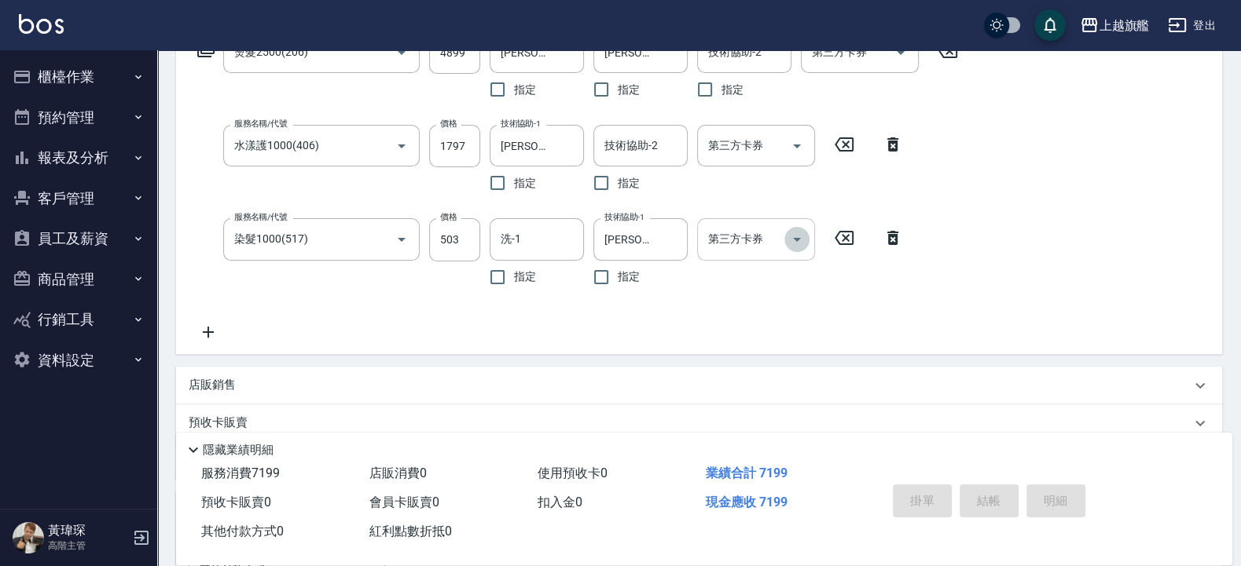
click at [760, 240] on button "Open" at bounding box center [796, 239] width 25 height 25
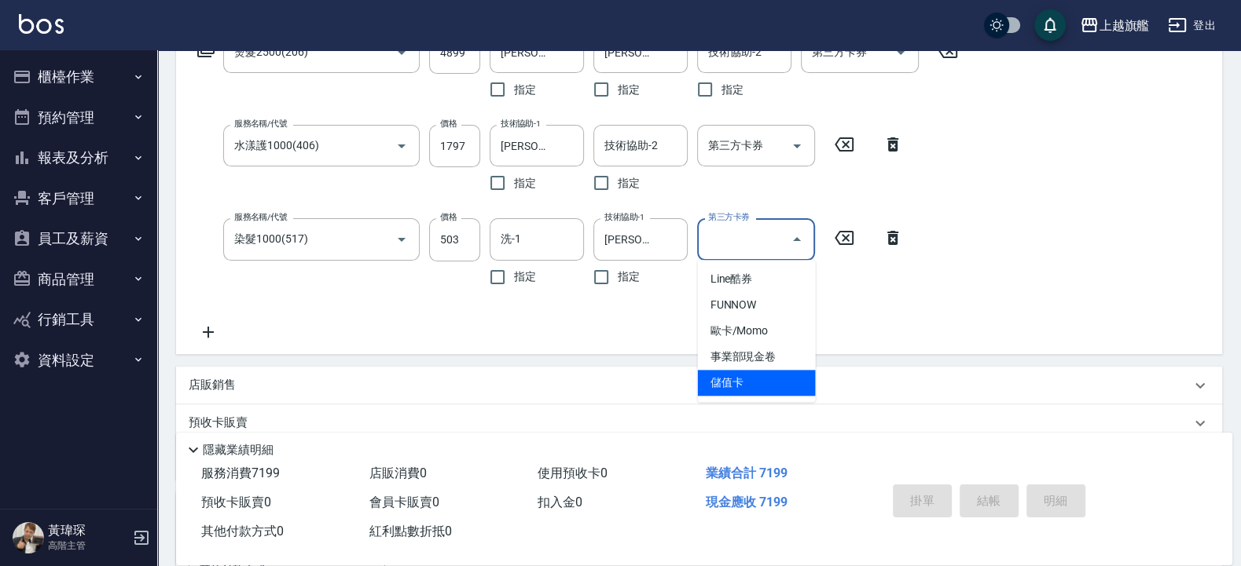
click at [723, 346] on span "儲值卡" at bounding box center [757, 383] width 118 height 26
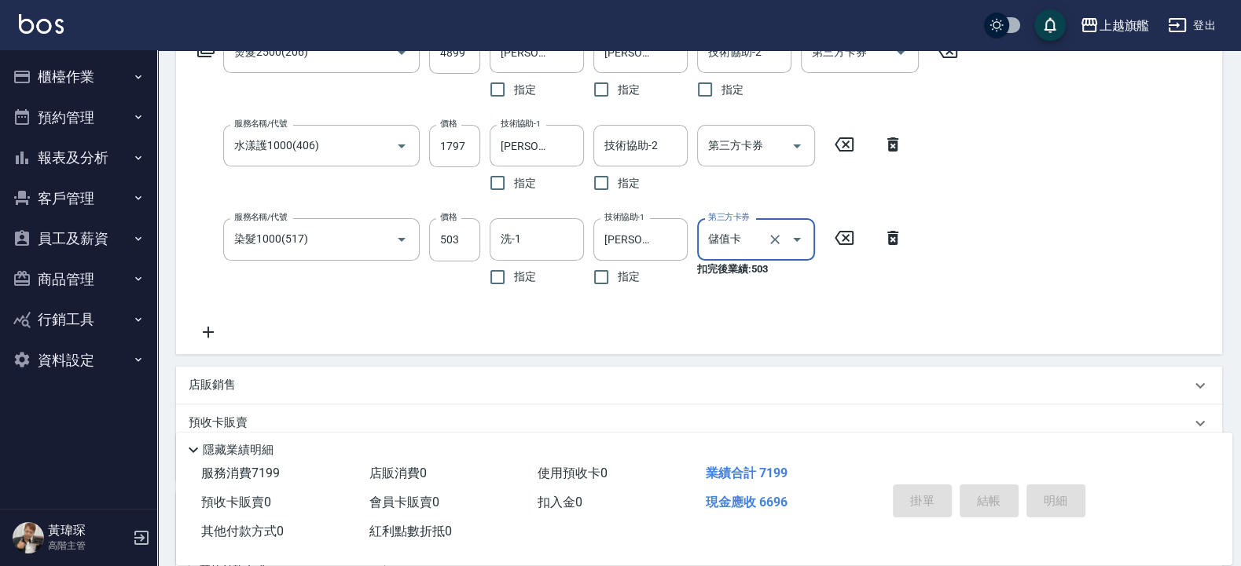
type input "儲值卡"
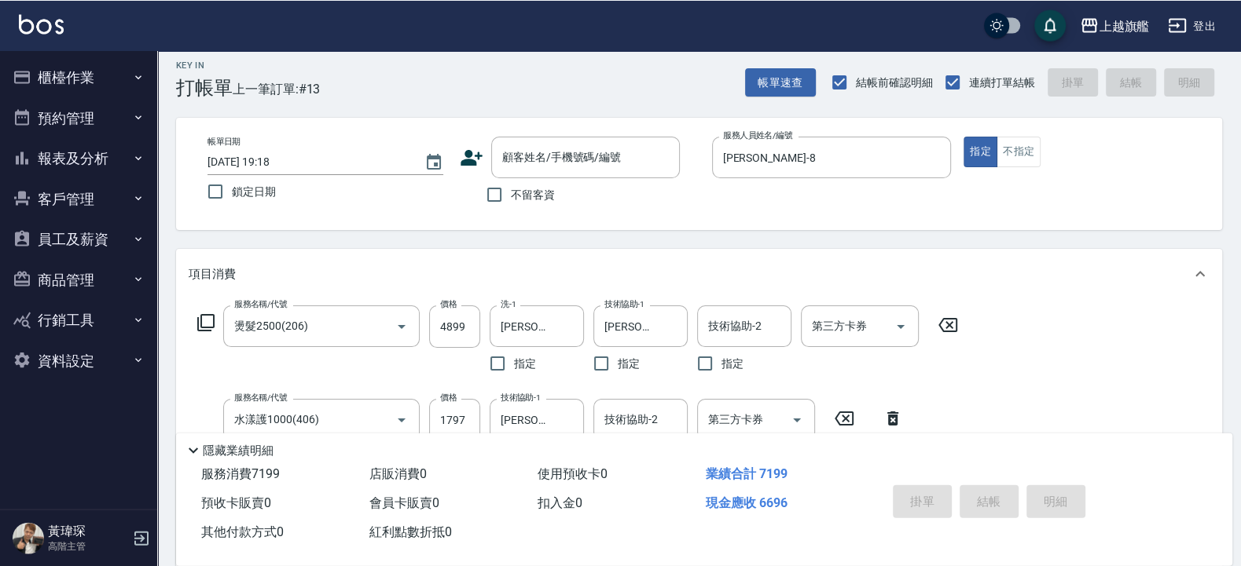
scroll to position [0, 0]
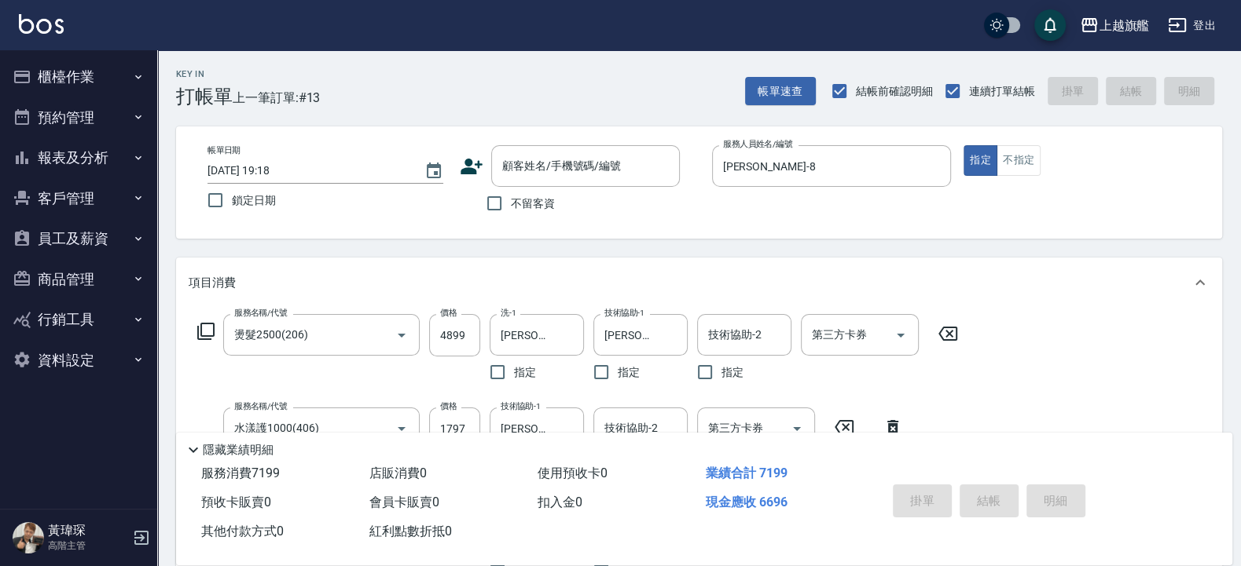
click at [511, 204] on span "不留客資" at bounding box center [533, 204] width 44 height 16
click at [511, 204] on input "不留客資" at bounding box center [494, 203] width 33 height 33
checkbox input "true"
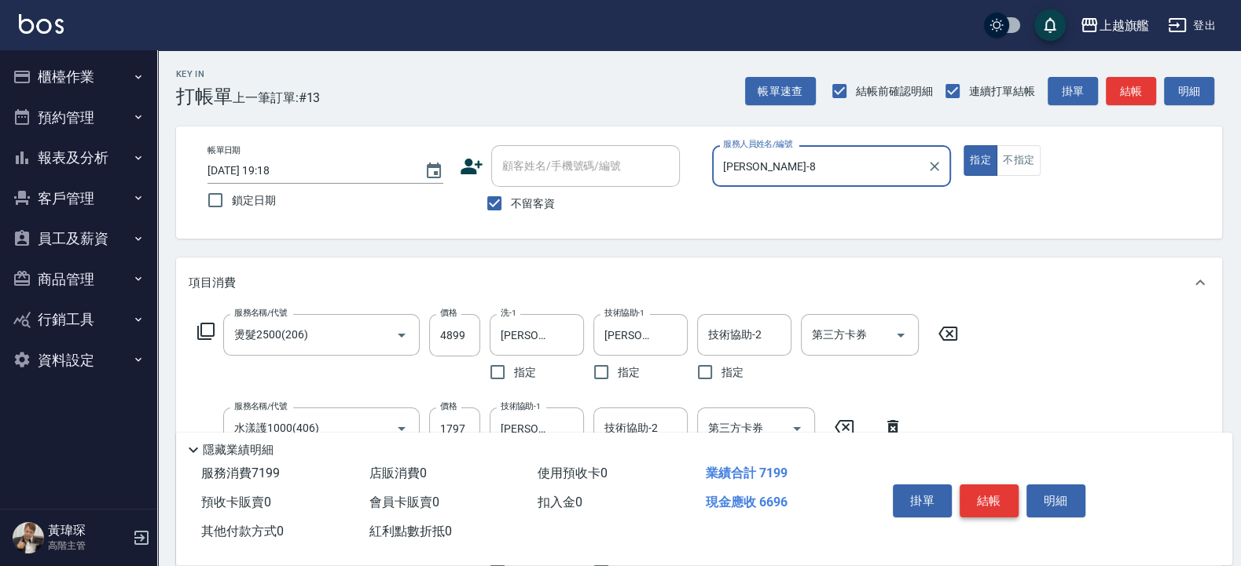
drag, startPoint x: 982, startPoint y: 497, endPoint x: 979, endPoint y: 488, distance: 9.9
click at [760, 346] on button "結帳" at bounding box center [988, 501] width 59 height 33
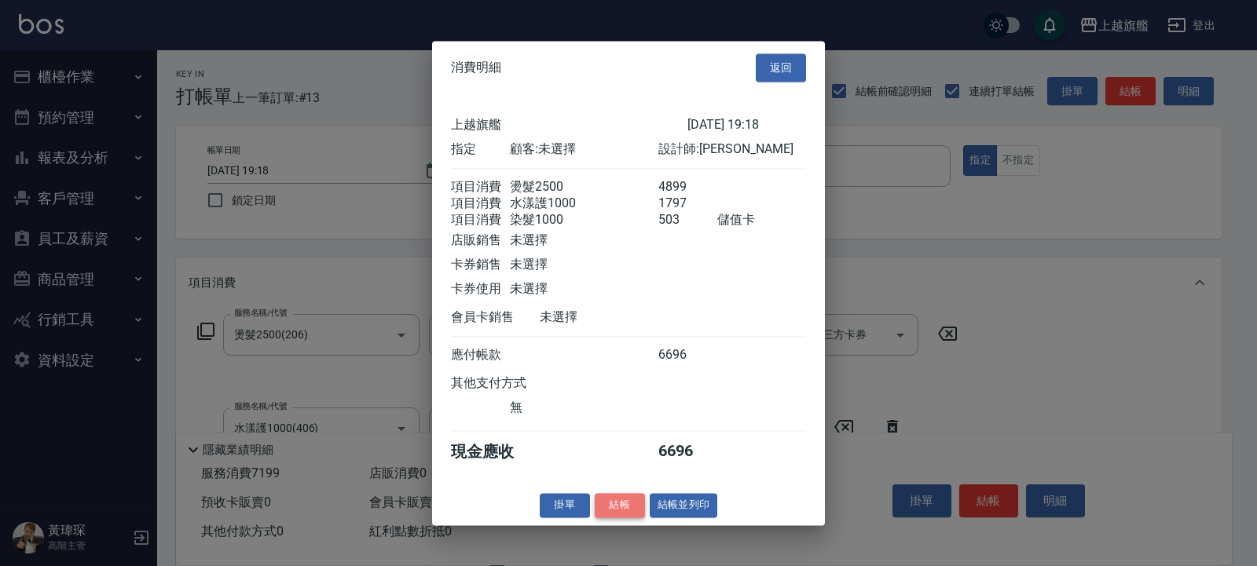
click at [620, 346] on button "結帳" at bounding box center [620, 505] width 50 height 24
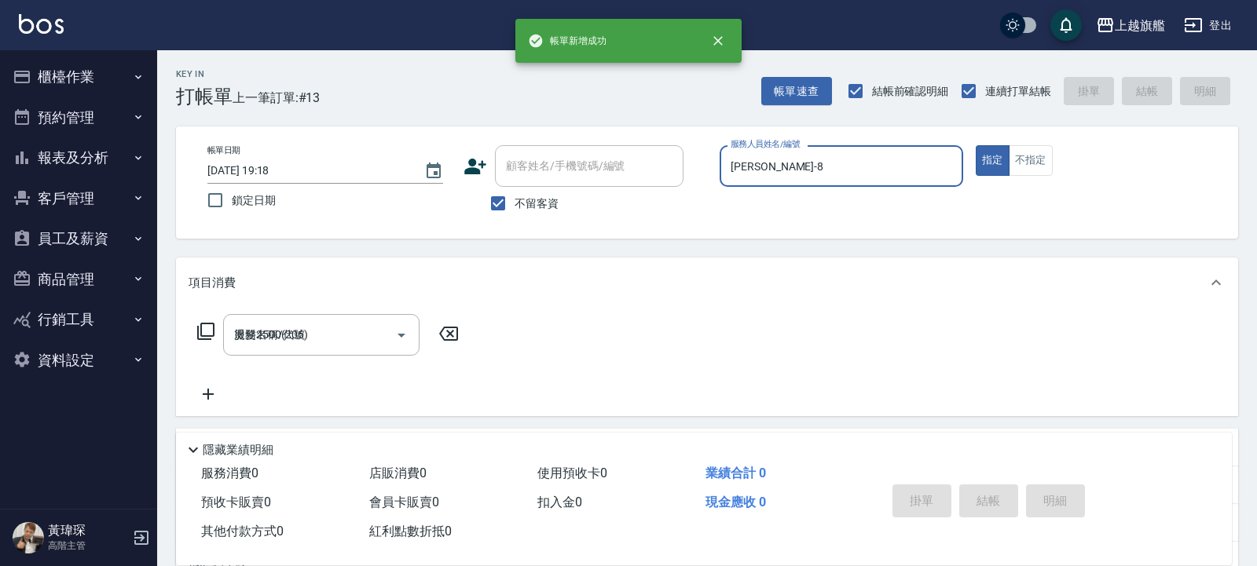
type input "[DATE] 19:20"
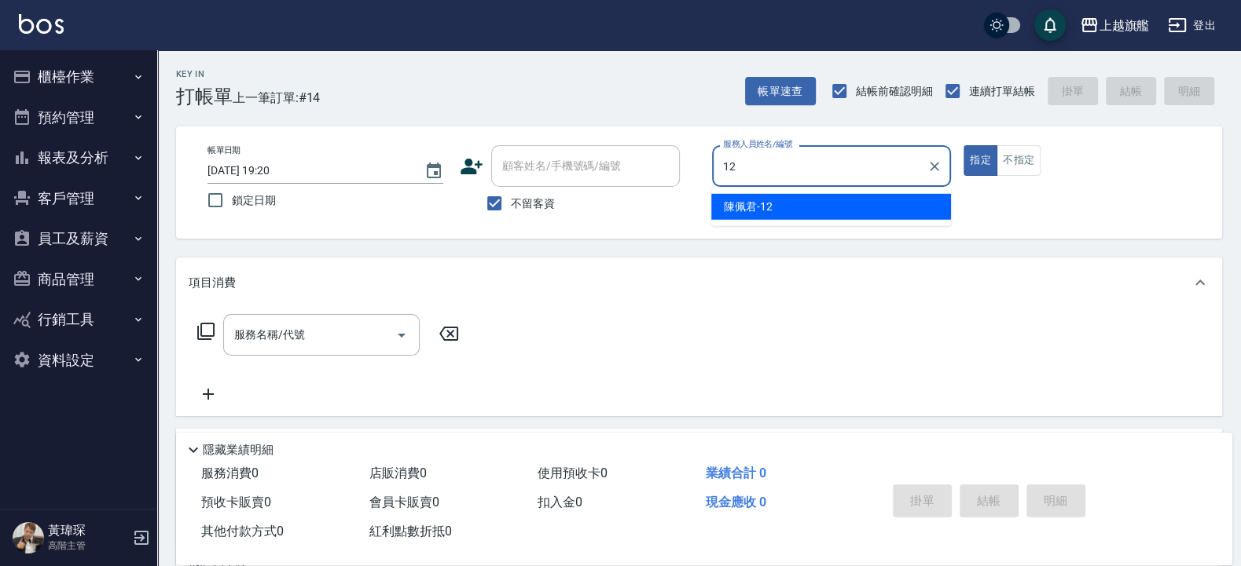
type input "陳佩君-12"
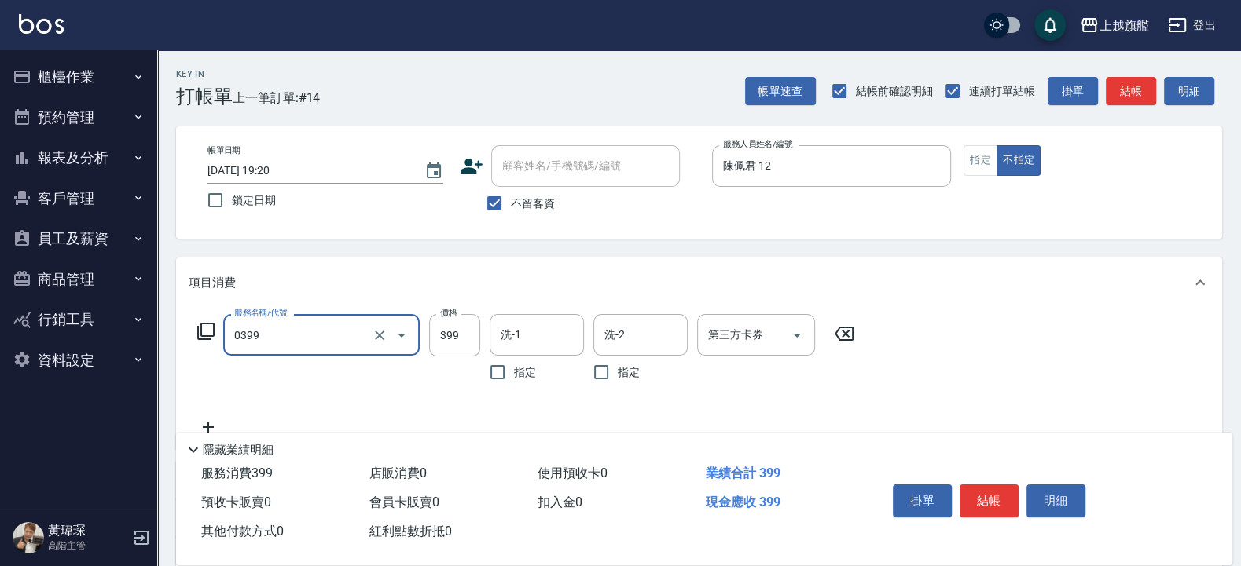
type input "海鹽SPA(0399)"
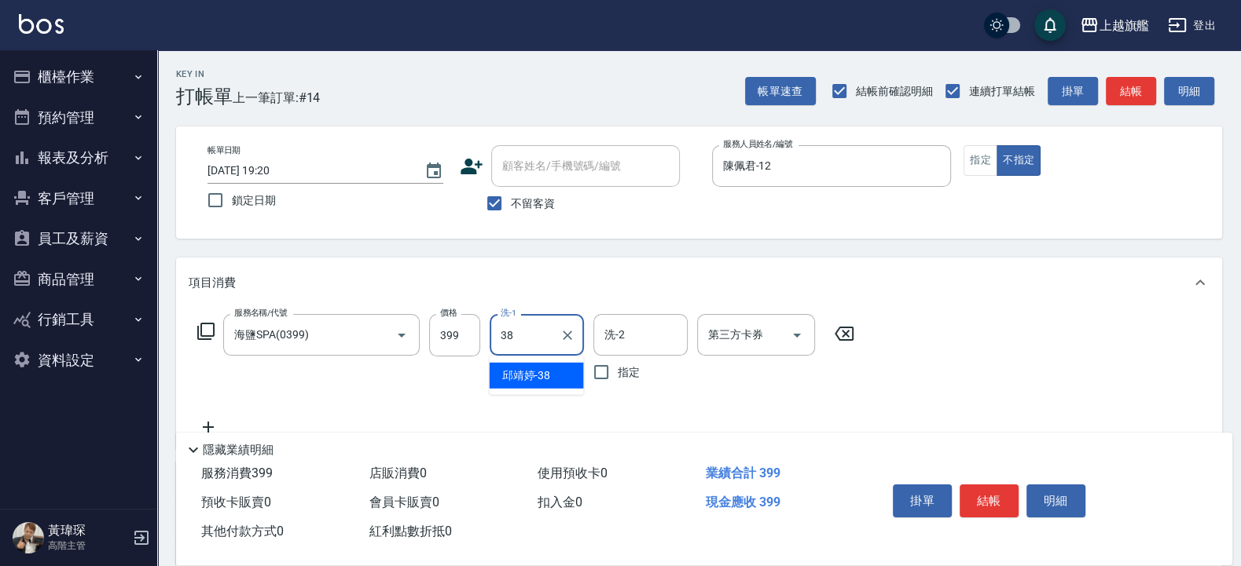
type input "[PERSON_NAME]-38"
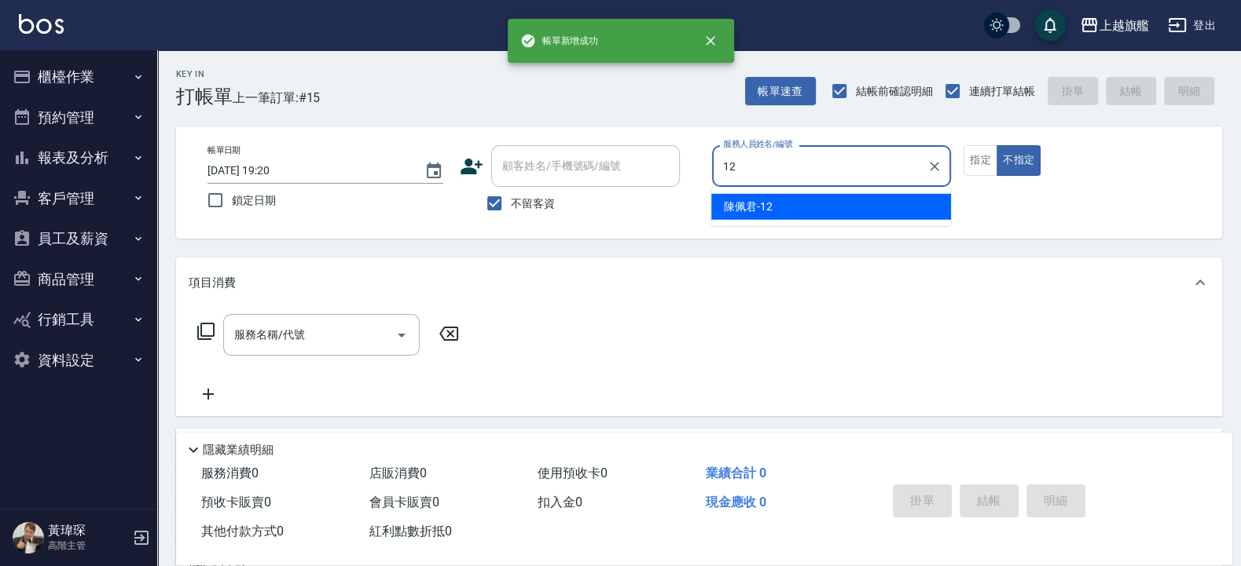
type input "陳佩君-12"
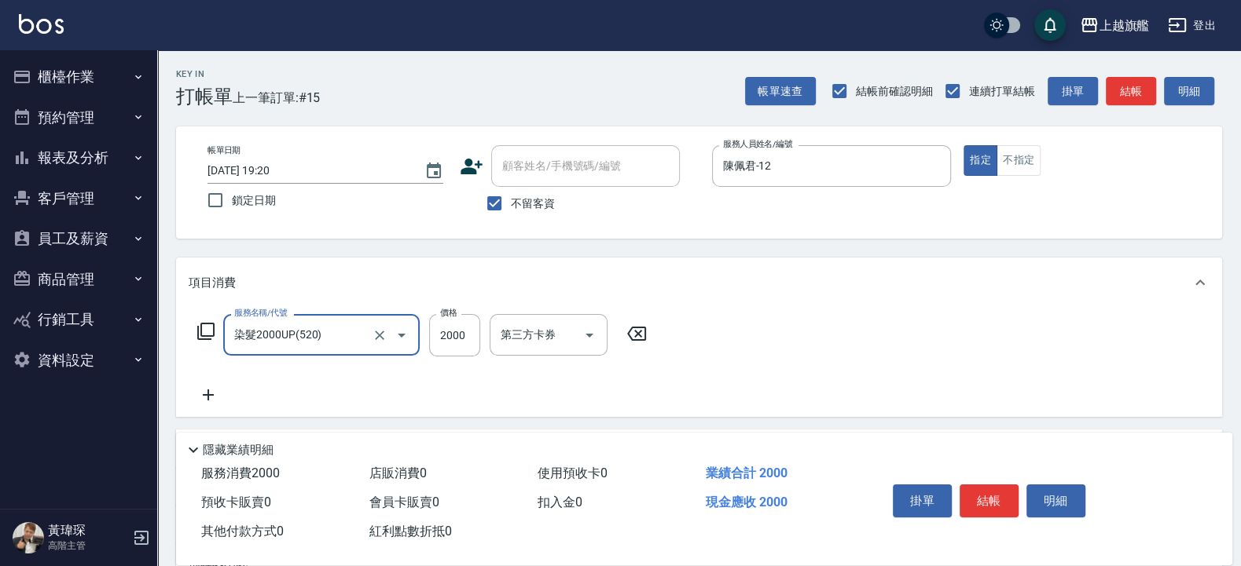
type input "染髮2000UP(520)"
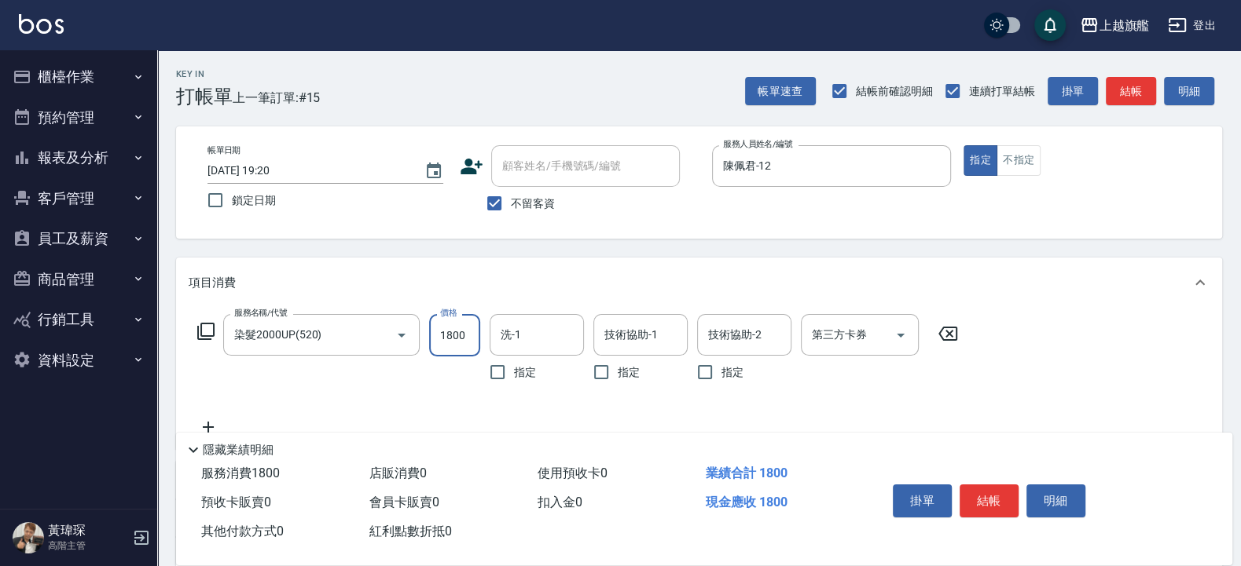
type input "1800"
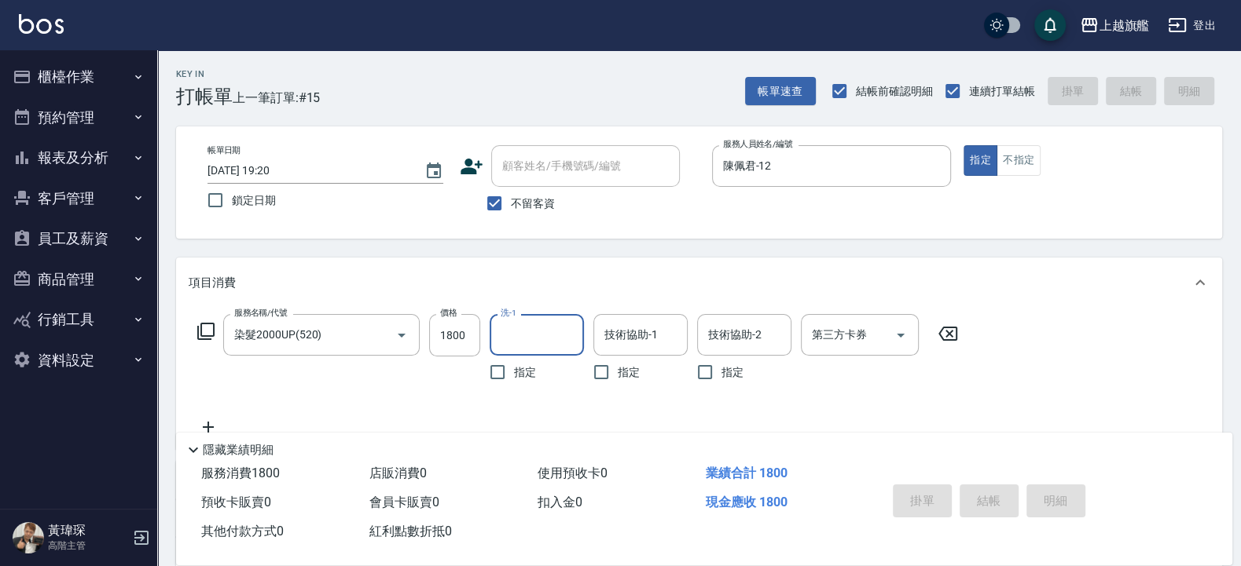
type input "[DATE] 19:21"
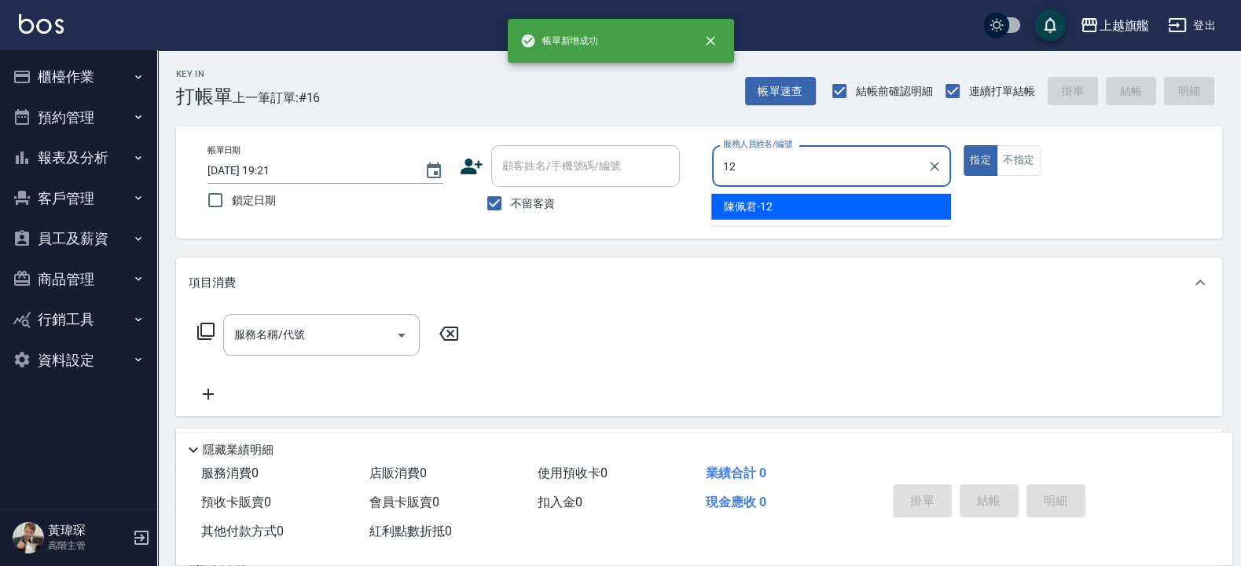
type input "陳佩君-12"
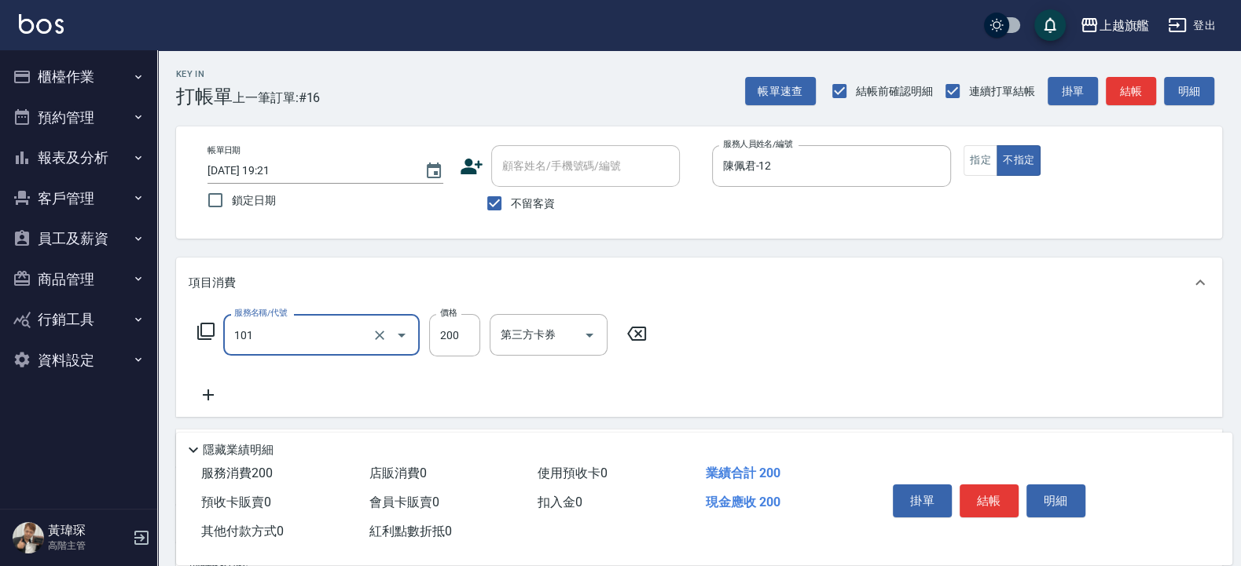
type input "一般洗(101)"
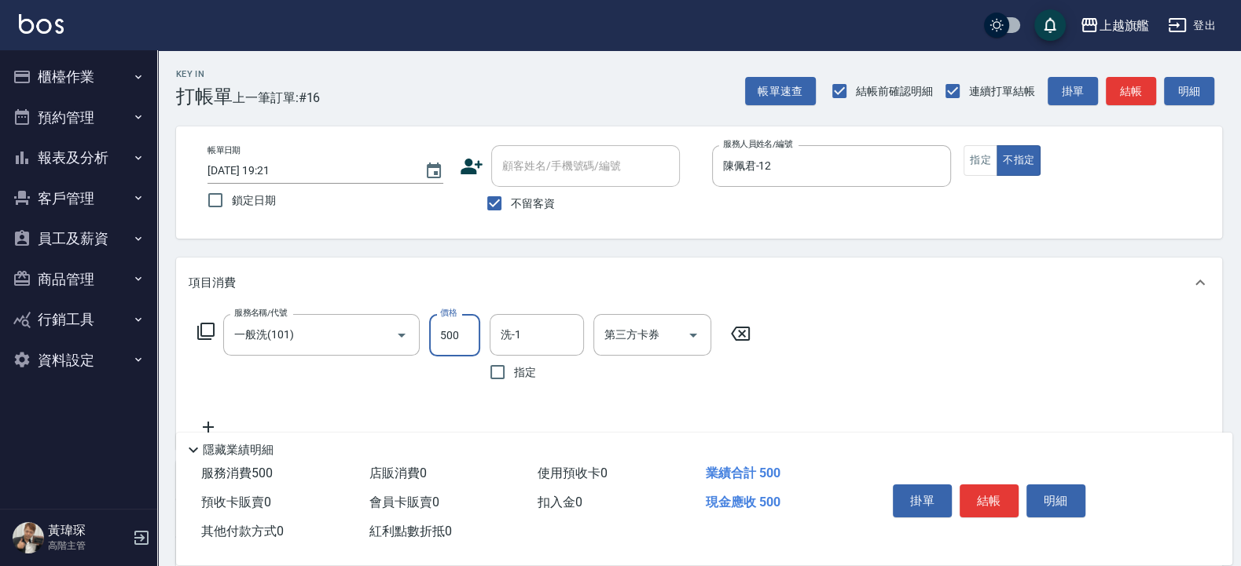
type input "500"
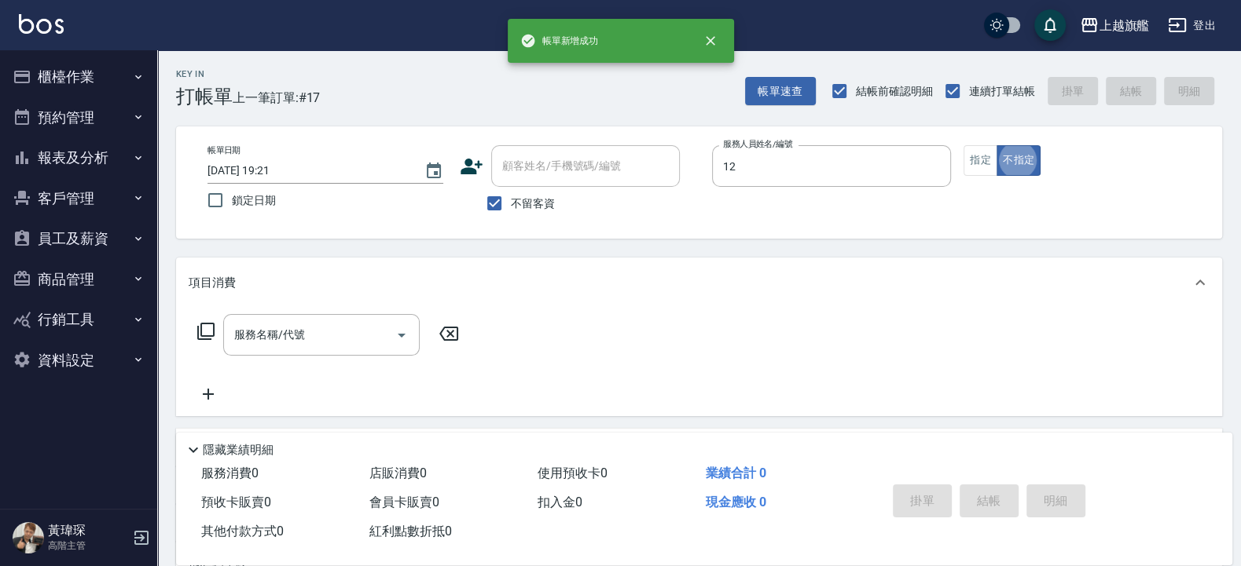
type input "陳佩君-12"
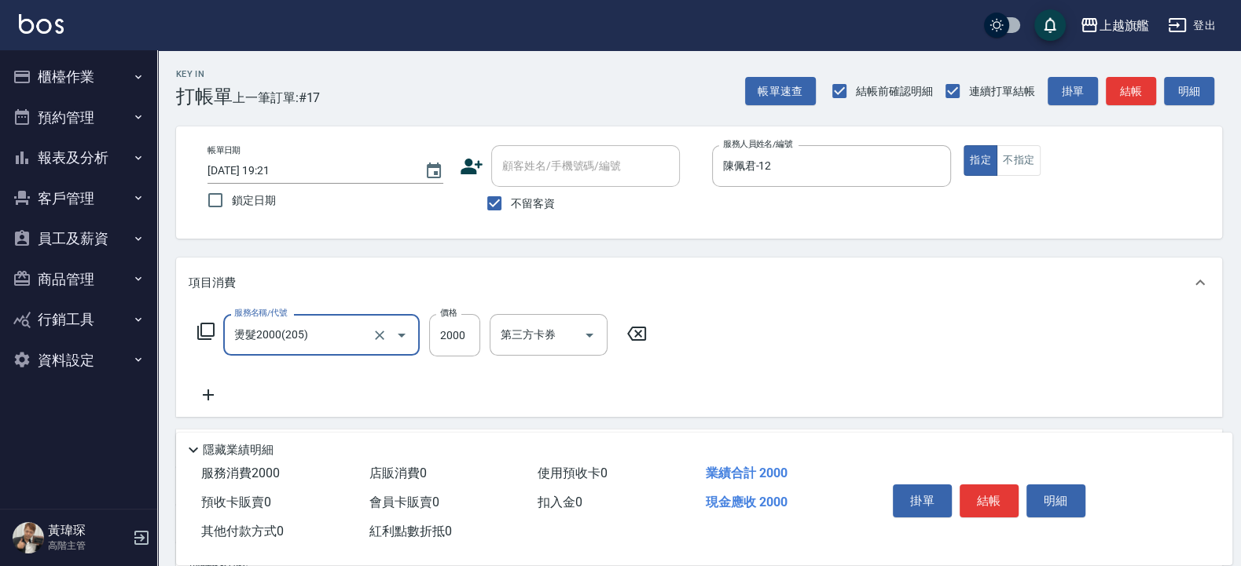
type input "燙髮2000(205)"
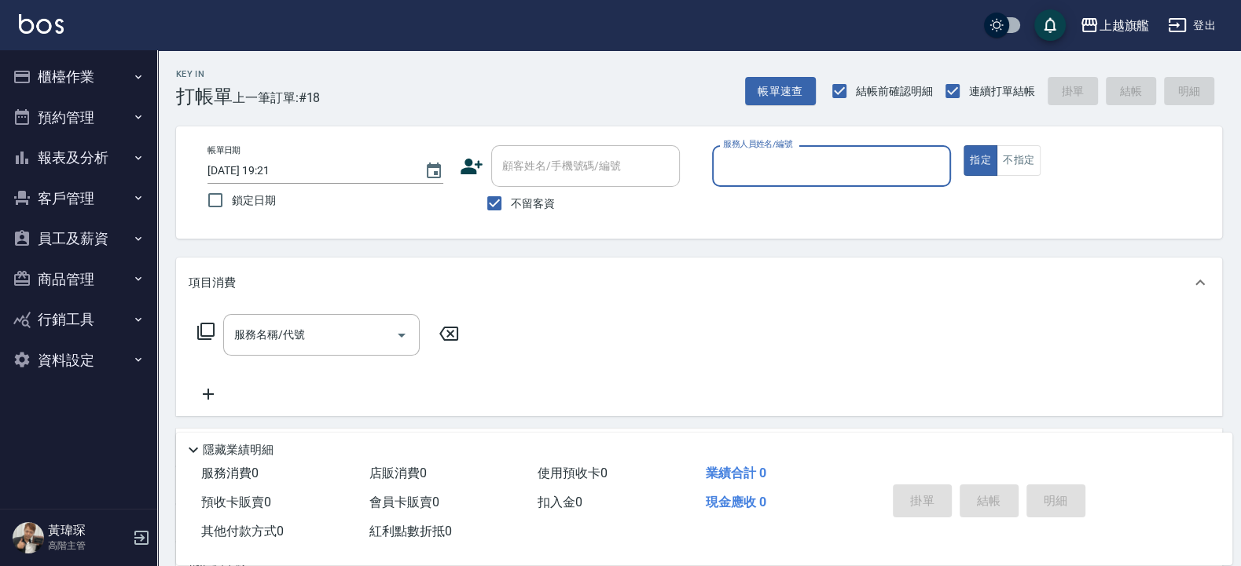
click at [93, 154] on button "報表及分析" at bounding box center [78, 157] width 145 height 41
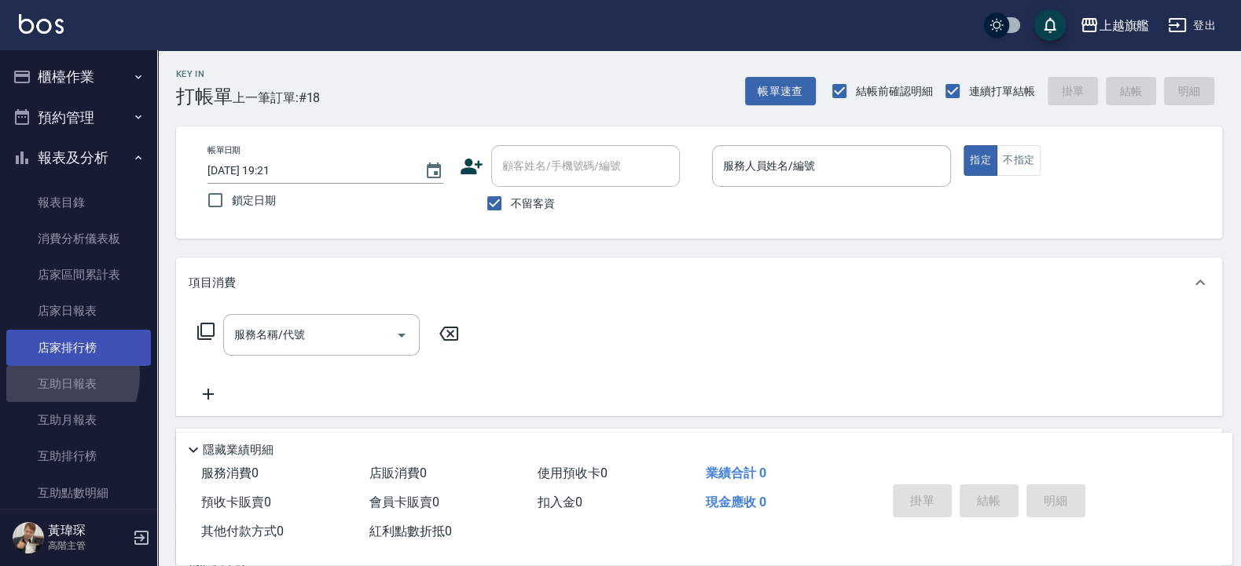
drag, startPoint x: 56, startPoint y: 376, endPoint x: 59, endPoint y: 357, distance: 18.3
click at [56, 346] on link "互助日報表" at bounding box center [78, 384] width 145 height 36
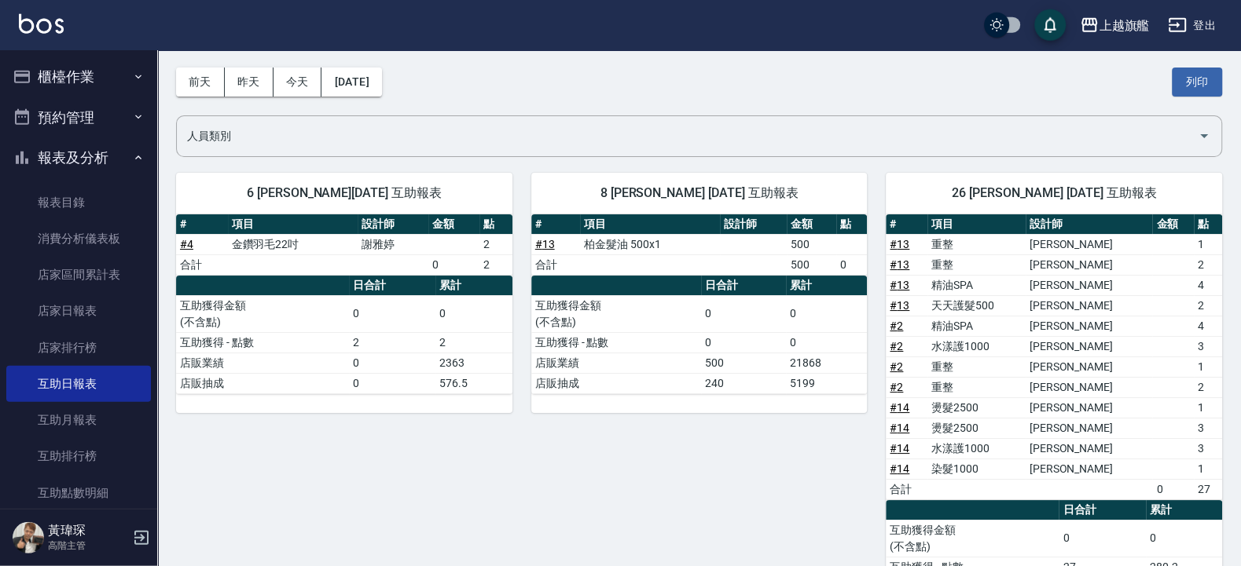
scroll to position [94, 0]
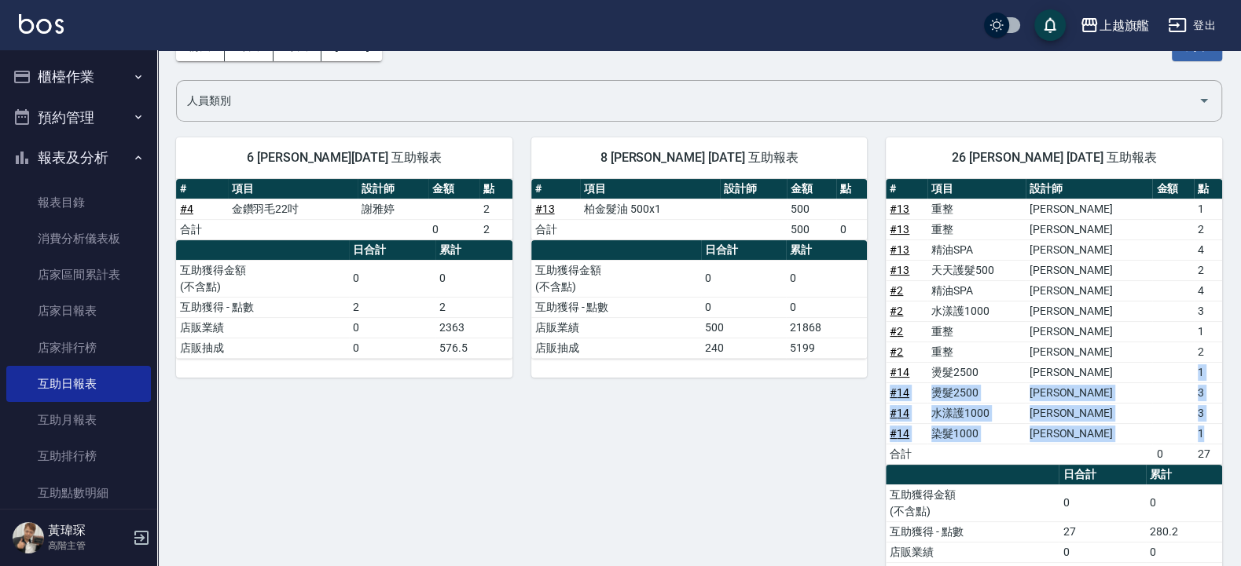
drag, startPoint x: 1187, startPoint y: 373, endPoint x: 1210, endPoint y: 434, distance: 65.4
click at [760, 346] on tbody "# 13 重整 [PERSON_NAME] 1 # 13 重整 [PERSON_NAME] 2 # 13 精油SPA [PERSON_NAME] 4 # 13…" at bounding box center [1053, 332] width 336 height 266
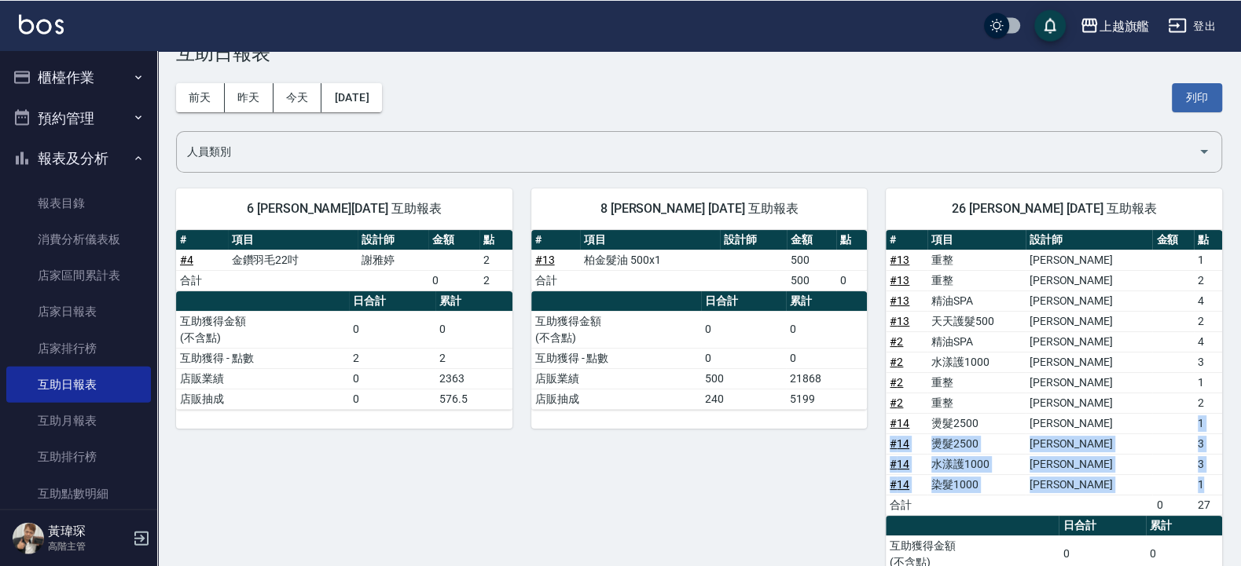
scroll to position [0, 0]
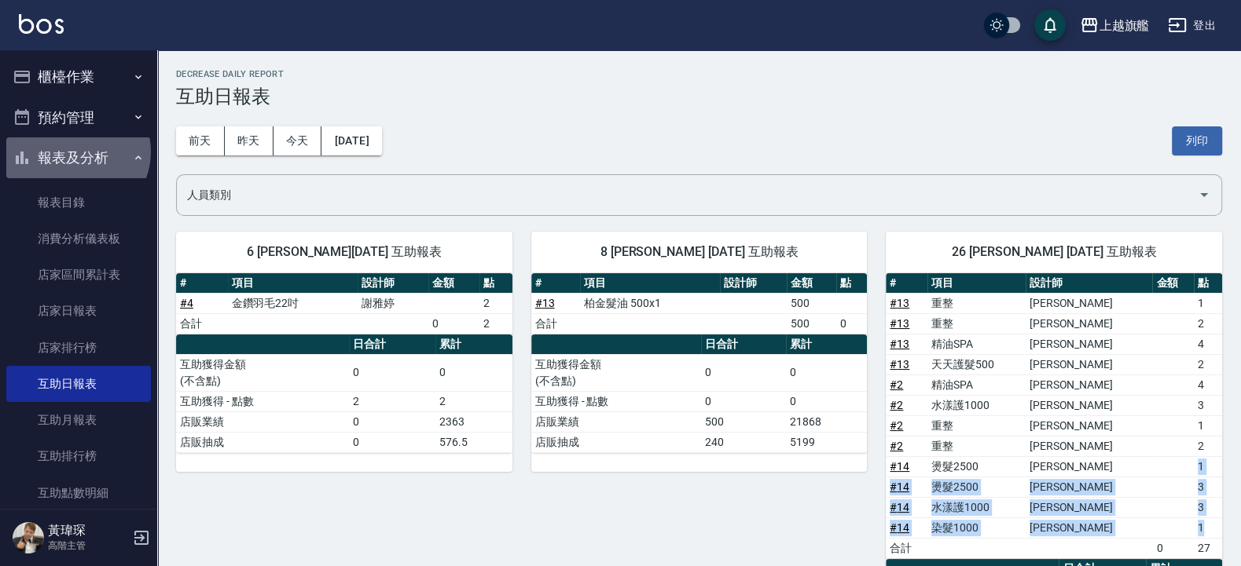
click at [75, 152] on button "報表及分析" at bounding box center [78, 157] width 145 height 41
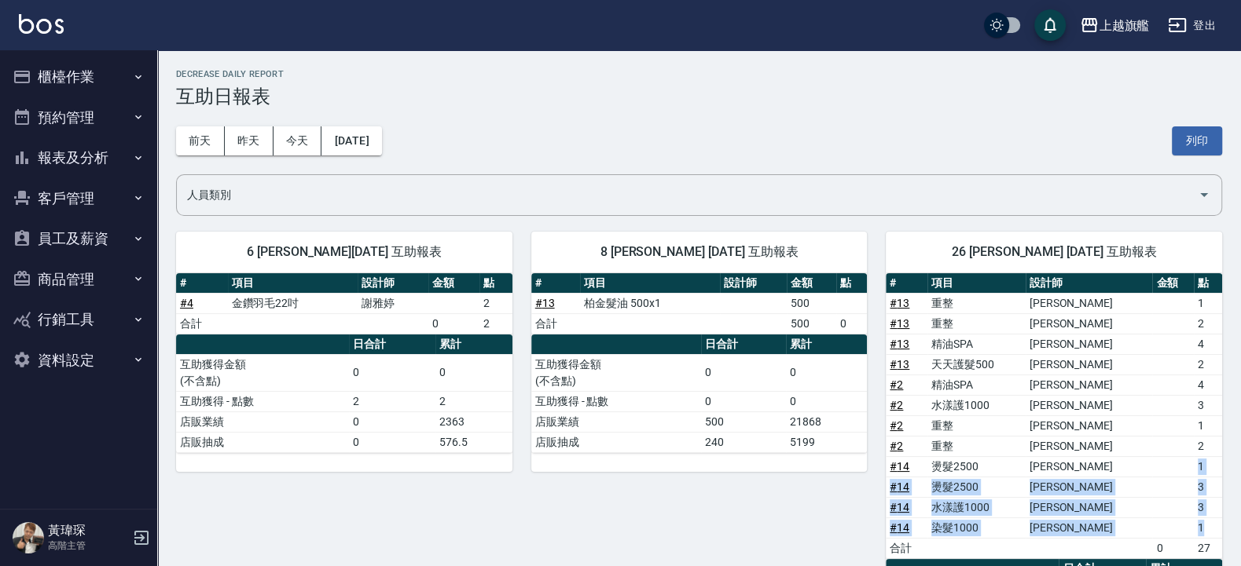
click at [87, 150] on button "報表及分析" at bounding box center [78, 157] width 145 height 41
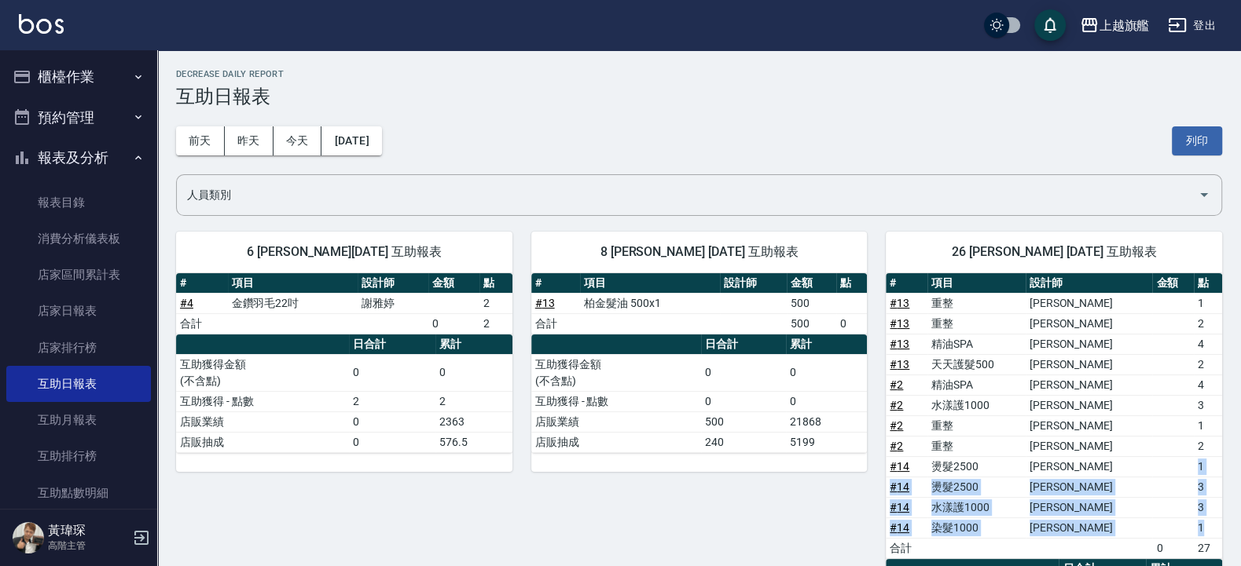
scroll to position [283, 0]
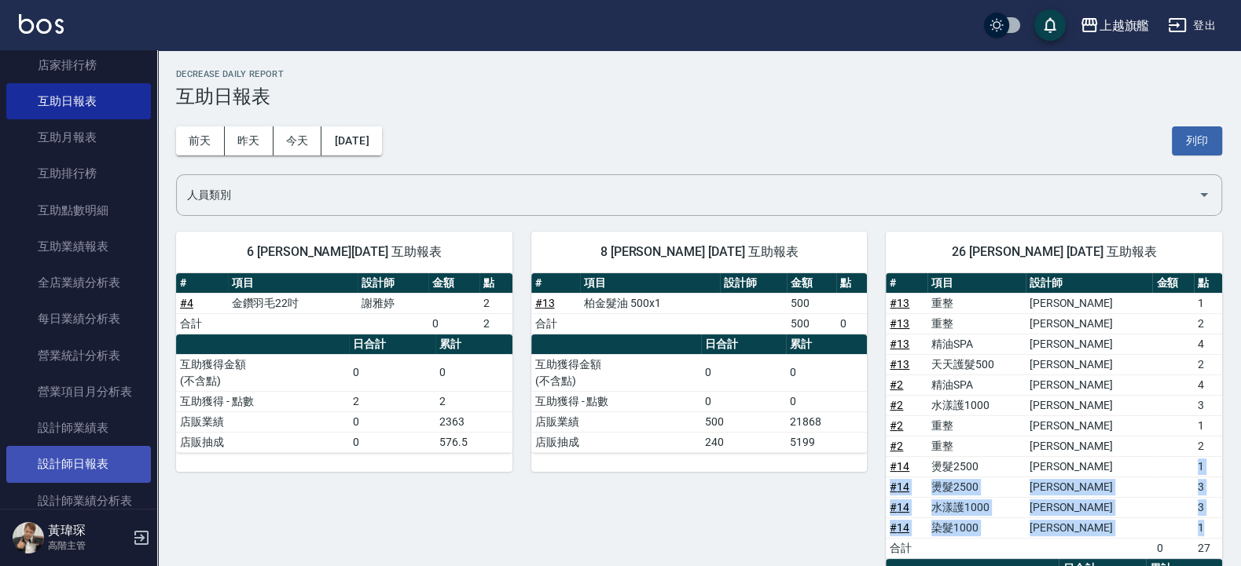
click at [69, 346] on link "設計師日報表" at bounding box center [78, 464] width 145 height 36
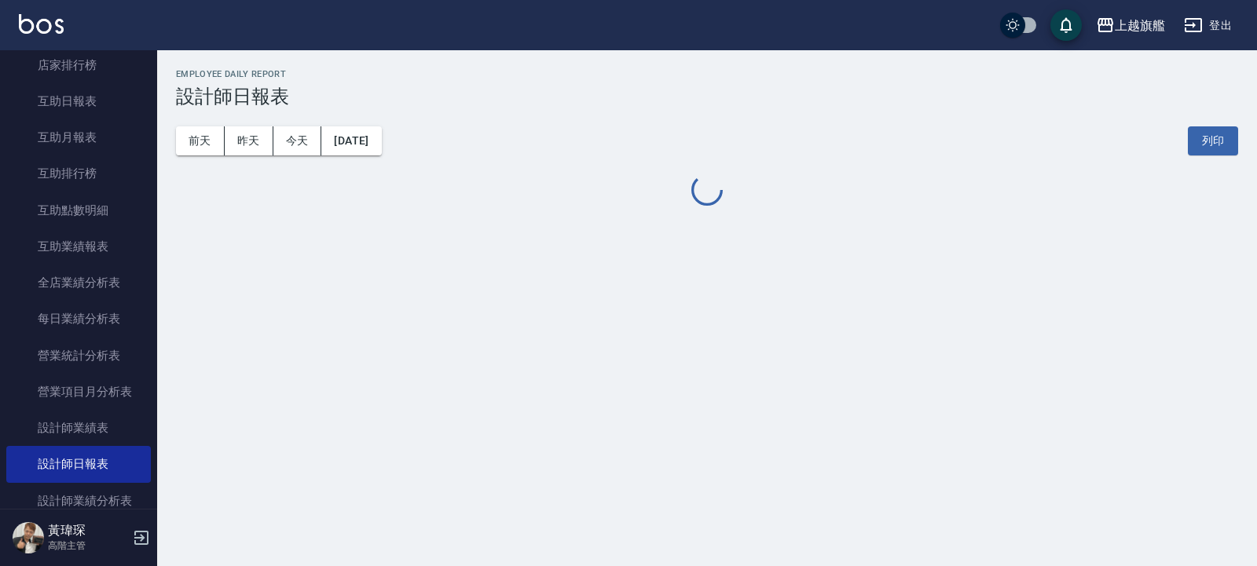
drag, startPoint x: 69, startPoint y: 478, endPoint x: 62, endPoint y: 511, distance: 33.0
click at [69, 346] on link "設計師日報表" at bounding box center [78, 464] width 145 height 36
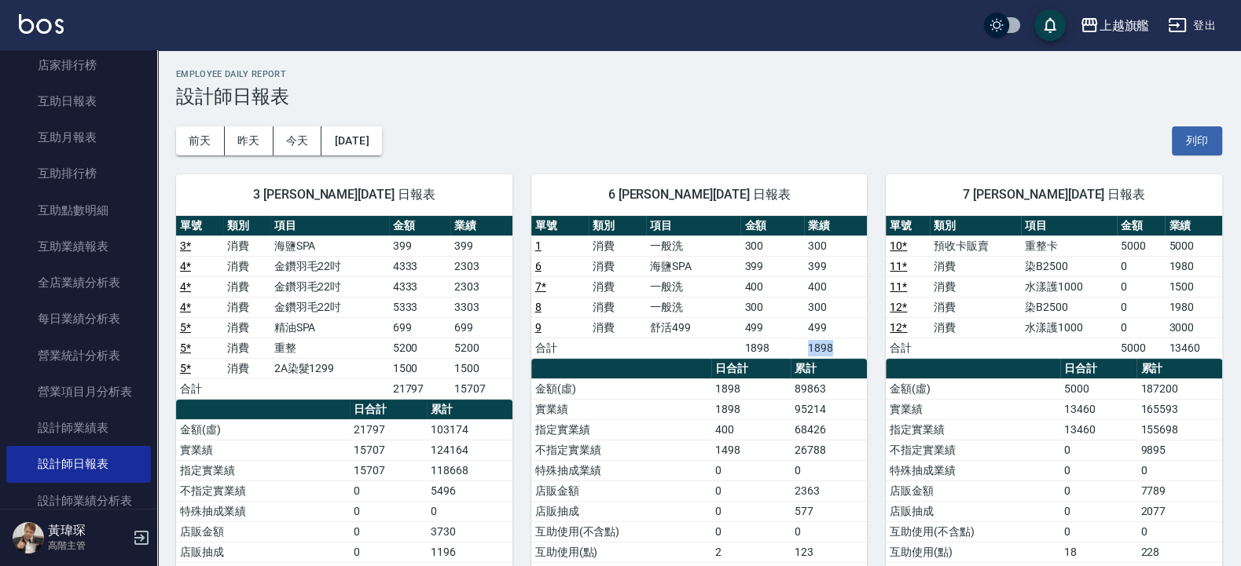
drag, startPoint x: 812, startPoint y: 361, endPoint x: 845, endPoint y: 356, distance: 33.5
click at [760, 346] on tr "合計 1898 1898" at bounding box center [699, 348] width 336 height 20
click at [760, 346] on td "特殊抽成業績" at bounding box center [972, 470] width 174 height 20
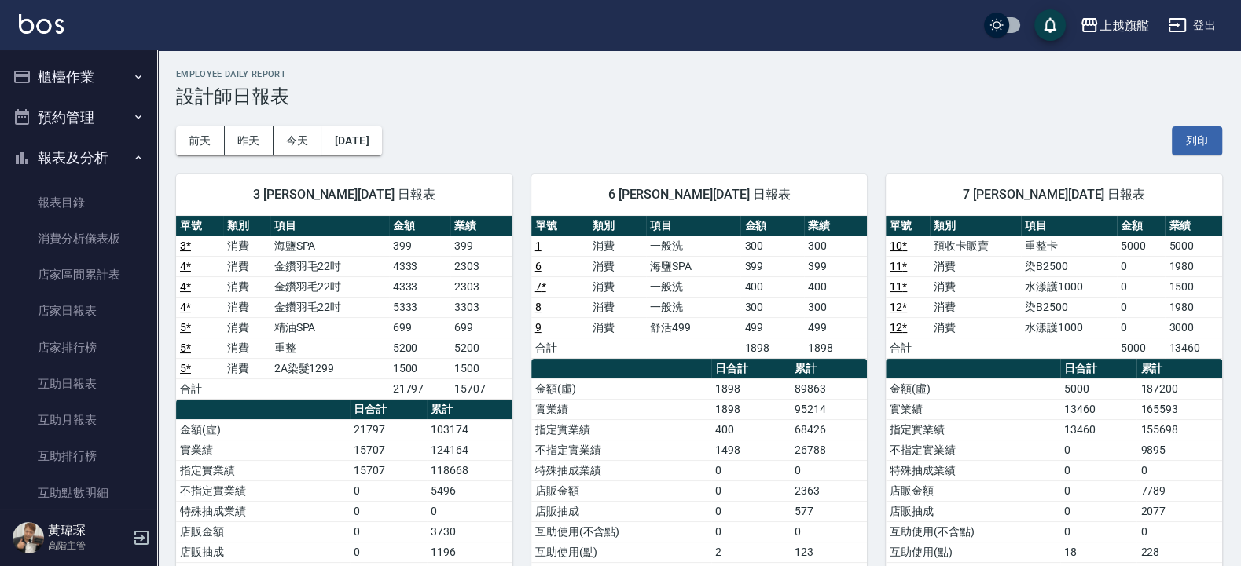
click at [70, 77] on button "櫃檯作業" at bounding box center [78, 77] width 145 height 41
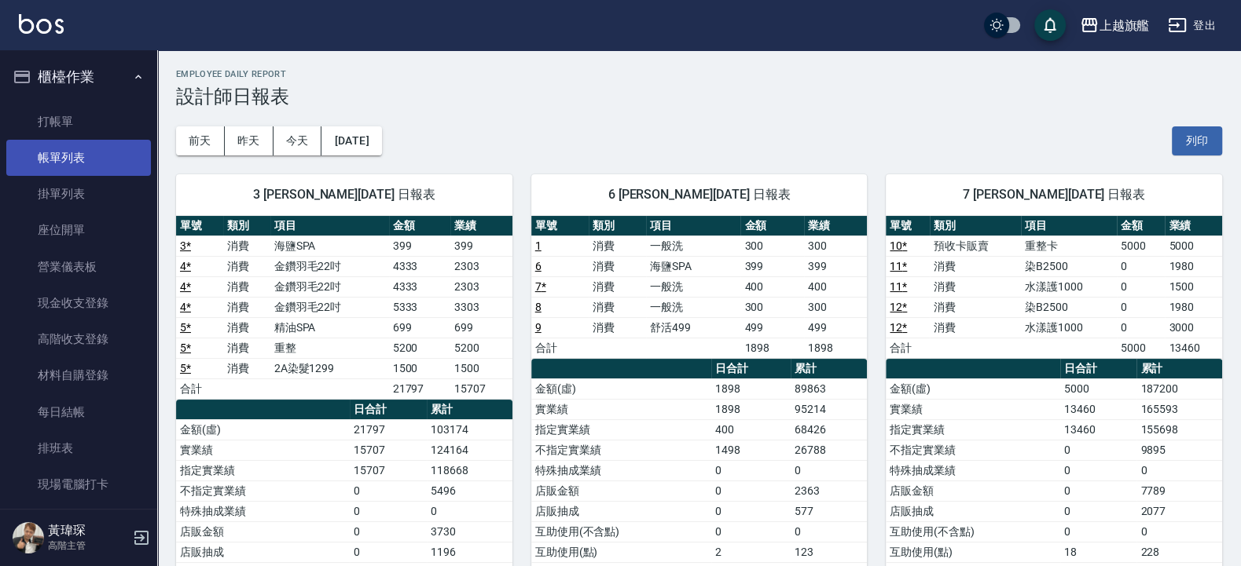
drag, startPoint x: 55, startPoint y: 152, endPoint x: 49, endPoint y: 145, distance: 9.0
click at [54, 152] on link "帳單列表" at bounding box center [78, 158] width 145 height 36
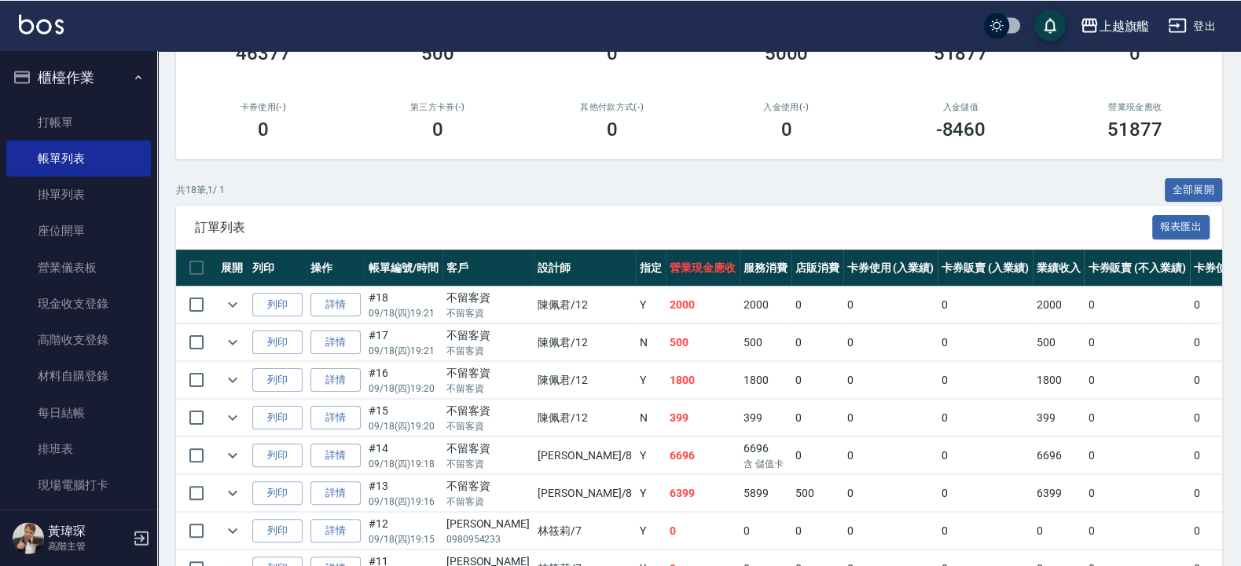
scroll to position [189, 0]
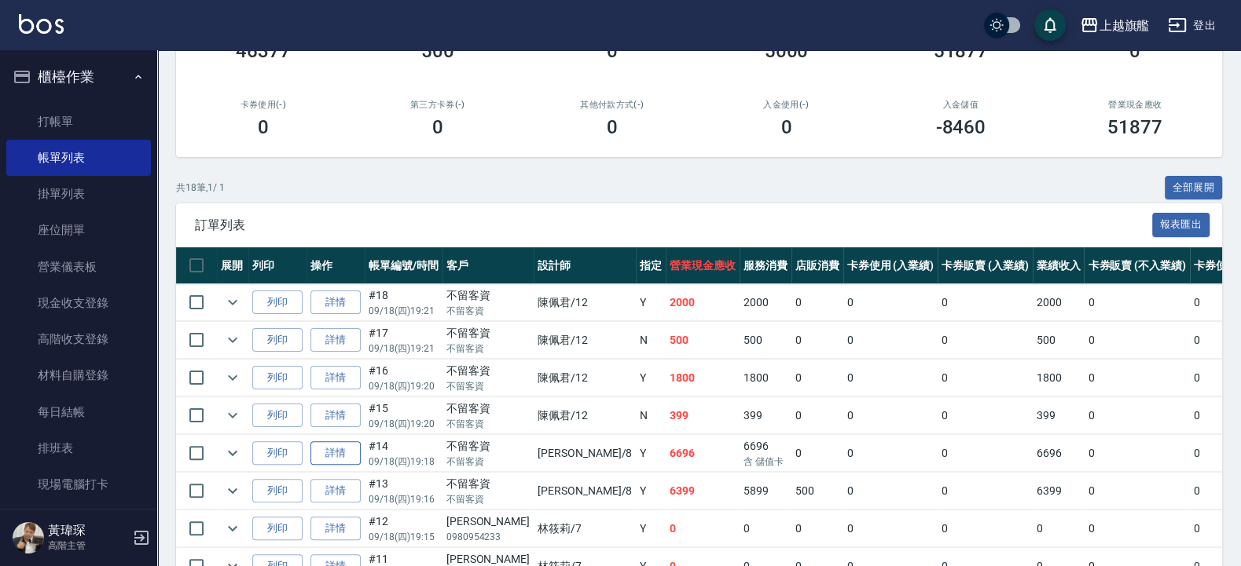
click at [329, 346] on link "詳情" at bounding box center [335, 454] width 50 height 24
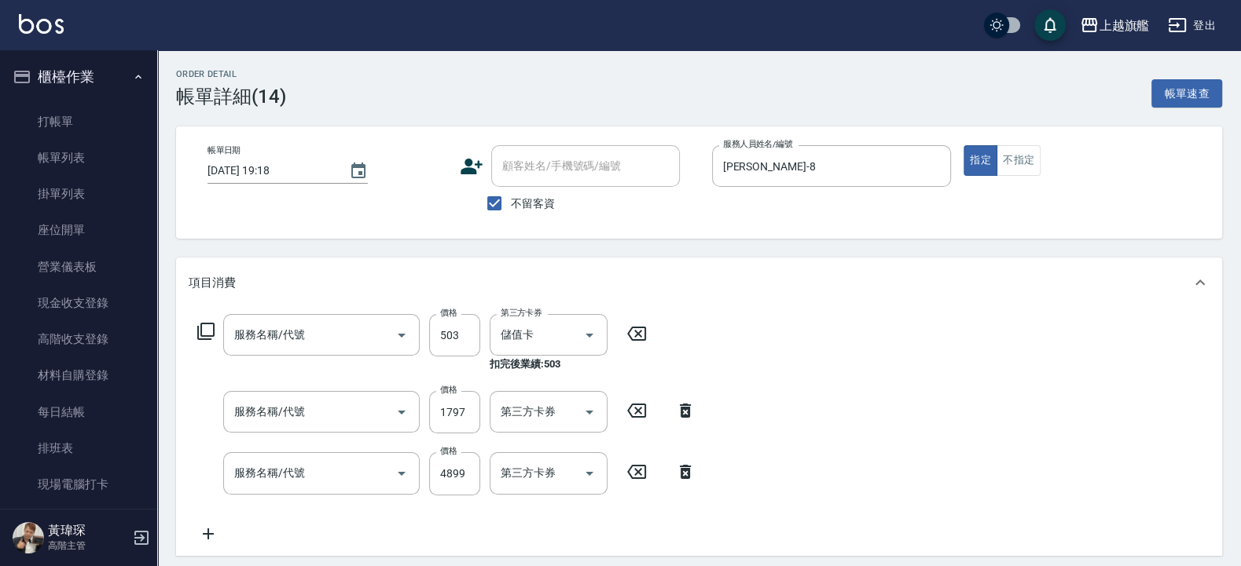
type input "[DATE] 19:18"
checkbox input "true"
type input "[PERSON_NAME]-8"
type input "染髮1000(517)"
type input "水漾護1000(406)"
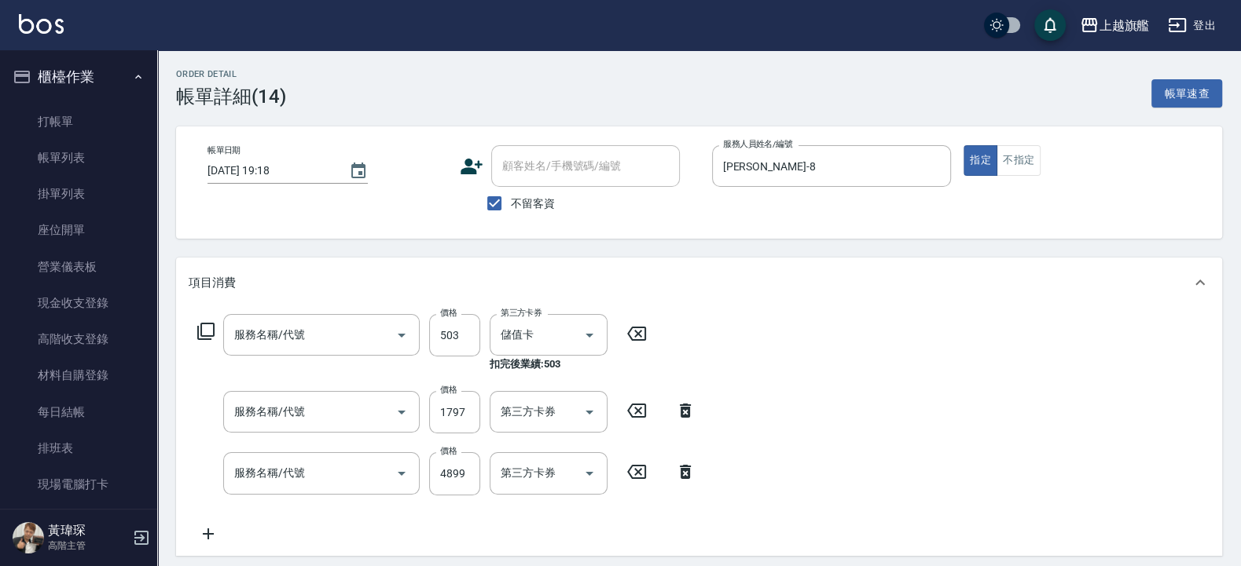
type input "燙髮2500(206)"
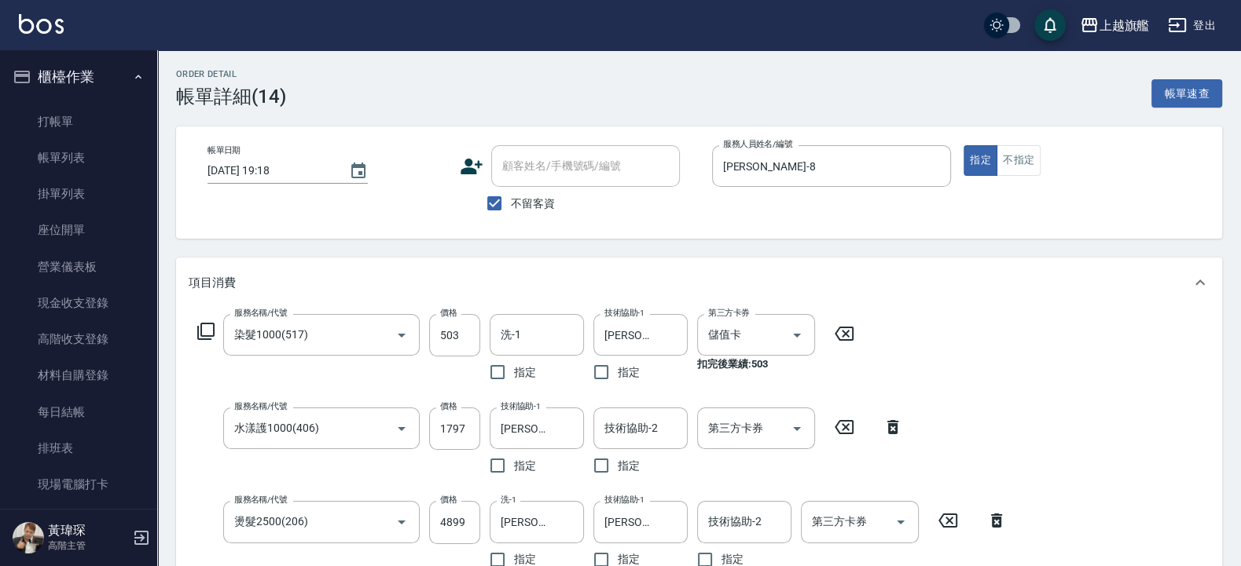
click at [511, 201] on span "不留客資" at bounding box center [533, 204] width 44 height 16
click at [511, 201] on input "不留客資" at bounding box center [494, 203] width 33 height 33
checkbox input "false"
click at [527, 166] on input "顧客姓名/手機號碼/編號" at bounding box center [573, 165] width 151 height 27
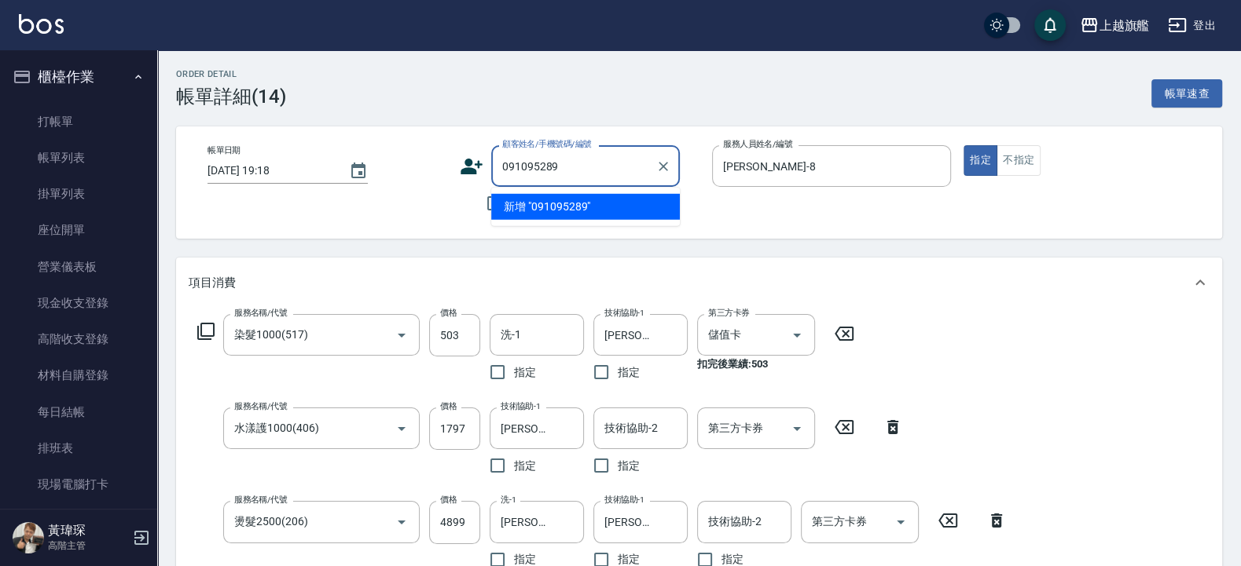
type input "091095289"
click at [621, 79] on div "Order detail 帳單詳細 (14) 帳單速查" at bounding box center [699, 88] width 1046 height 38
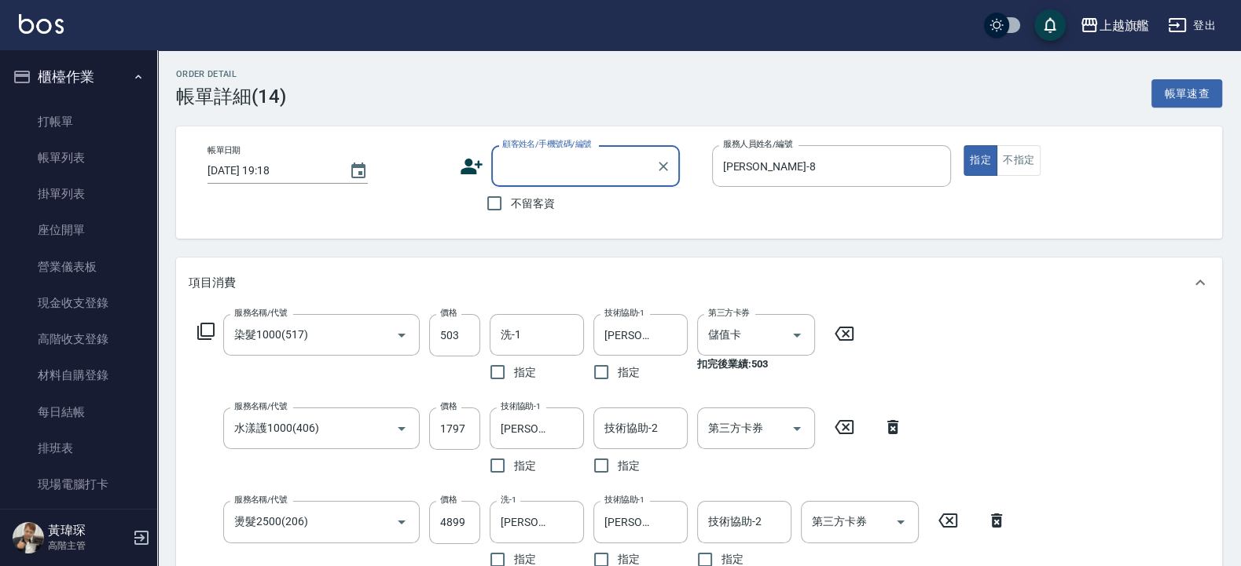
click at [602, 163] on input "顧客姓名/手機號碼/編號" at bounding box center [573, 165] width 151 height 27
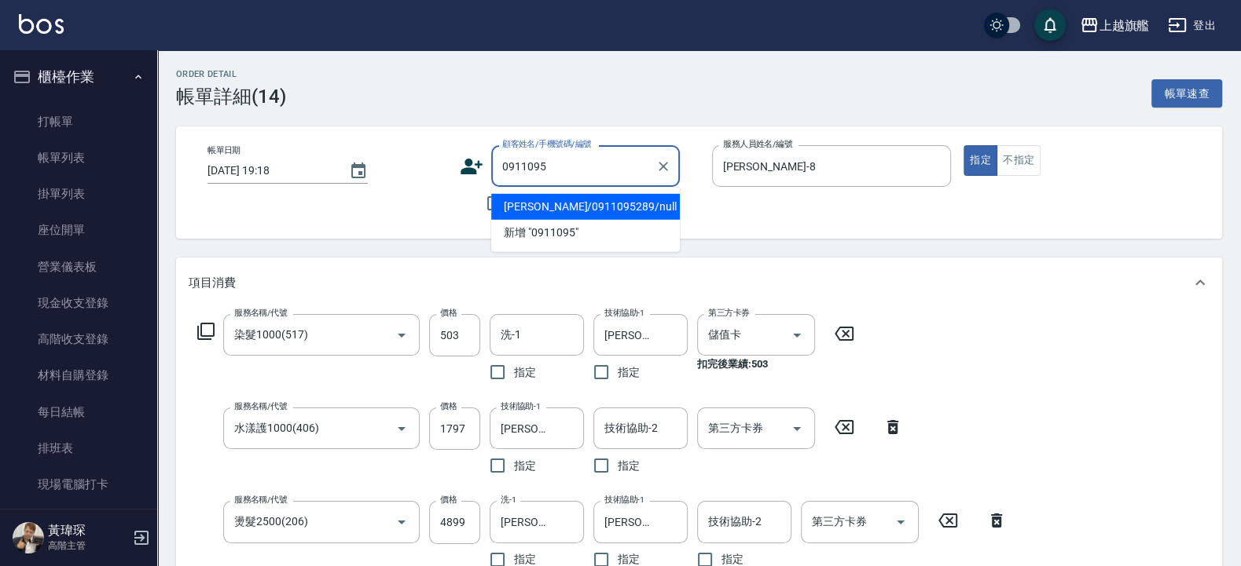
click at [610, 204] on li "[PERSON_NAME]/0911095289/null" at bounding box center [585, 207] width 189 height 26
type input "[PERSON_NAME]/0911095289/null"
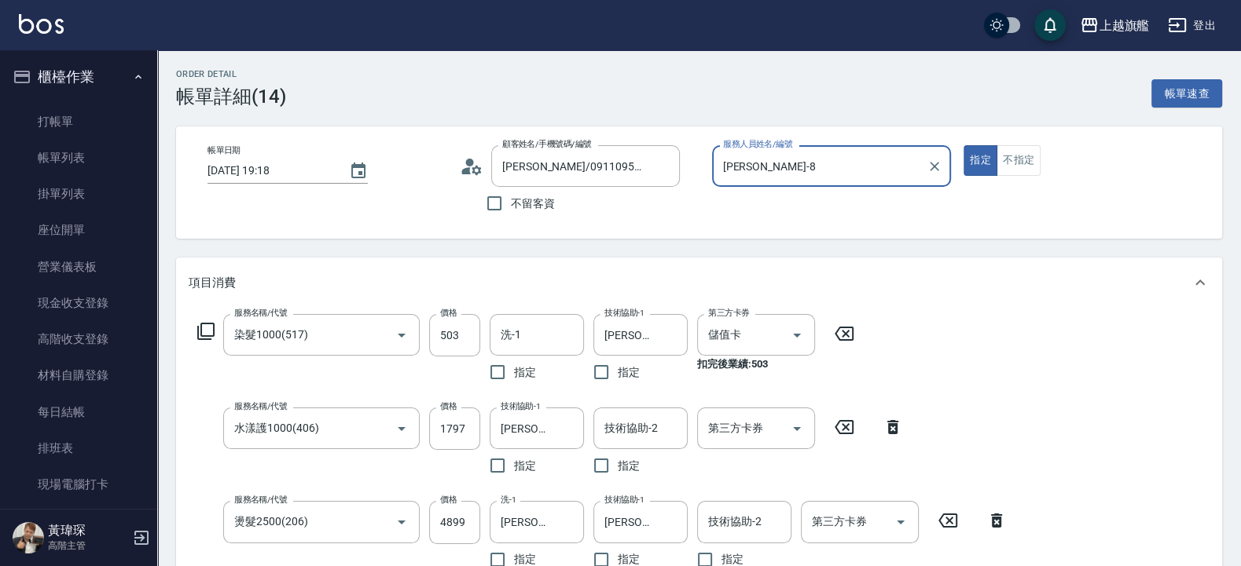
scroll to position [471, 0]
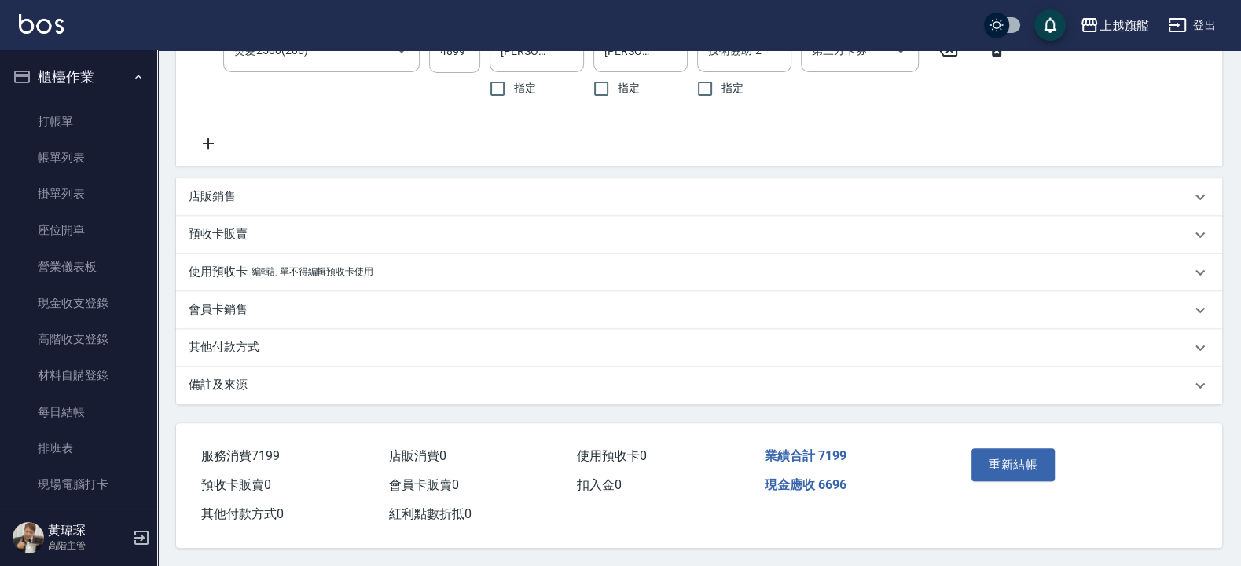
click at [243, 334] on div "其他付款方式" at bounding box center [699, 348] width 1046 height 38
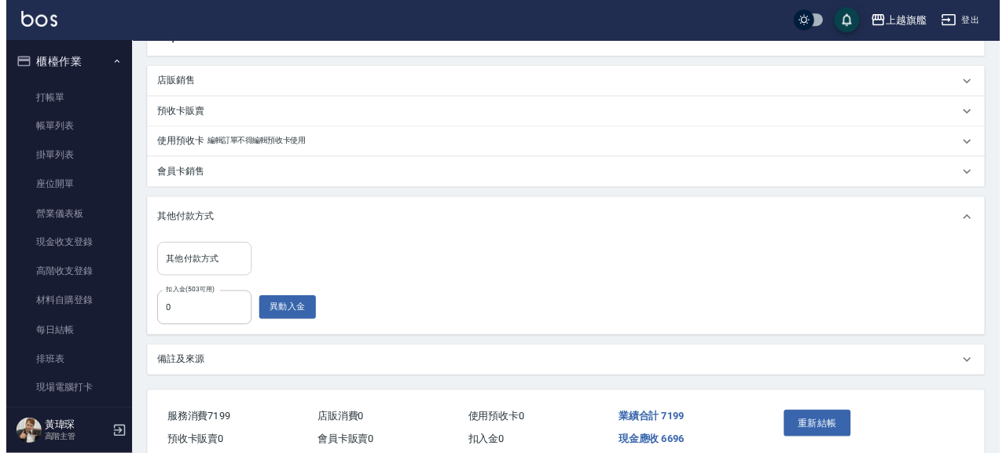
scroll to position [636, 0]
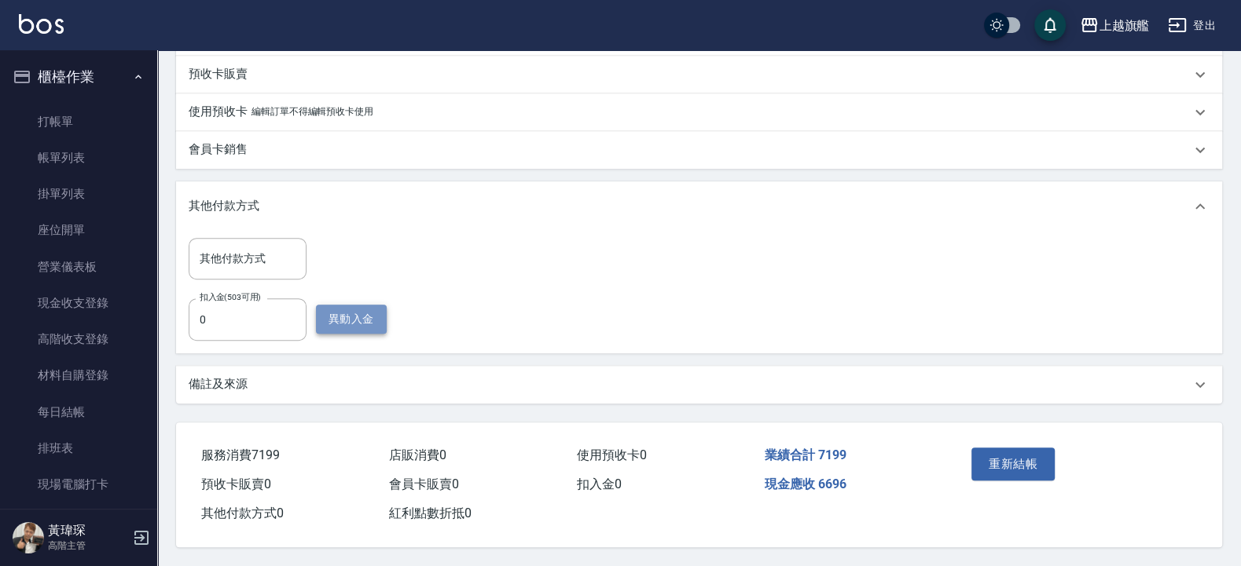
click at [334, 323] on button "異動入金" at bounding box center [351, 319] width 71 height 29
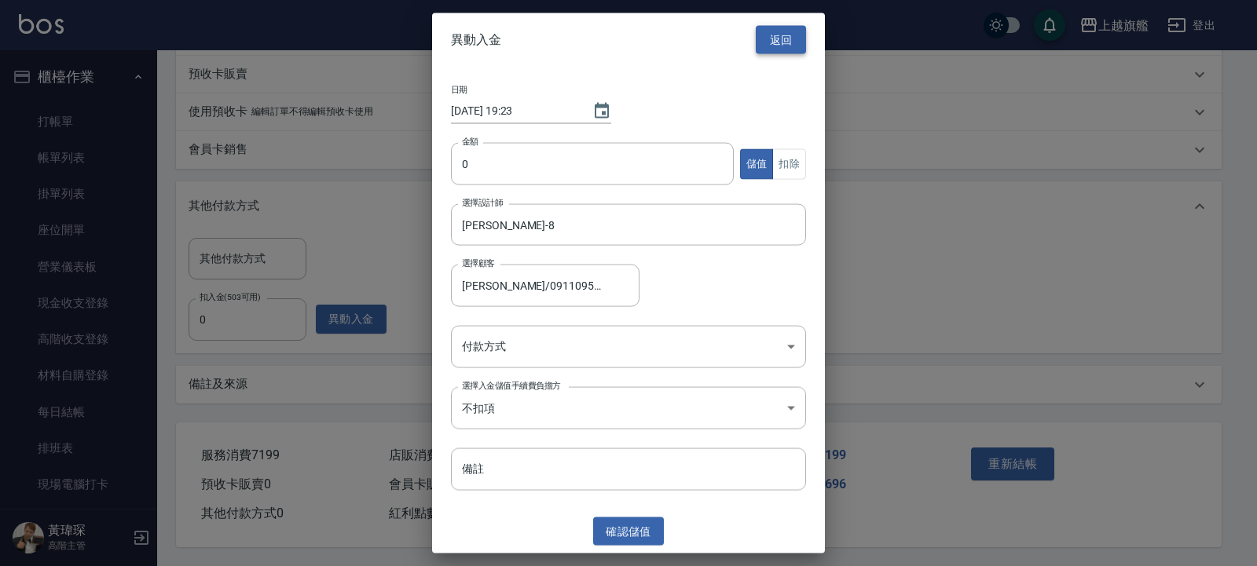
click at [760, 28] on button "返回" at bounding box center [781, 39] width 50 height 29
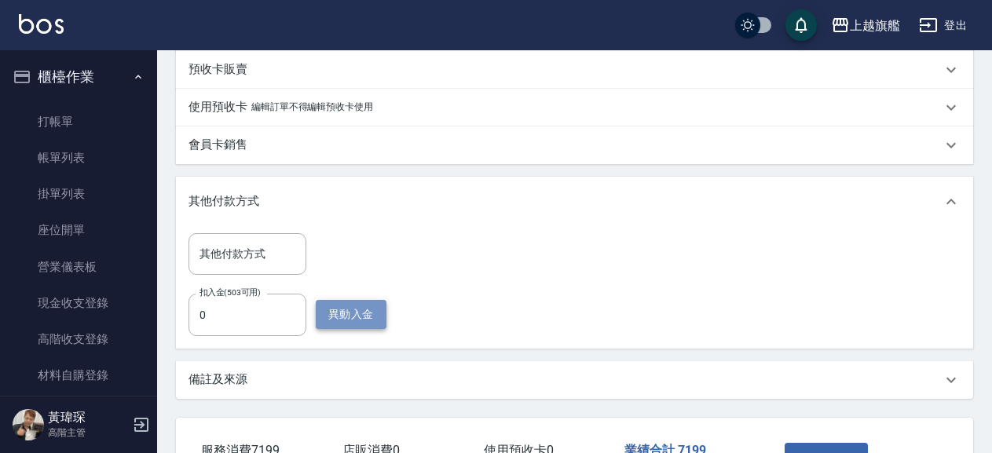
click at [342, 315] on button "異動入金" at bounding box center [351, 314] width 71 height 29
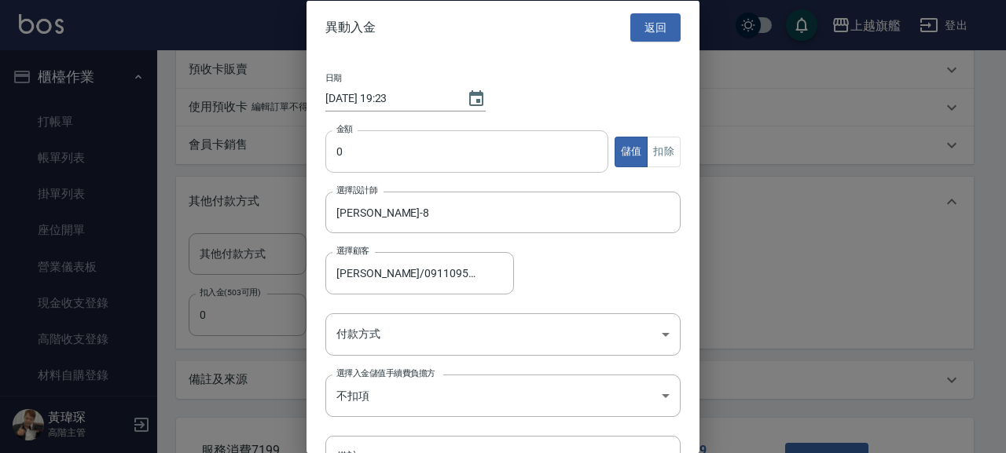
click at [477, 147] on input "0" at bounding box center [466, 151] width 283 height 42
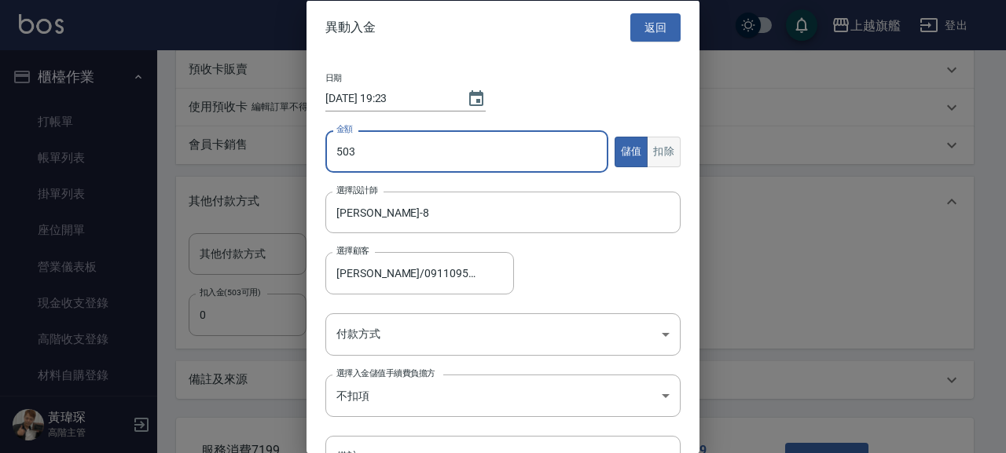
type input "503"
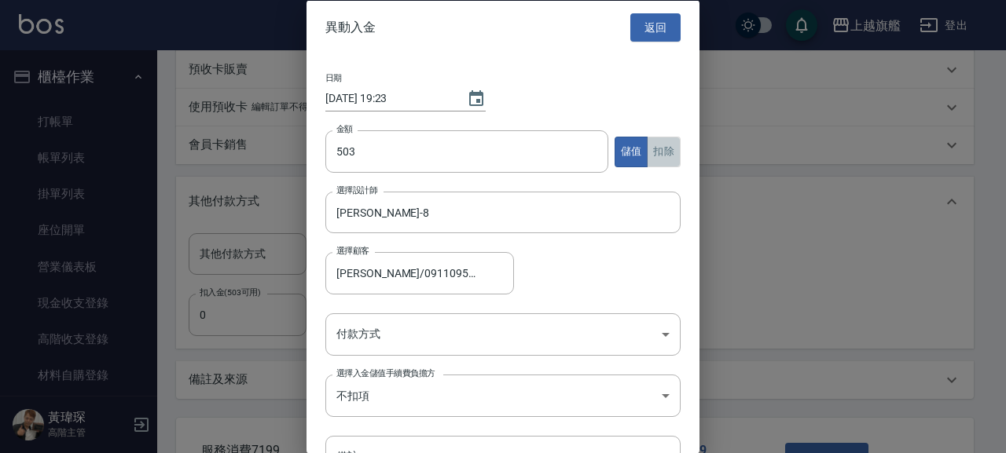
click at [651, 153] on button "扣除" at bounding box center [664, 151] width 34 height 31
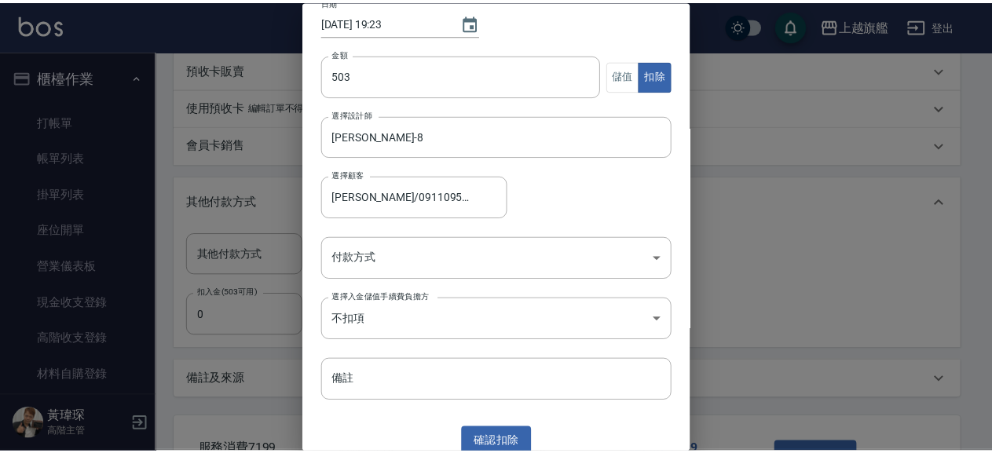
scroll to position [88, 0]
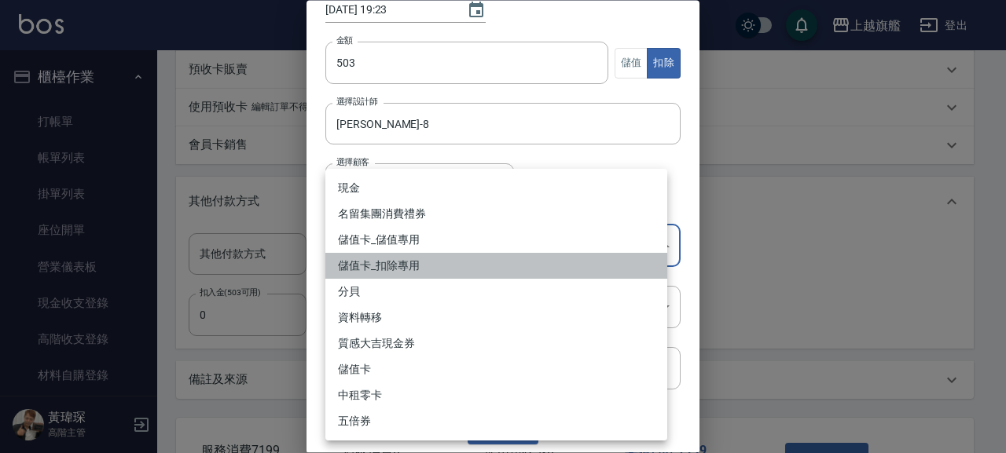
click at [409, 270] on li "儲值卡_扣除專用" at bounding box center [496, 266] width 342 height 26
type input "儲值卡_扣除專用"
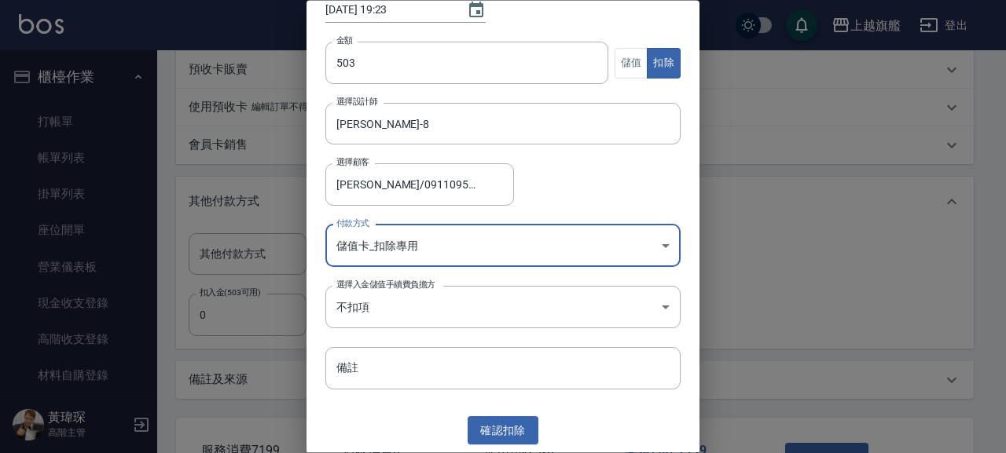
click at [504, 346] on button "確認 扣除" at bounding box center [502, 430] width 71 height 29
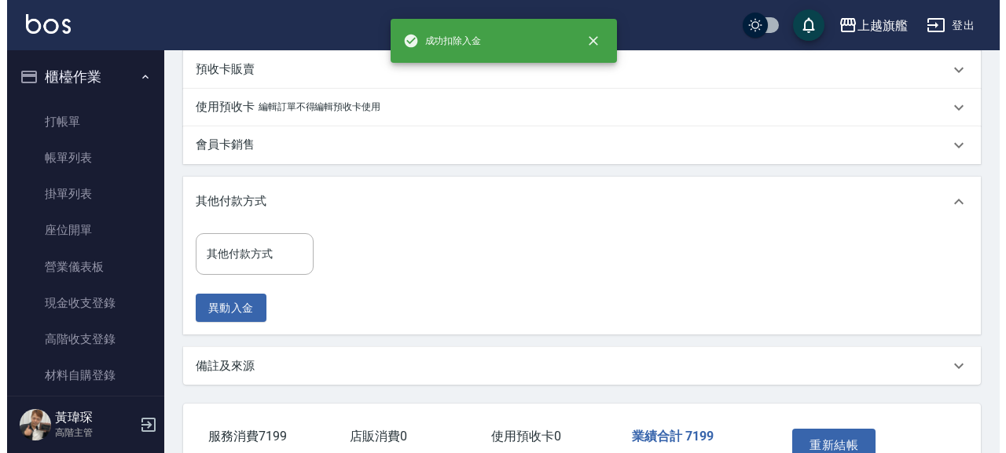
scroll to position [751, 0]
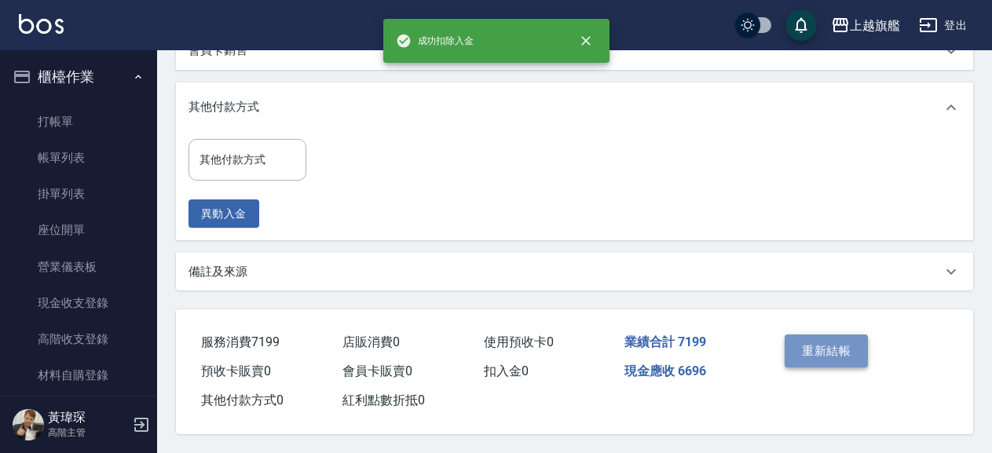
click at [760, 335] on button "重新結帳" at bounding box center [826, 351] width 83 height 33
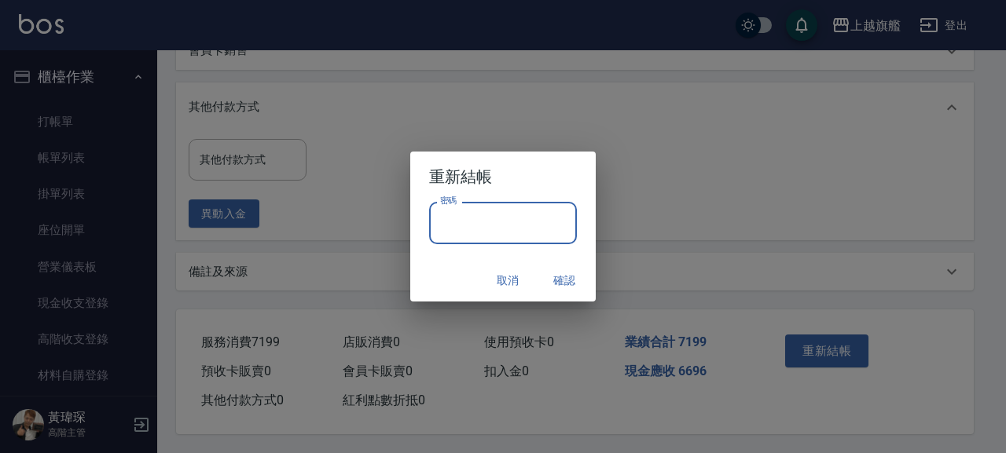
click at [489, 214] on input "密碼" at bounding box center [503, 223] width 148 height 42
type input "*******"
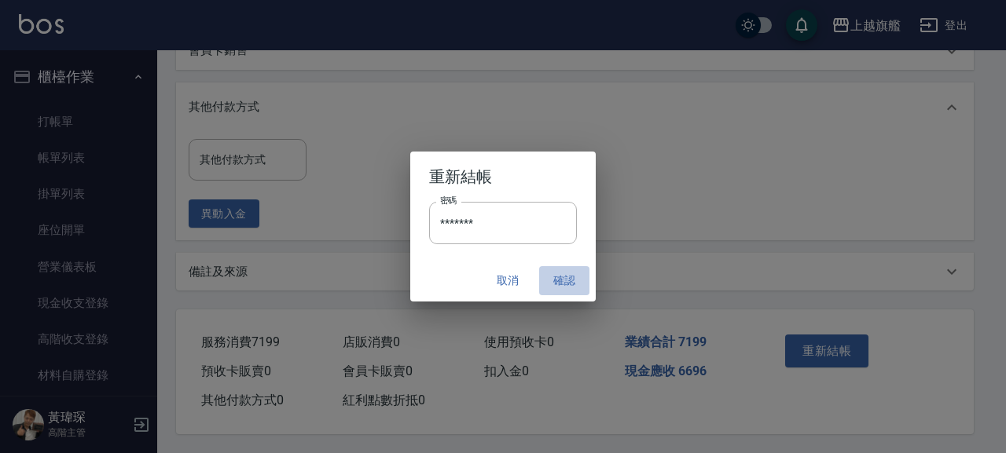
click at [567, 279] on button "確認" at bounding box center [564, 280] width 50 height 29
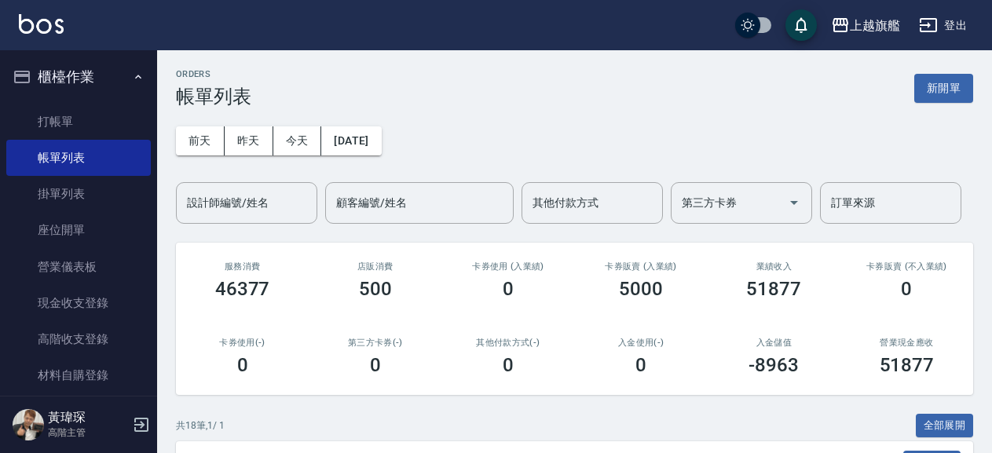
click at [88, 66] on button "櫃檯作業" at bounding box center [78, 77] width 145 height 41
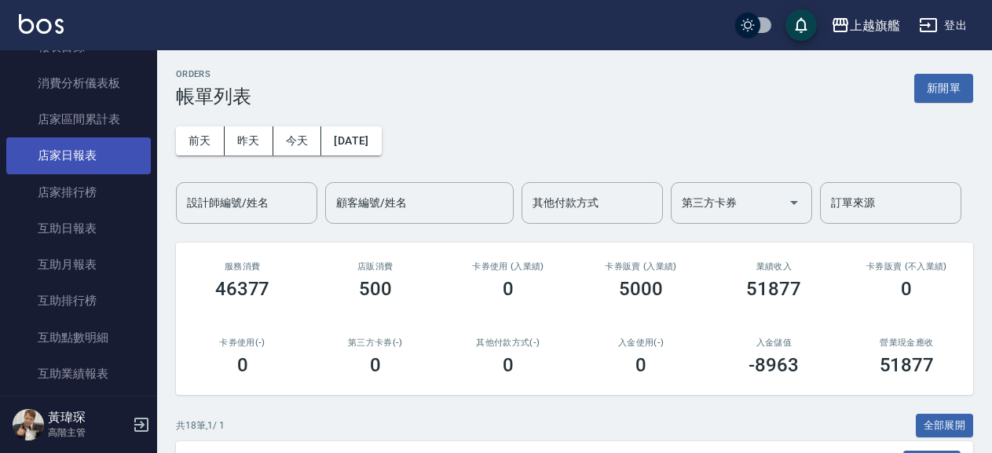
scroll to position [179, 0]
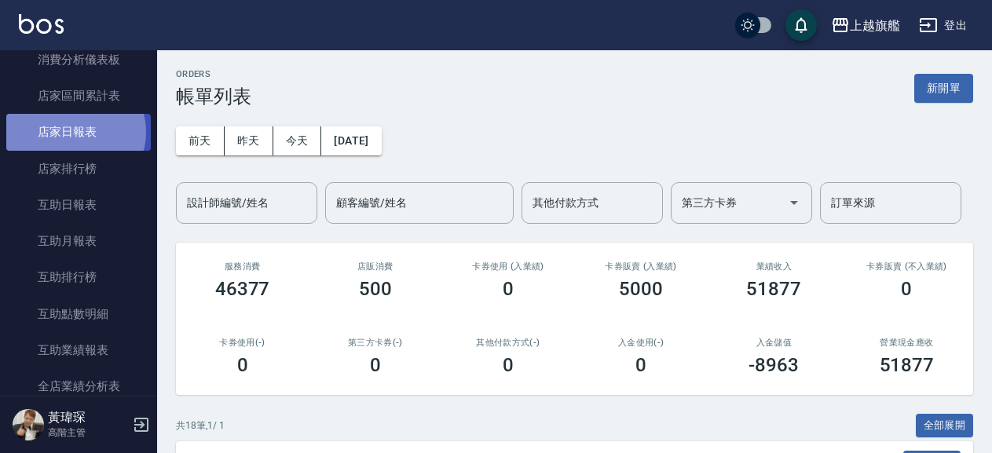
click at [75, 132] on link "店家日報表" at bounding box center [78, 132] width 145 height 36
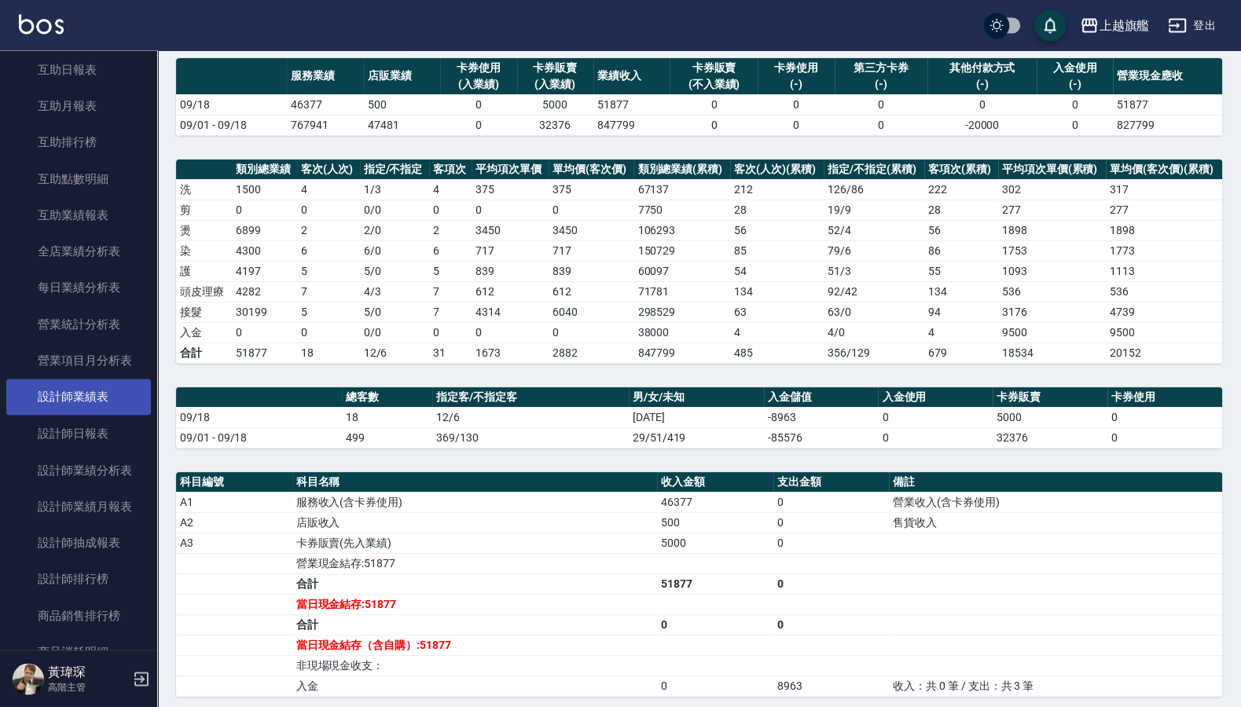
scroll to position [367, 0]
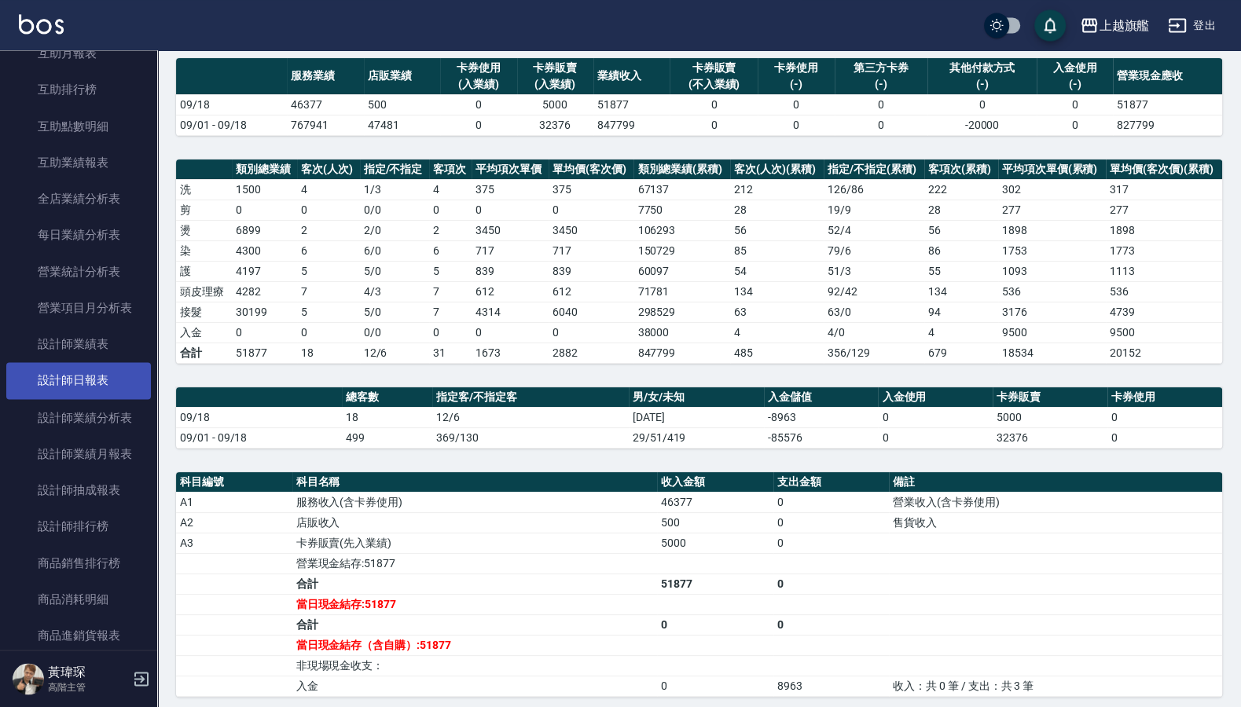
click at [64, 346] on link "設計師日報表" at bounding box center [78, 380] width 145 height 36
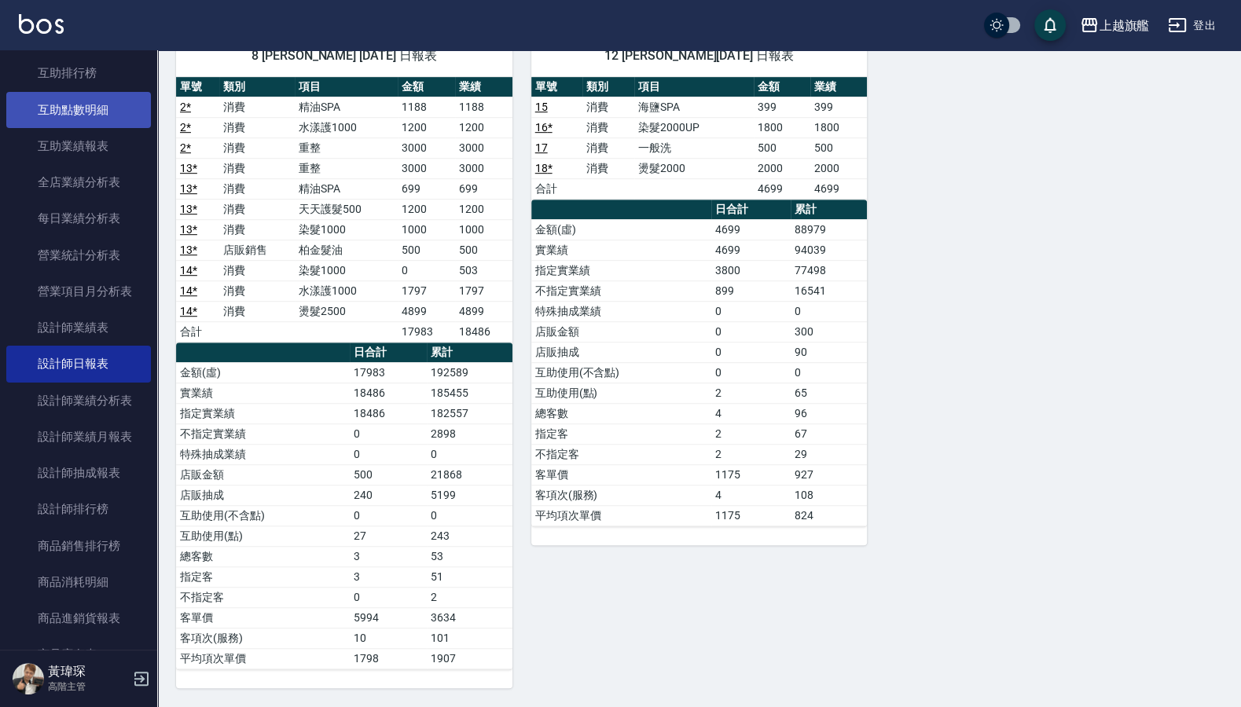
scroll to position [273, 0]
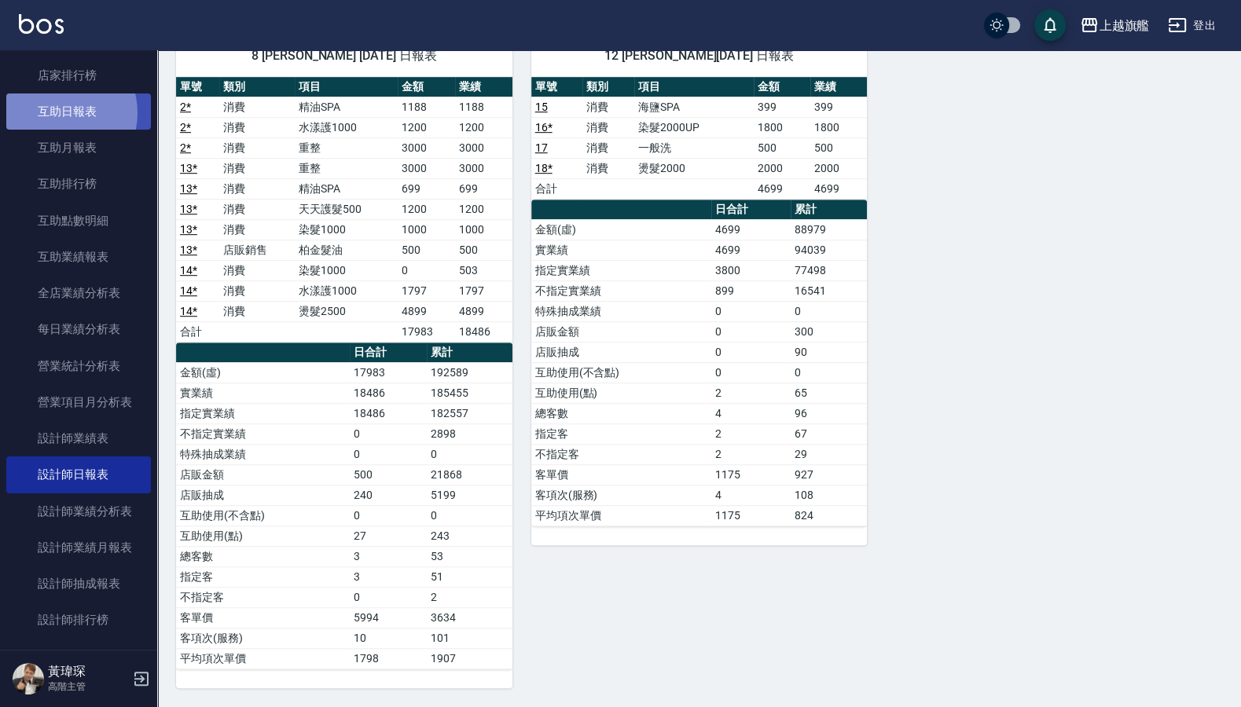
click at [61, 112] on link "互助日報表" at bounding box center [78, 111] width 145 height 36
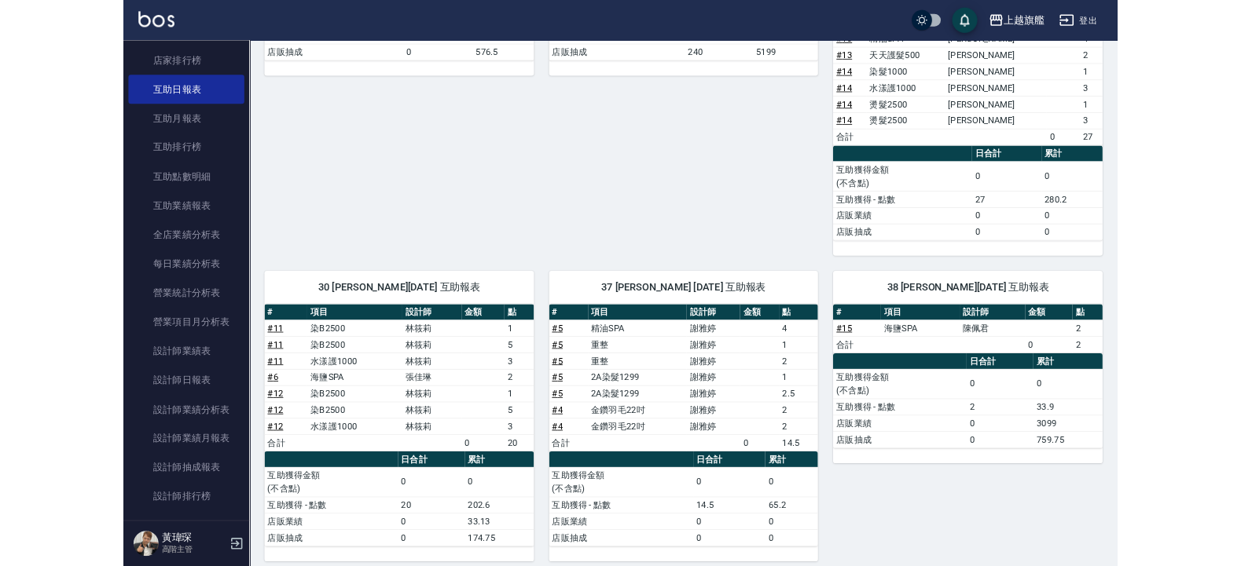
scroll to position [397, 0]
